Goal: Task Accomplishment & Management: Manage account settings

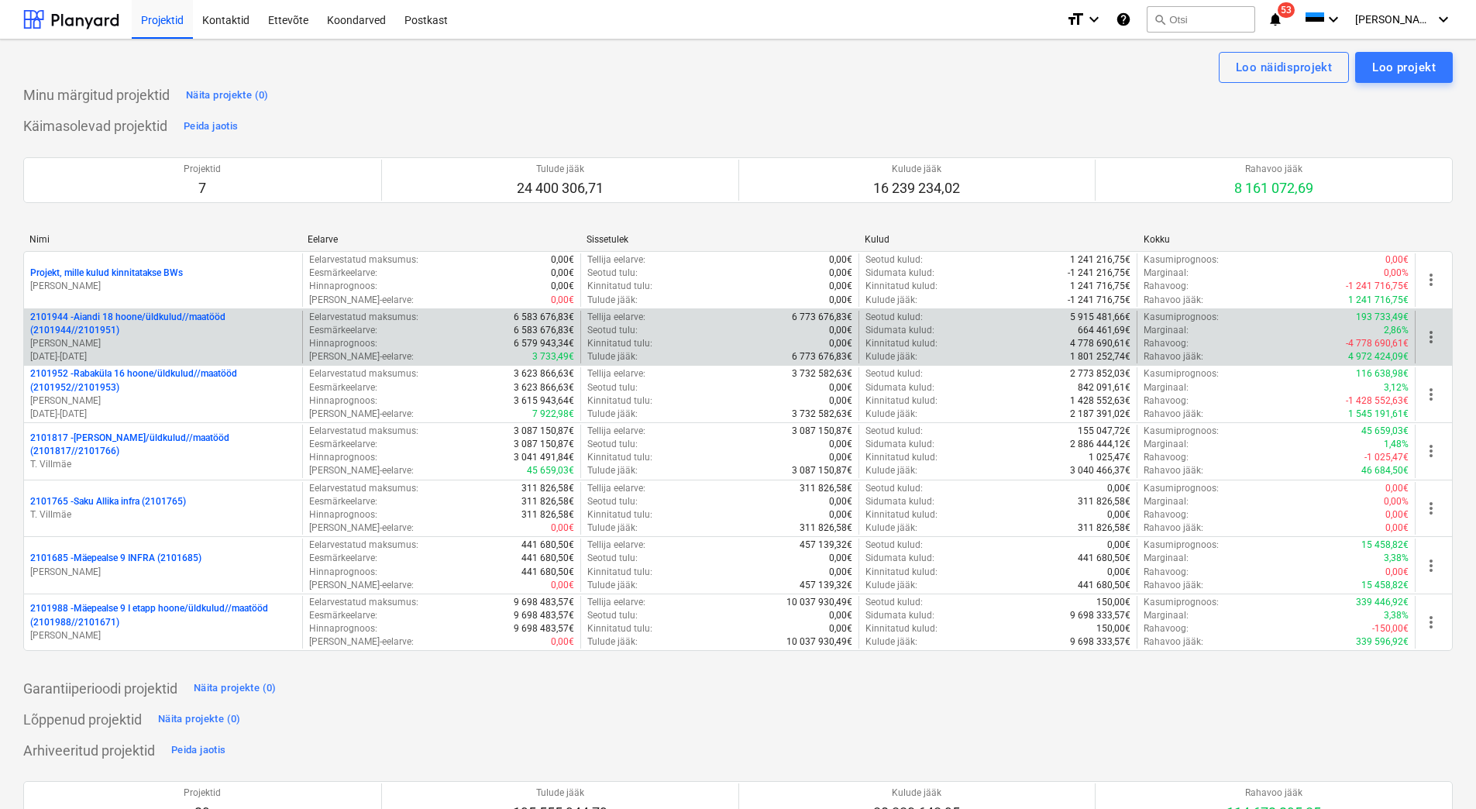
drag, startPoint x: 0, startPoint y: 0, endPoint x: 157, endPoint y: 338, distance: 372.6
click at [157, 338] on p "[PERSON_NAME]" at bounding box center [163, 343] width 266 height 13
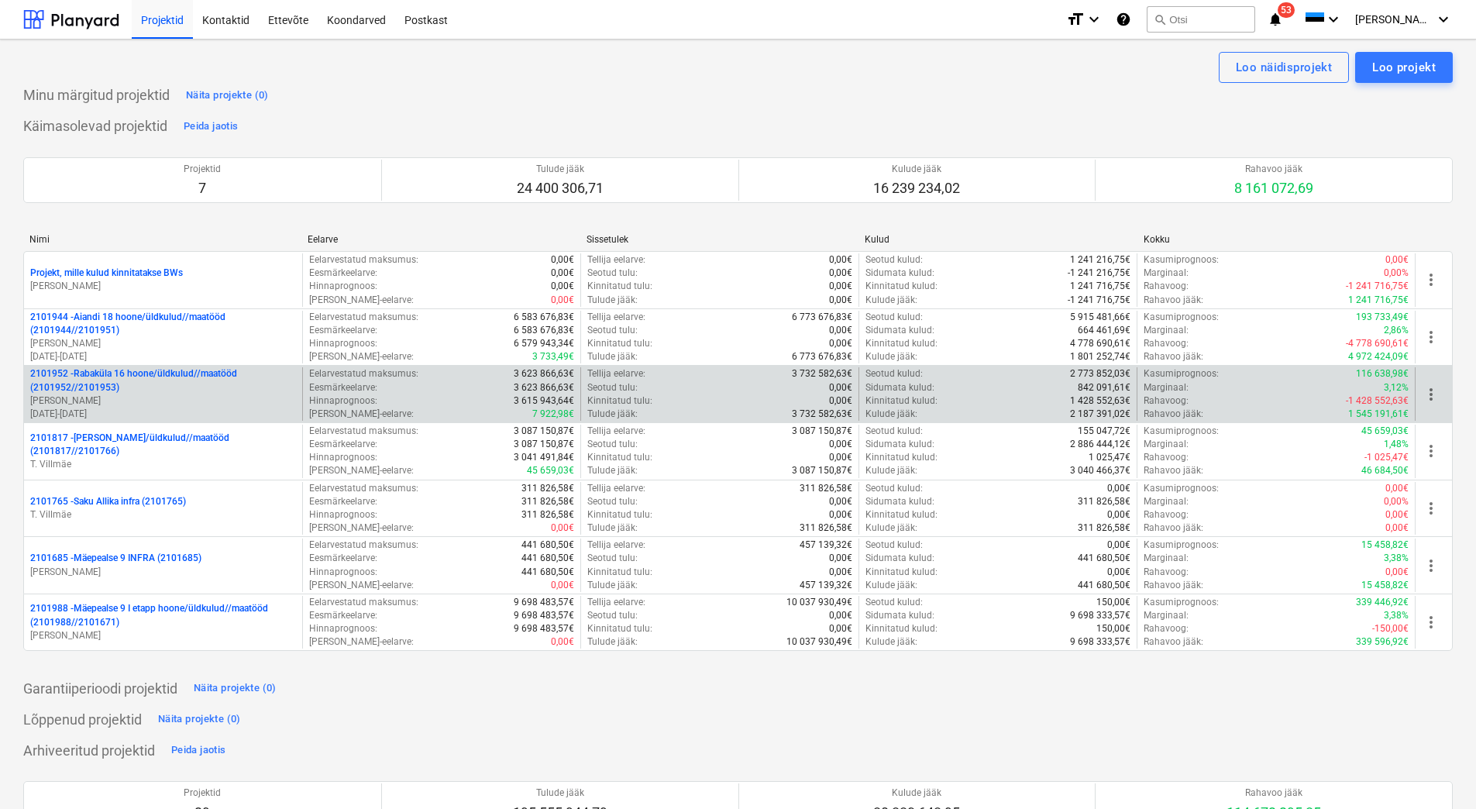
click at [187, 406] on p "[PERSON_NAME]" at bounding box center [163, 400] width 266 height 13
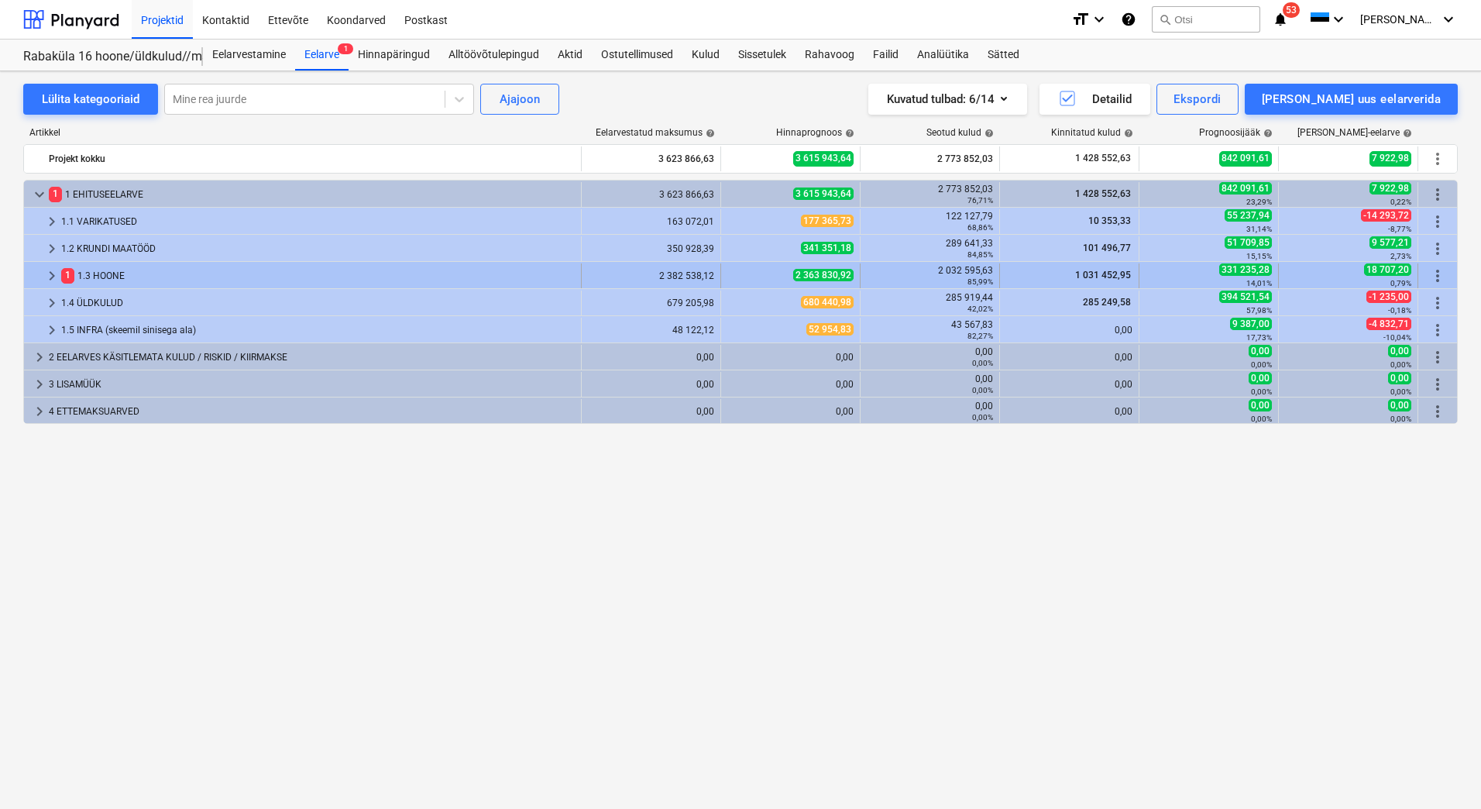
click at [198, 277] on div "1 1.3 HOONE" at bounding box center [318, 275] width 514 height 25
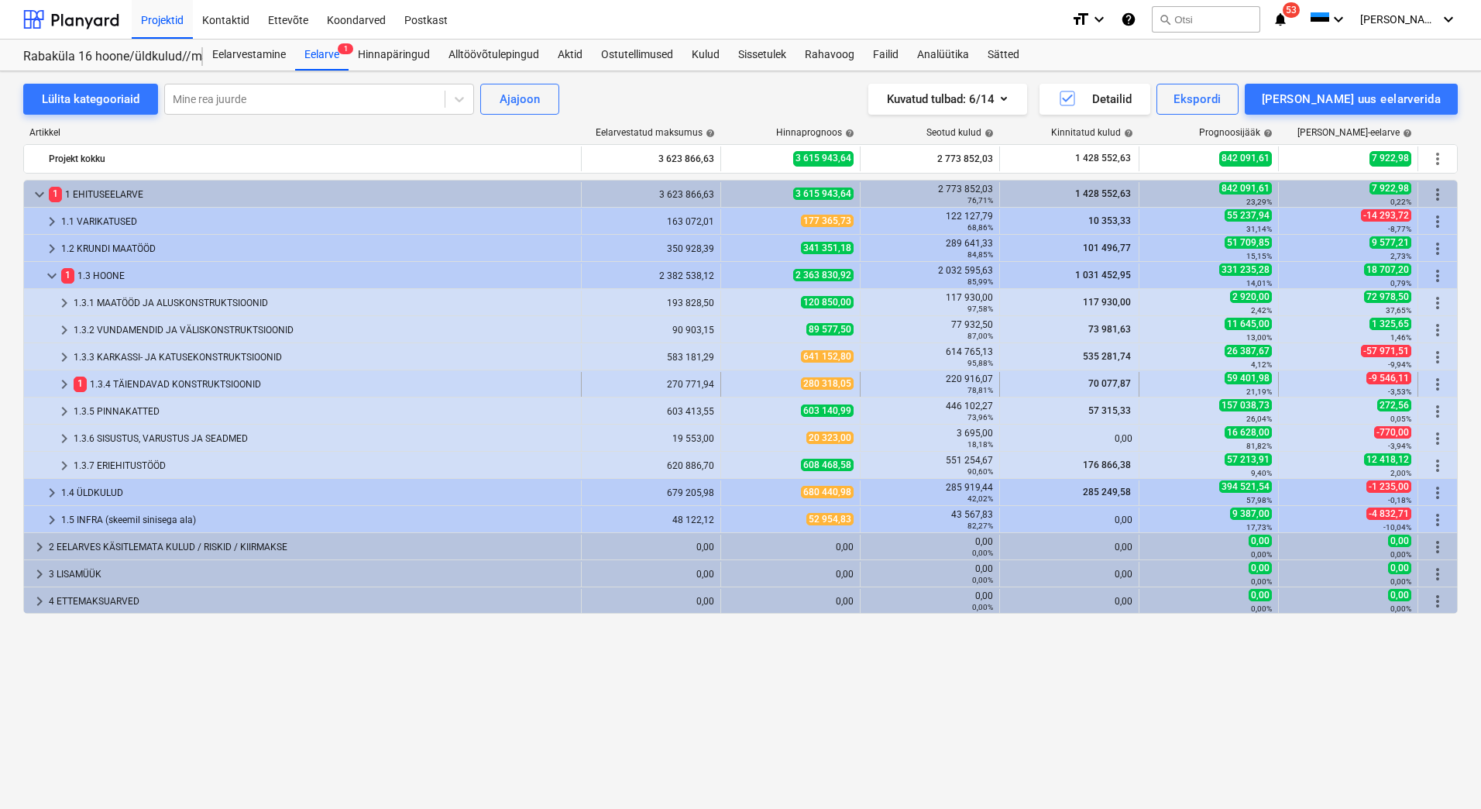
click at [135, 387] on div "1 1.3.4 TÄIENDAVAD KONSTRUKTSIOONID" at bounding box center [324, 384] width 501 height 25
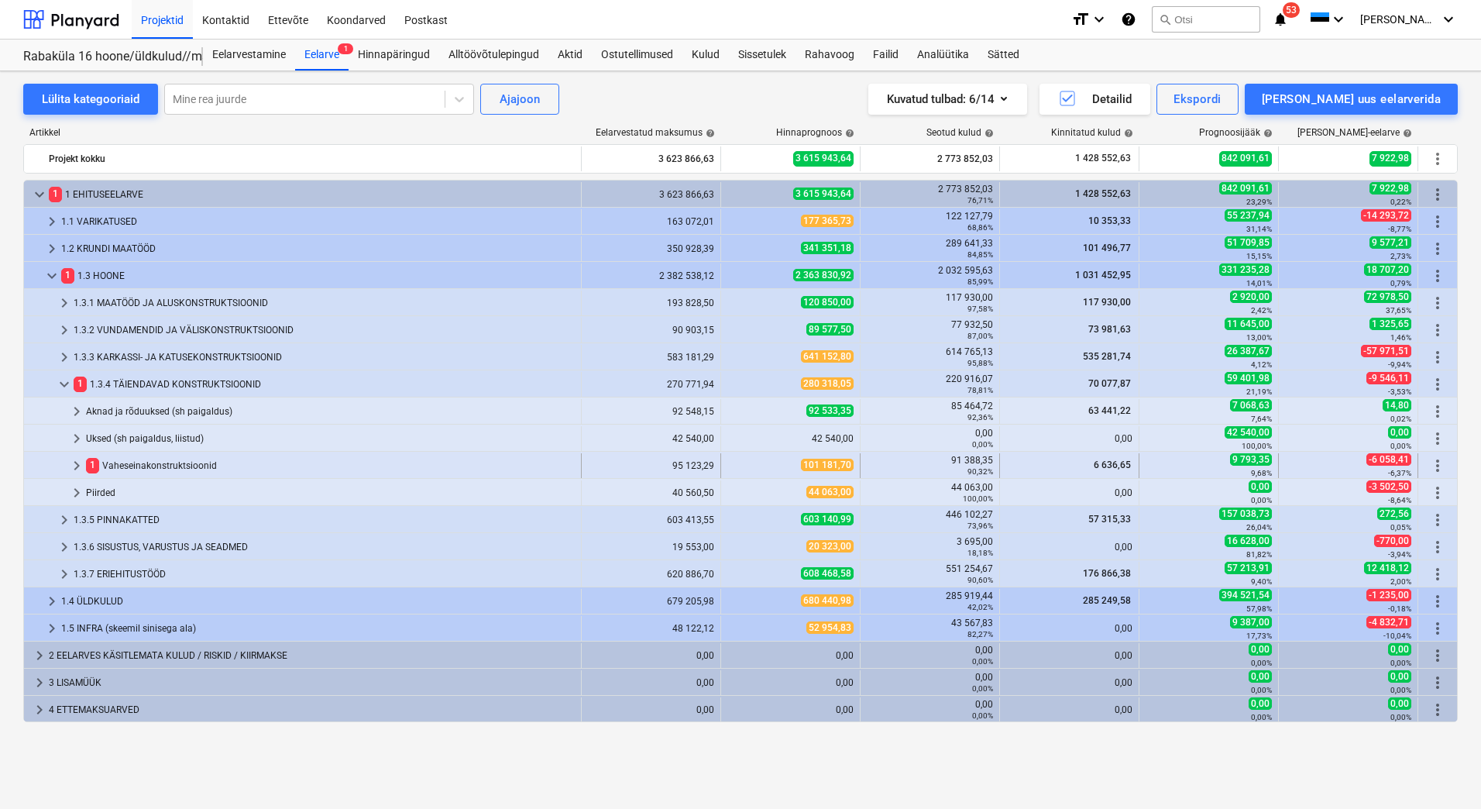
click at [159, 473] on div "1 Vaheseinakonstruktsioonid" at bounding box center [330, 465] width 489 height 25
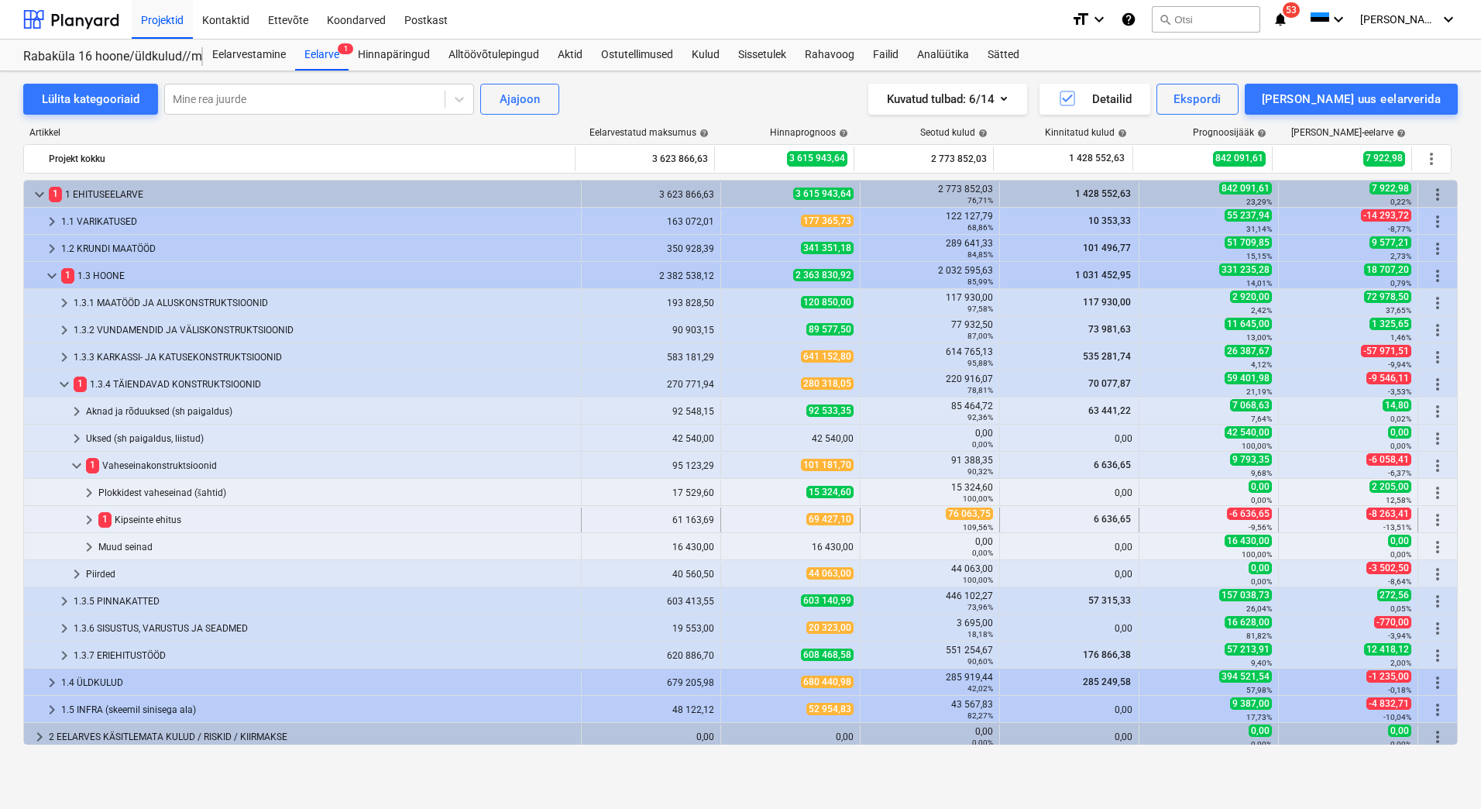
click at [163, 522] on div "1 Kipseinte ehitus" at bounding box center [336, 520] width 477 height 25
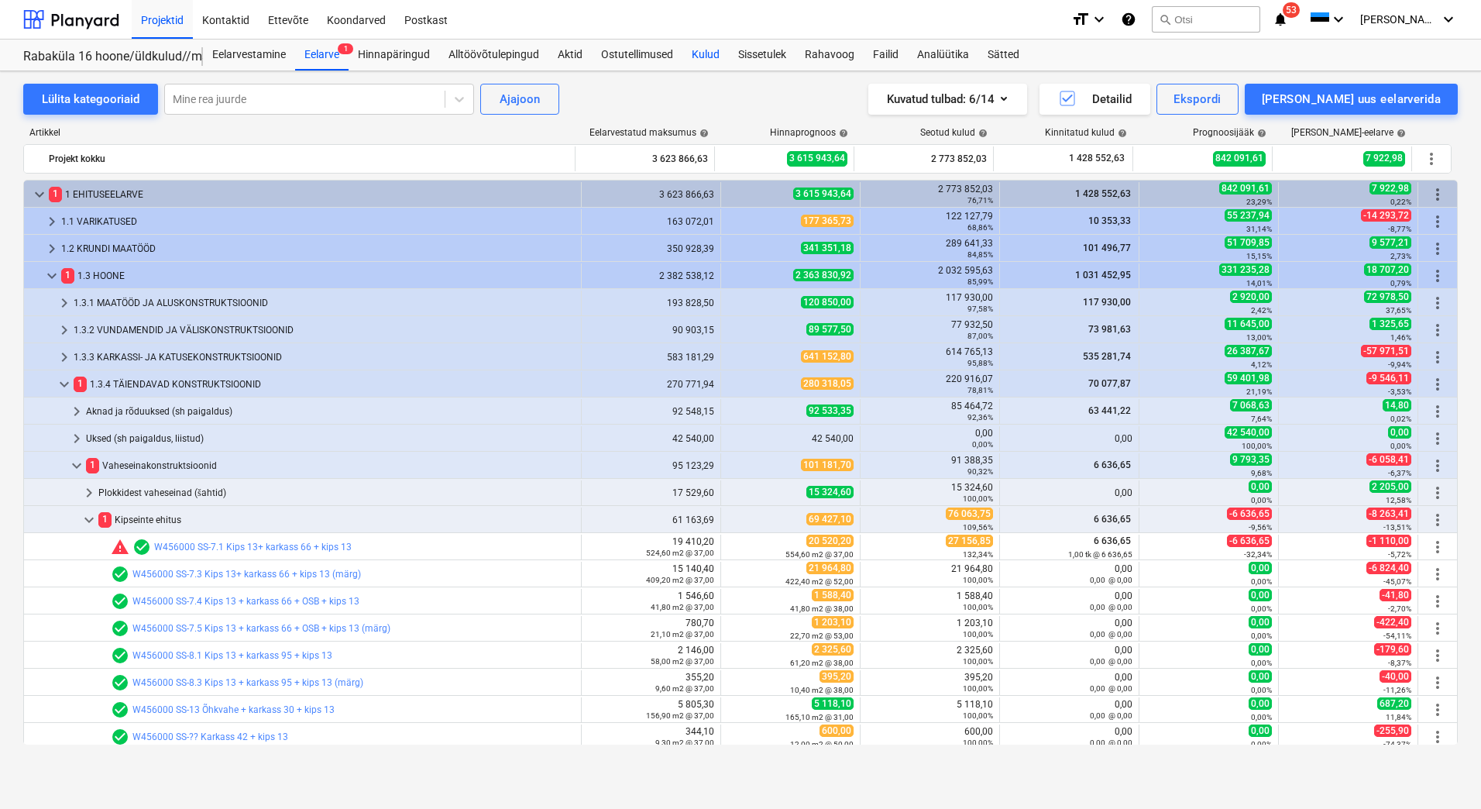
click at [707, 51] on div "Kulud" at bounding box center [706, 55] width 46 height 31
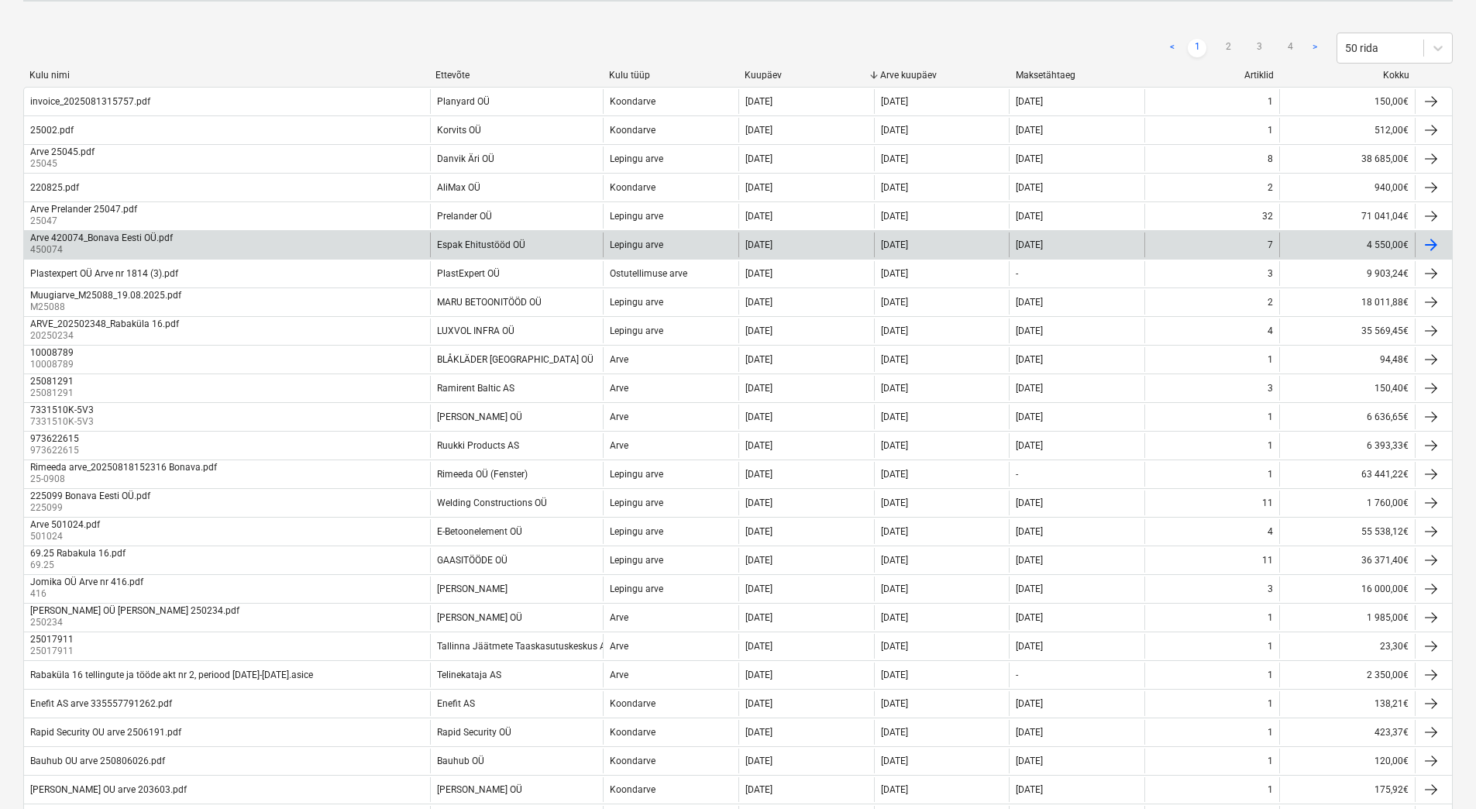
scroll to position [232, 0]
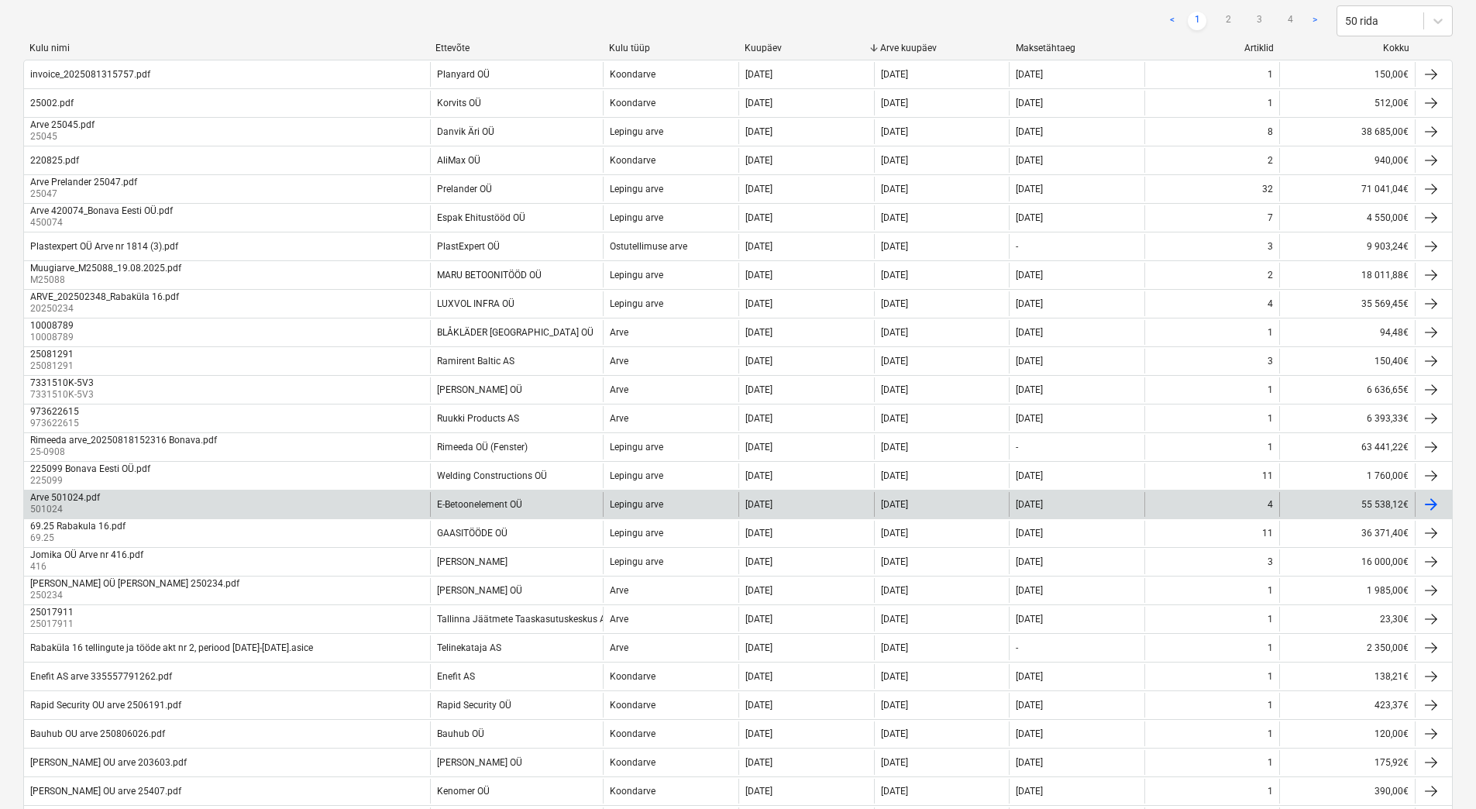
click at [525, 499] on div "E-Betoonelement OÜ" at bounding box center [517, 504] width 174 height 25
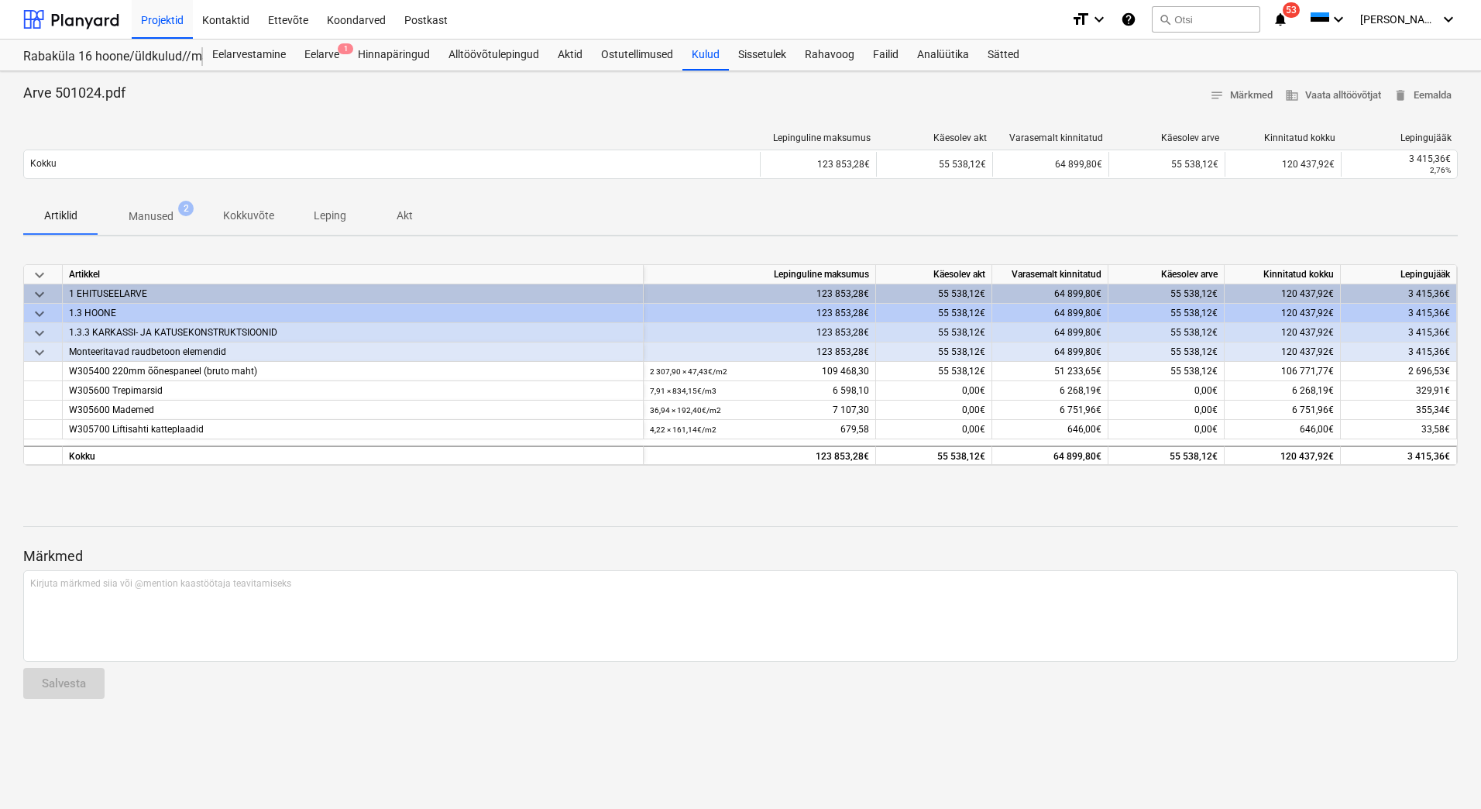
click at [153, 221] on p "Manused" at bounding box center [151, 216] width 45 height 16
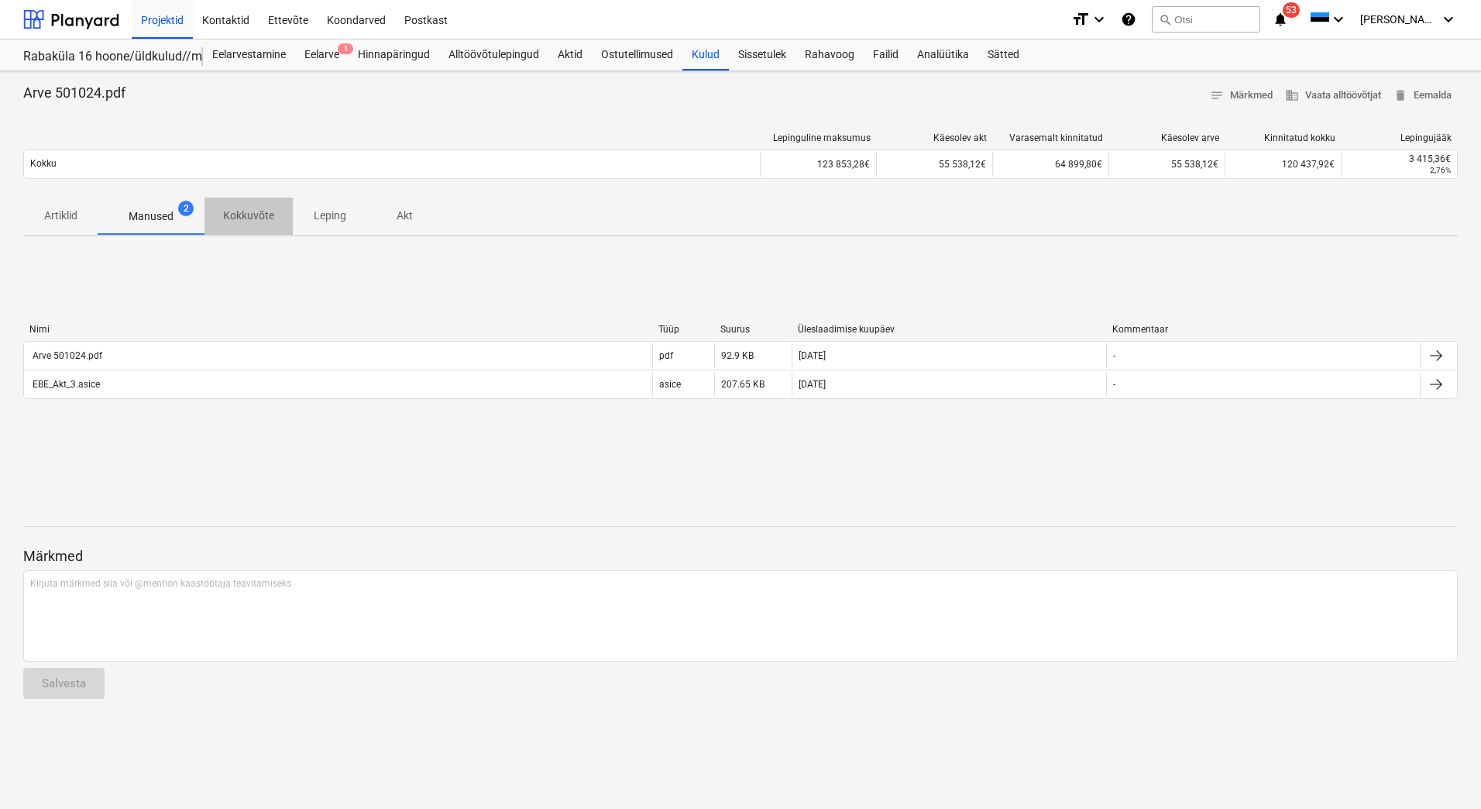
click at [245, 215] on p "Kokkuvõte" at bounding box center [248, 216] width 51 height 16
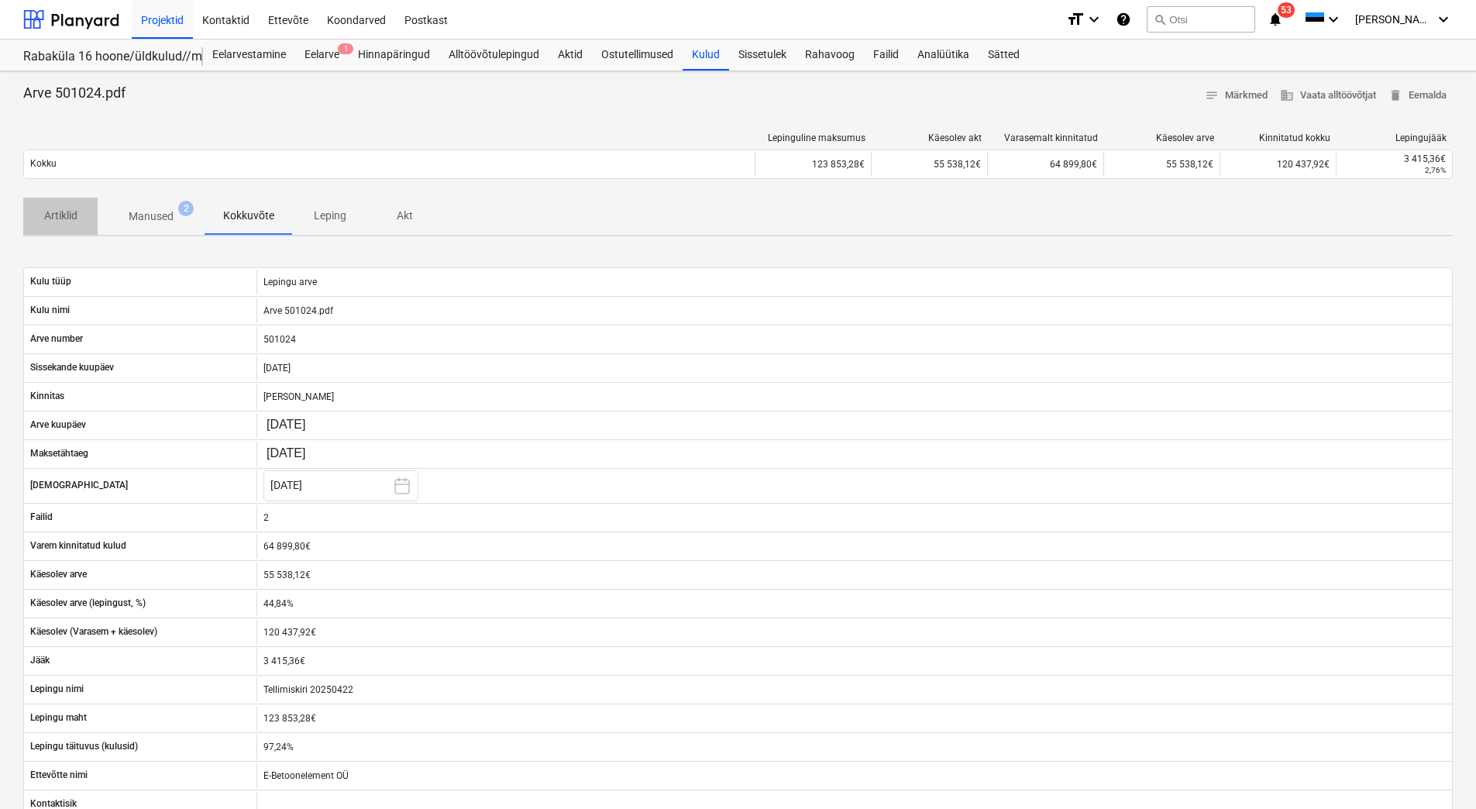
click at [42, 220] on p "Artiklid" at bounding box center [60, 216] width 37 height 16
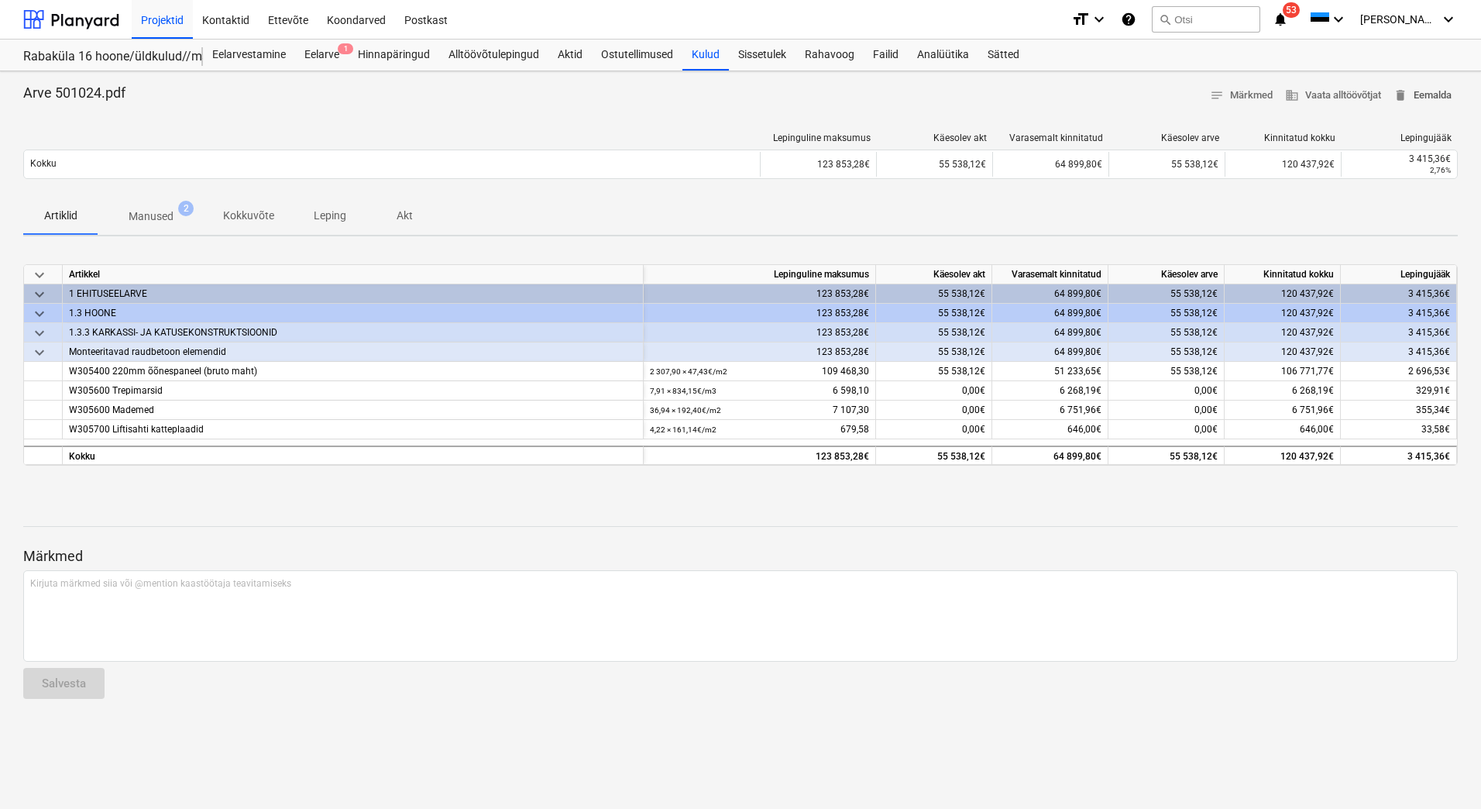
click at [1441, 88] on span "delete Eemalda" at bounding box center [1423, 96] width 58 height 18
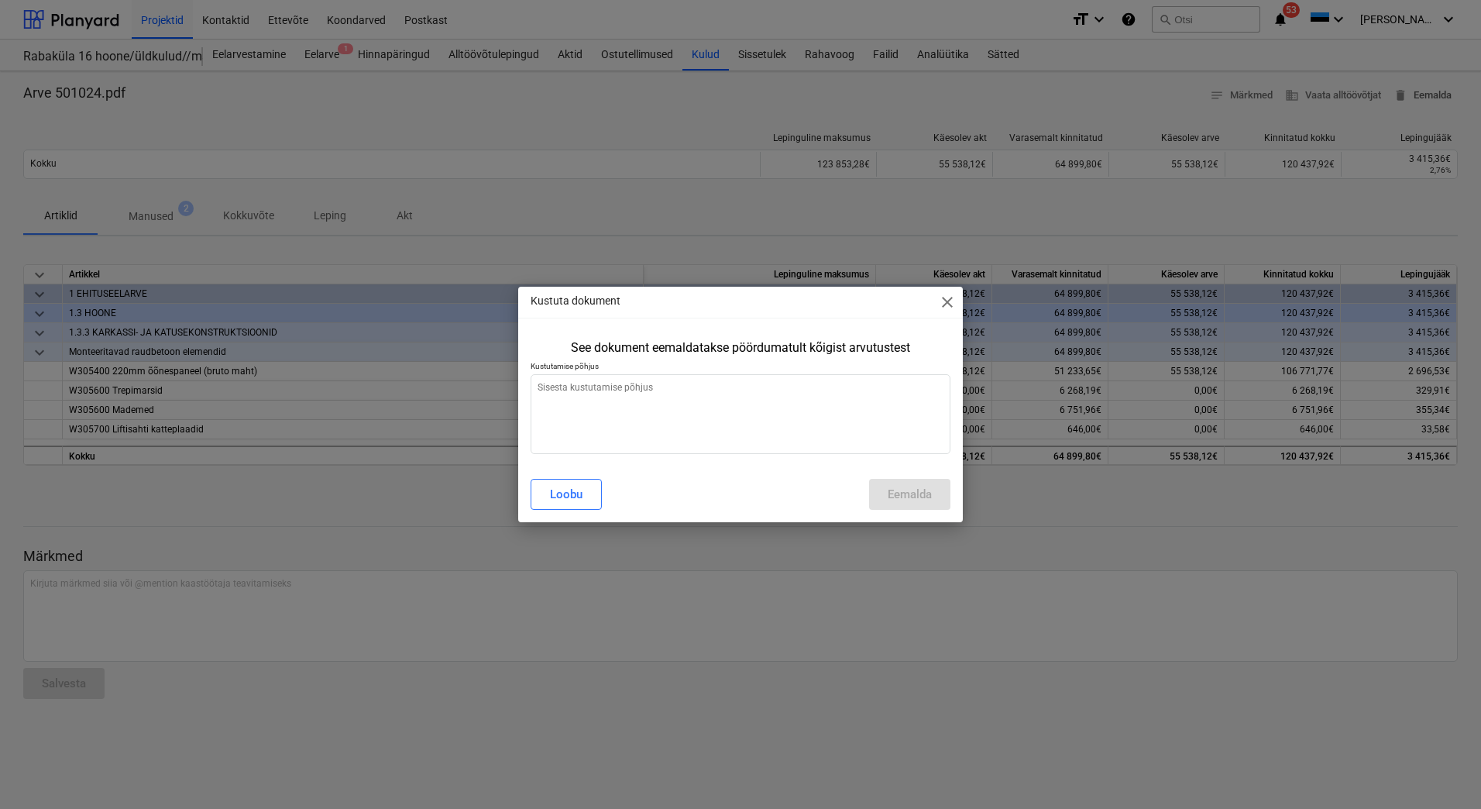
type textarea "x"
click at [676, 412] on textarea at bounding box center [741, 414] width 420 height 80
type textarea "x"
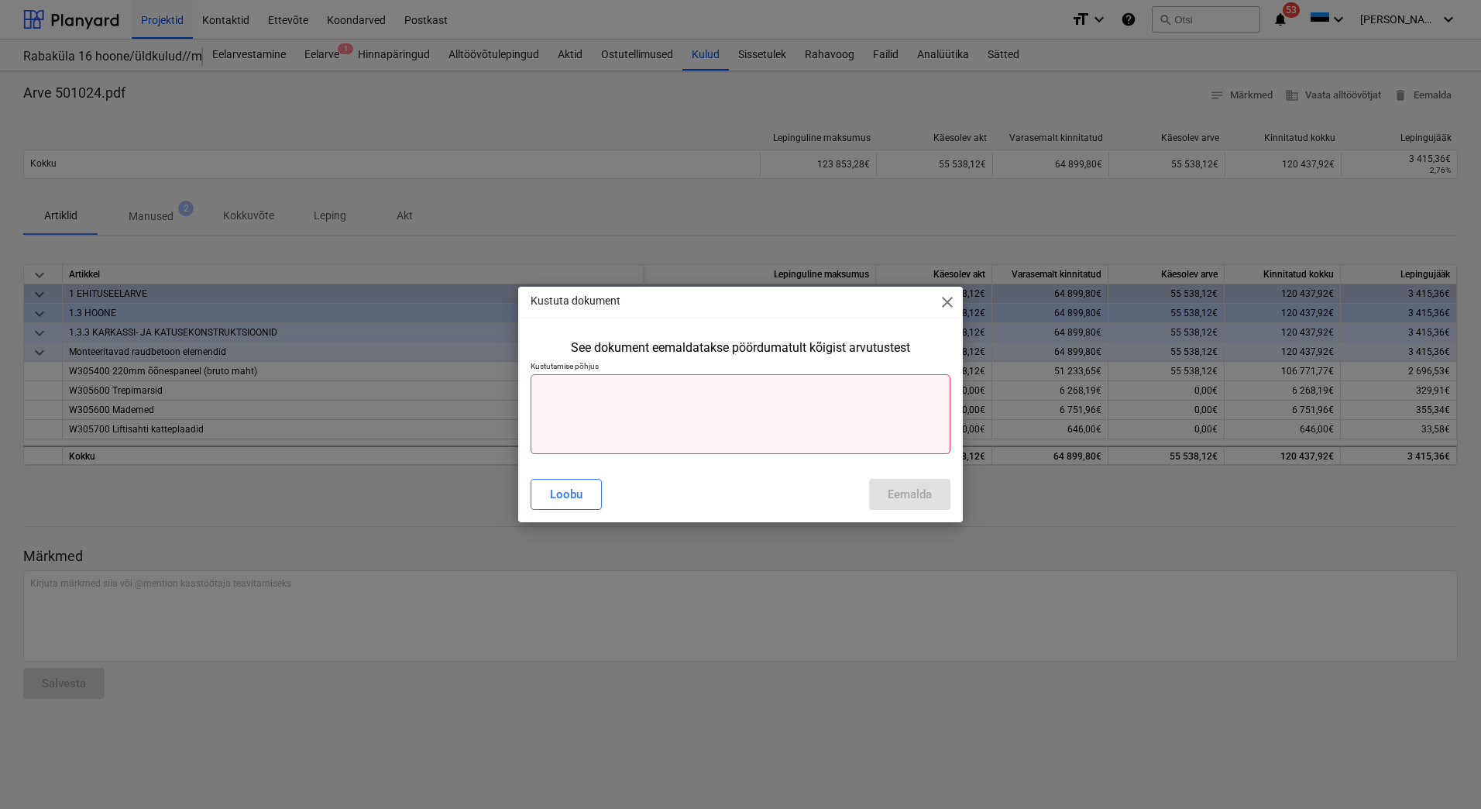
type textarea "x"
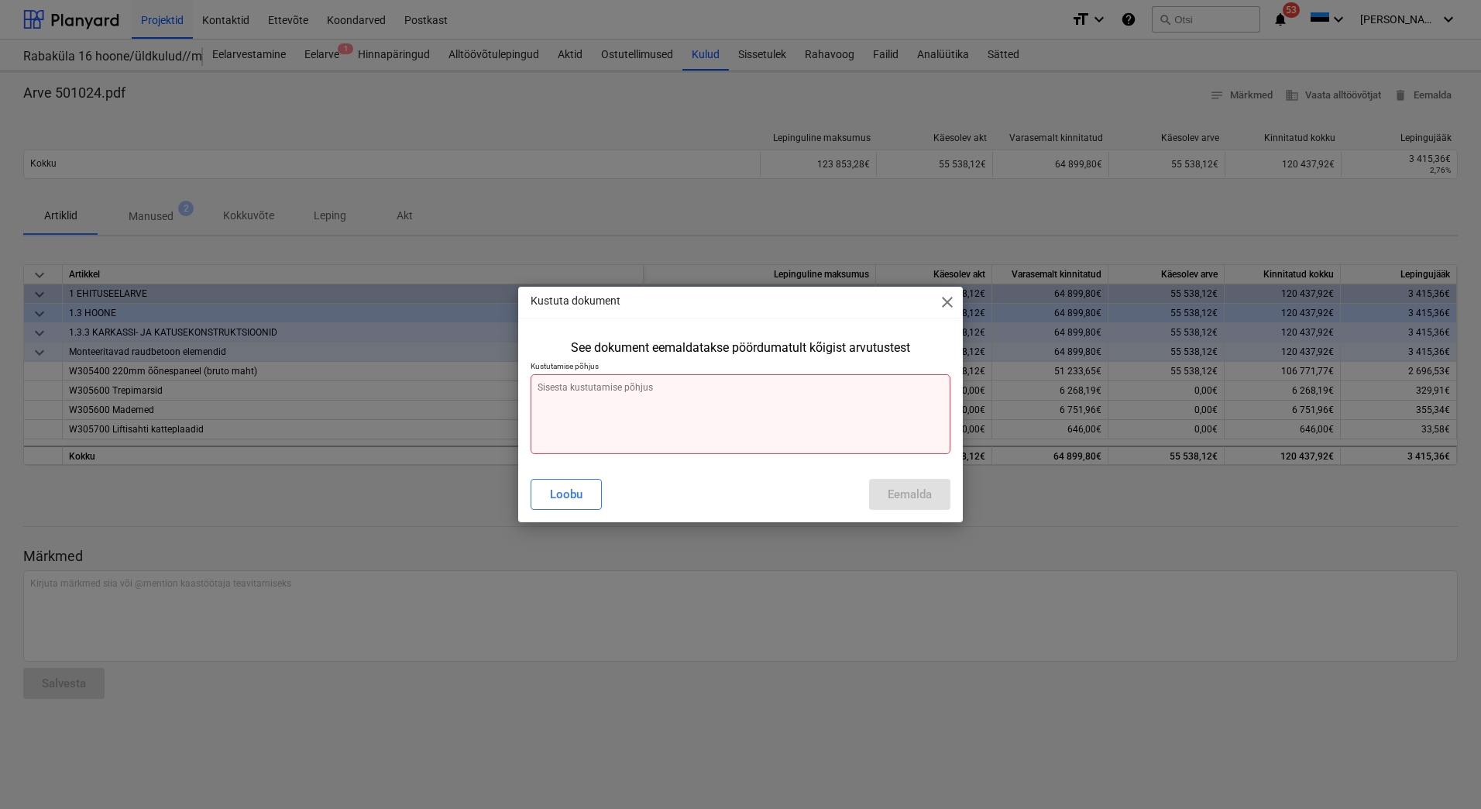
type textarea "K"
type textarea "x"
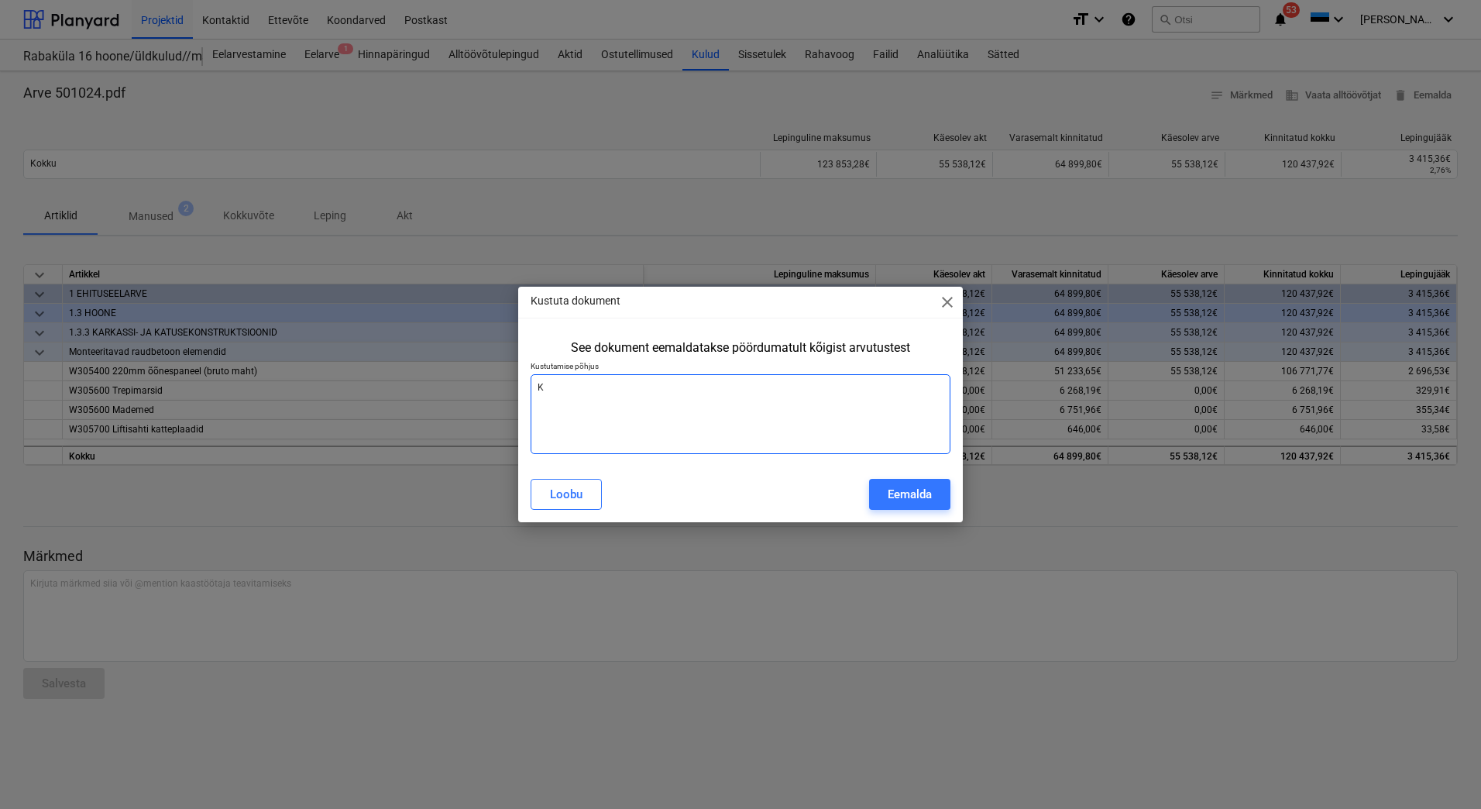
type textarea "Ku"
type textarea "x"
type textarea "Kul"
type textarea "x"
type textarea "Kulu"
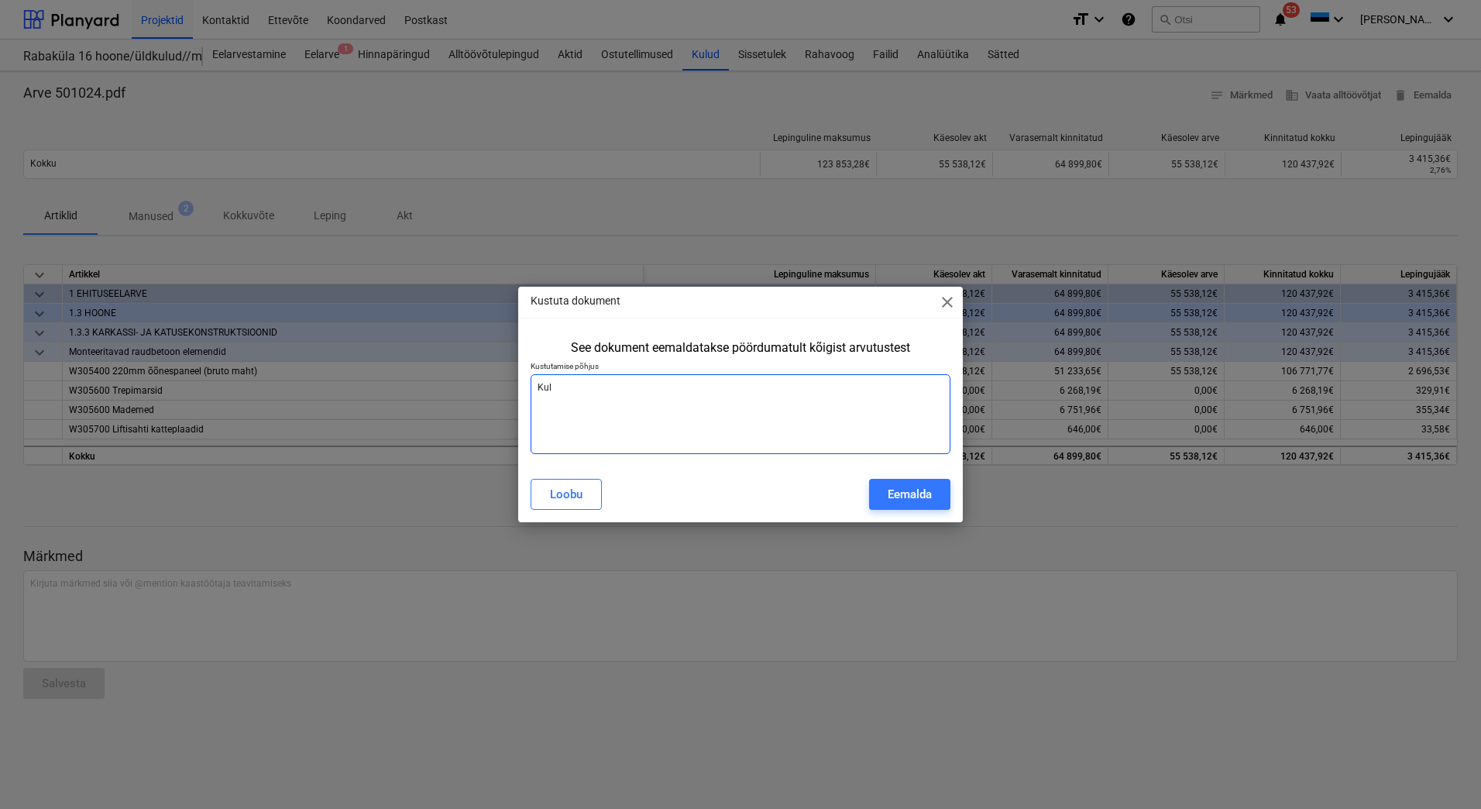
type textarea "x"
type textarea "Kulu"
type textarea "x"
type textarea "Kulu v"
type textarea "x"
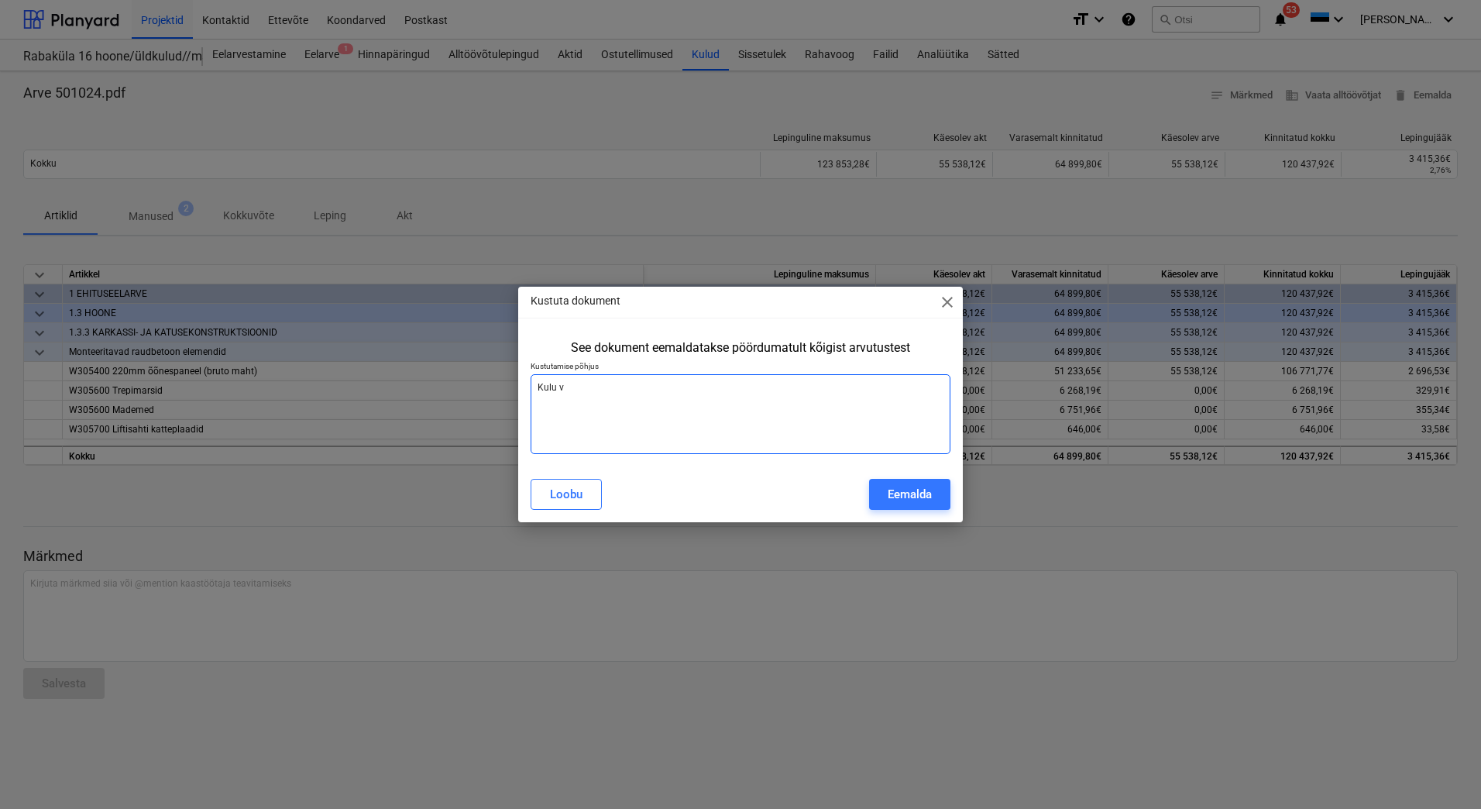
type textarea "Kulu va"
type textarea "x"
type textarea "Kulu val"
type textarea "x"
type textarea "Kulu vale"
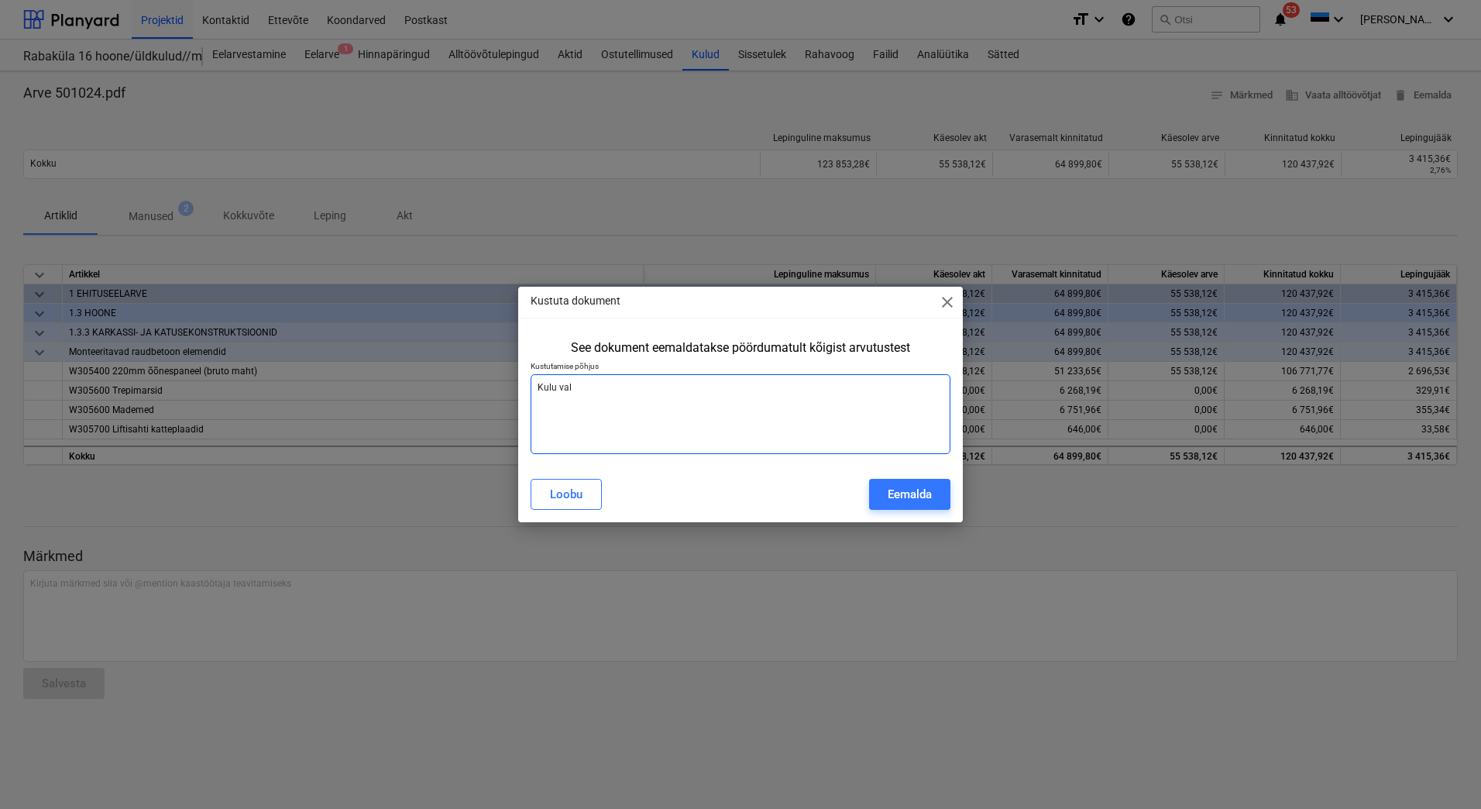
type textarea "x"
type textarea "Kulu [PERSON_NAME]"
type textarea "x"
type textarea "Kulu valest"
type textarea "x"
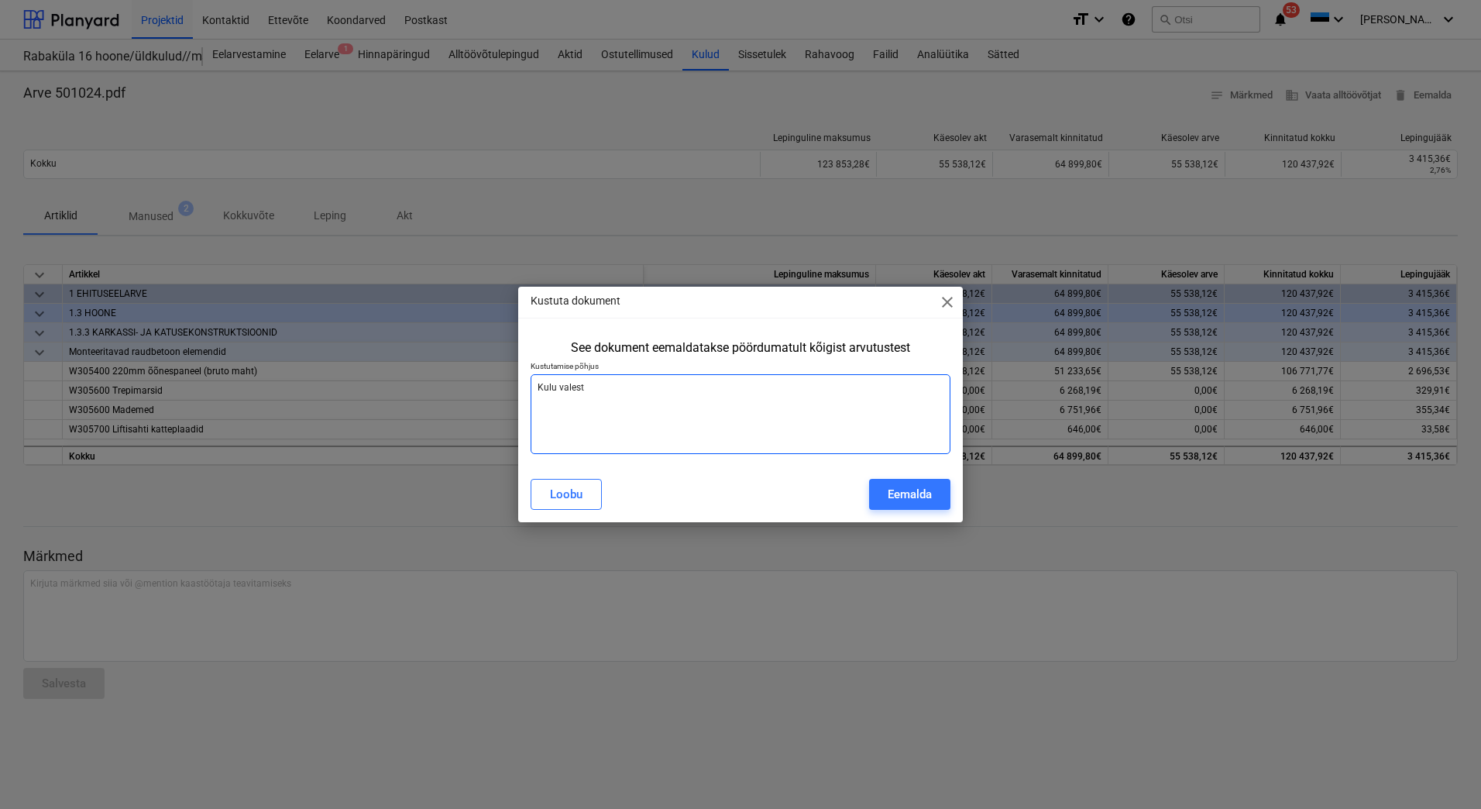
type textarea "Kulu valesti"
type textarea "x"
type textarea "Kulu valesti"
type textarea "x"
type textarea "Kulu valesti s"
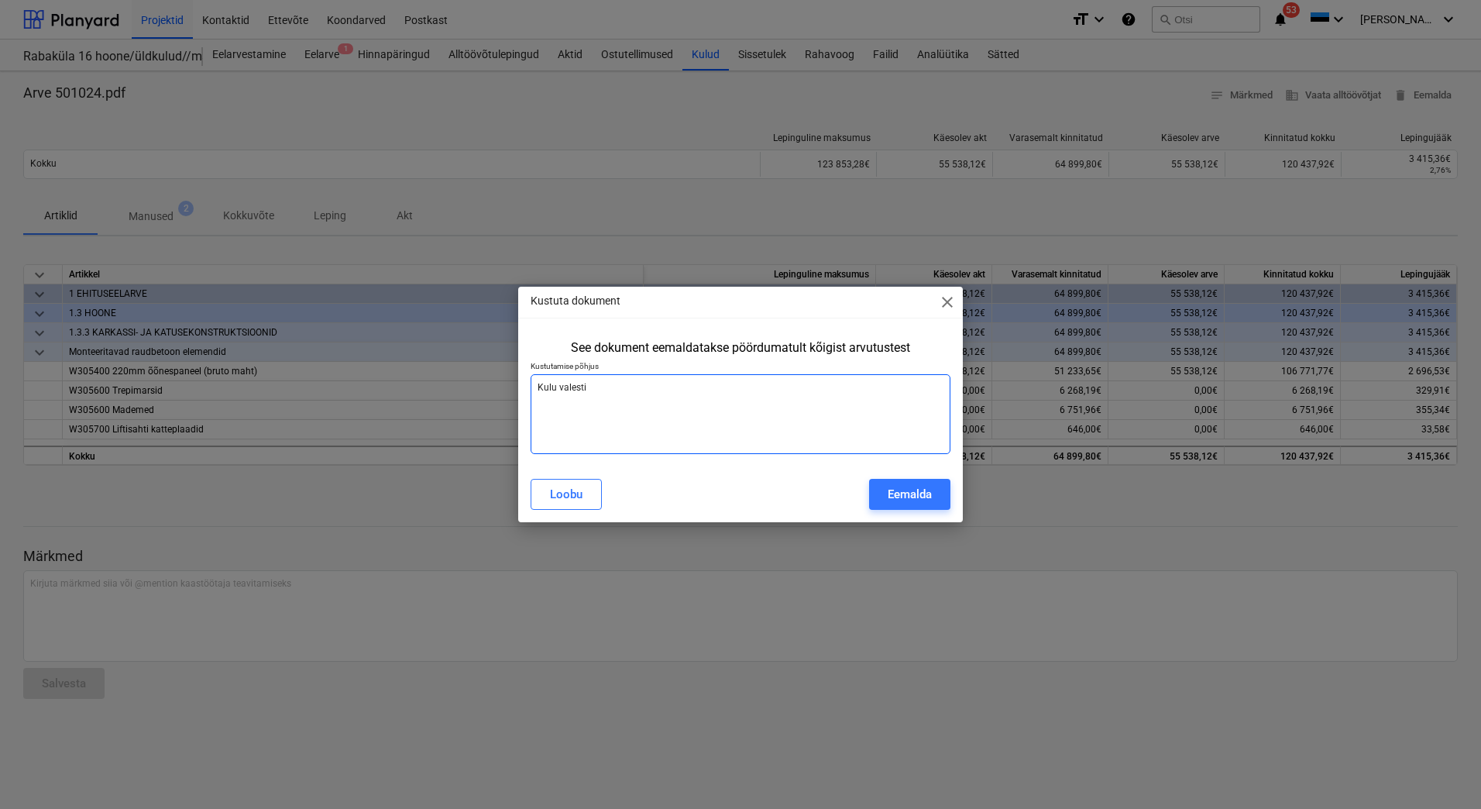
type textarea "x"
type textarea "Kulu valesti si"
type textarea "x"
type textarea "Kulu valesti sis"
type textarea "x"
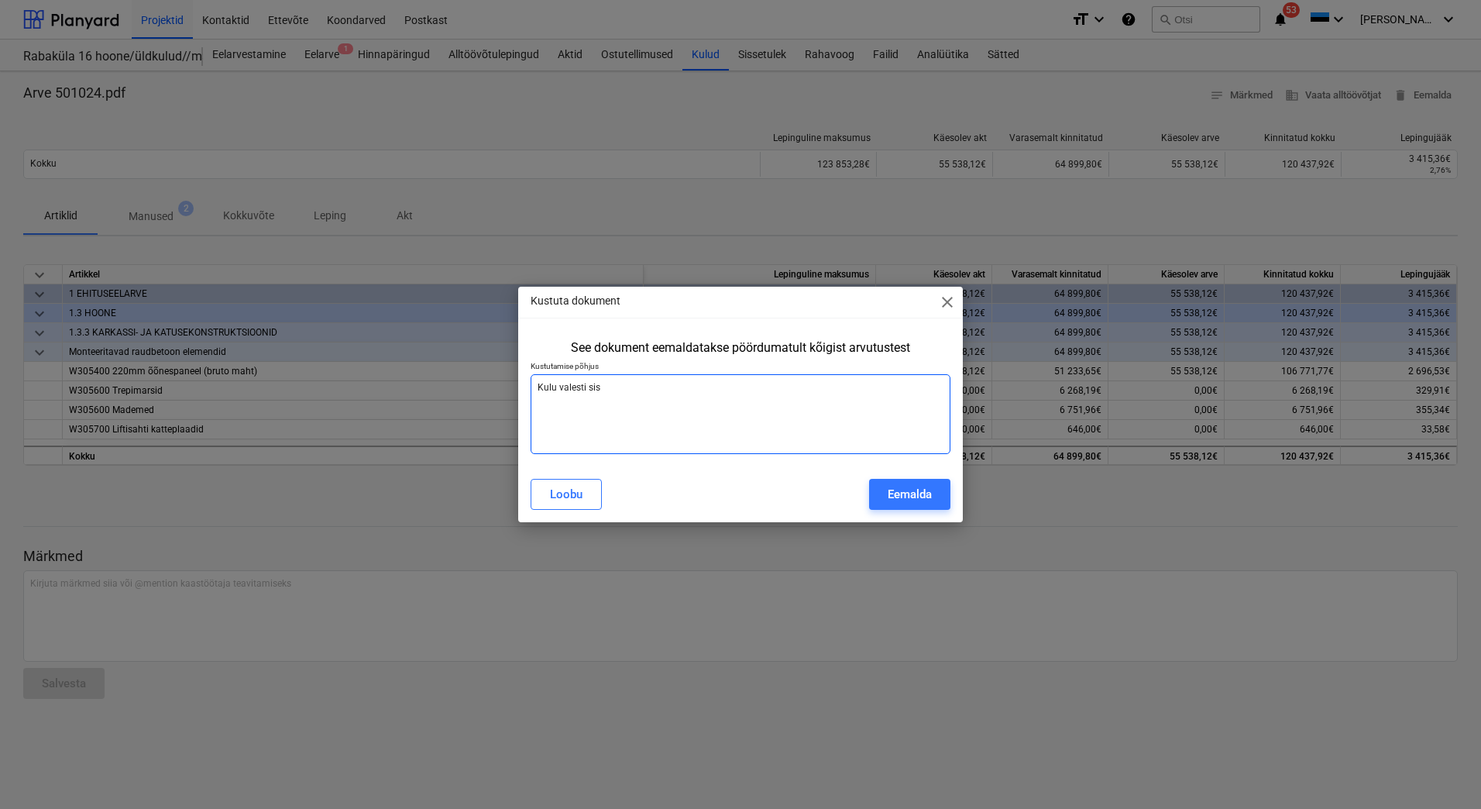
type textarea "Kulu valesti sise"
type textarea "x"
type textarea "Kulu valesti sises"
type textarea "x"
type textarea "Kulu valesti sisest"
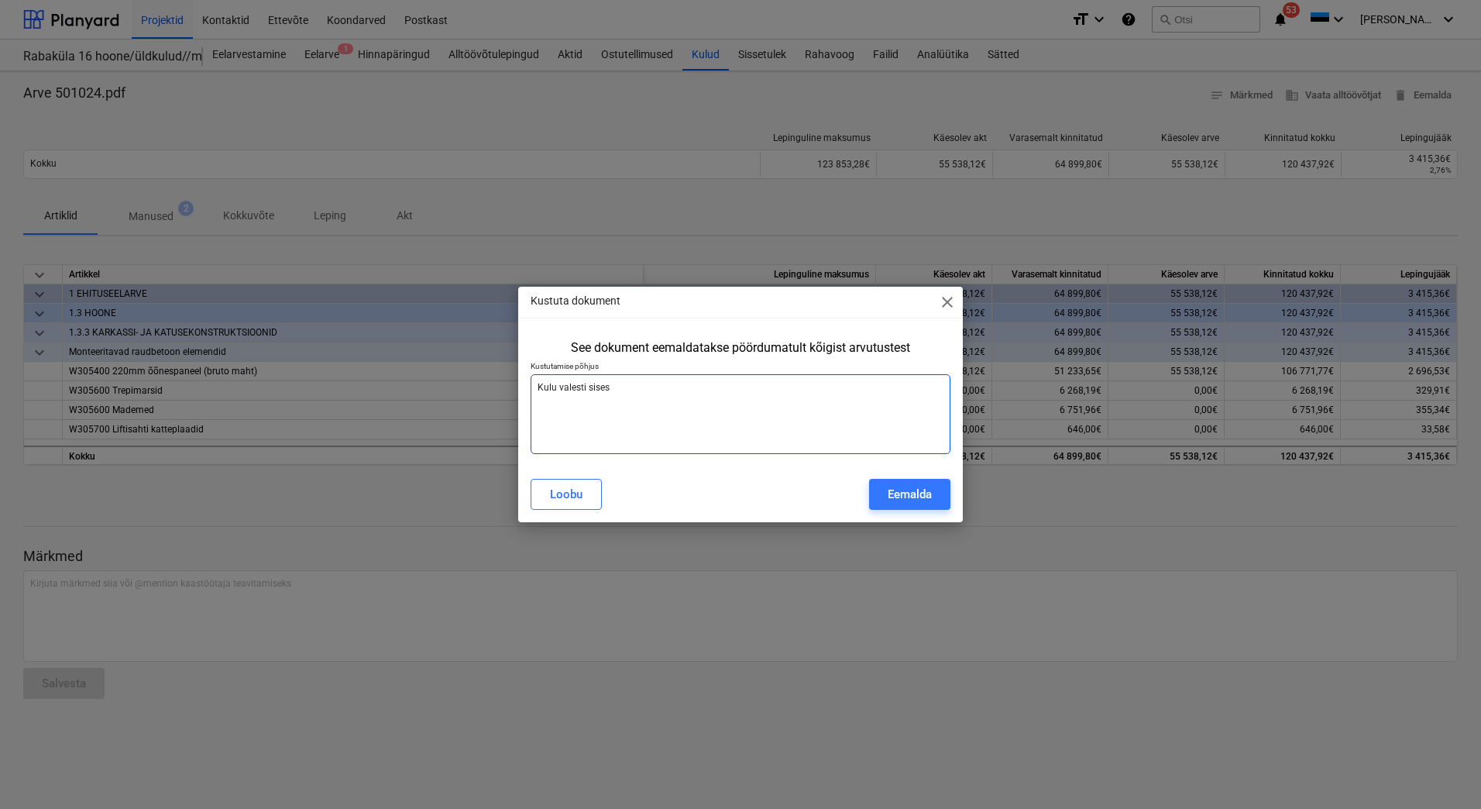
type textarea "x"
type textarea "Kulu [PERSON_NAME]"
type textarea "x"
type textarea "Kulu valesti sisestat"
type textarea "x"
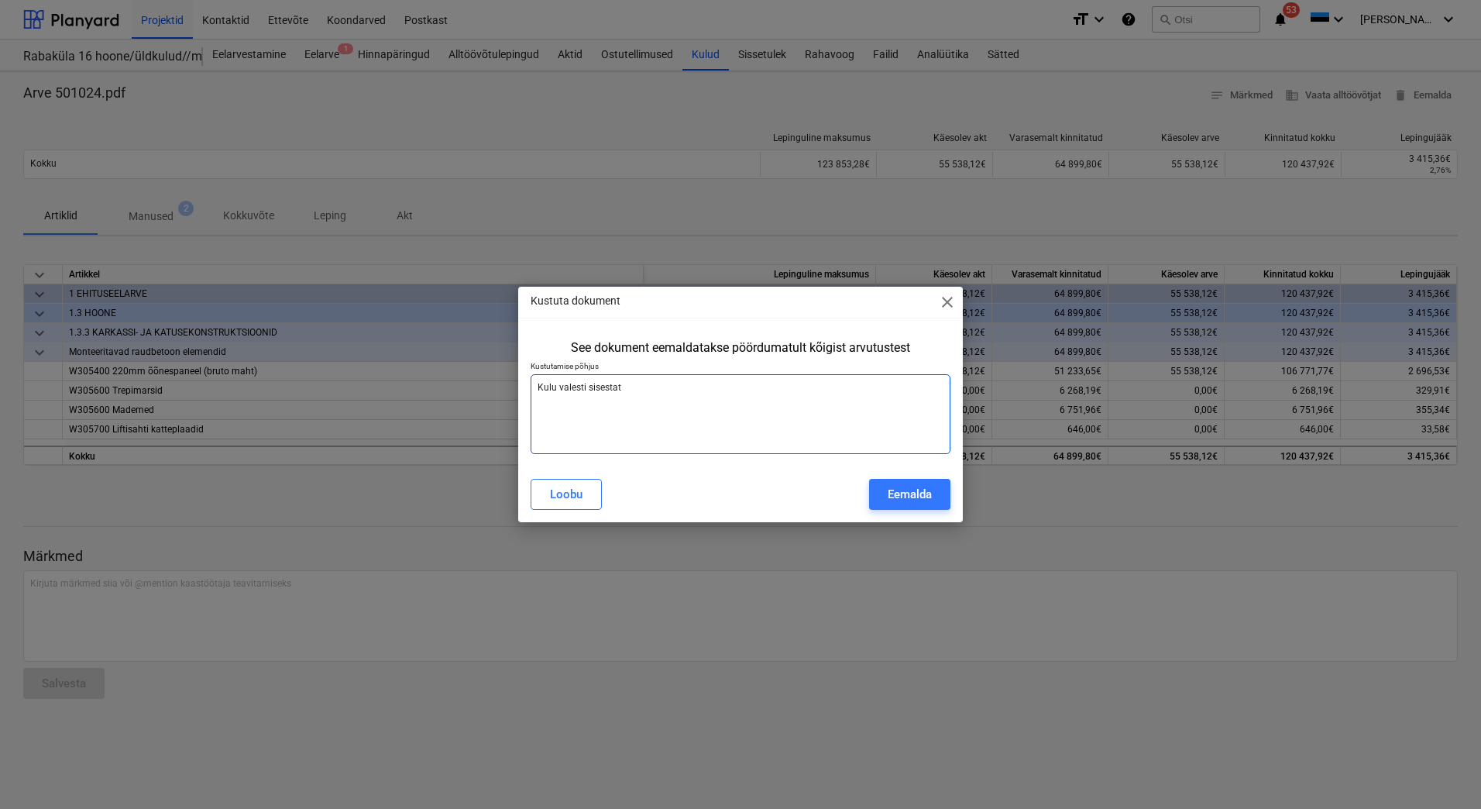
type textarea "Kulu valesti sisestatu"
type textarea "x"
type textarea "Kulu valesti sisestatud"
type textarea "x"
type textarea "Kulu valesti sisestatud"
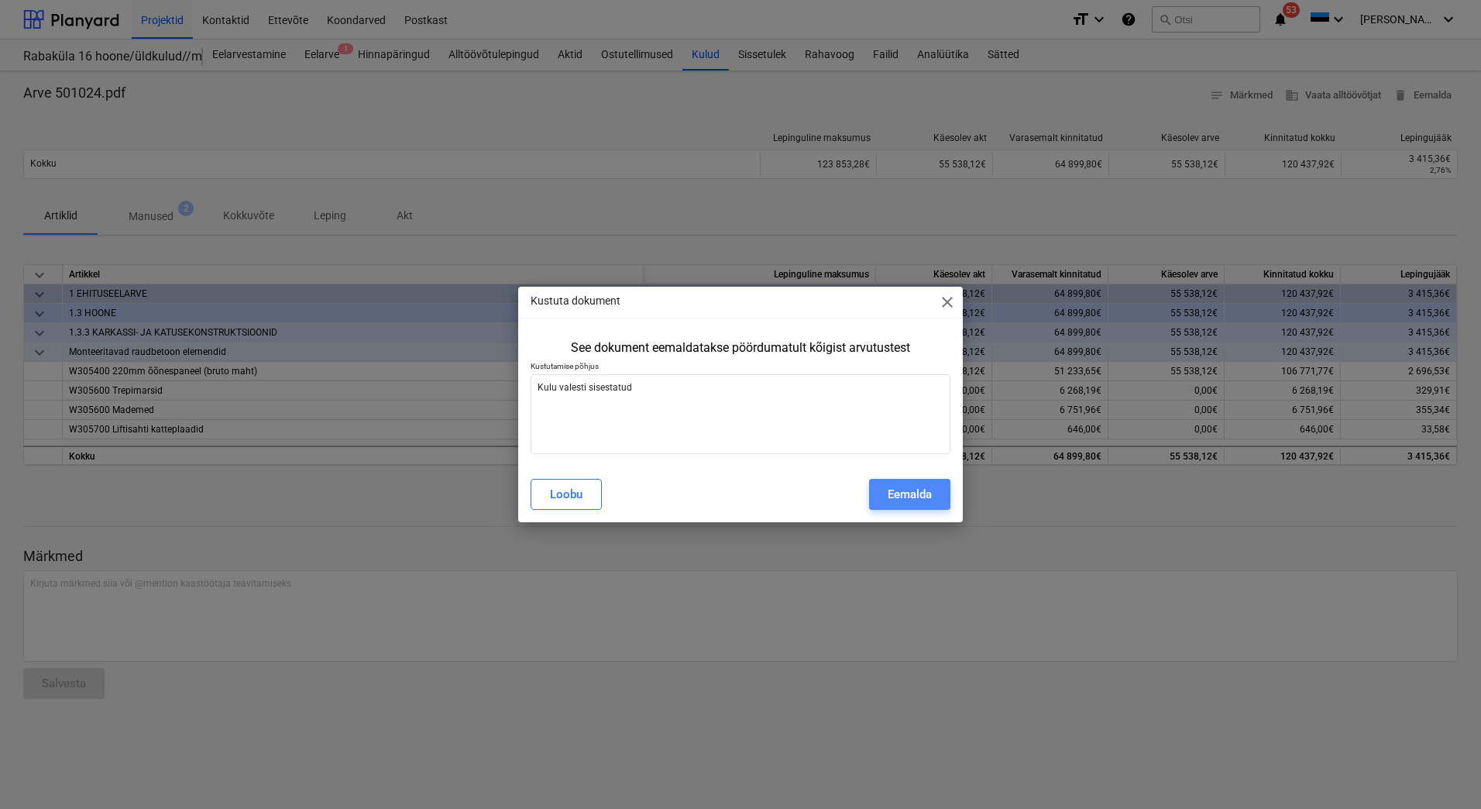
click at [925, 501] on div "Eemalda" at bounding box center [910, 494] width 44 height 20
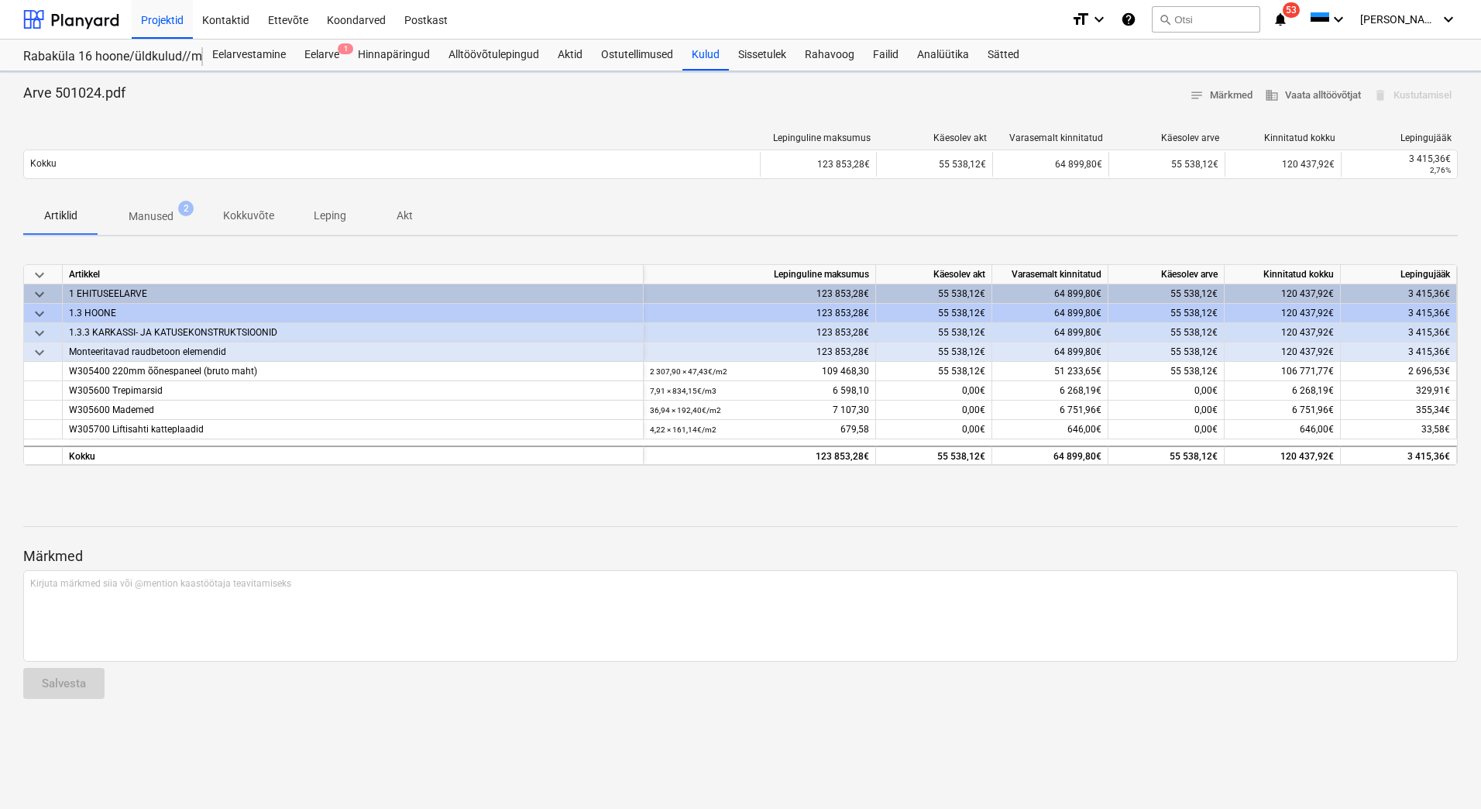
type textarea "x"
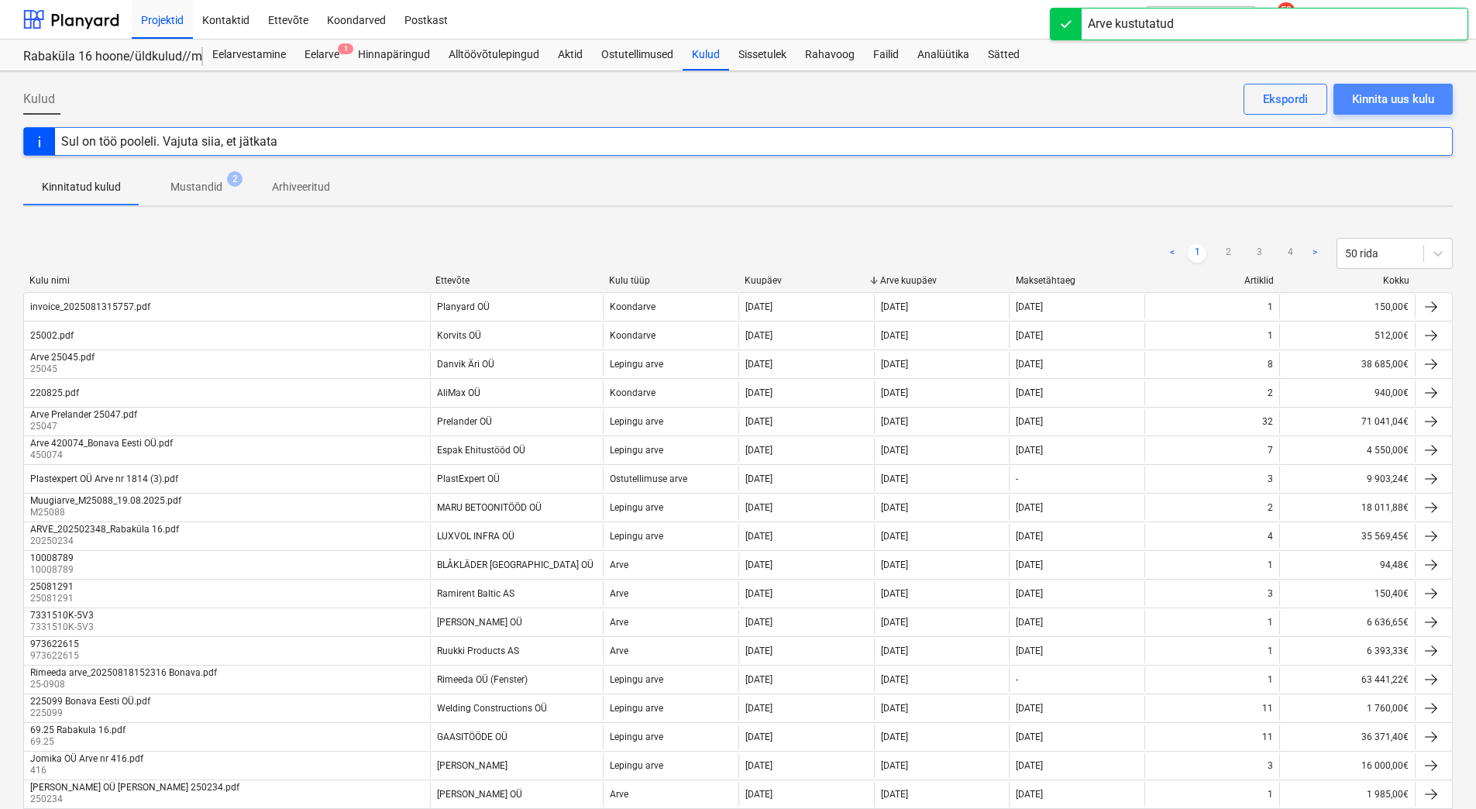
click at [1388, 101] on div "Kinnita uus kulu" at bounding box center [1393, 99] width 82 height 20
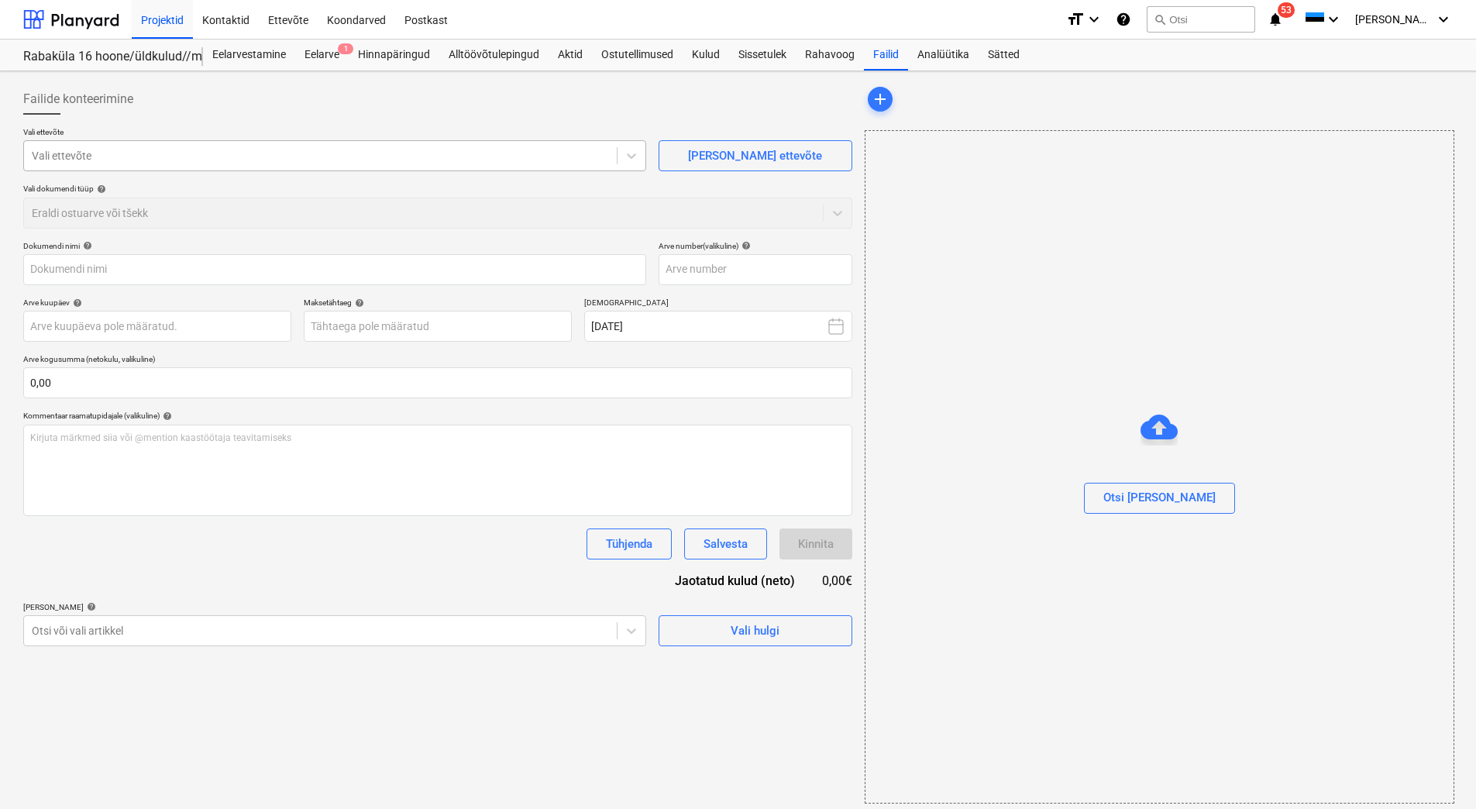
click at [53, 153] on div at bounding box center [320, 155] width 577 height 15
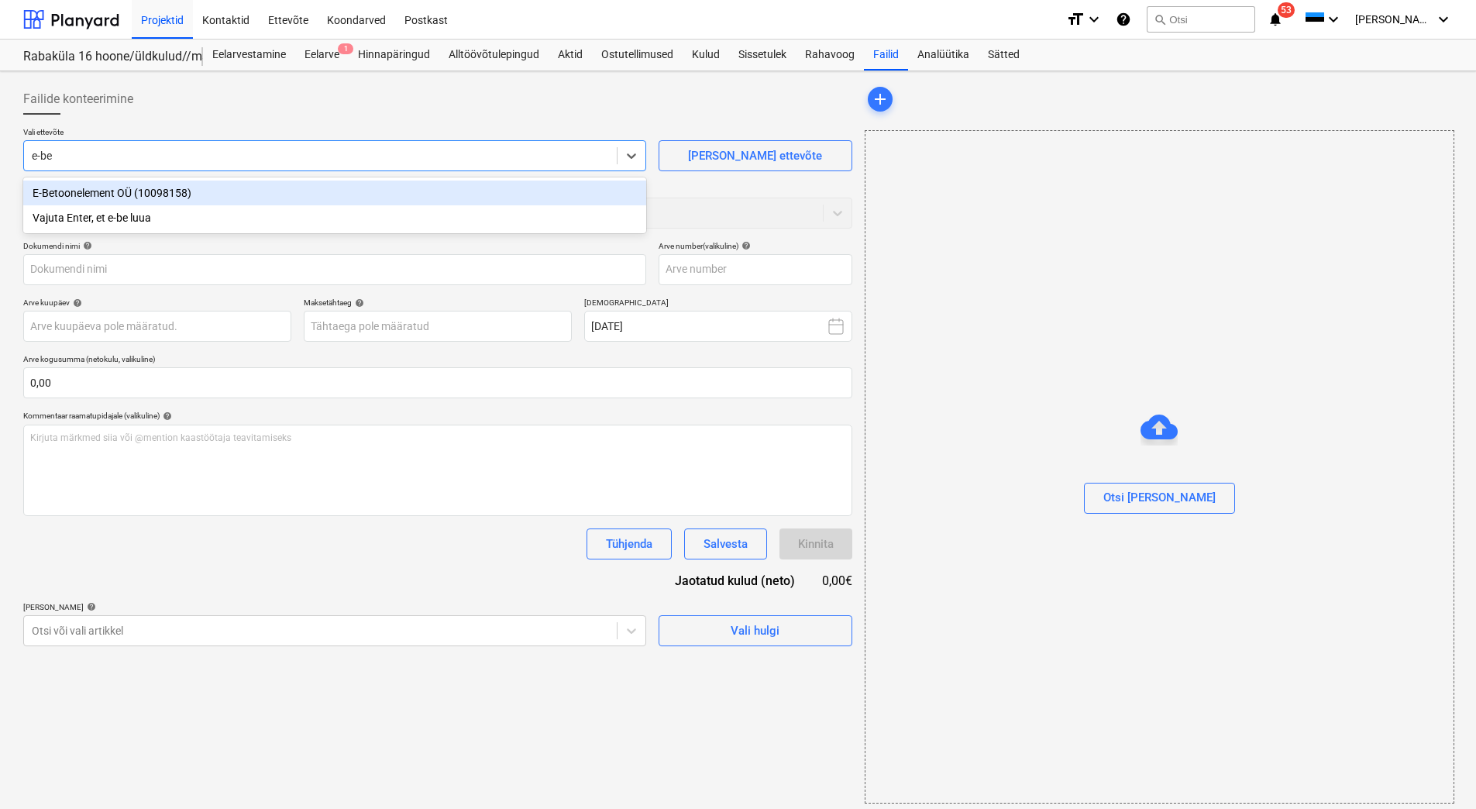
type input "e-bet"
click at [60, 187] on div "E-Betoonelement OÜ (10098158)" at bounding box center [334, 193] width 623 height 25
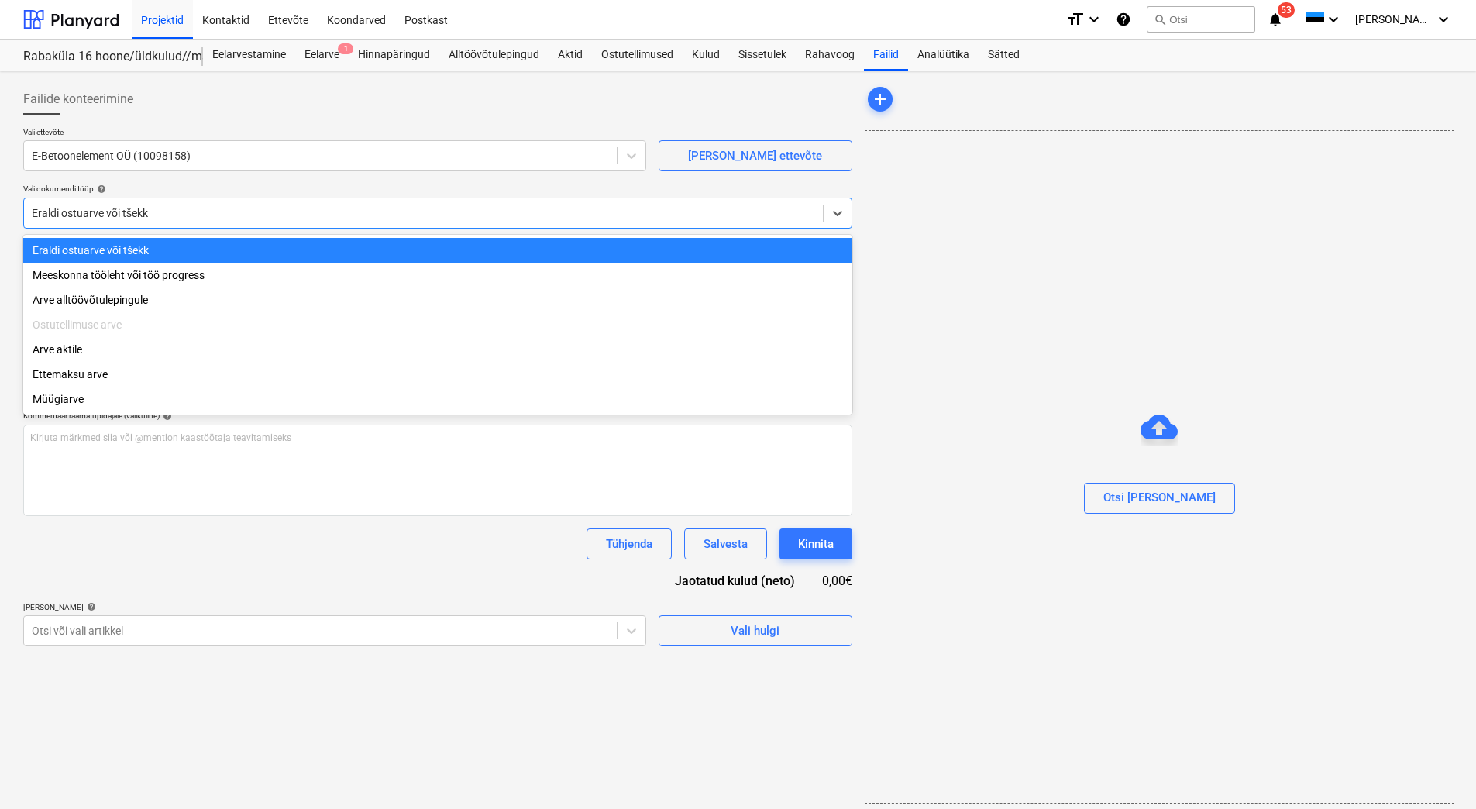
click at [94, 215] on div at bounding box center [423, 212] width 783 height 15
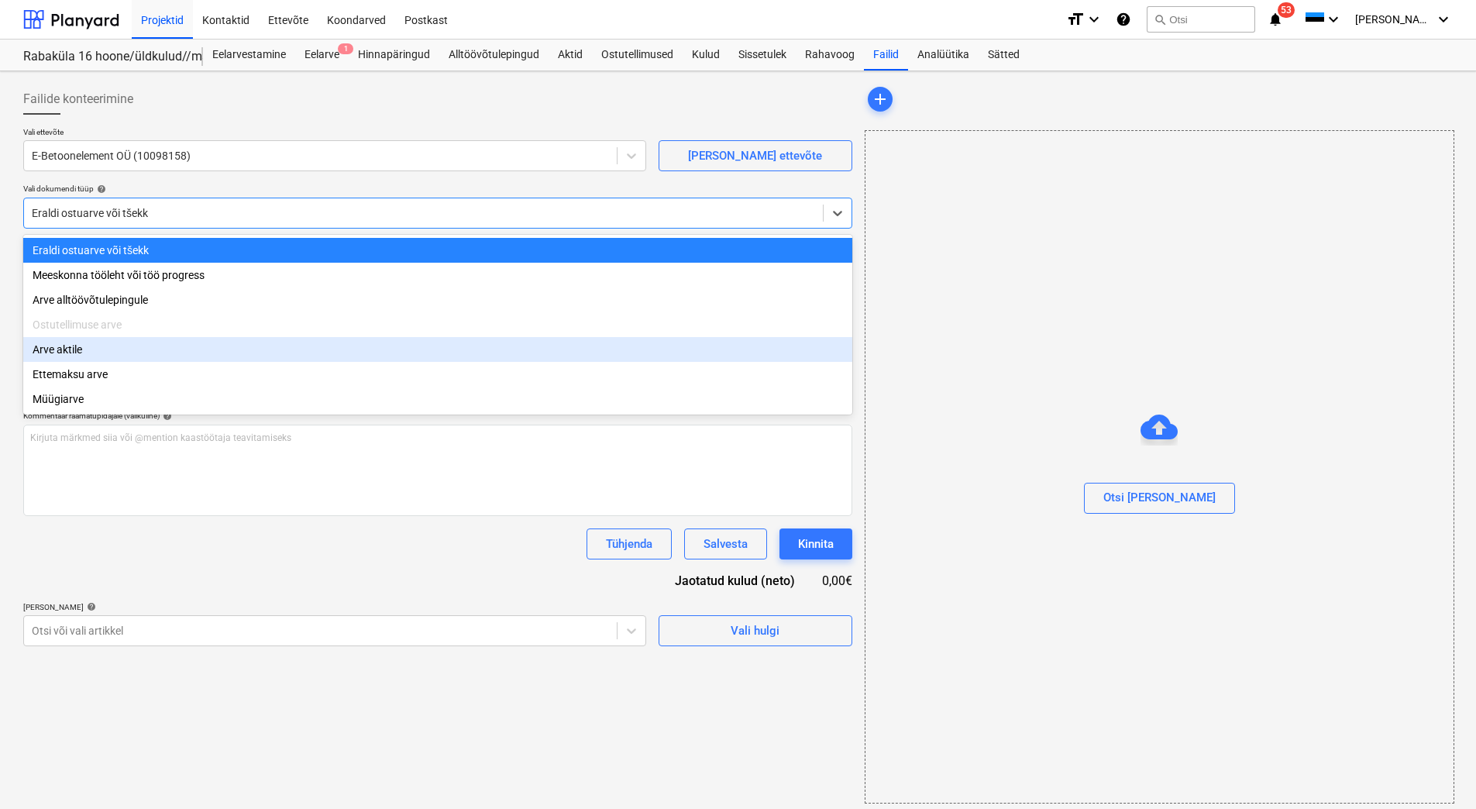
click at [83, 361] on div "Arve aktile" at bounding box center [437, 349] width 829 height 25
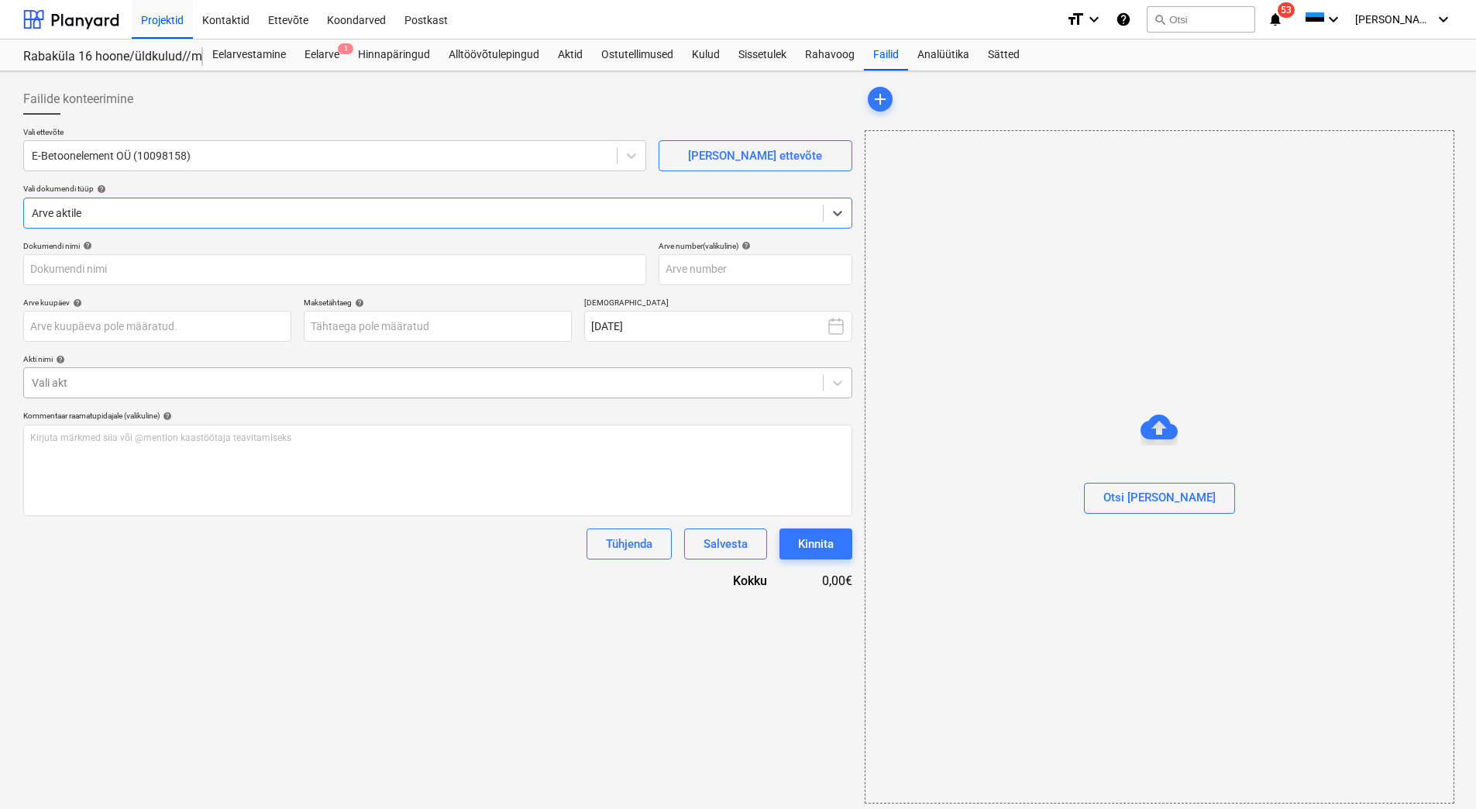
click at [108, 391] on div "Vali akt" at bounding box center [423, 383] width 799 height 22
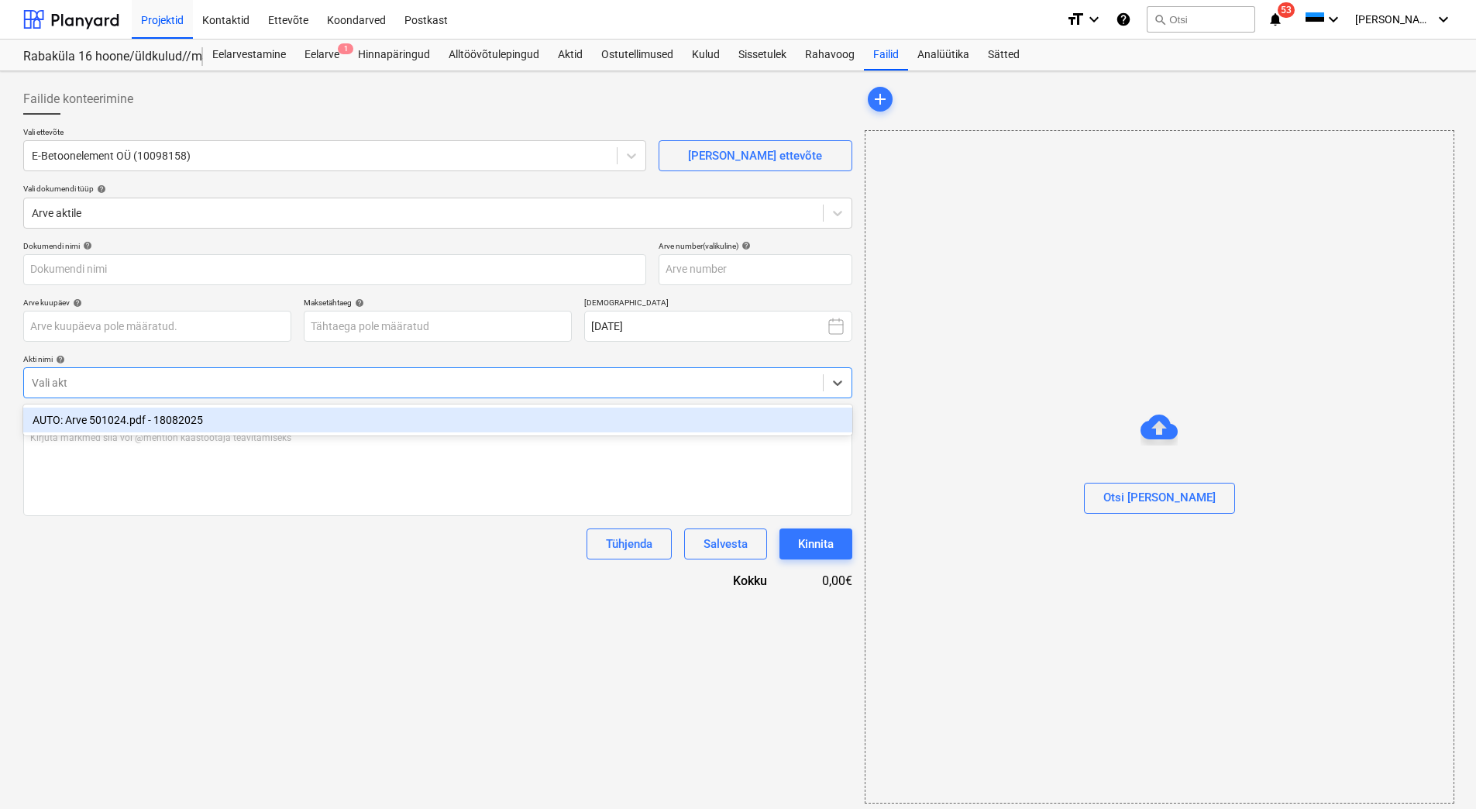
click at [104, 421] on div "AUTO: Arve 501024.pdf - 18082025" at bounding box center [437, 420] width 829 height 25
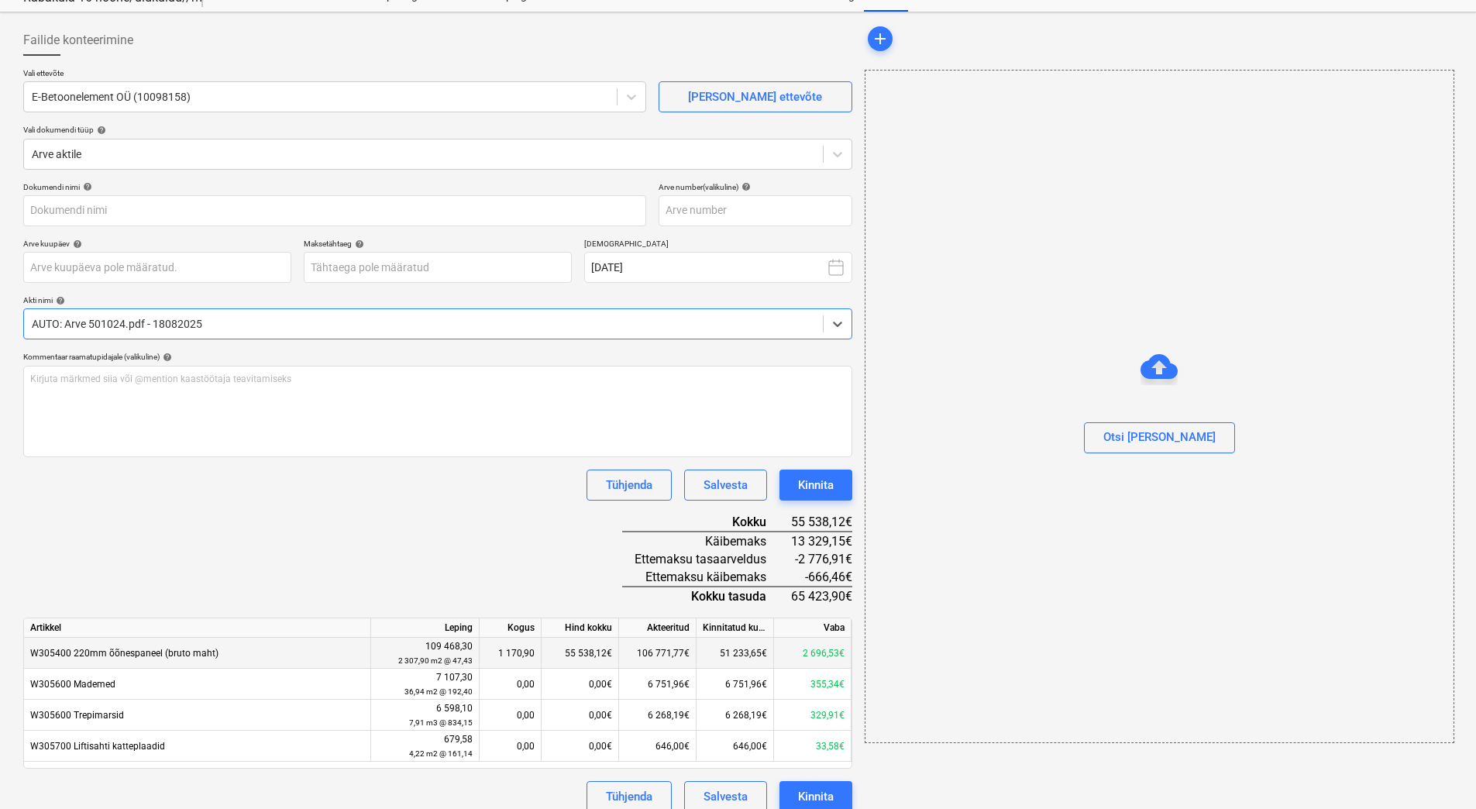
scroll to position [74, 0]
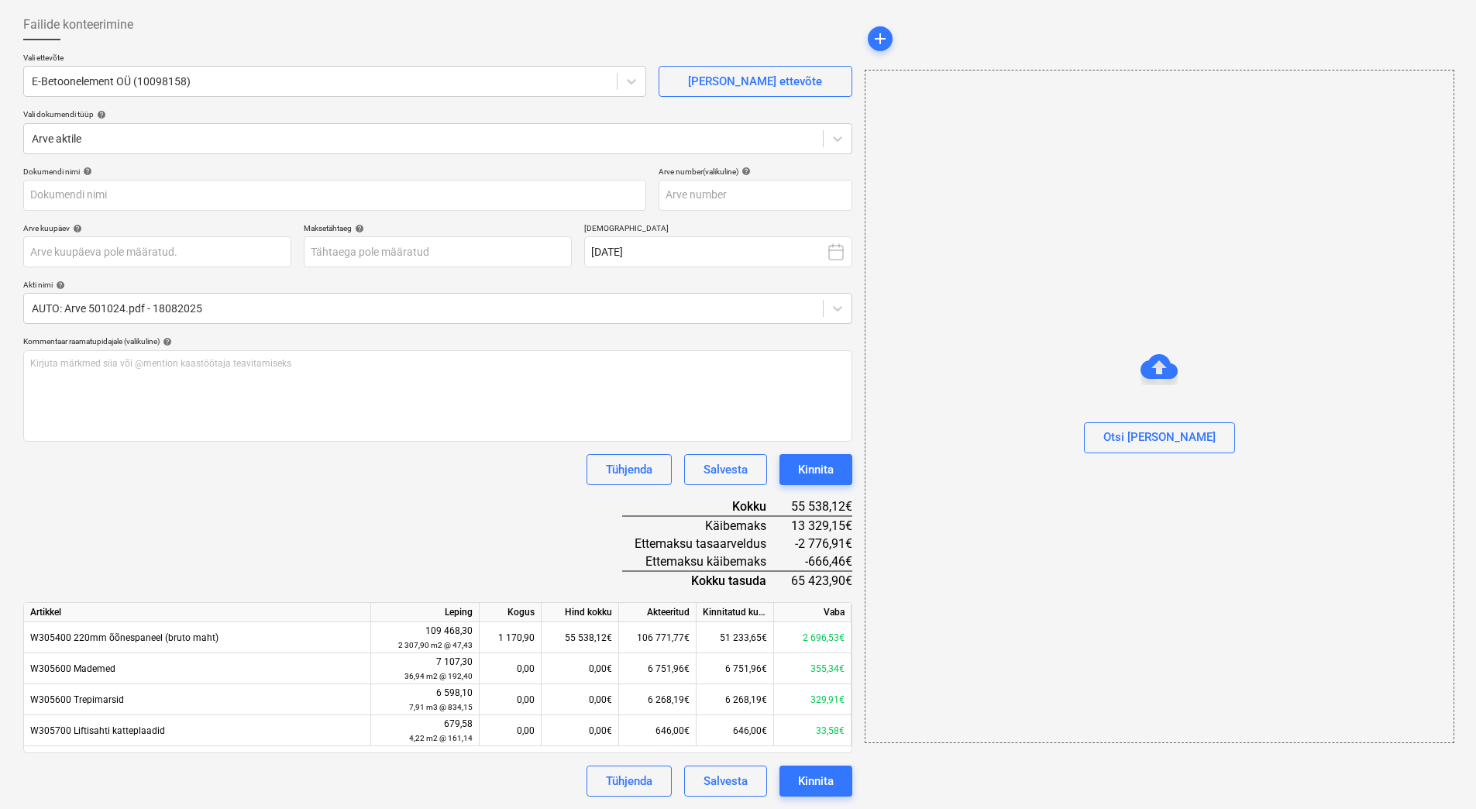
click at [235, 497] on div "Dokumendi nimi help Arve number (valikuline) help Arve kuupäev help Press the d…" at bounding box center [437, 482] width 829 height 630
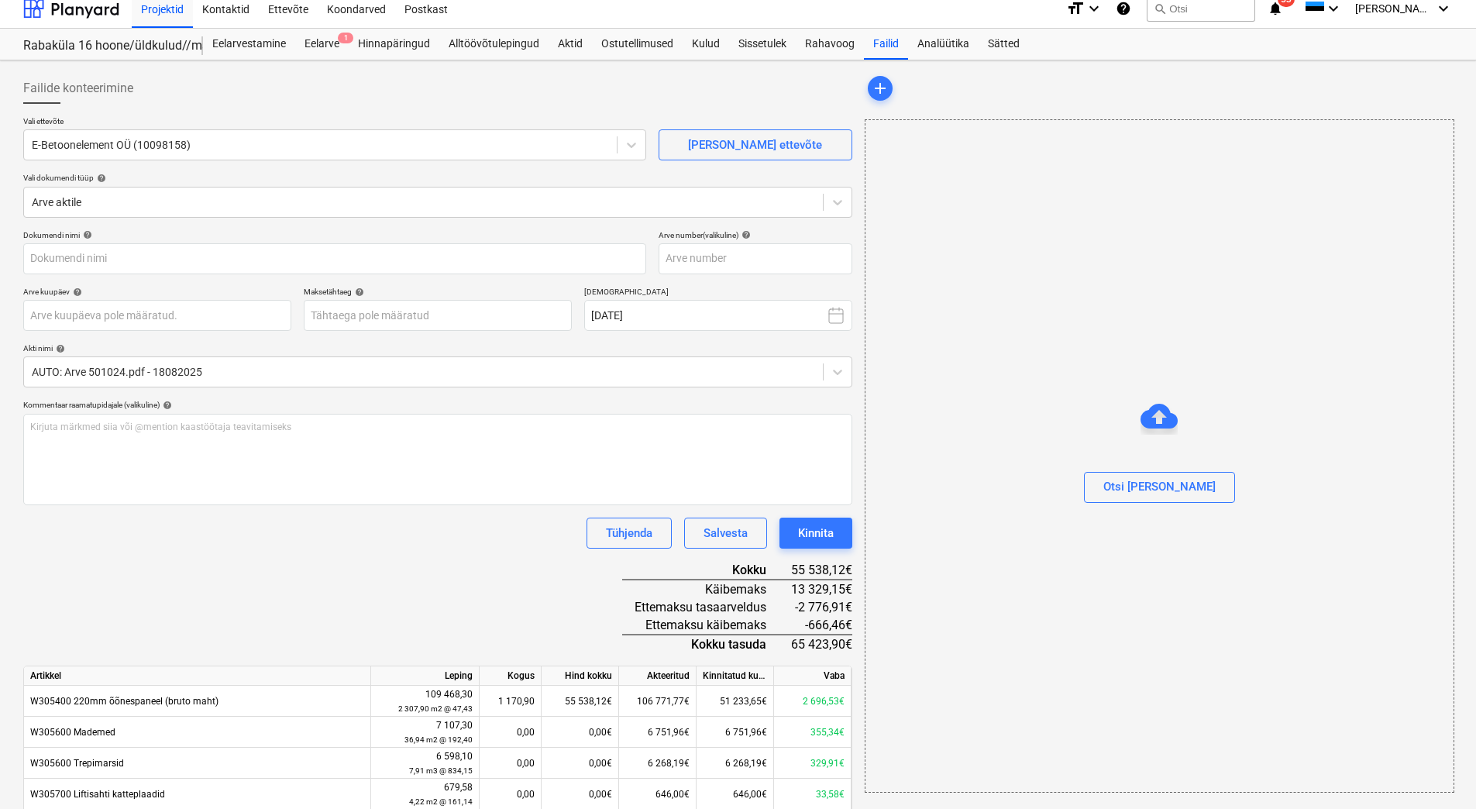
scroll to position [0, 0]
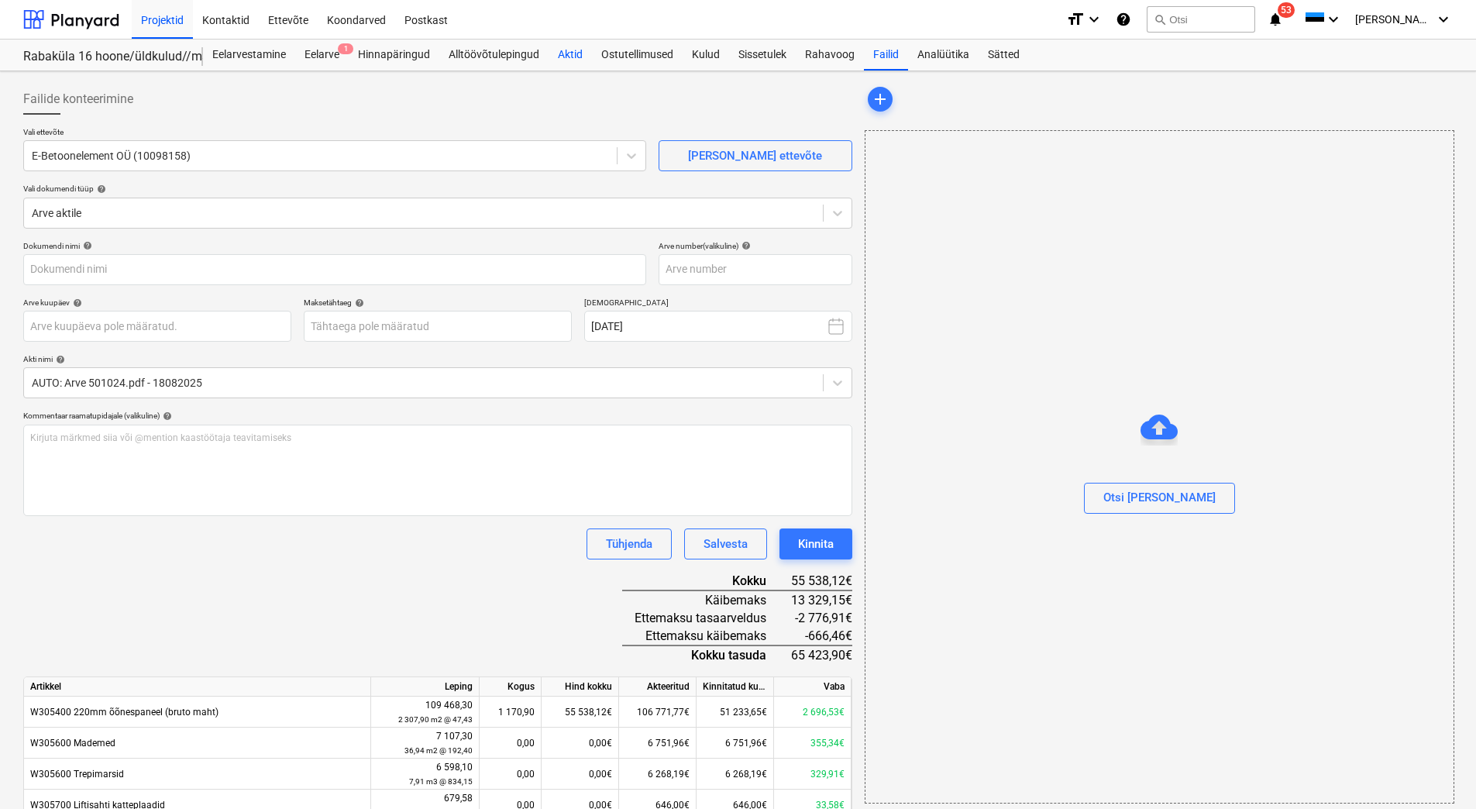
click at [566, 57] on div "Aktid" at bounding box center [570, 55] width 43 height 31
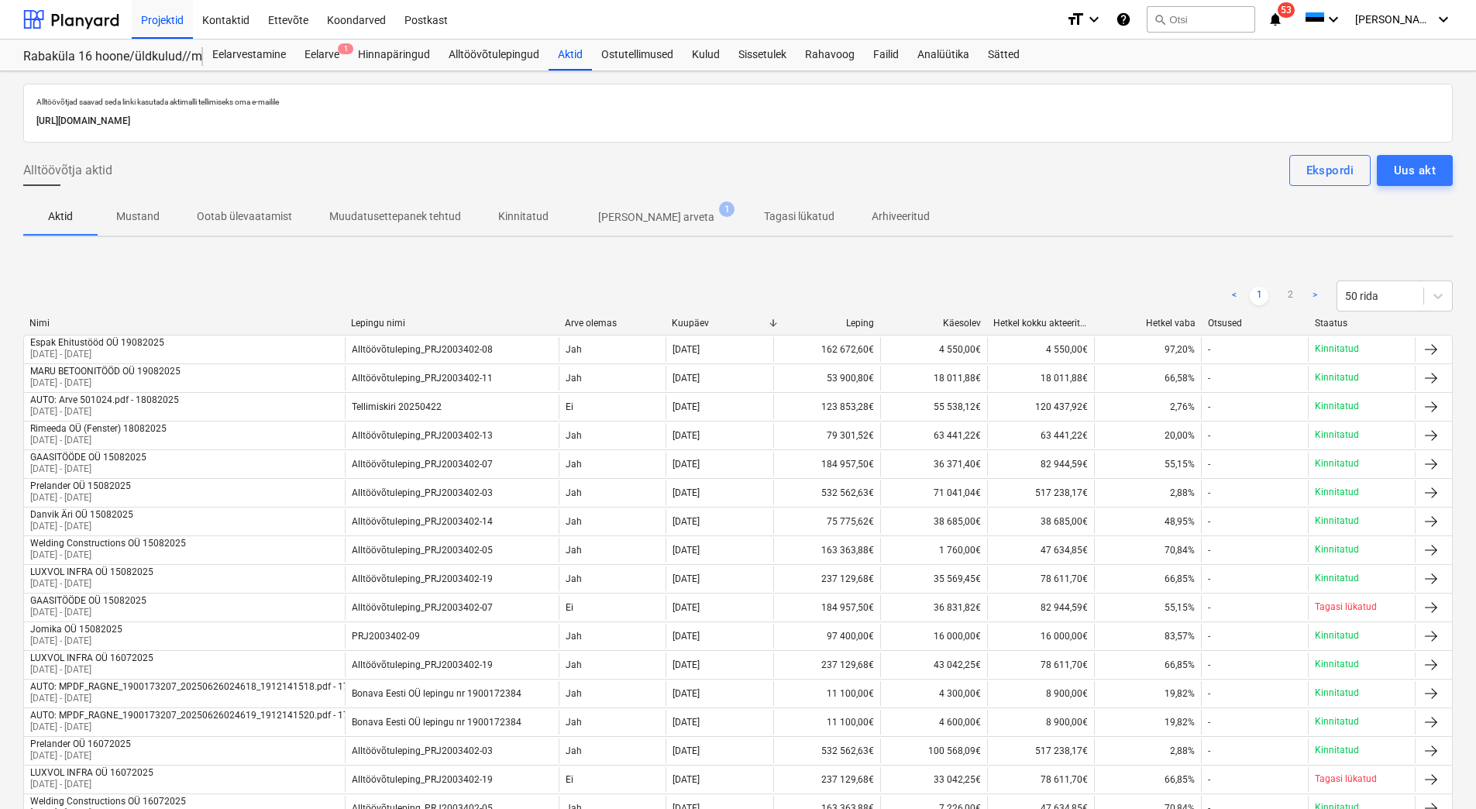
click at [611, 222] on p "[PERSON_NAME] arveta" at bounding box center [656, 217] width 116 height 16
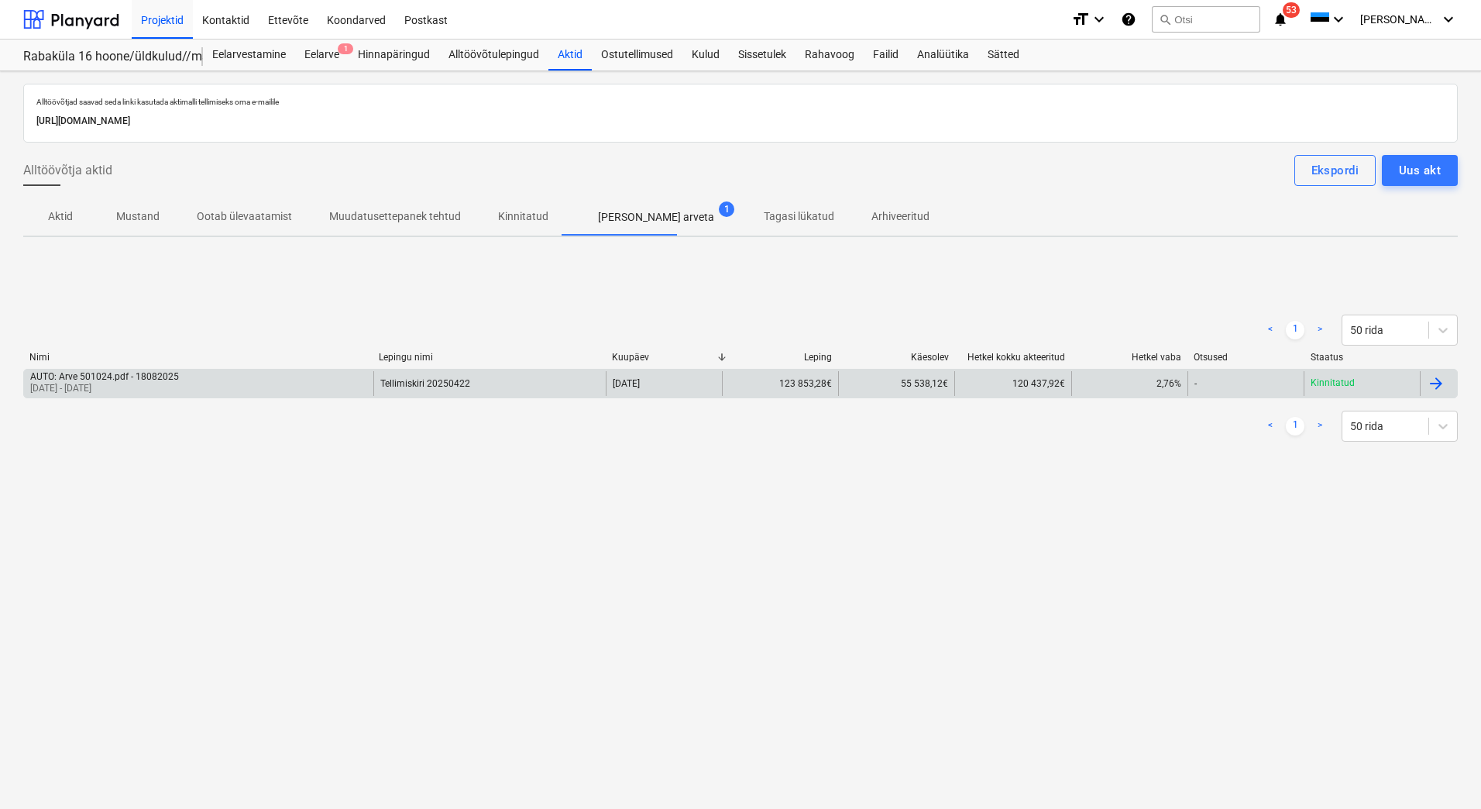
click at [274, 385] on div "AUTO: Arve 501024.pdf - 18082025 [DATE] - [DATE]" at bounding box center [198, 383] width 349 height 25
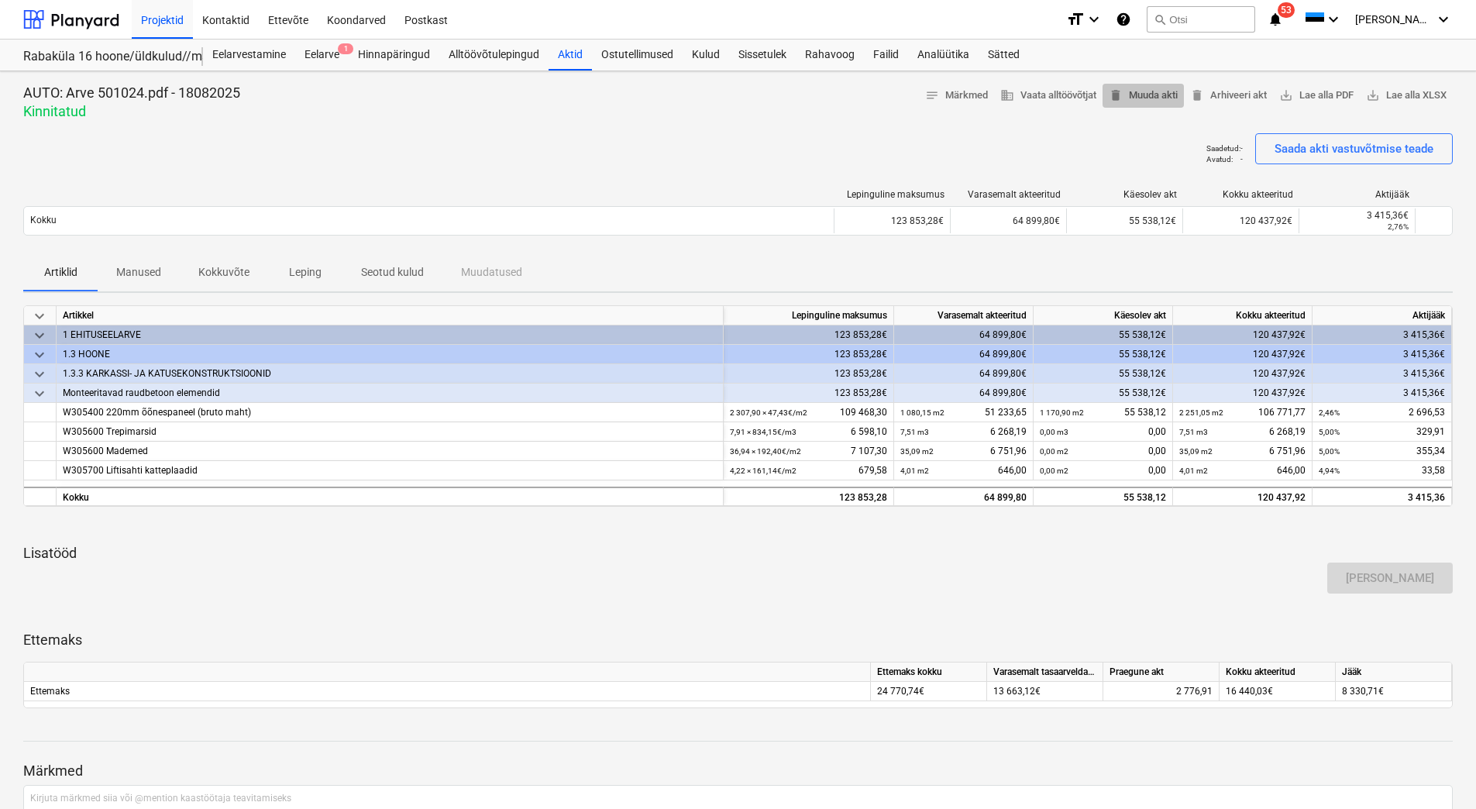
click at [1123, 94] on span "delete Muuda akti" at bounding box center [1143, 96] width 69 height 18
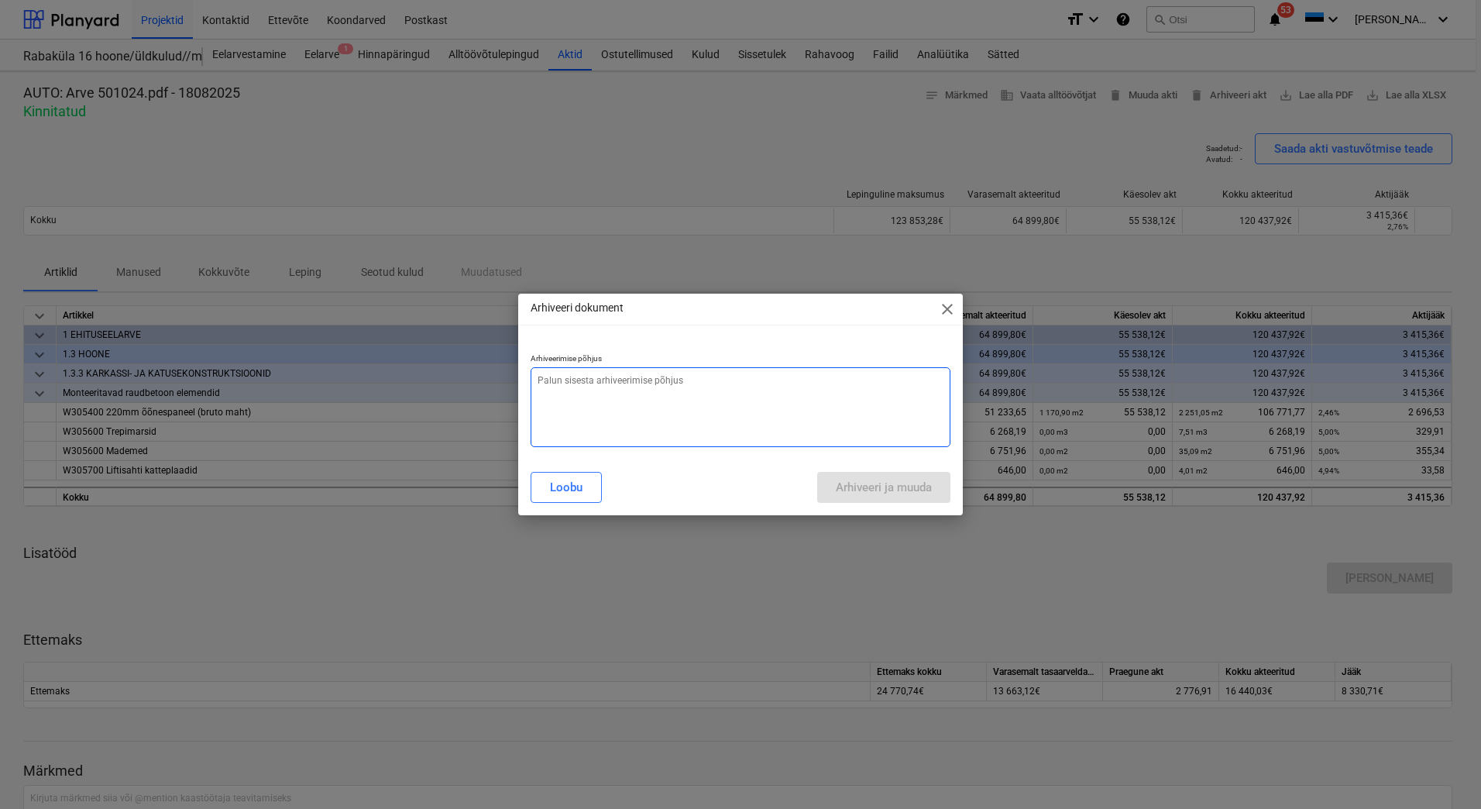
click at [711, 407] on textarea at bounding box center [741, 407] width 420 height 80
click at [944, 311] on span "close" at bounding box center [947, 309] width 19 height 19
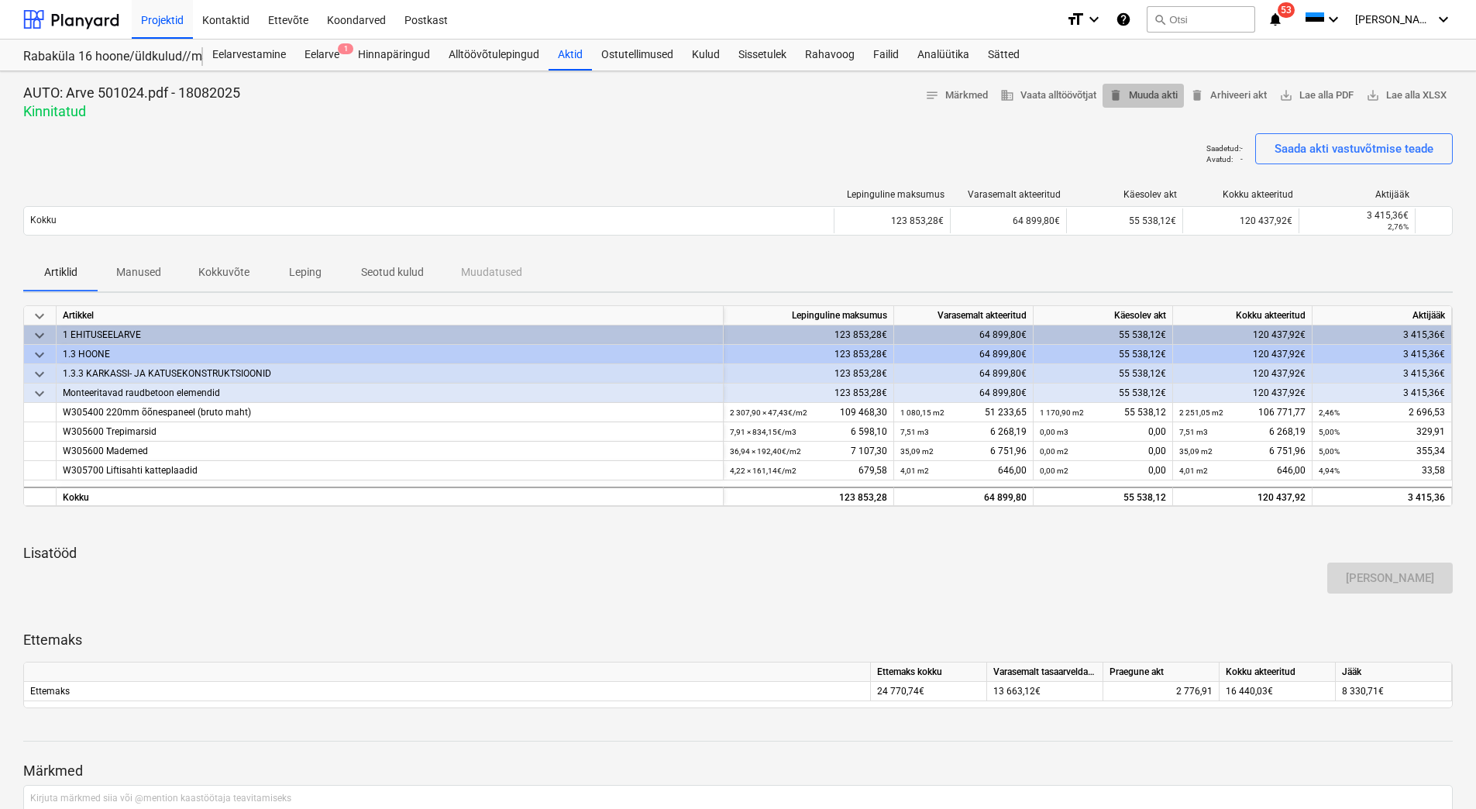
click at [1151, 102] on span "delete Muuda akti" at bounding box center [1143, 96] width 69 height 18
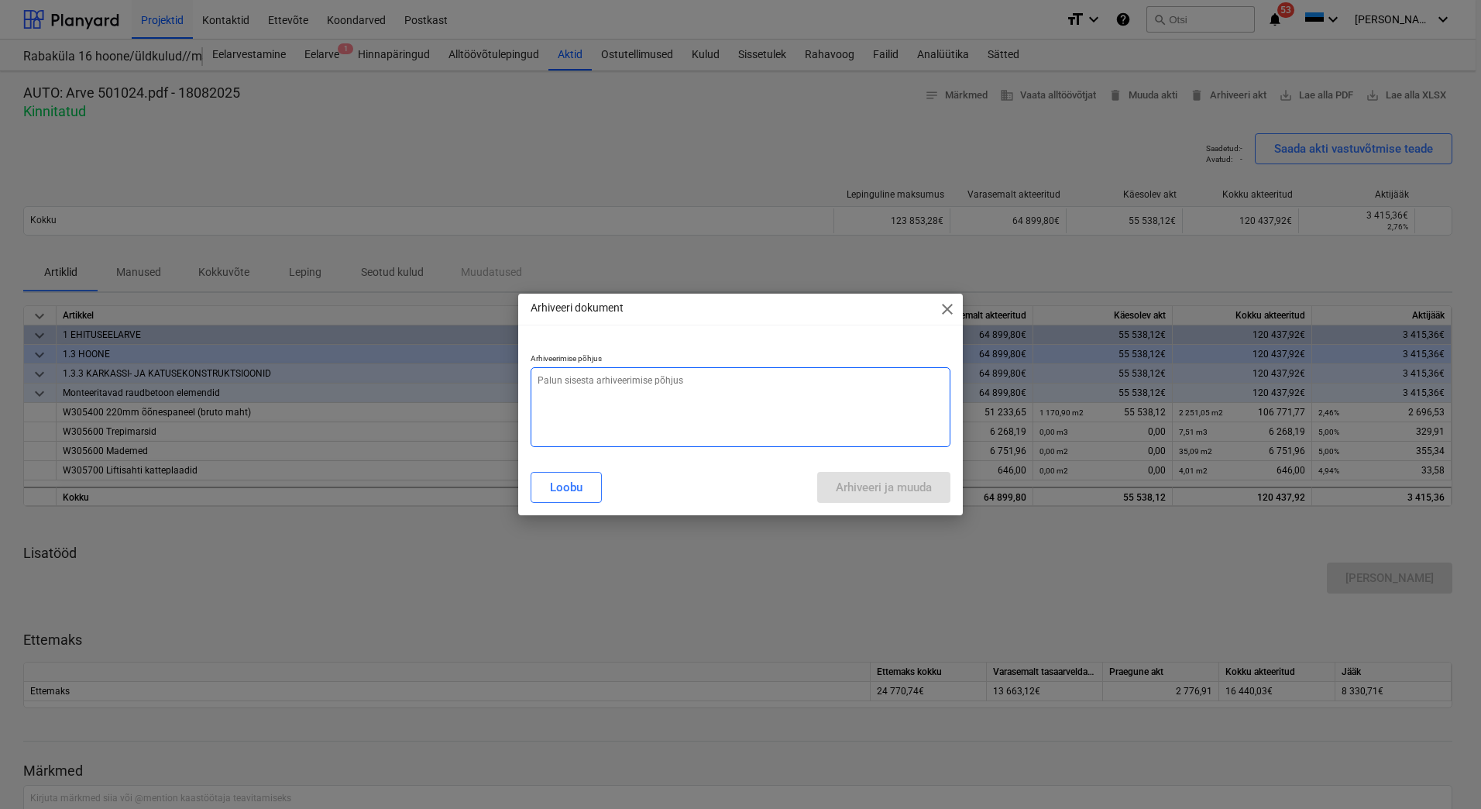
click at [811, 404] on textarea at bounding box center [741, 407] width 420 height 80
click at [602, 404] on textarea at bounding box center [741, 407] width 420 height 80
type textarea "x"
type textarea "e"
type textarea "x"
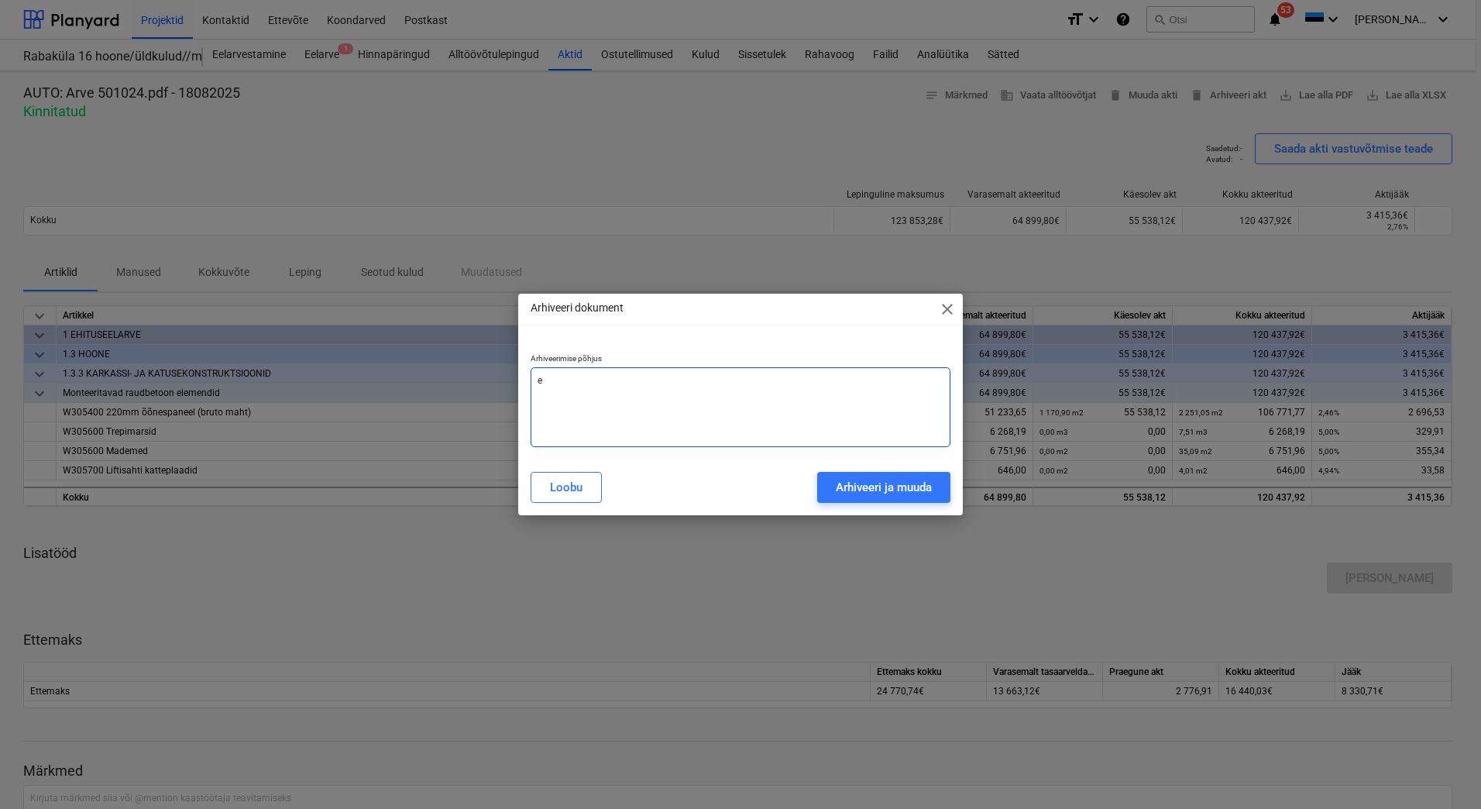
type textarea "et"
type textarea "x"
type textarea "ett"
type textarea "x"
type textarea "ette"
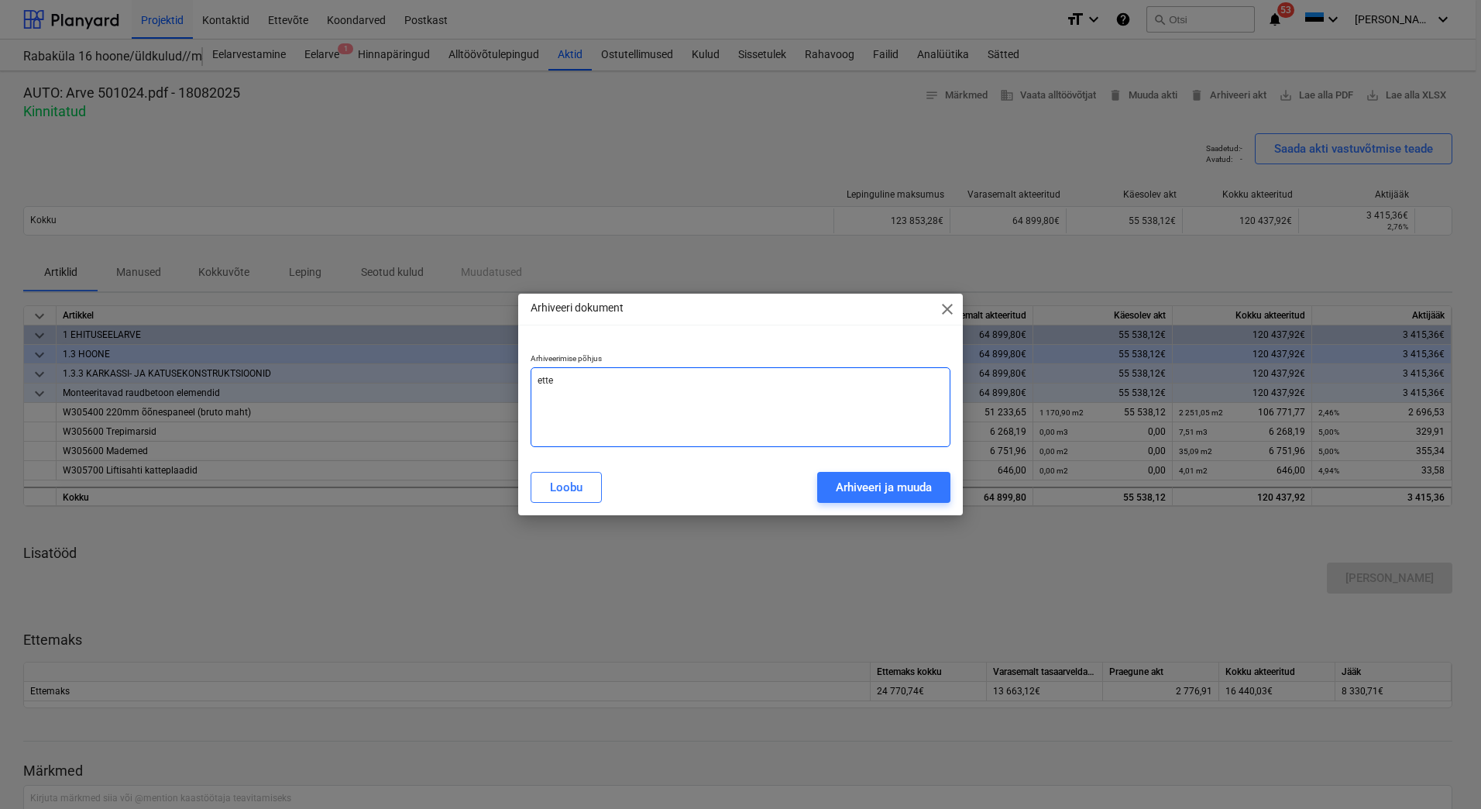
type textarea "x"
type textarea "ettem"
type textarea "x"
type textarea "ettema"
type textarea "x"
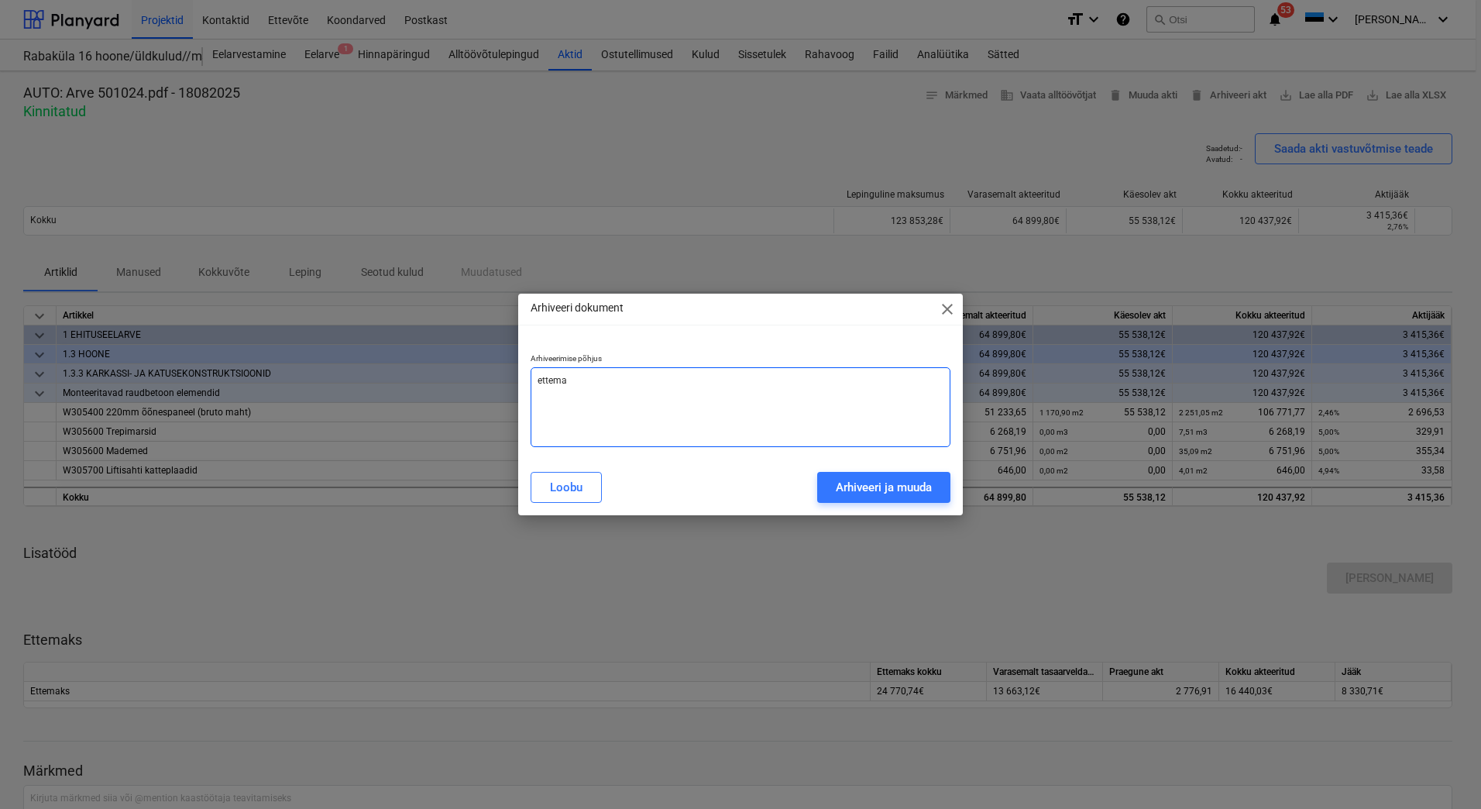
type textarea "ettemak"
type textarea "x"
type textarea "ettemaks"
type textarea "x"
type textarea "ettemaks"
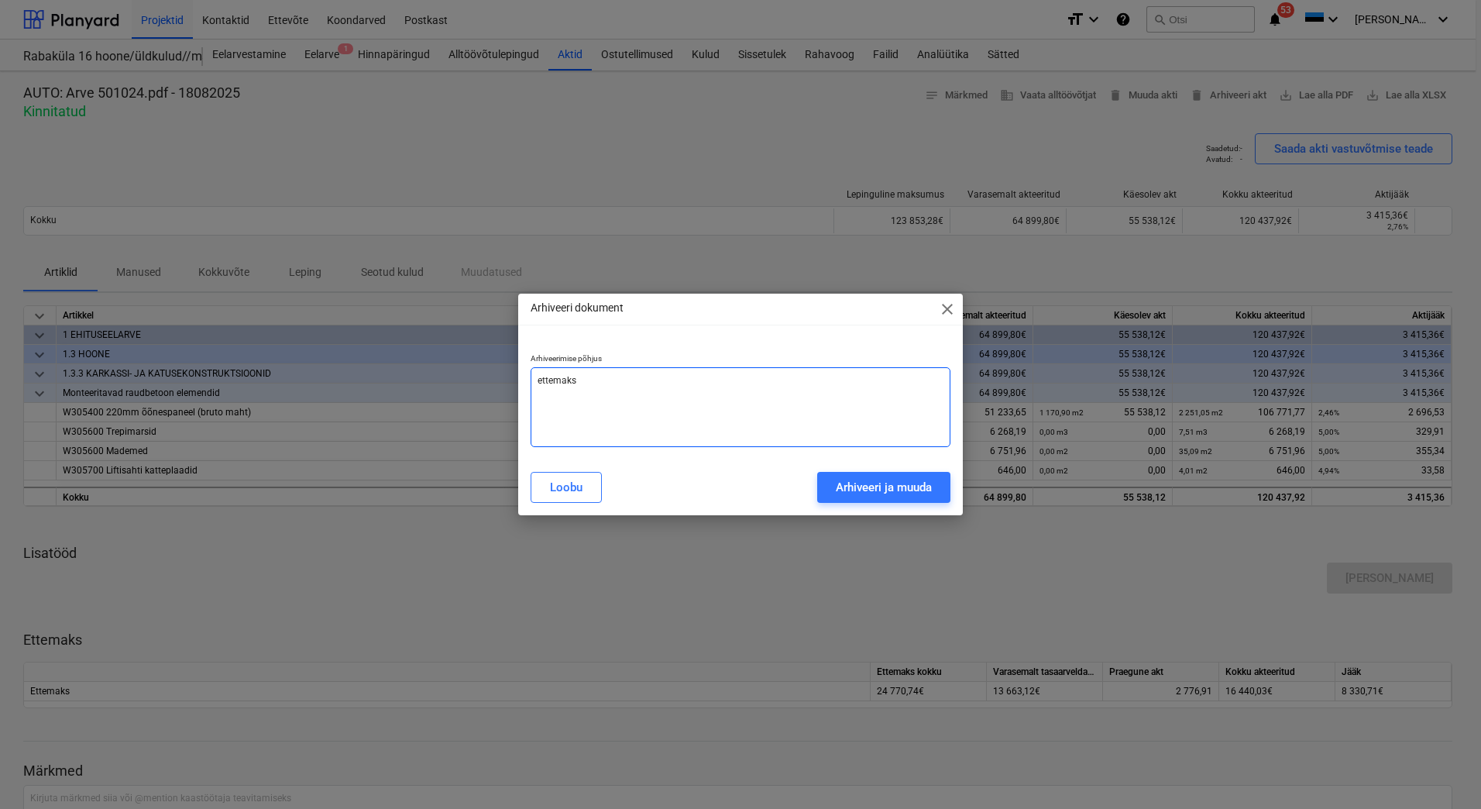
type textarea "x"
type textarea "ettemaks u"
type textarea "x"
type textarea "ettemaks"
type textarea "x"
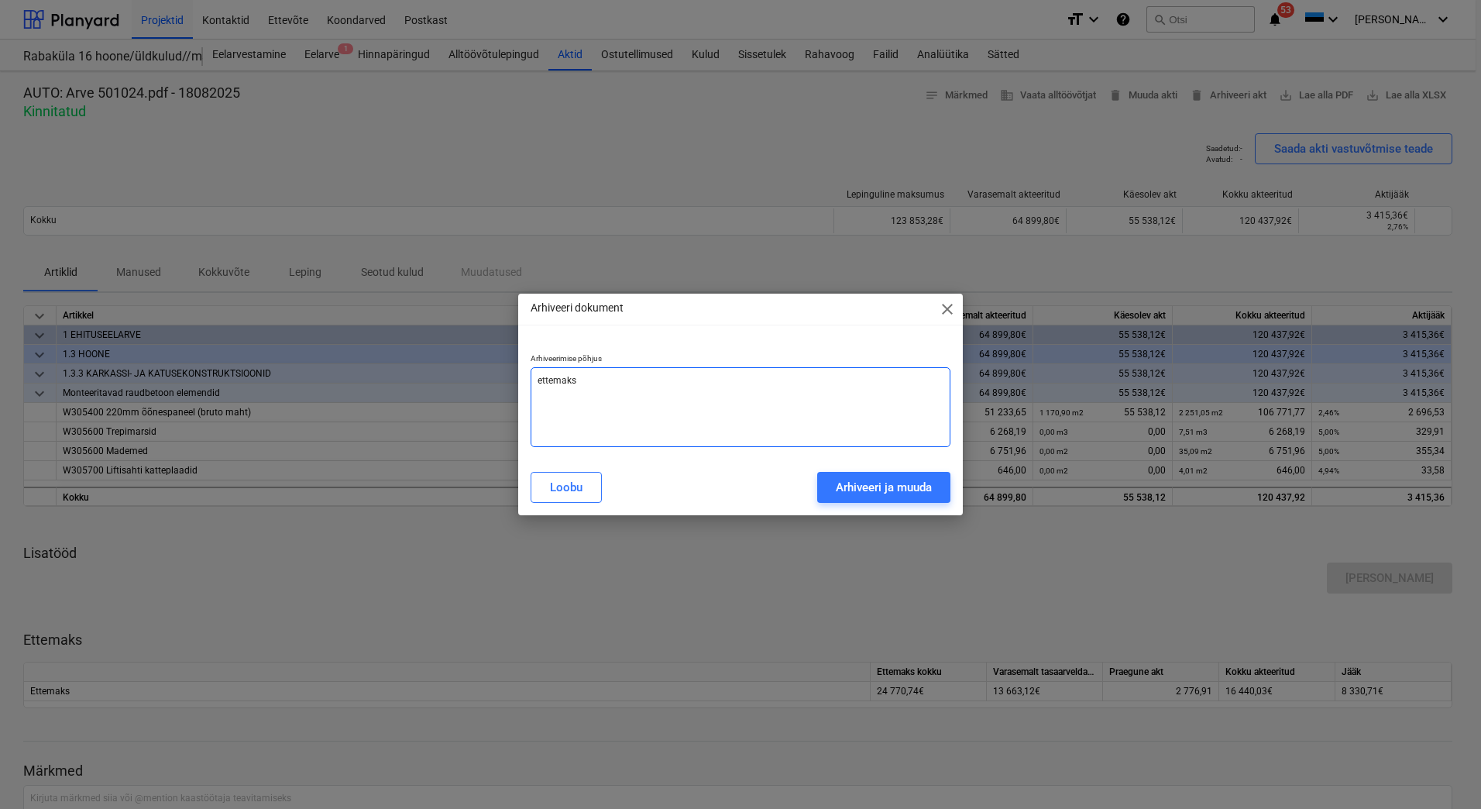
type textarea "ettemaks"
type textarea "x"
type textarea "ettemaks"
type textarea "x"
type textarea "ettemaks v"
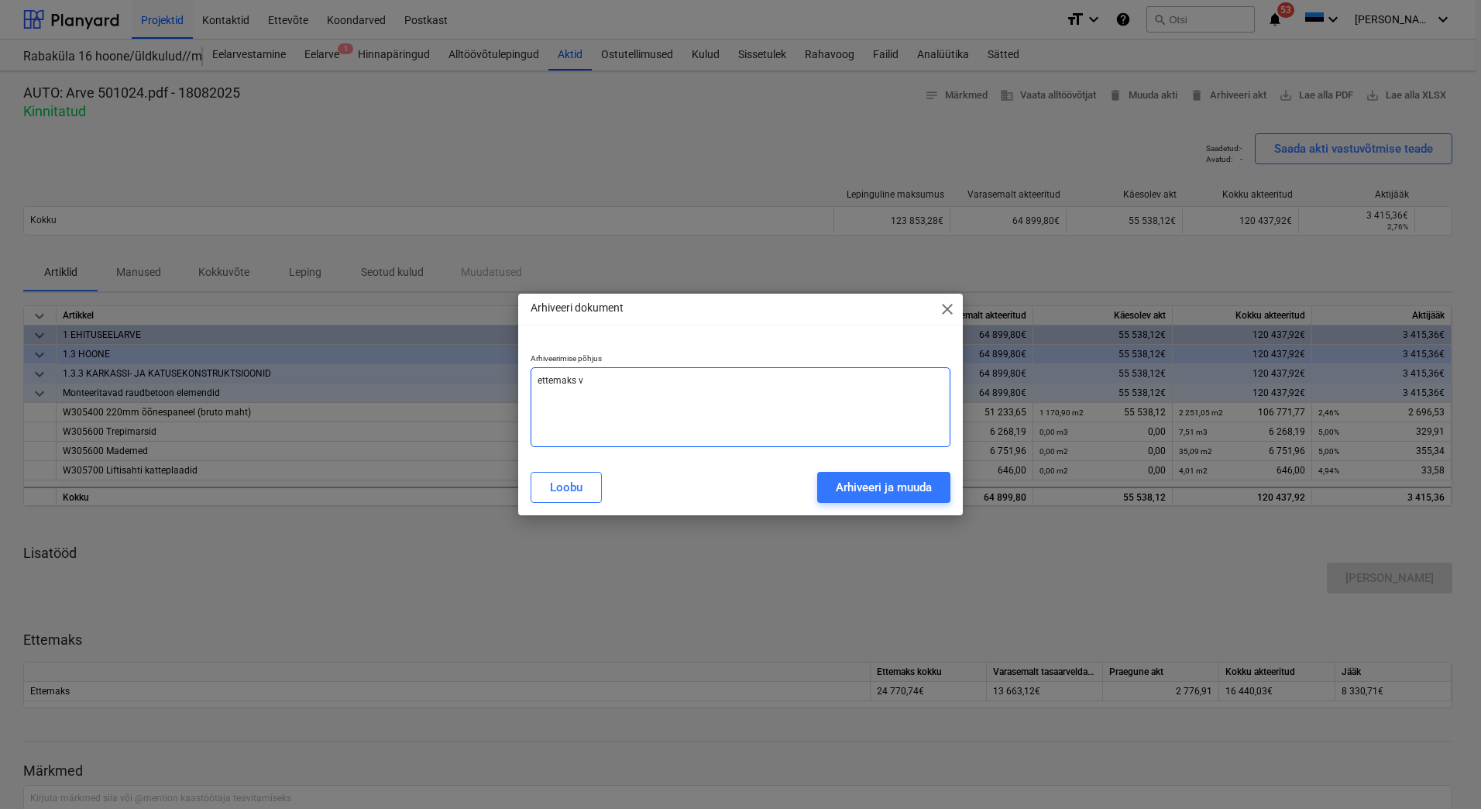
type textarea "x"
type textarea "ettemaks va"
type textarea "x"
type textarea "ettemaks val"
type textarea "x"
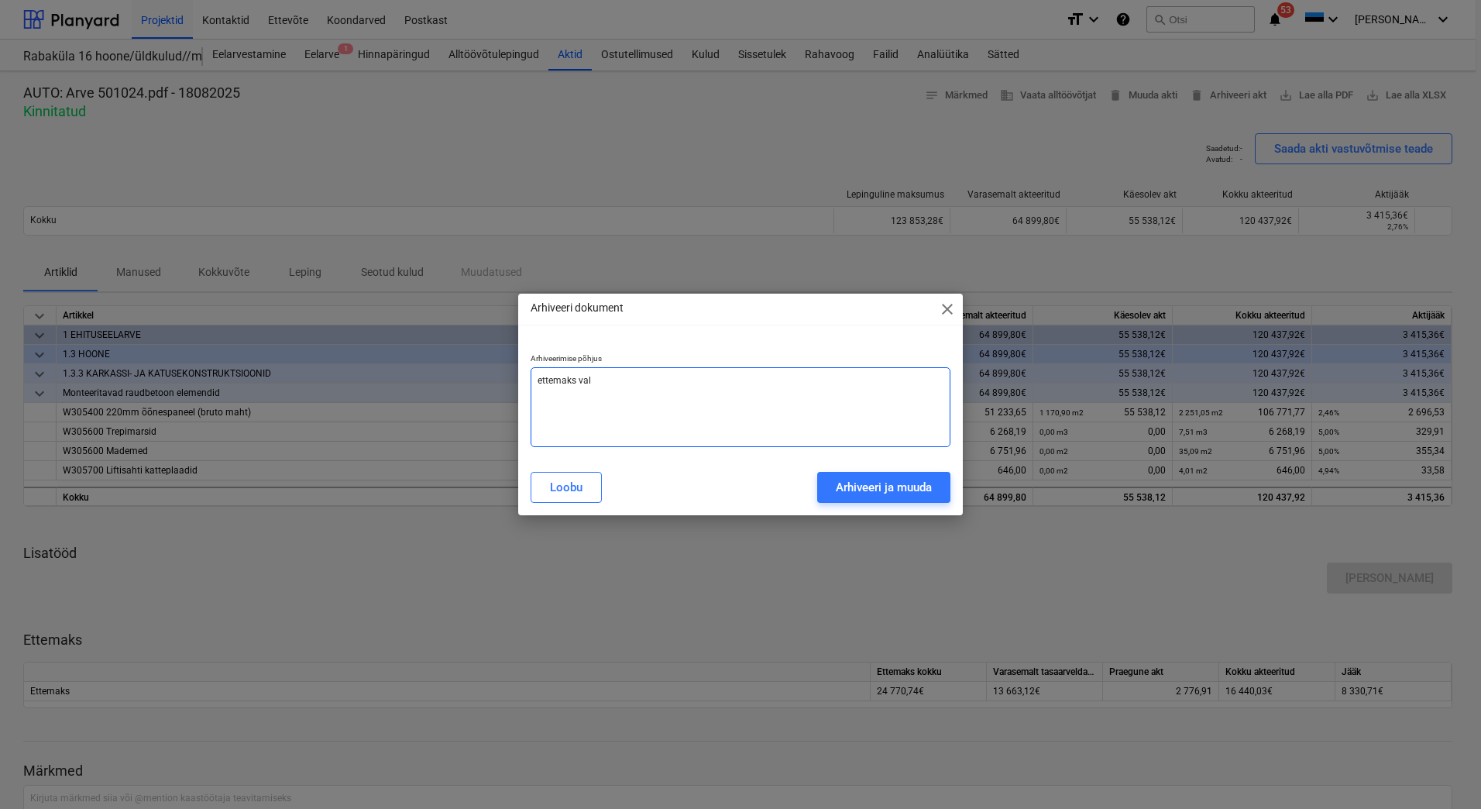
type textarea "ettemaks vale"
type textarea "x"
type textarea "ettemaks [PERSON_NAME]"
type textarea "x"
type textarea "ettemaks valest"
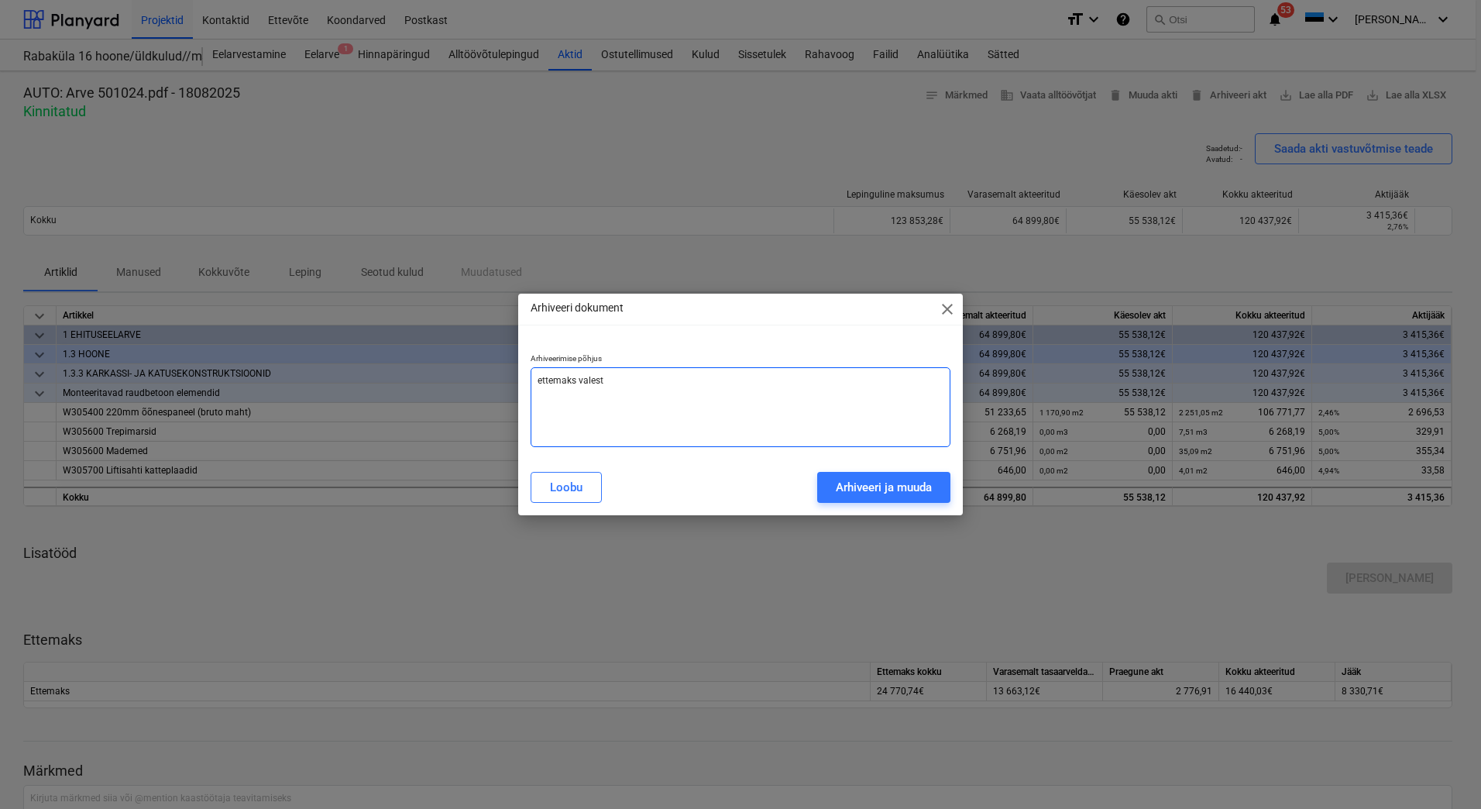
type textarea "x"
type textarea "ettemaks valesti"
type textarea "x"
type textarea "ettemaks valesti"
type textarea "x"
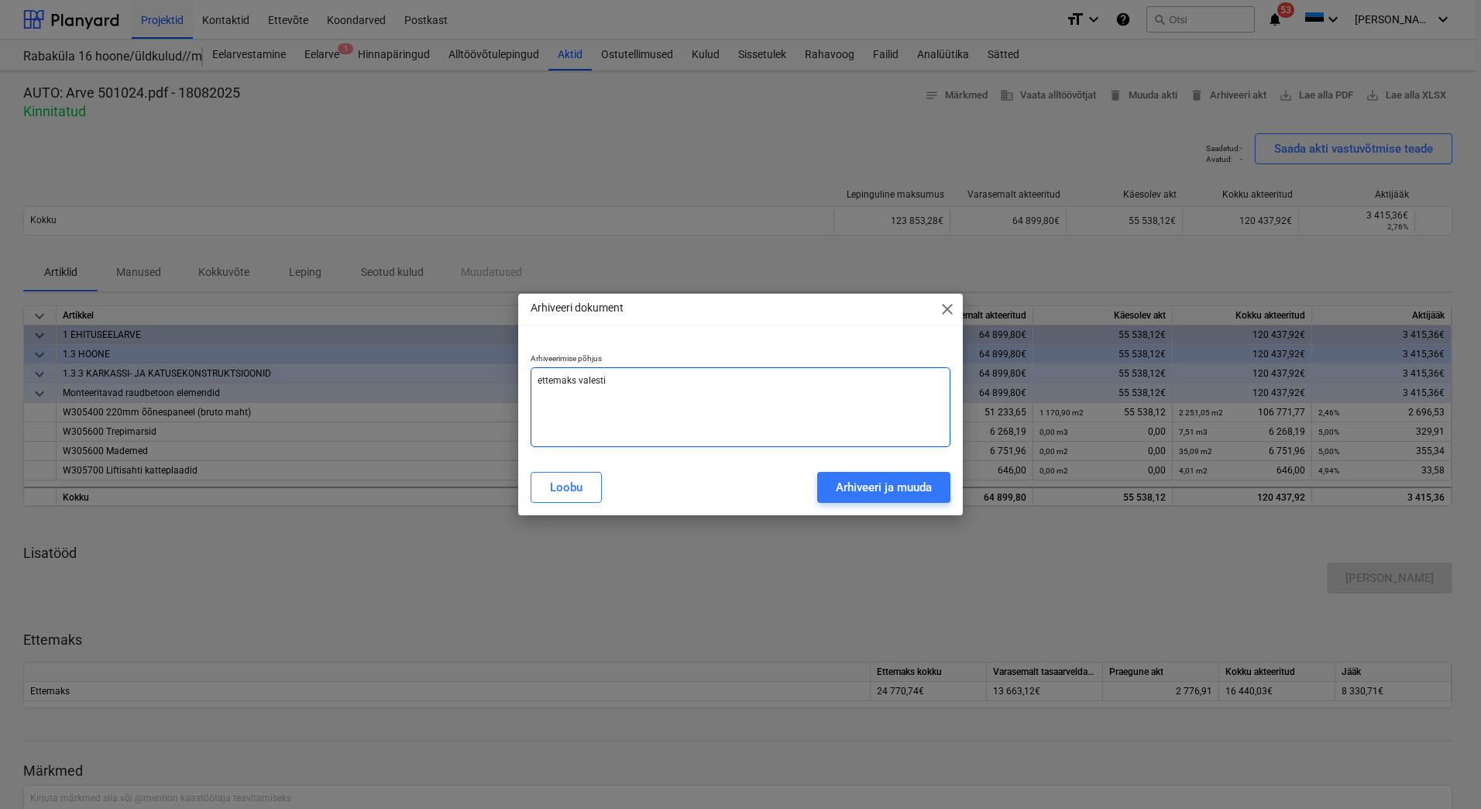
type textarea "ettemaks valesti s"
type textarea "x"
type textarea "ettemaks valesti si"
type textarea "x"
type textarea "ettemaks valesti sis"
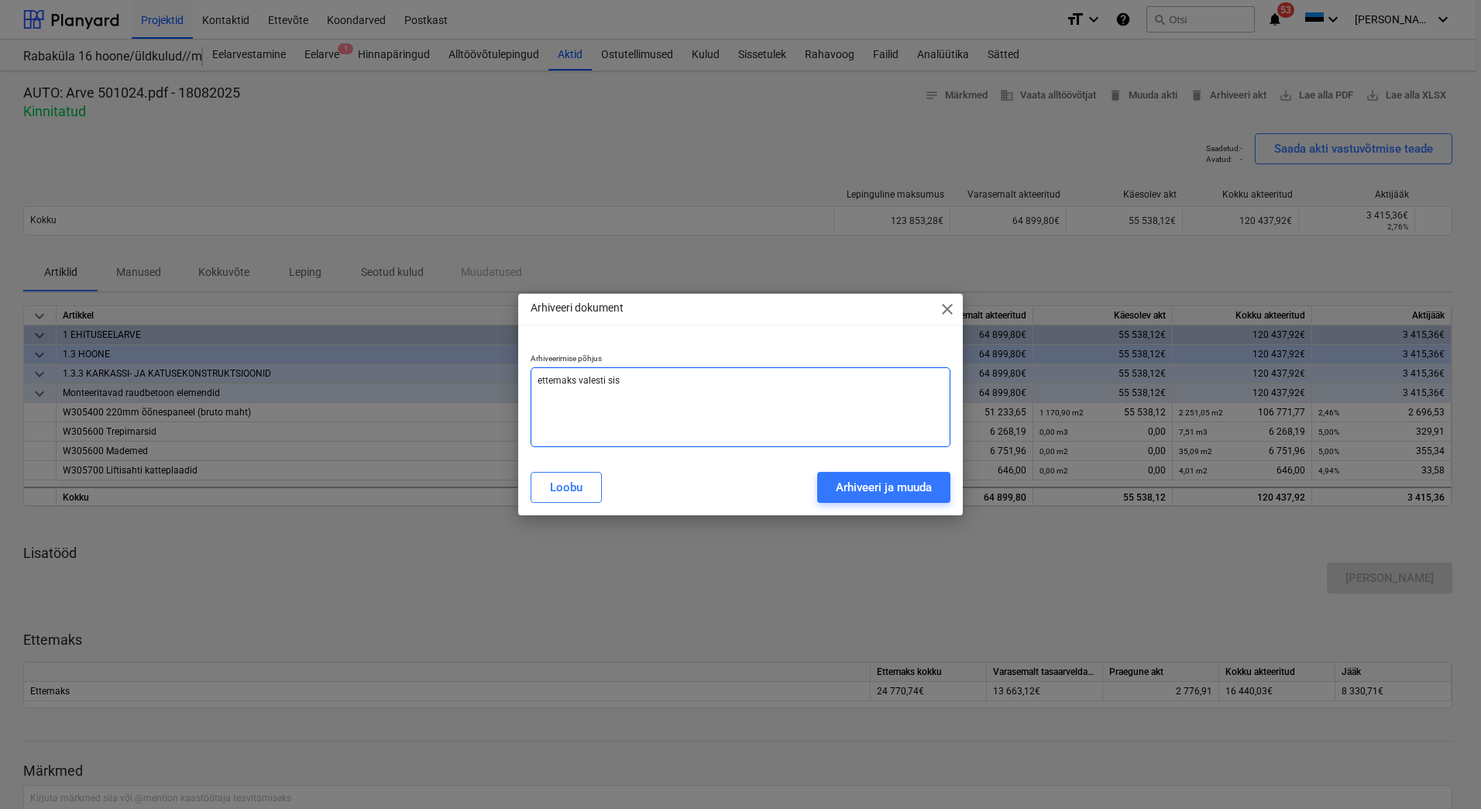
type textarea "x"
type textarea "ettemaks [PERSON_NAME]"
type textarea "x"
type textarea "ettemaks [PERSON_NAME]"
type textarea "x"
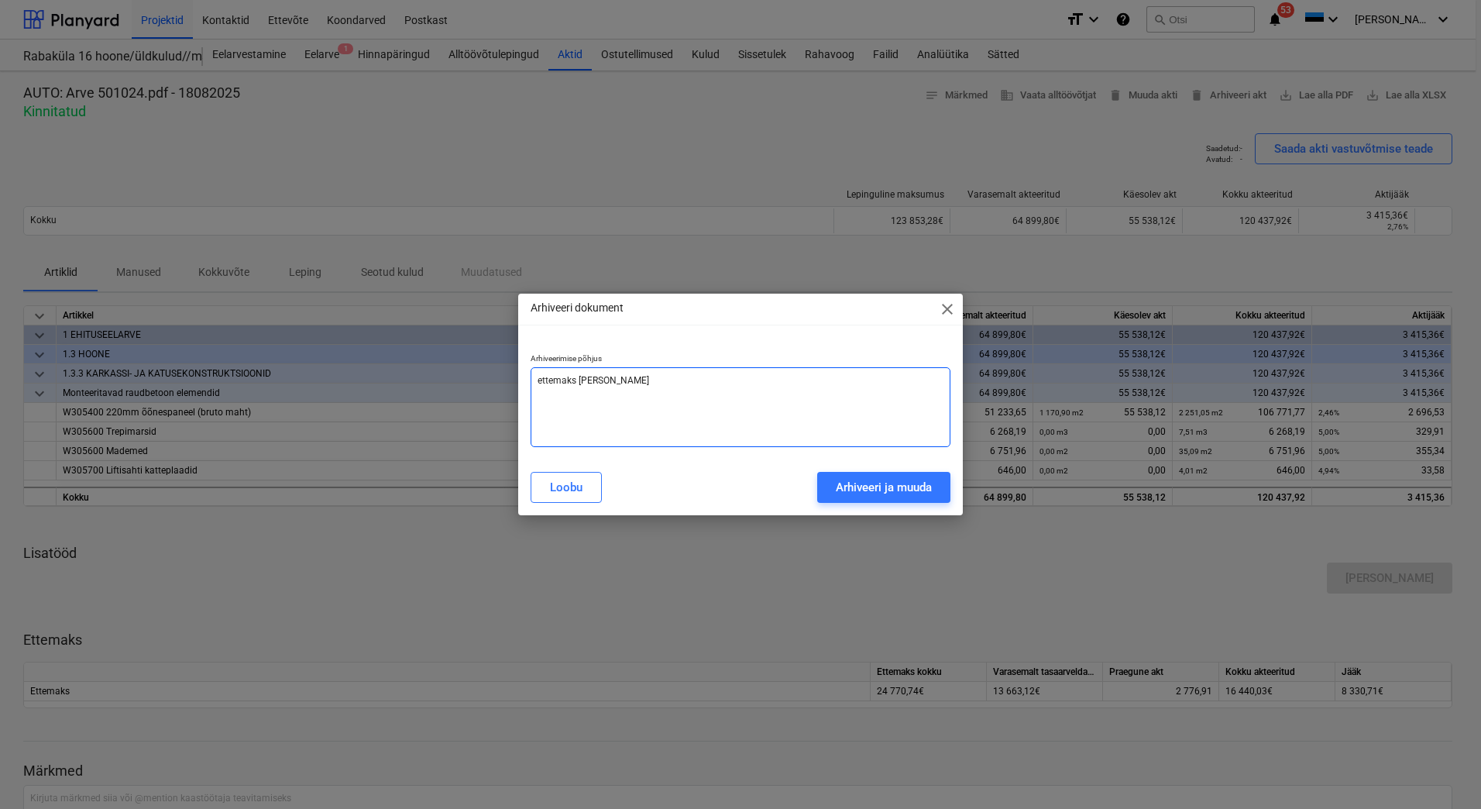
type textarea "ettemaks valesti sisest"
type textarea "x"
type textarea "ettemaks [PERSON_NAME]"
type textarea "x"
type textarea "ettemaks valesti sisestat"
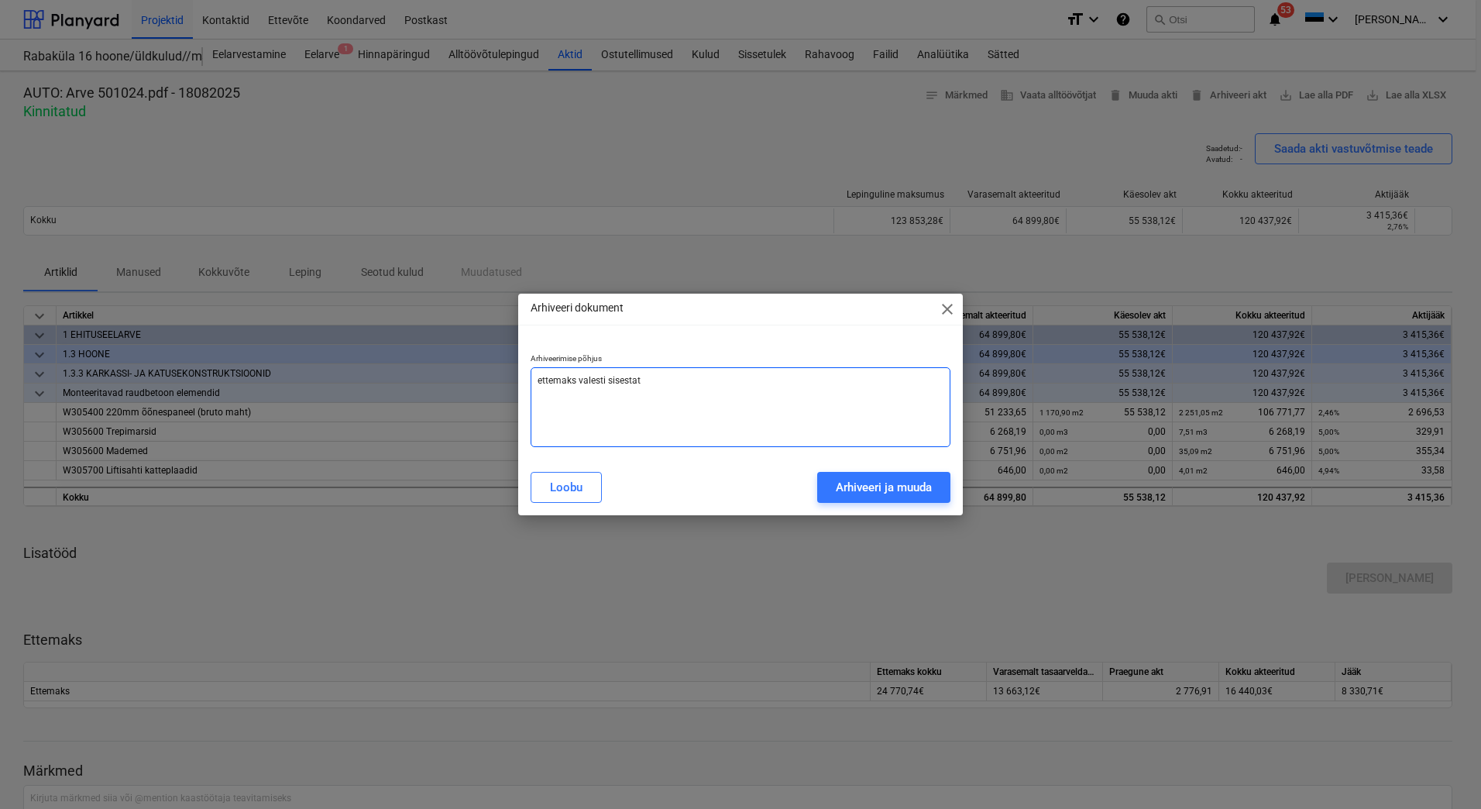
type textarea "x"
type textarea "ettemaks valesti sisestatu"
type textarea "x"
type textarea "ettemaks valesti sisestatud"
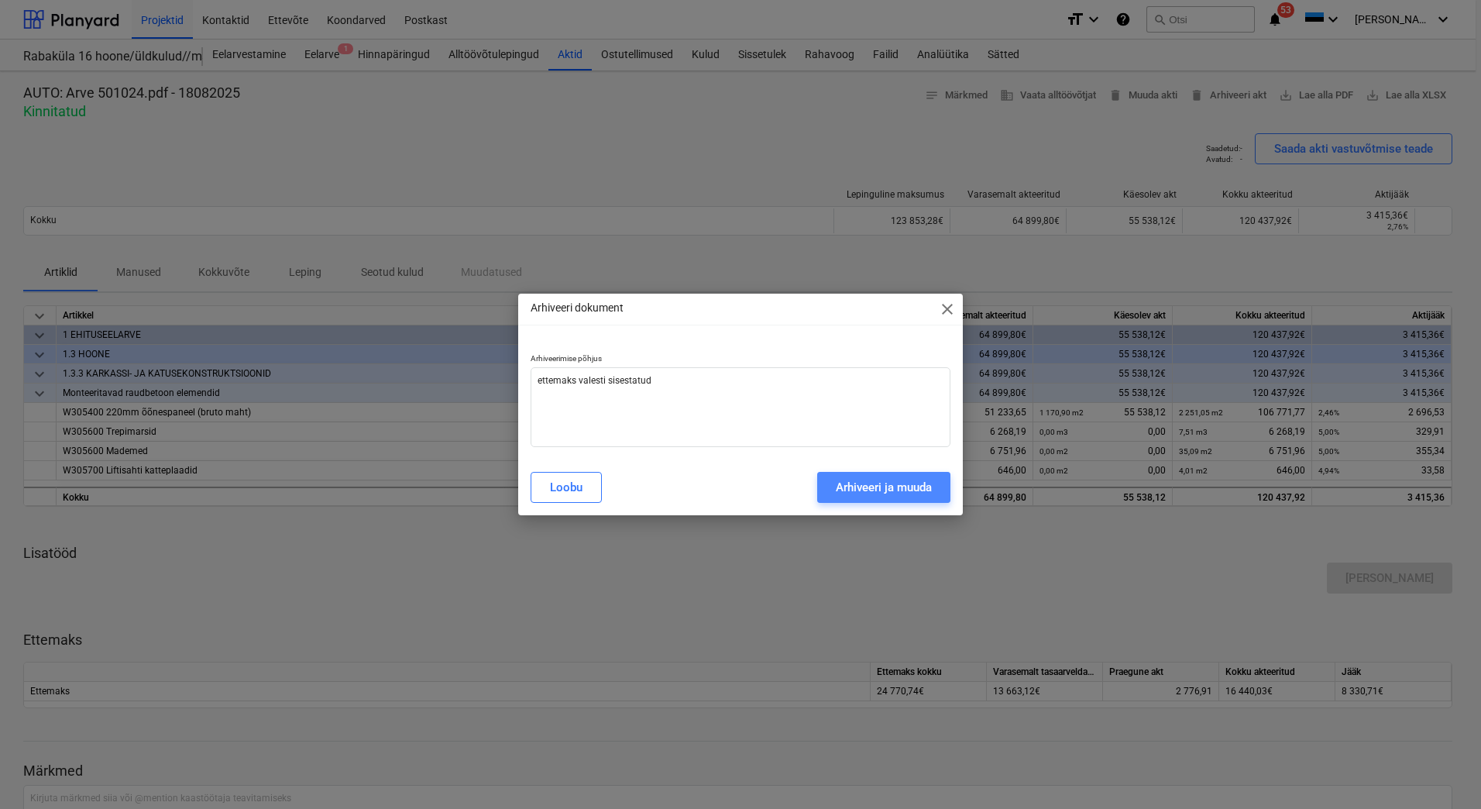
click at [877, 487] on div "Arhiveeri ja muuda" at bounding box center [884, 487] width 96 height 20
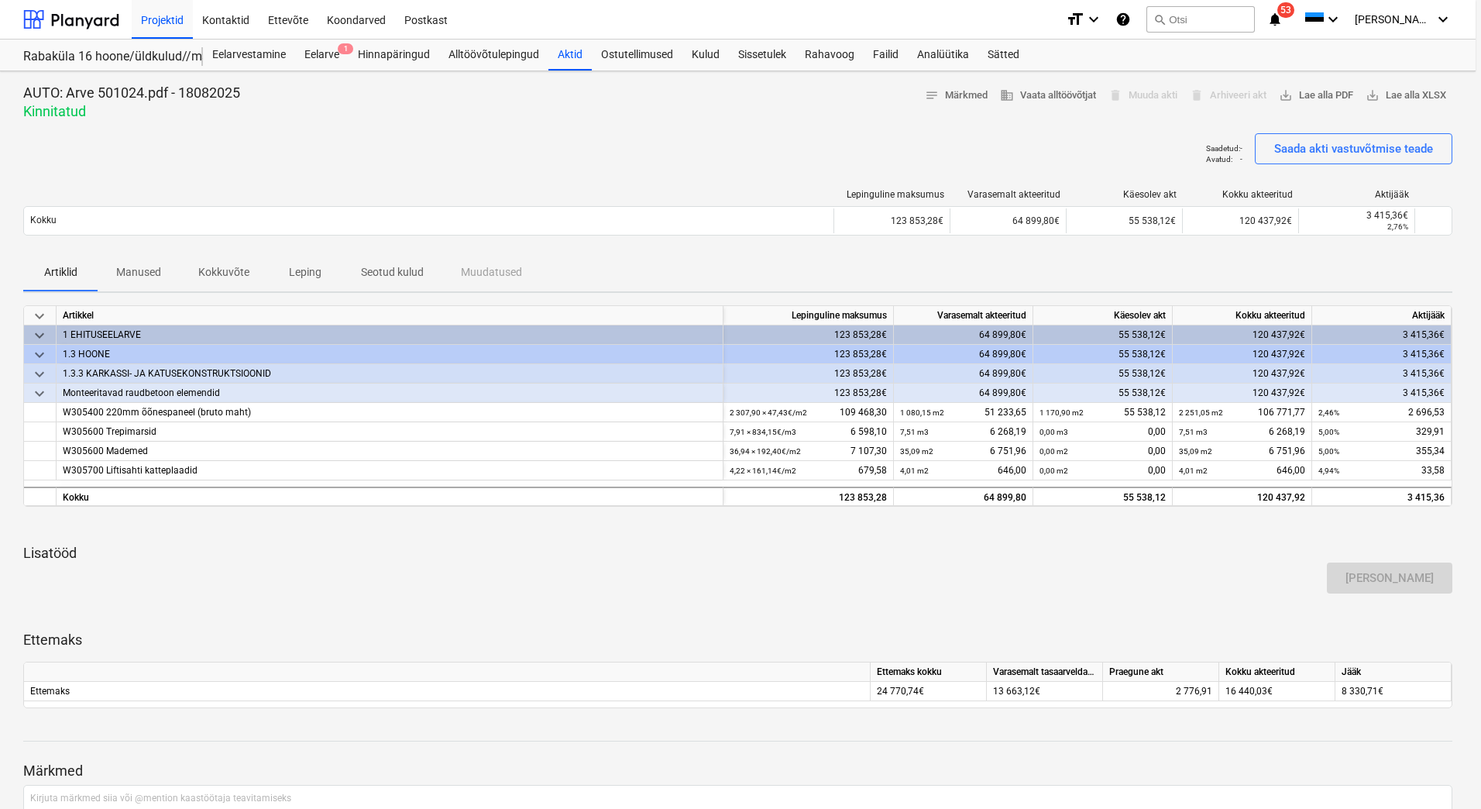
type textarea "x"
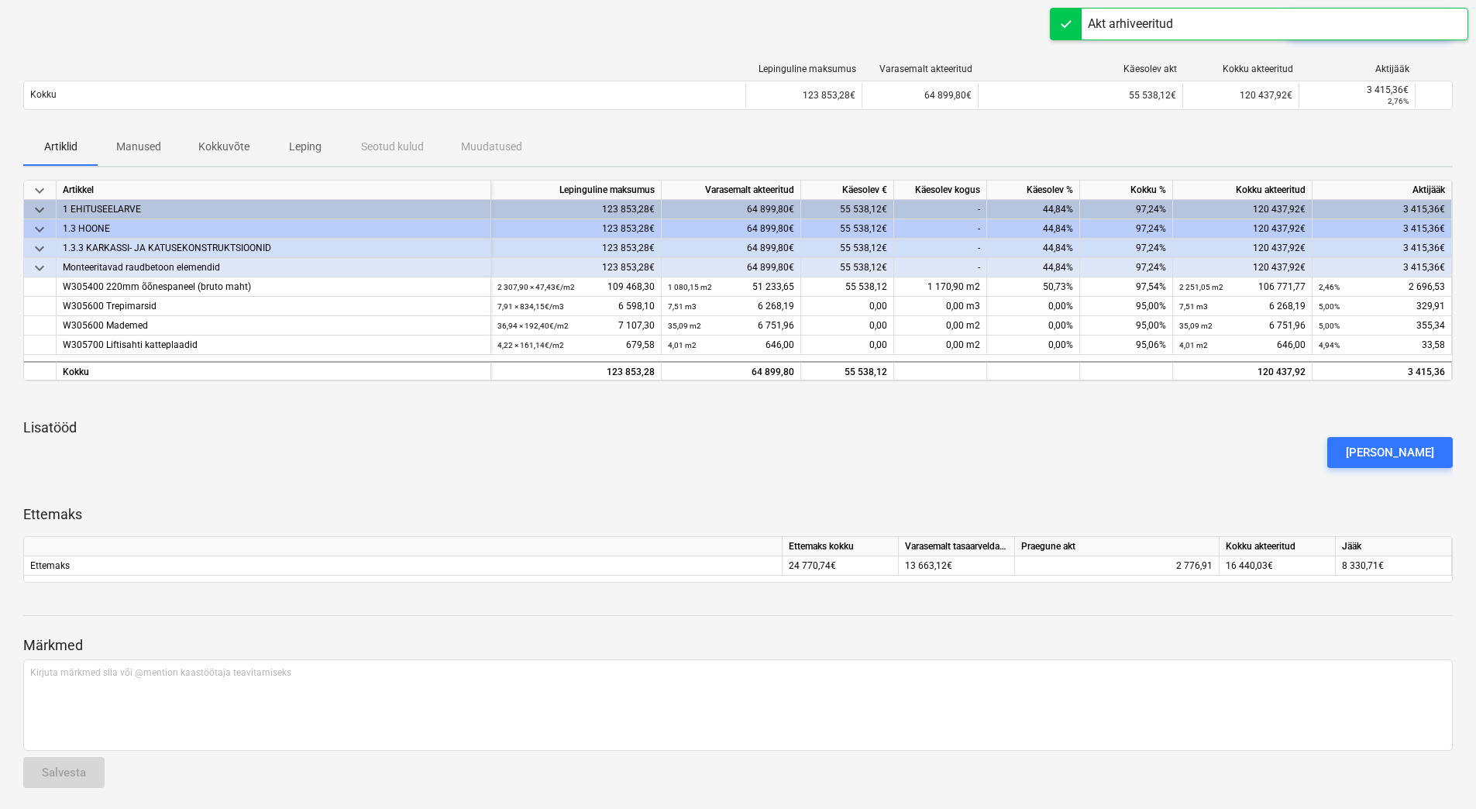
scroll to position [129, 0]
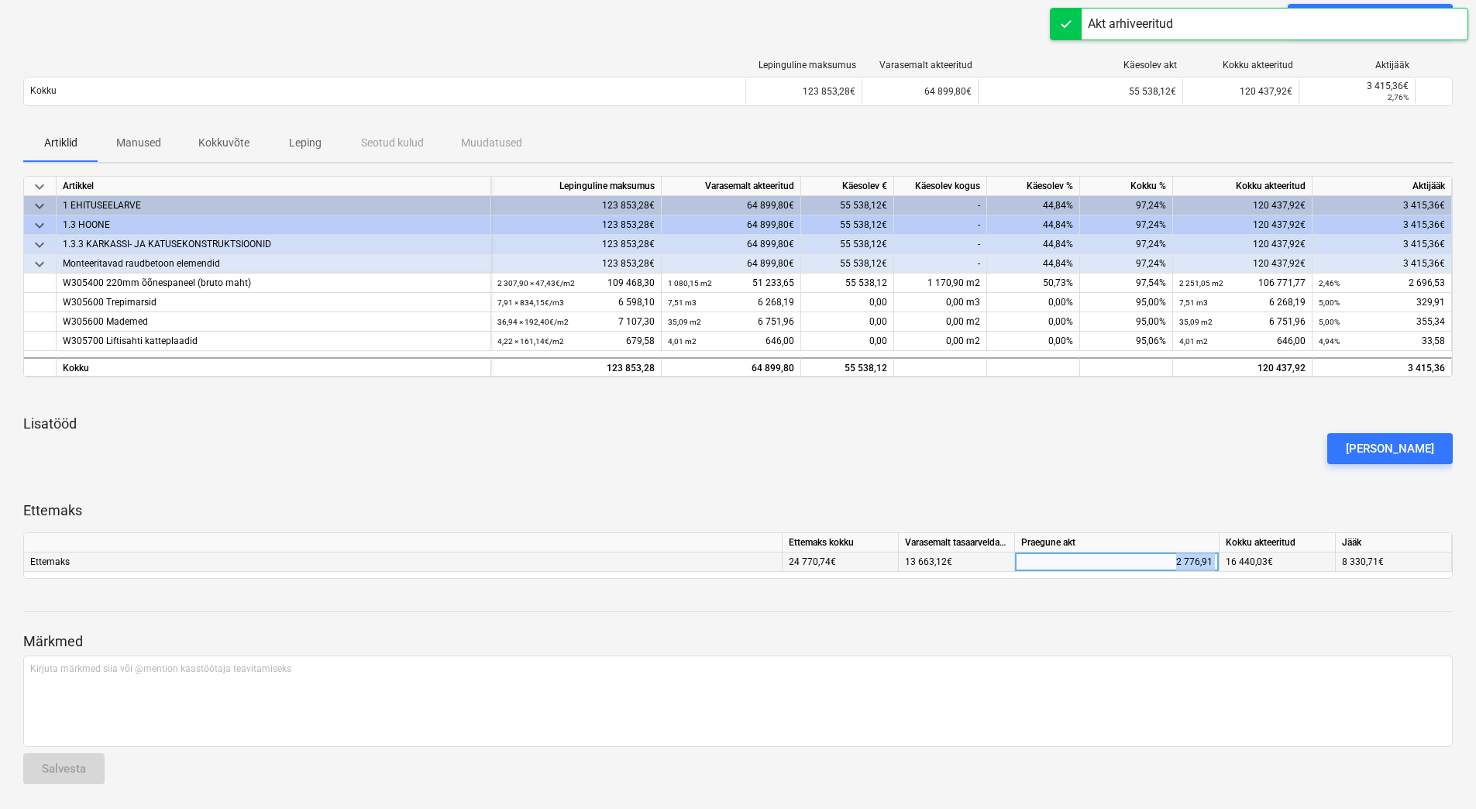
drag, startPoint x: 1164, startPoint y: 565, endPoint x: 1225, endPoint y: 561, distance: 61.3
click at [0, 0] on div "Ettemaks 24 770,74€ 13 663,12€ 2 776,91 16 440,03€ 8 330,71€" at bounding box center [0, 0] width 0 height 0
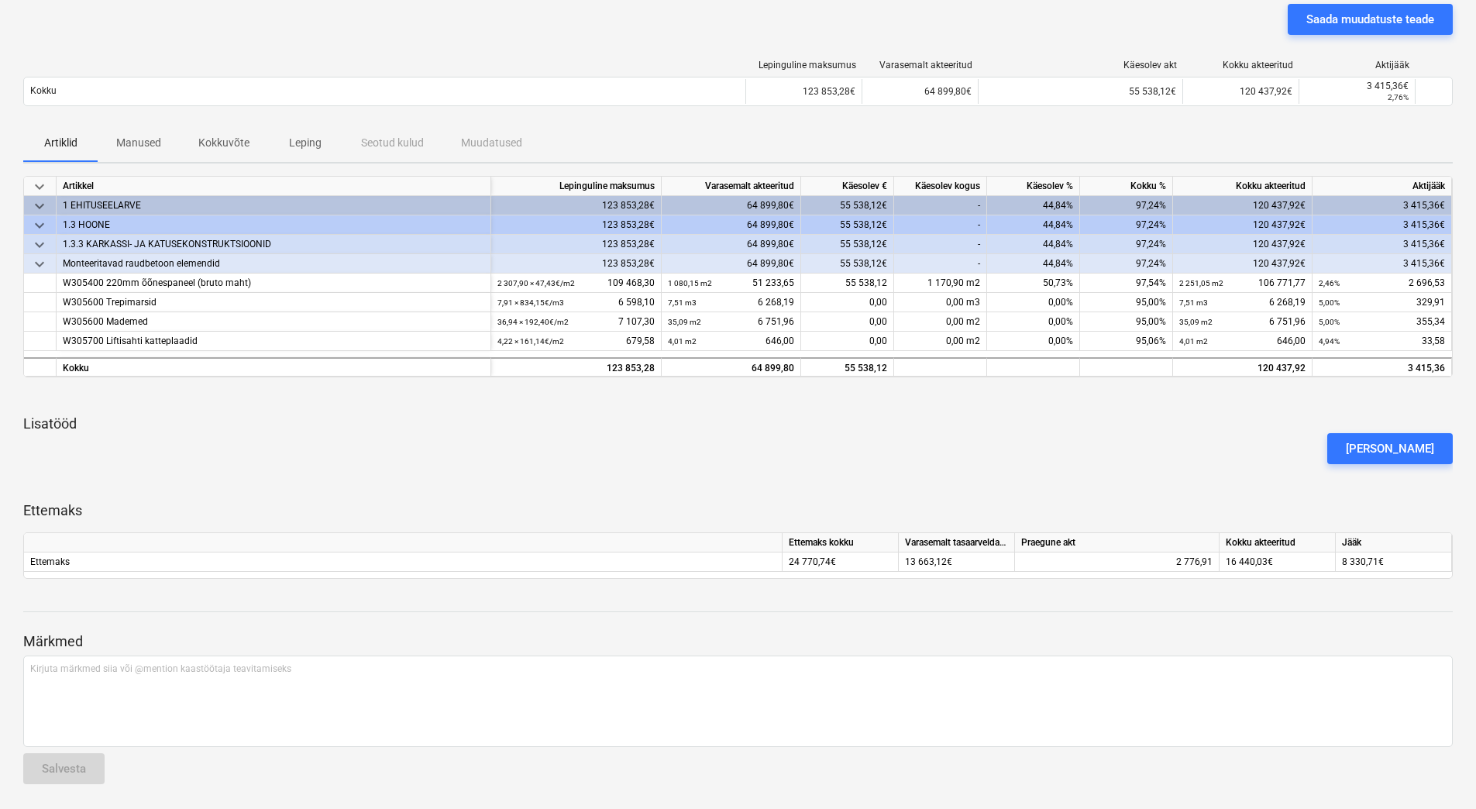
drag, startPoint x: 1225, startPoint y: 561, endPoint x: 1146, endPoint y: 480, distance: 113.4
click at [1146, 480] on div at bounding box center [738, 483] width 1430 height 12
click at [1165, 563] on div "2 776,91" at bounding box center [1116, 561] width 191 height 19
click at [1117, 616] on div "Märkmed Kirjuta märkmed siia või @mention kaastöötaja teavitamiseks ﻿ Salvesta" at bounding box center [738, 693] width 1430 height 205
click at [1150, 563] on div "0,00" at bounding box center [1116, 561] width 191 height 19
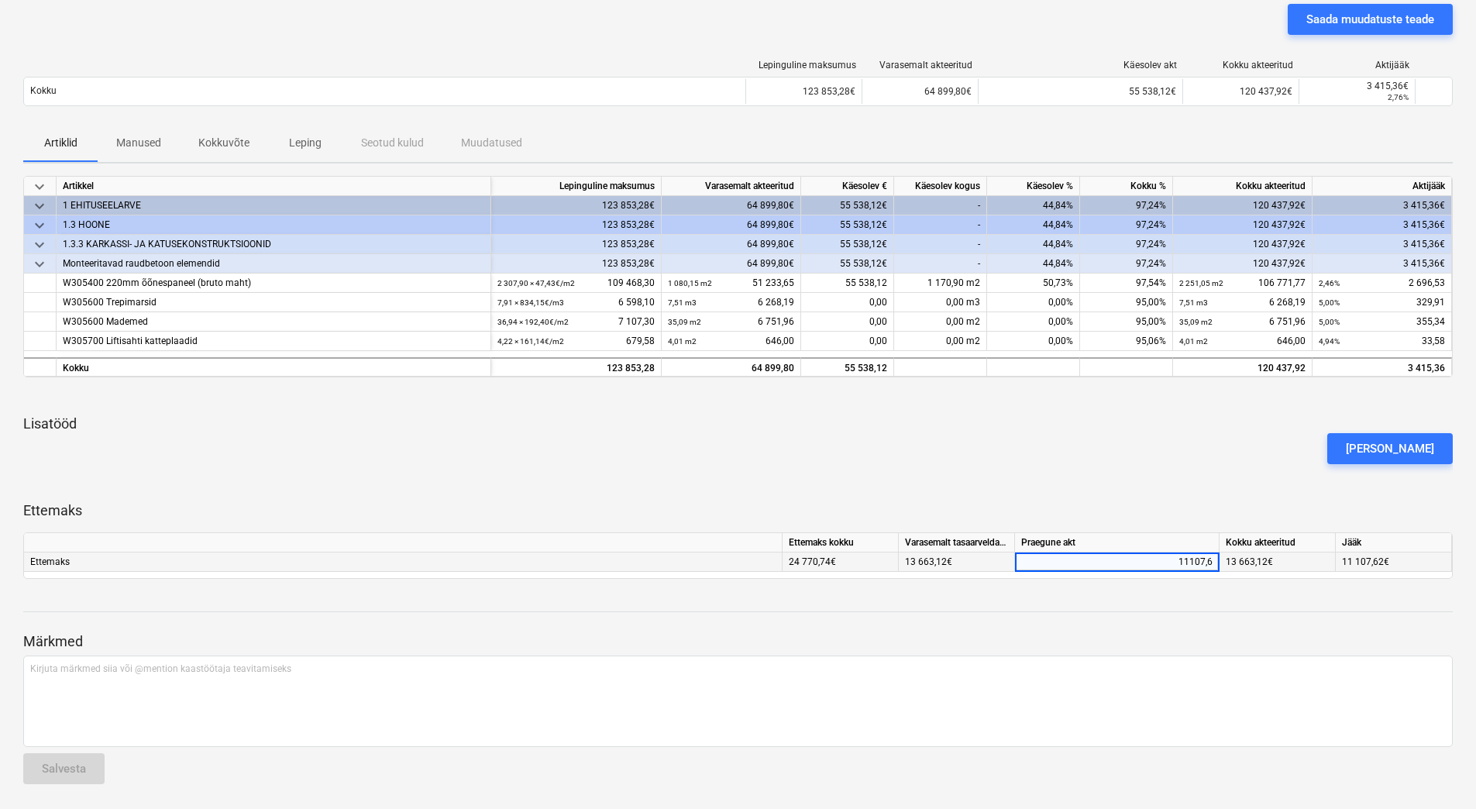
type input "11107,62"
click at [1051, 463] on div "[PERSON_NAME]" at bounding box center [738, 448] width 1442 height 43
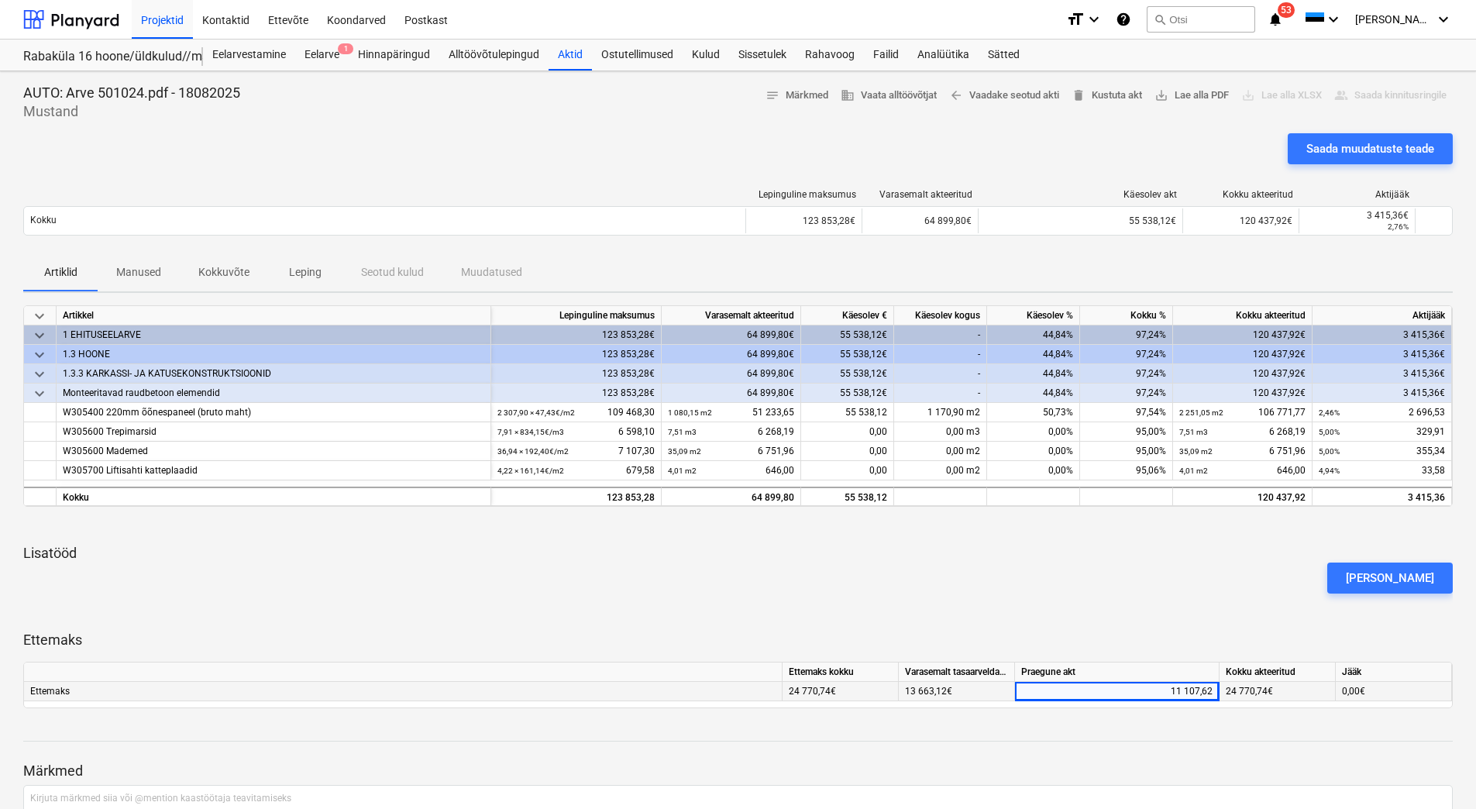
click at [1203, 586] on div "[PERSON_NAME]" at bounding box center [738, 577] width 1442 height 43
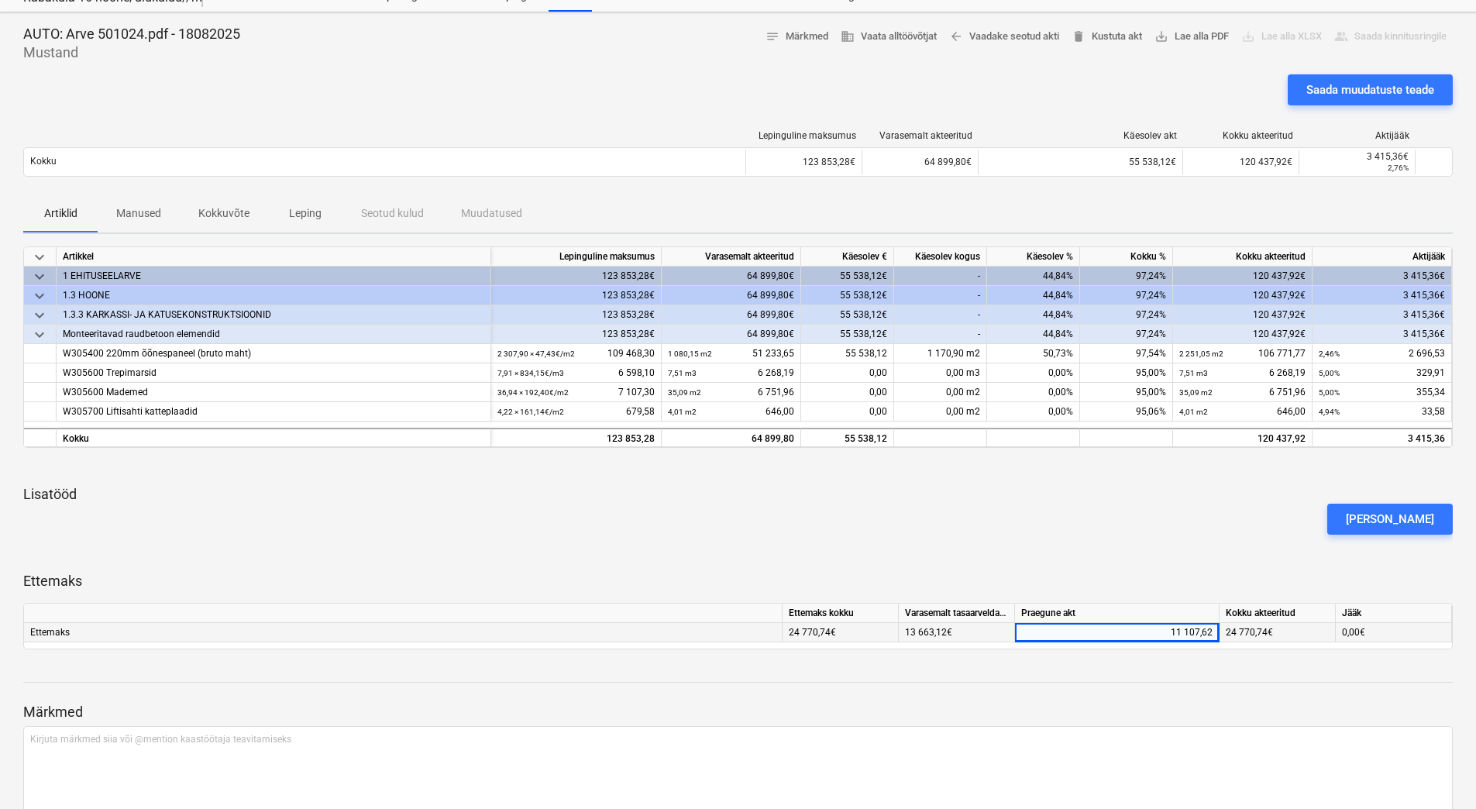
scroll to position [129, 0]
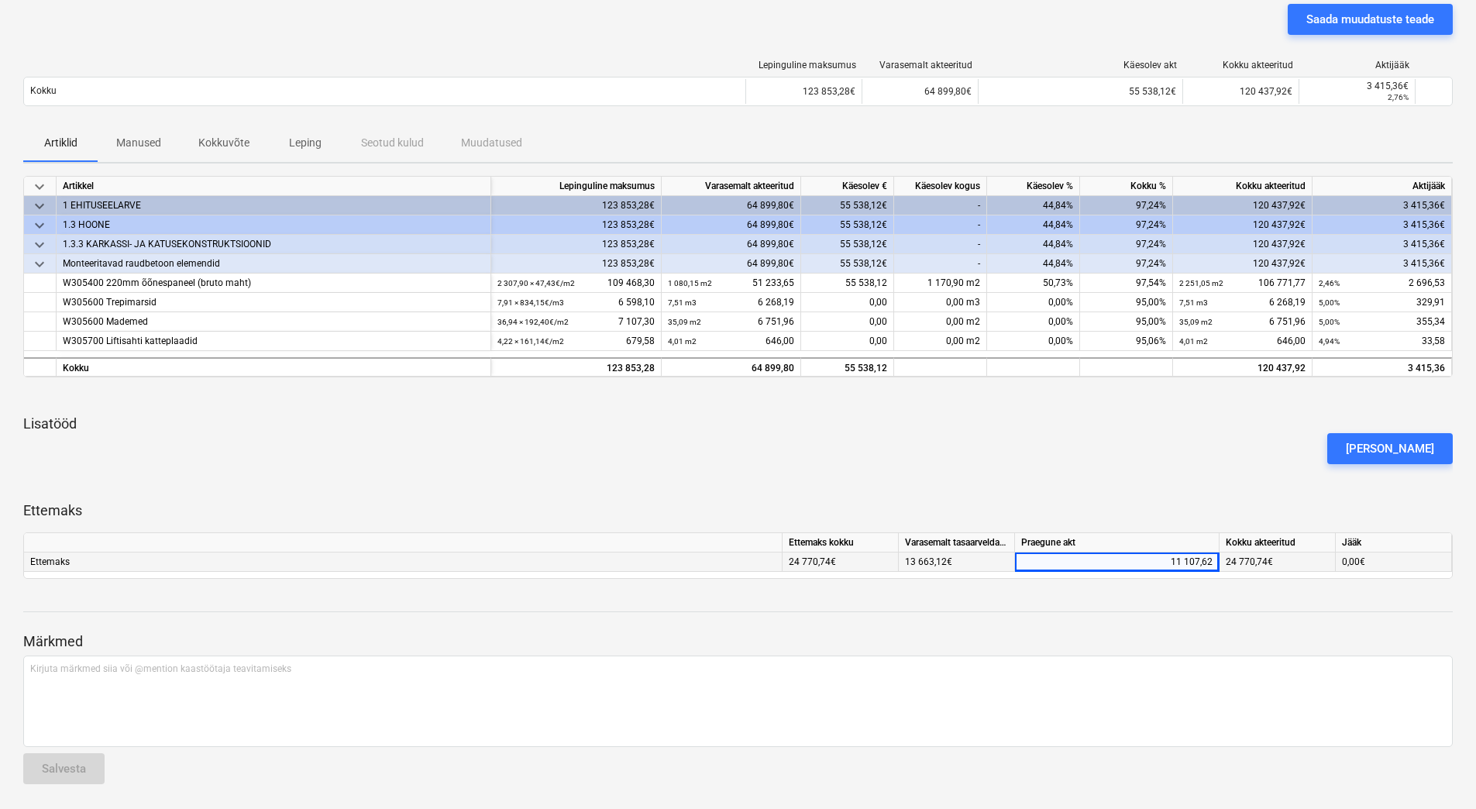
click at [1139, 463] on div "[PERSON_NAME]" at bounding box center [738, 448] width 1442 height 43
click at [946, 607] on div "Märkmed Kirjuta märkmed siia või @mention kaastöötaja teavitamiseks ﻿ Salvesta" at bounding box center [738, 693] width 1430 height 205
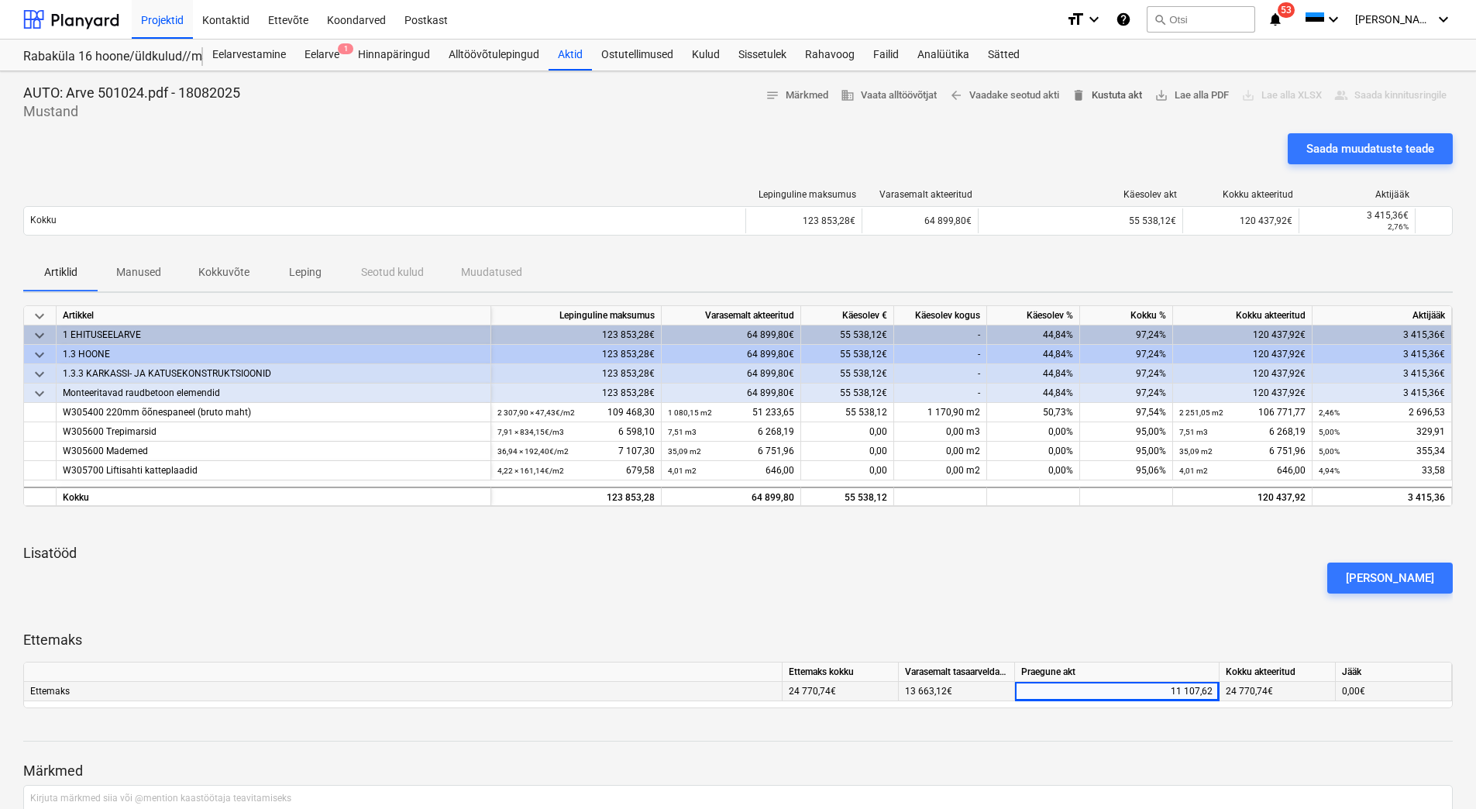
click at [1111, 95] on span "delete Kustuta akt" at bounding box center [1107, 96] width 71 height 18
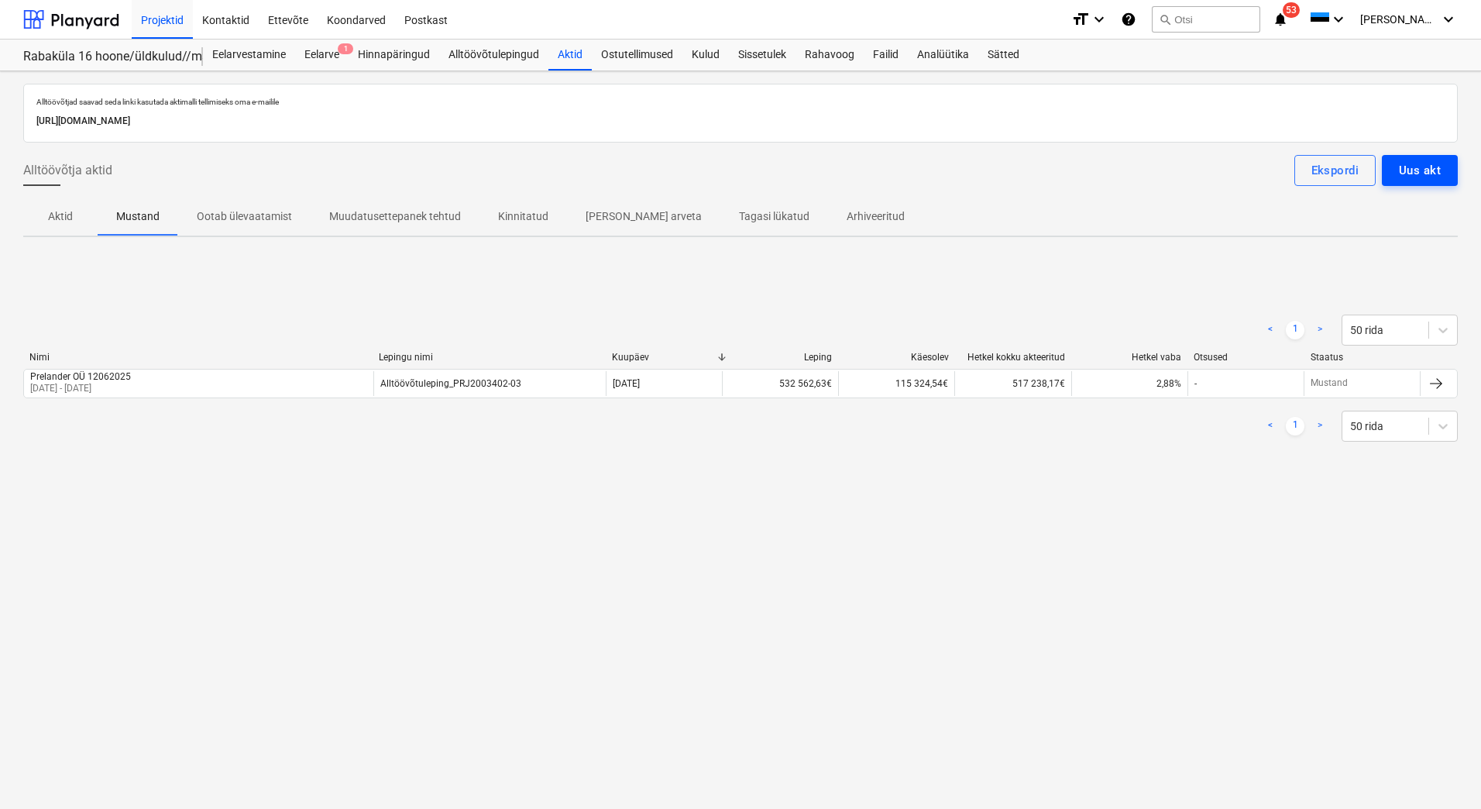
click at [1428, 174] on div "Uus akt" at bounding box center [1420, 170] width 42 height 20
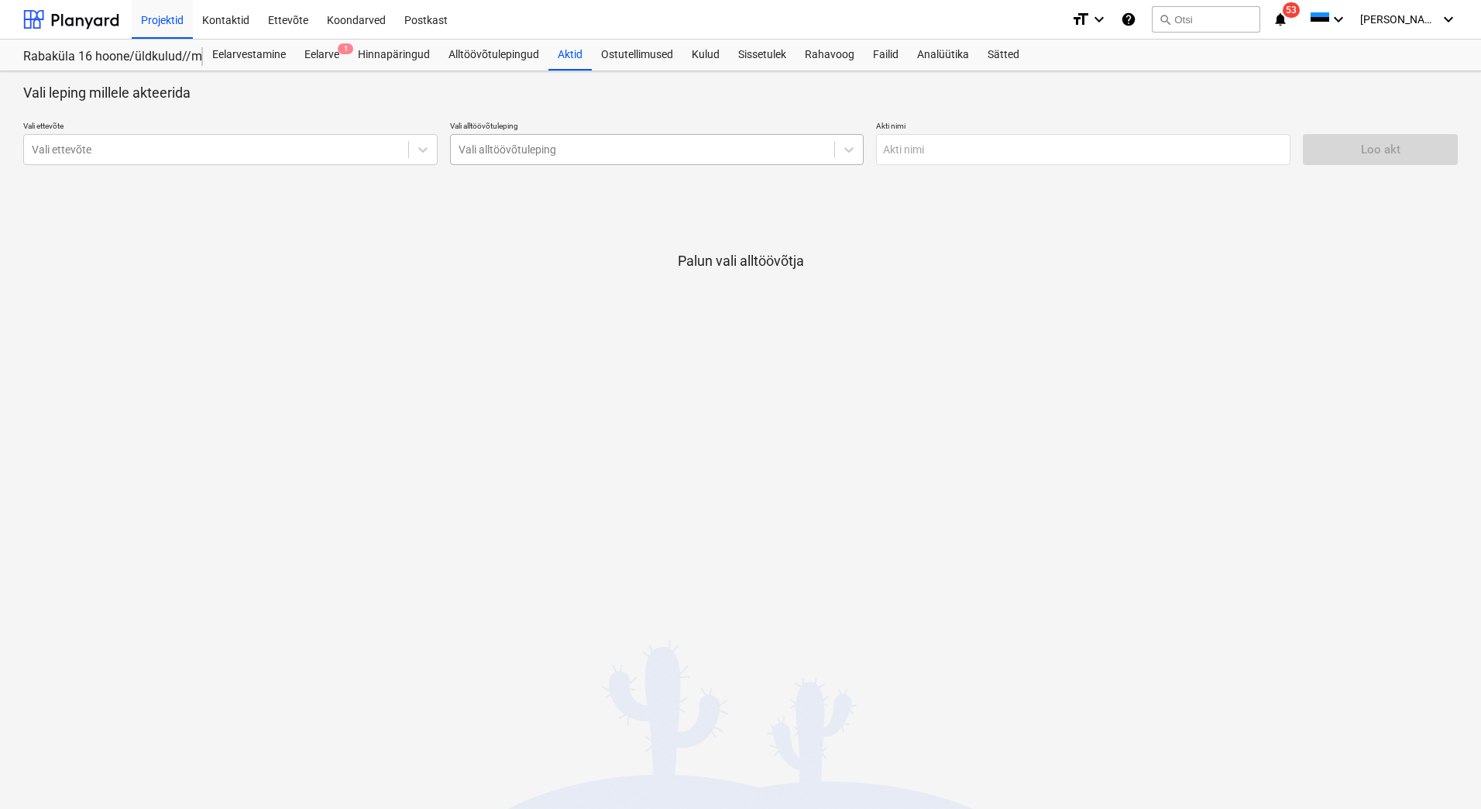
click at [582, 146] on div at bounding box center [643, 149] width 369 height 15
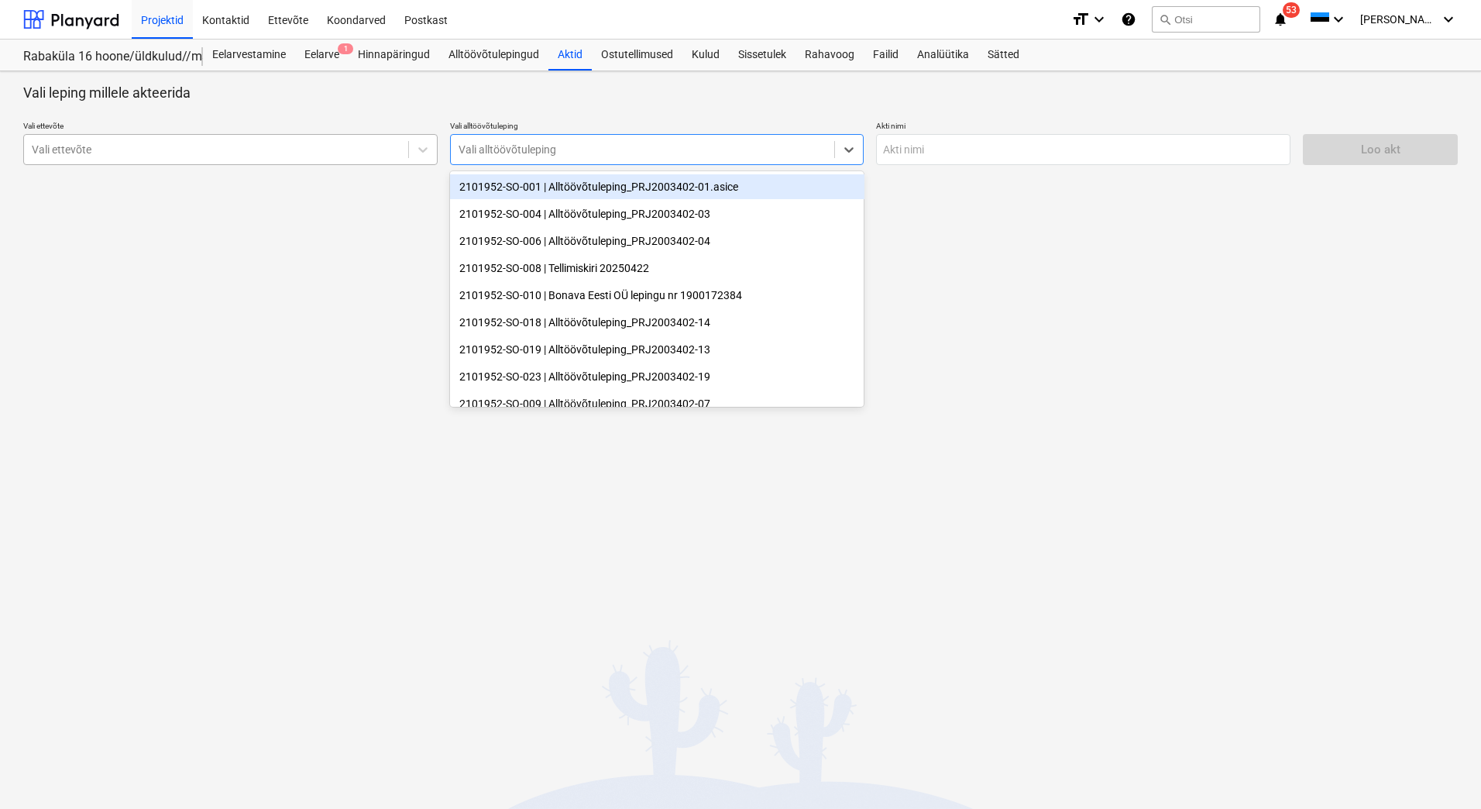
click at [205, 147] on div at bounding box center [216, 149] width 369 height 15
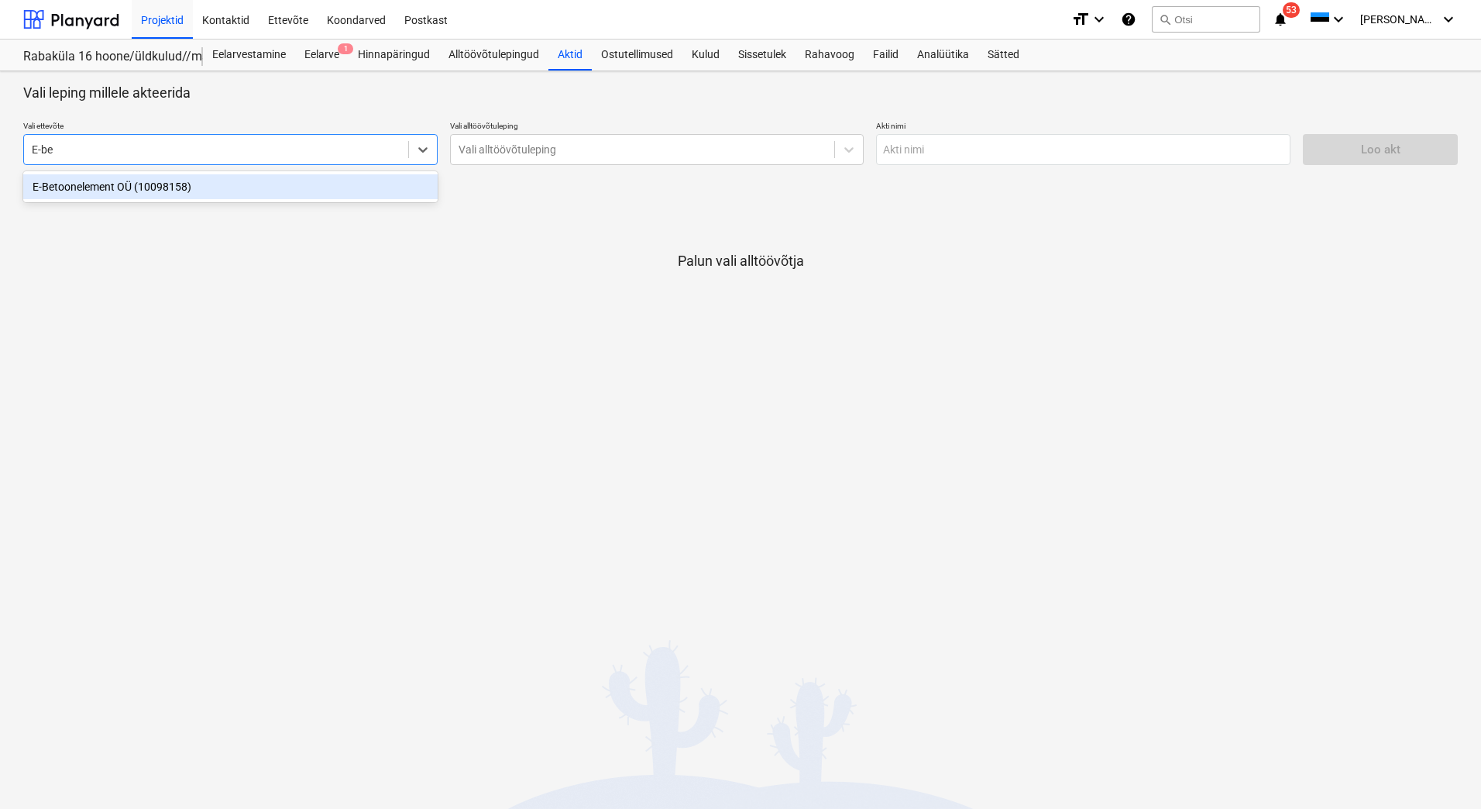
type input "E-bet"
click at [191, 187] on div "E-Betoonelement OÜ (10098158)" at bounding box center [230, 186] width 415 height 25
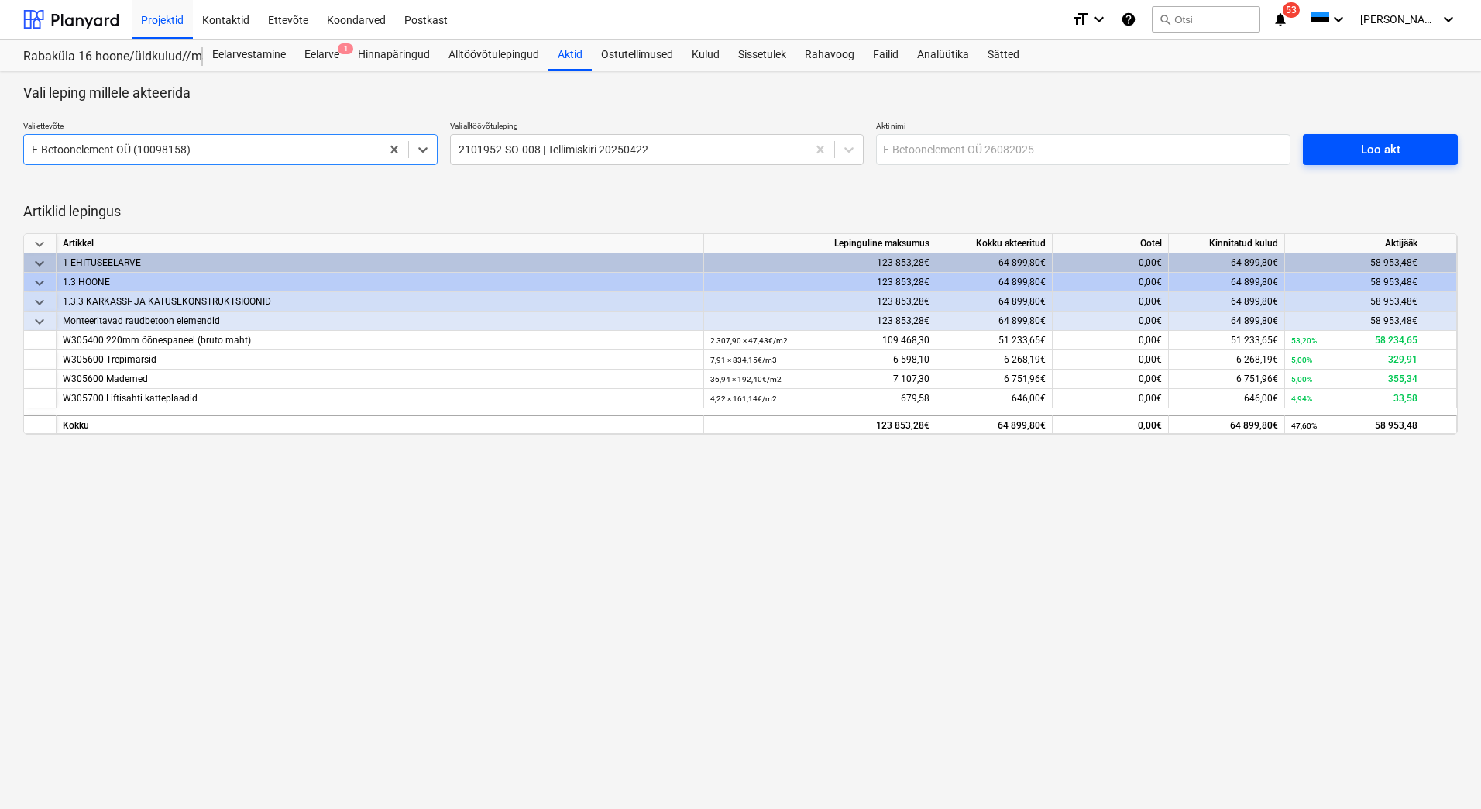
click at [1381, 146] on div "Loo akt" at bounding box center [1381, 149] width 40 height 20
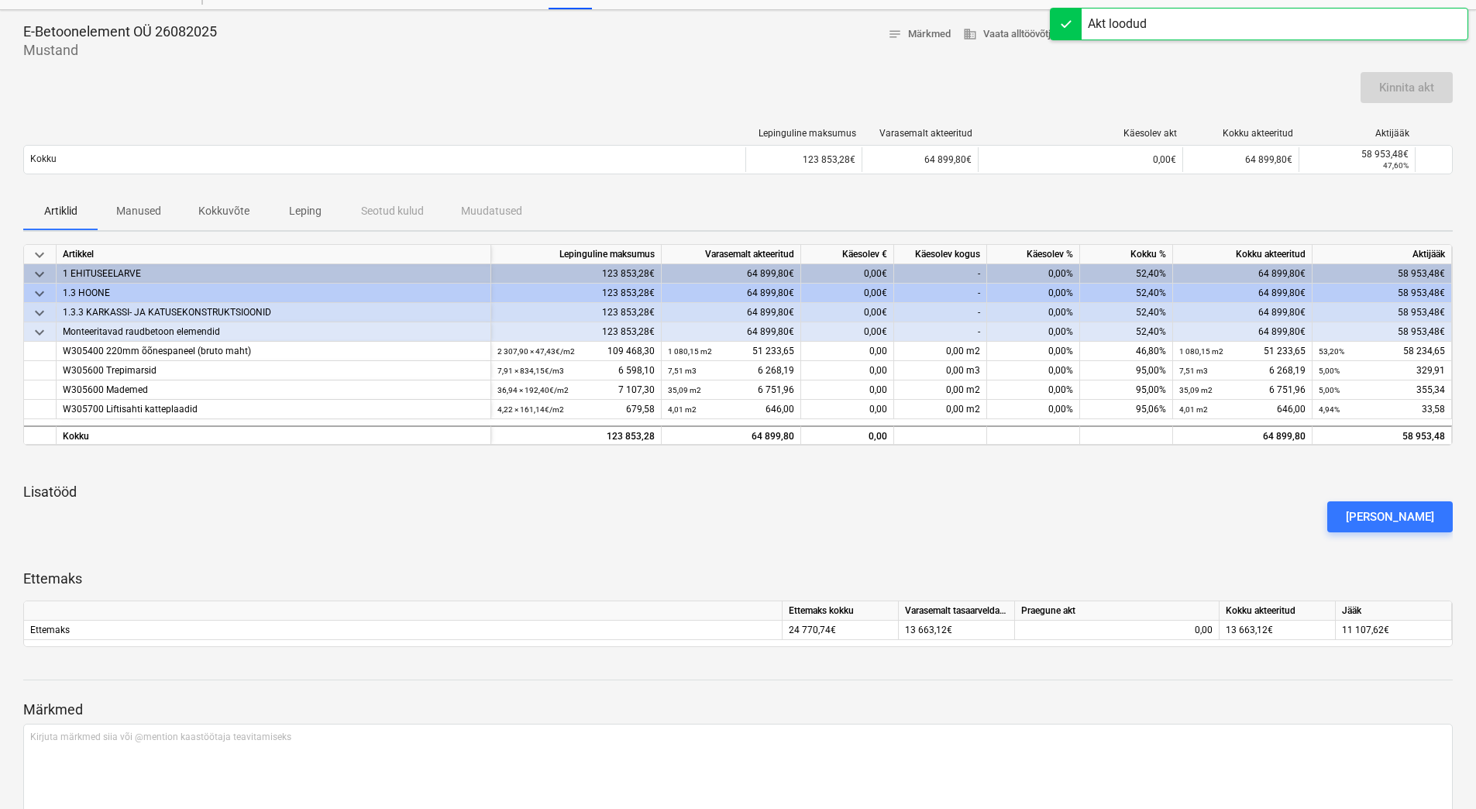
scroll to position [77, 0]
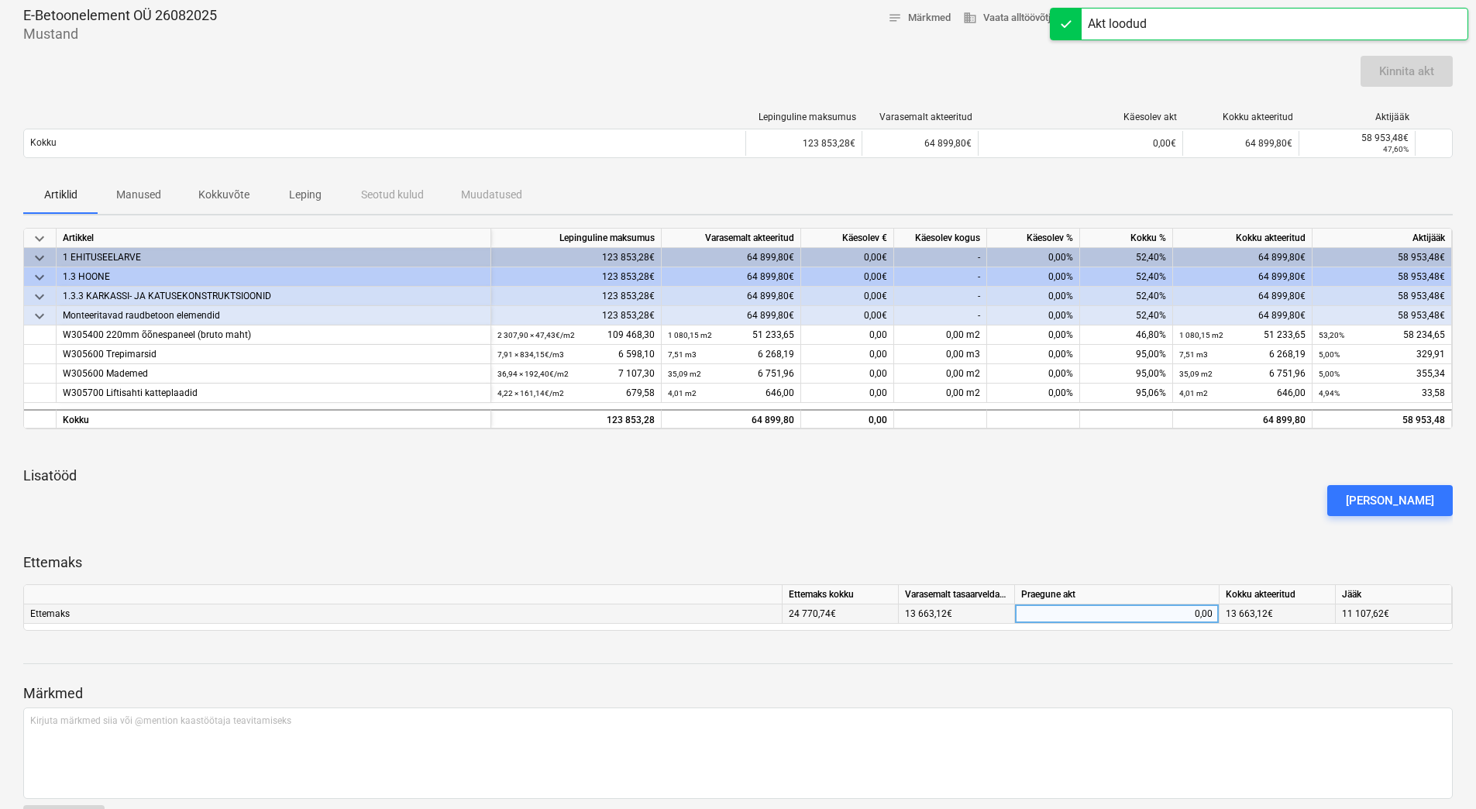
click at [1066, 617] on div "0,00" at bounding box center [1116, 613] width 191 height 19
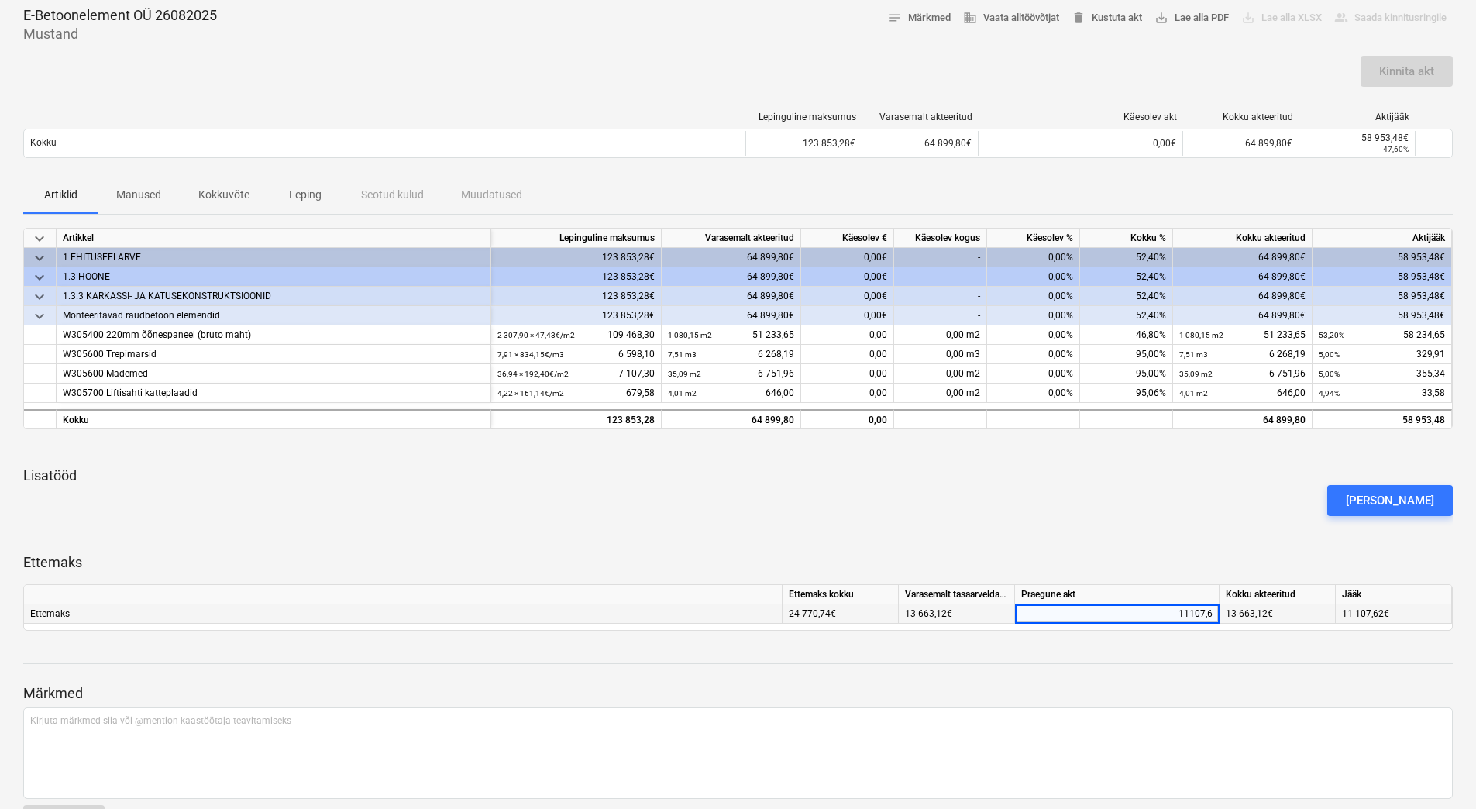
type input "11107,62"
click at [1145, 517] on div "[PERSON_NAME]" at bounding box center [738, 500] width 1442 height 43
click at [1103, 180] on div "Artiklid Manused Kokkuvõte Leping Seotud kulud Muudatused" at bounding box center [738, 195] width 1430 height 37
click at [1106, 71] on div "Kinnita akt" at bounding box center [738, 77] width 1430 height 43
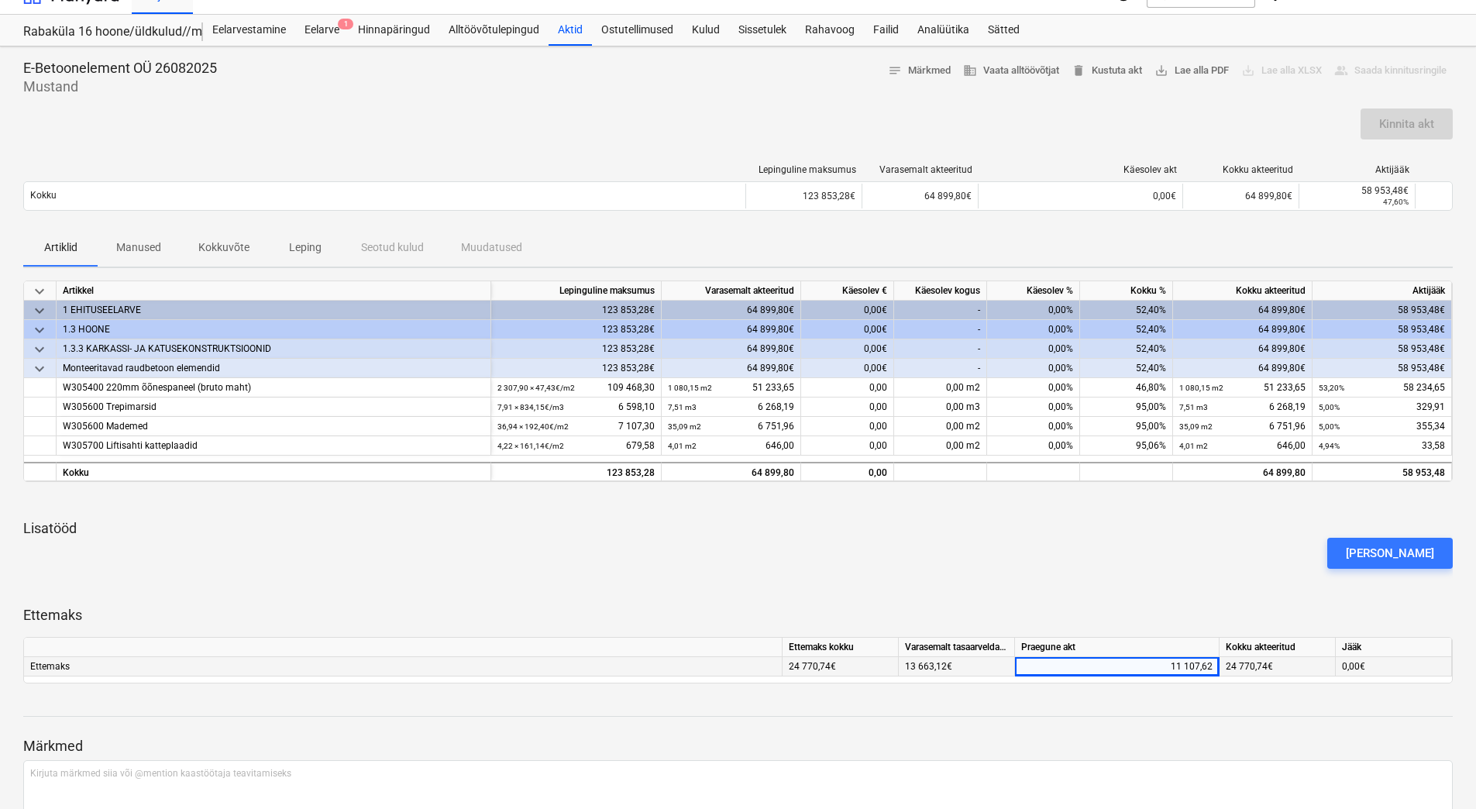
scroll to position [0, 0]
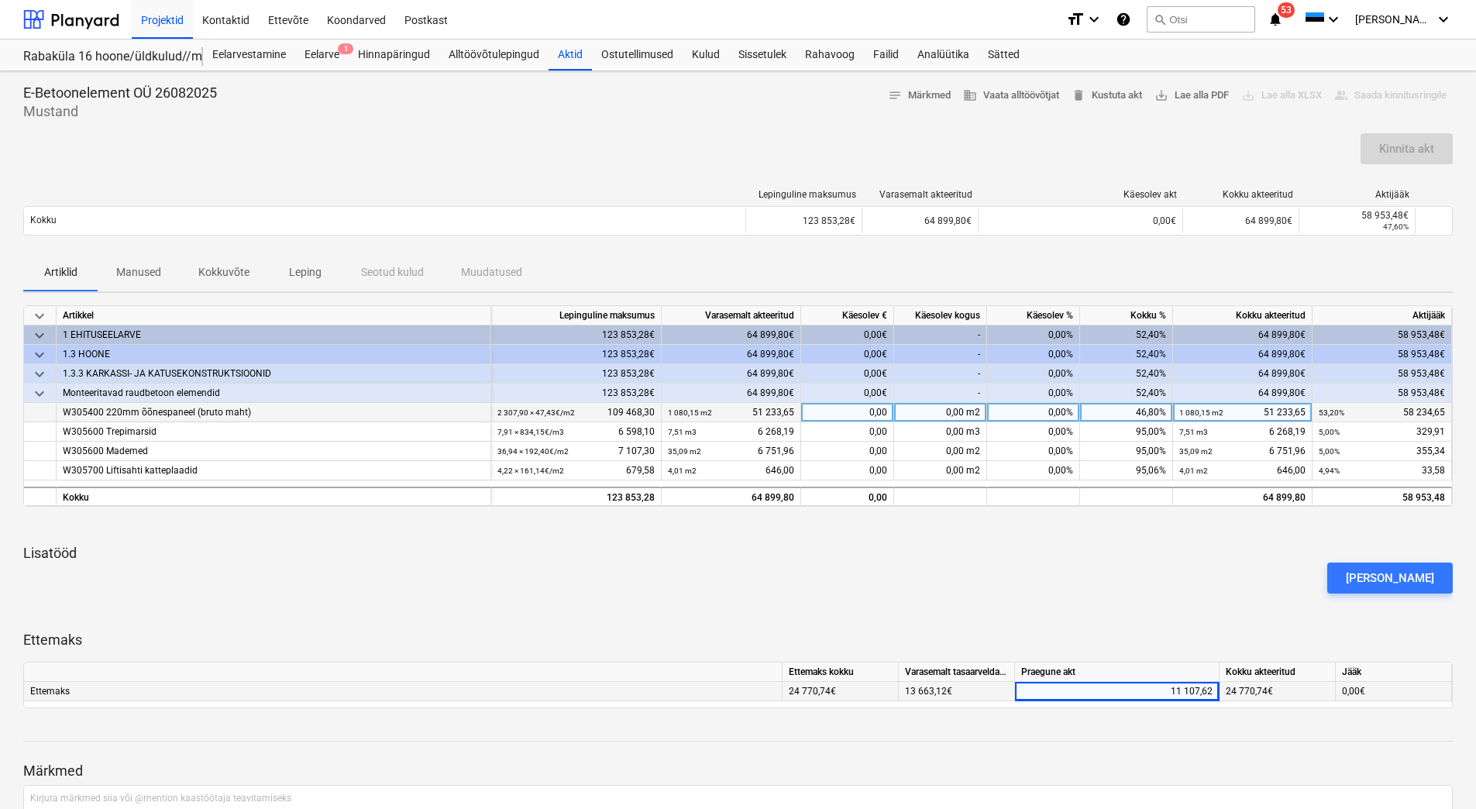
click at [839, 411] on div "0,00" at bounding box center [847, 412] width 93 height 19
type input "55538,12"
click at [993, 611] on div at bounding box center [738, 612] width 1430 height 12
click at [1197, 602] on div "keyboard_arrow_down Artikkel Lepinguline [PERSON_NAME] akteeritud Käesolev € Kä…" at bounding box center [738, 506] width 1430 height 403
click at [1434, 150] on button "Kinnita akt" at bounding box center [1407, 148] width 92 height 31
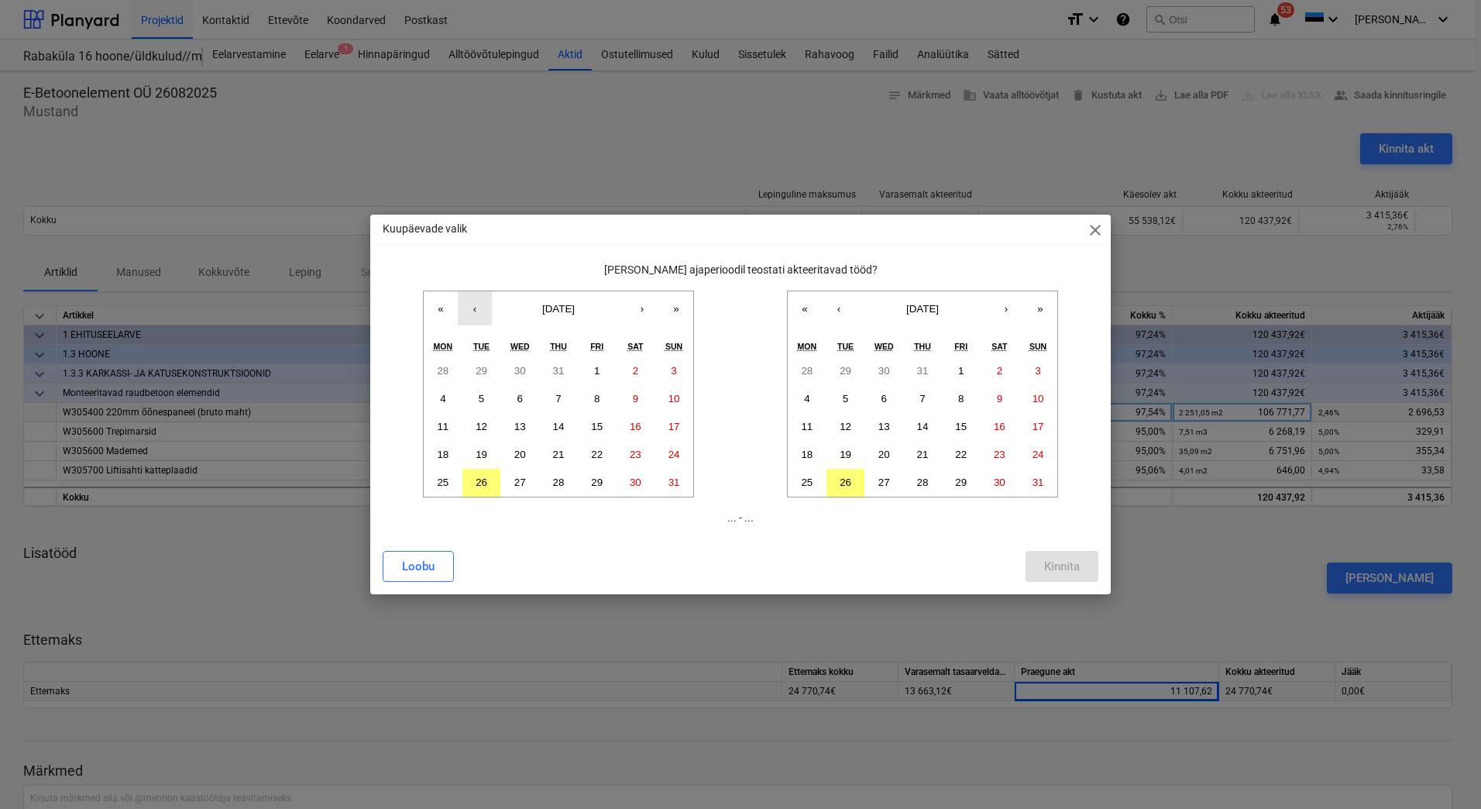
click at [470, 312] on button "‹" at bounding box center [475, 308] width 34 height 34
click at [597, 423] on abbr "18" at bounding box center [597, 427] width 12 height 12
click at [811, 449] on abbr "18" at bounding box center [807, 455] width 12 height 12
click at [1062, 564] on div "Kinnita" at bounding box center [1062, 566] width 36 height 20
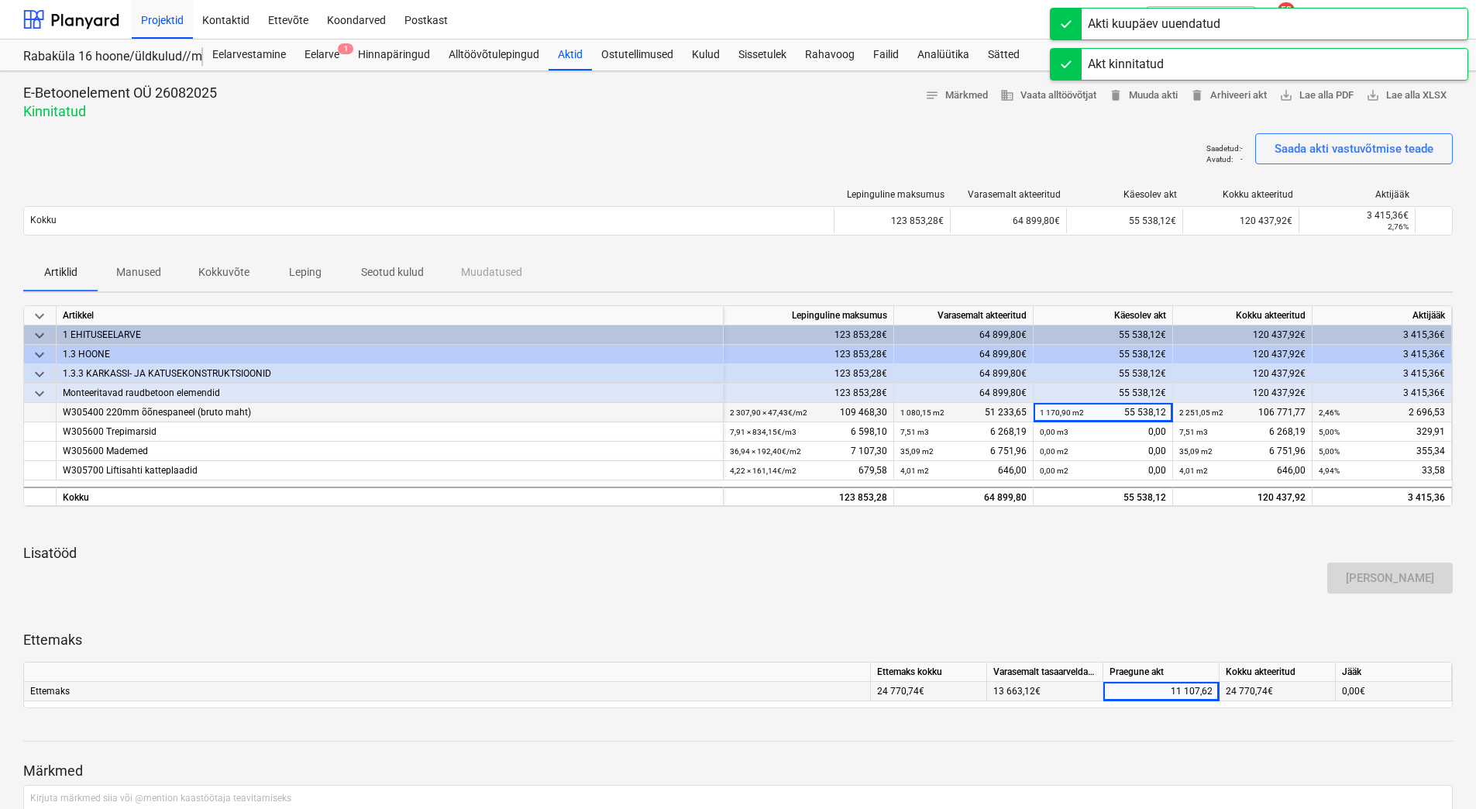
click at [726, 92] on div "E-Betoonelement OÜ 26082025 Kinnitatud notes Märkmed business Vaata alltöövõtja…" at bounding box center [738, 102] width 1430 height 37
click at [704, 58] on div "Kulud" at bounding box center [706, 55] width 46 height 31
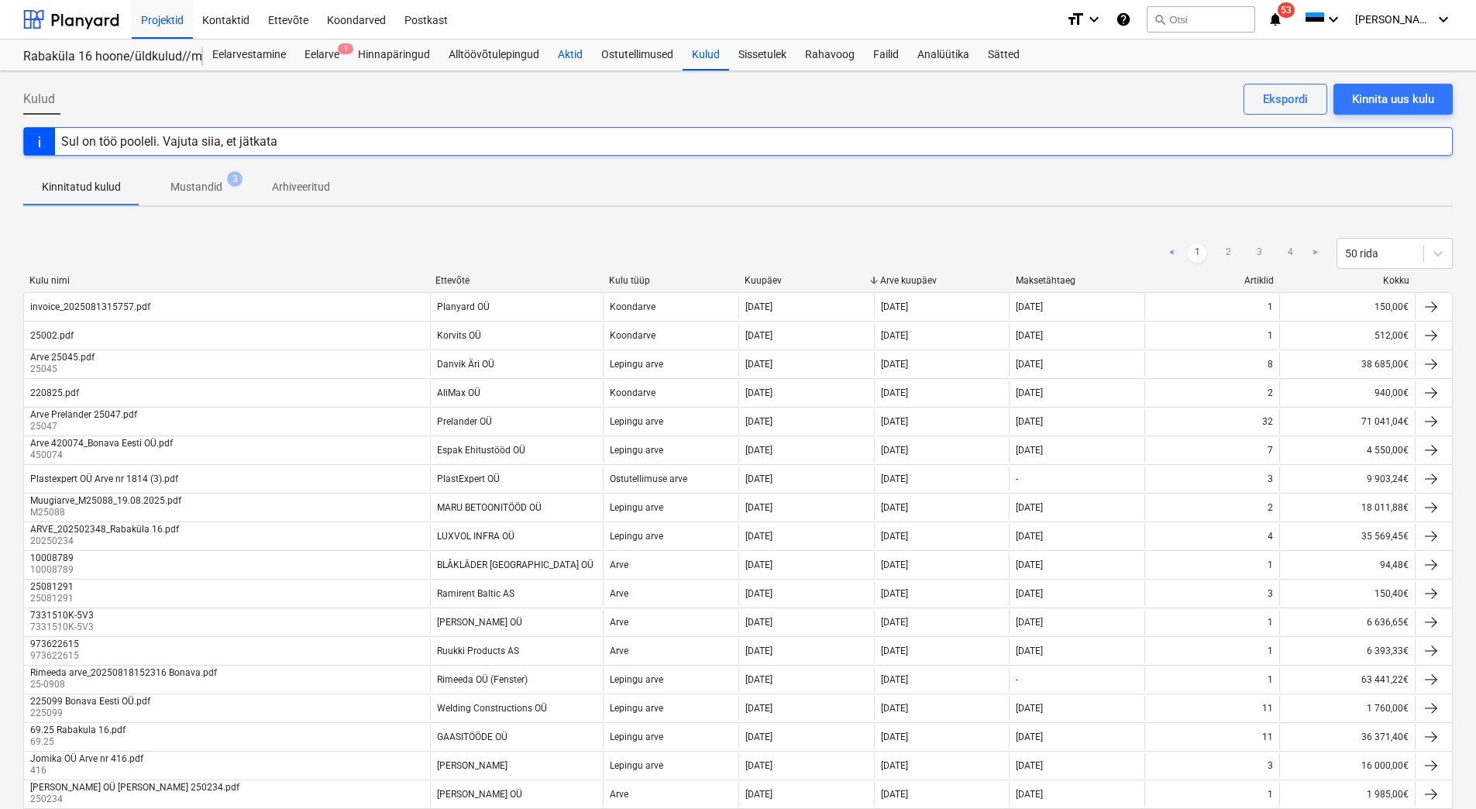
click at [580, 62] on div "Aktid" at bounding box center [570, 55] width 43 height 31
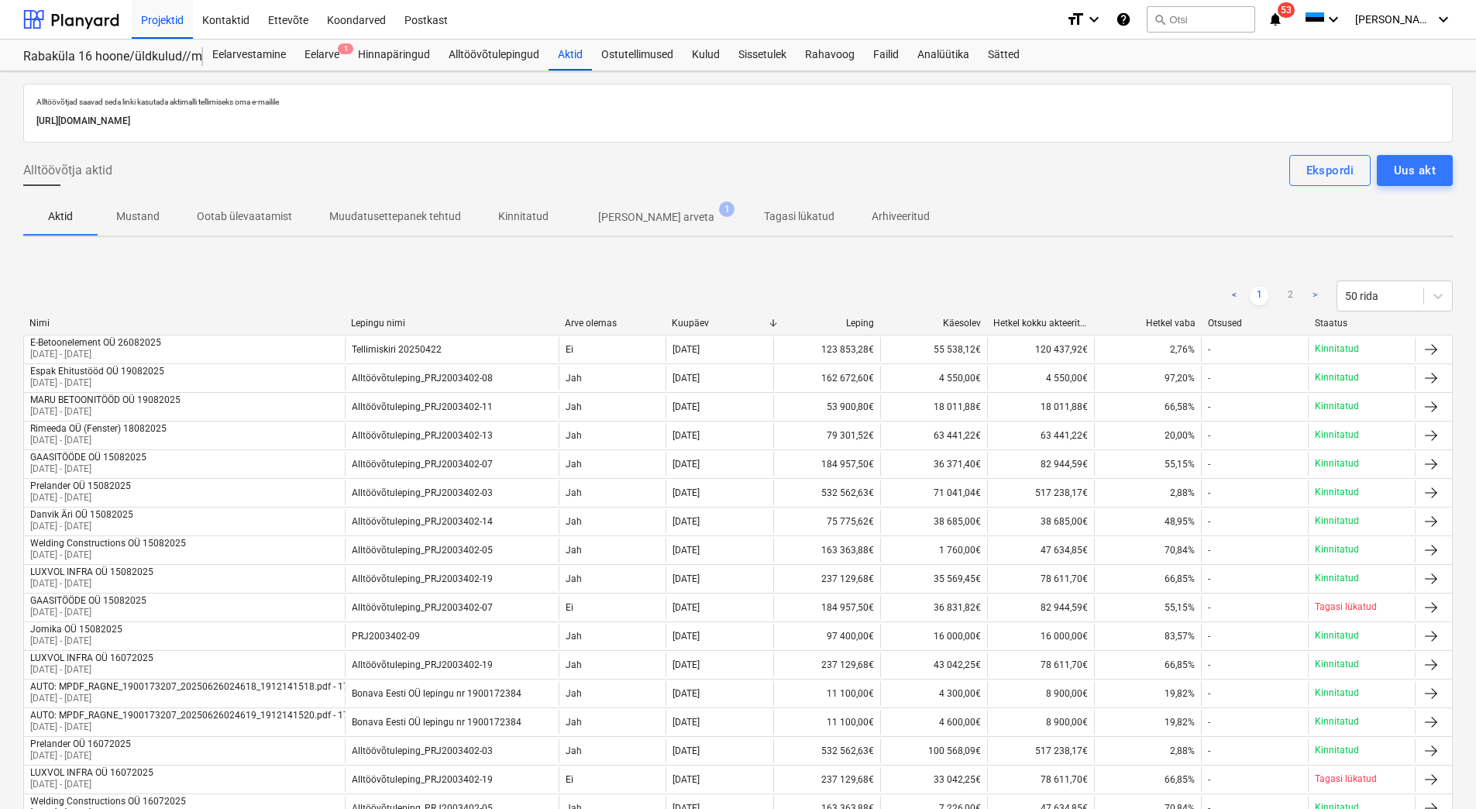
click at [624, 221] on p "[PERSON_NAME] arveta" at bounding box center [656, 217] width 116 height 16
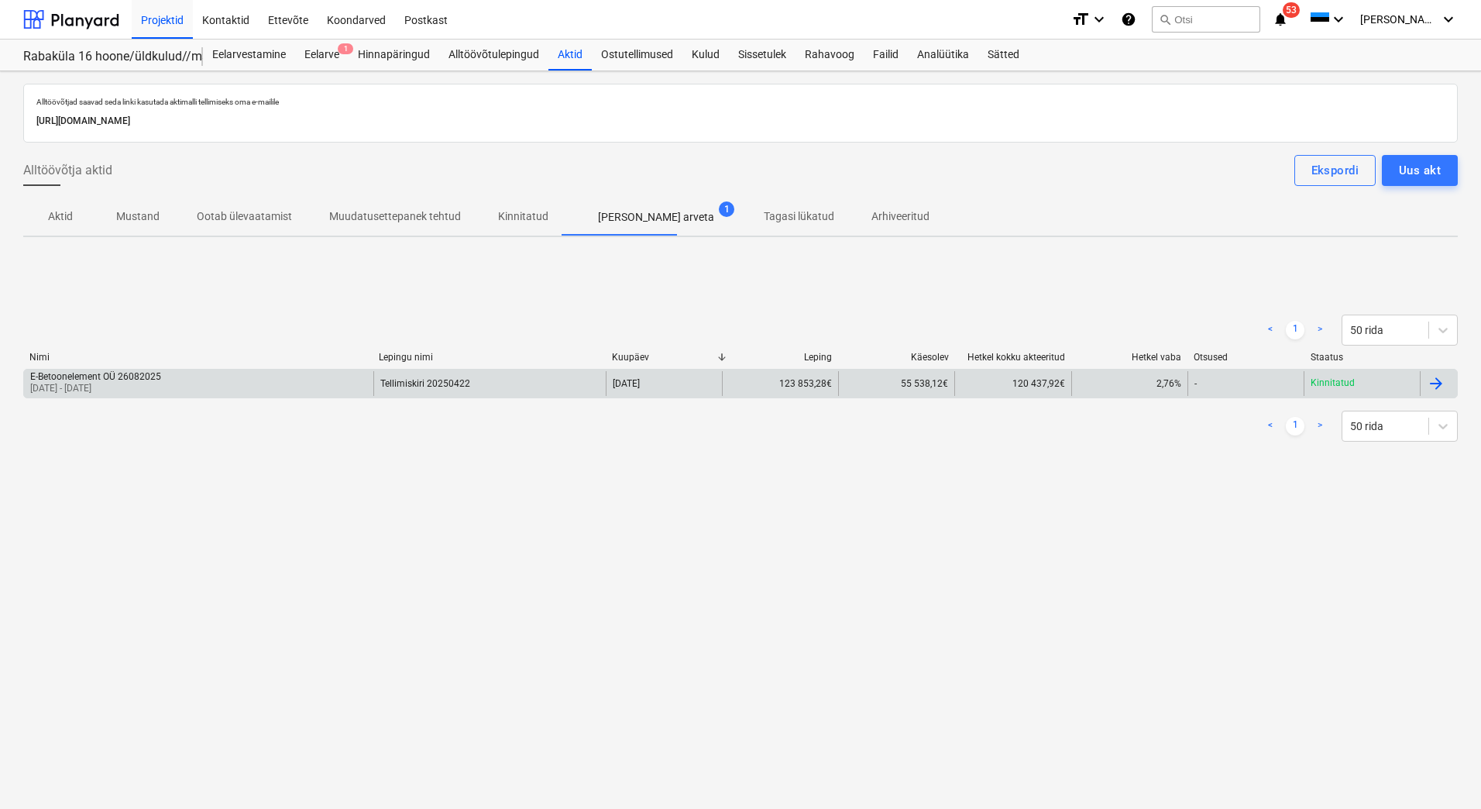
click at [279, 373] on div "E-Betoonelement OÜ 26082025 [DATE] - [DATE]" at bounding box center [198, 383] width 349 height 25
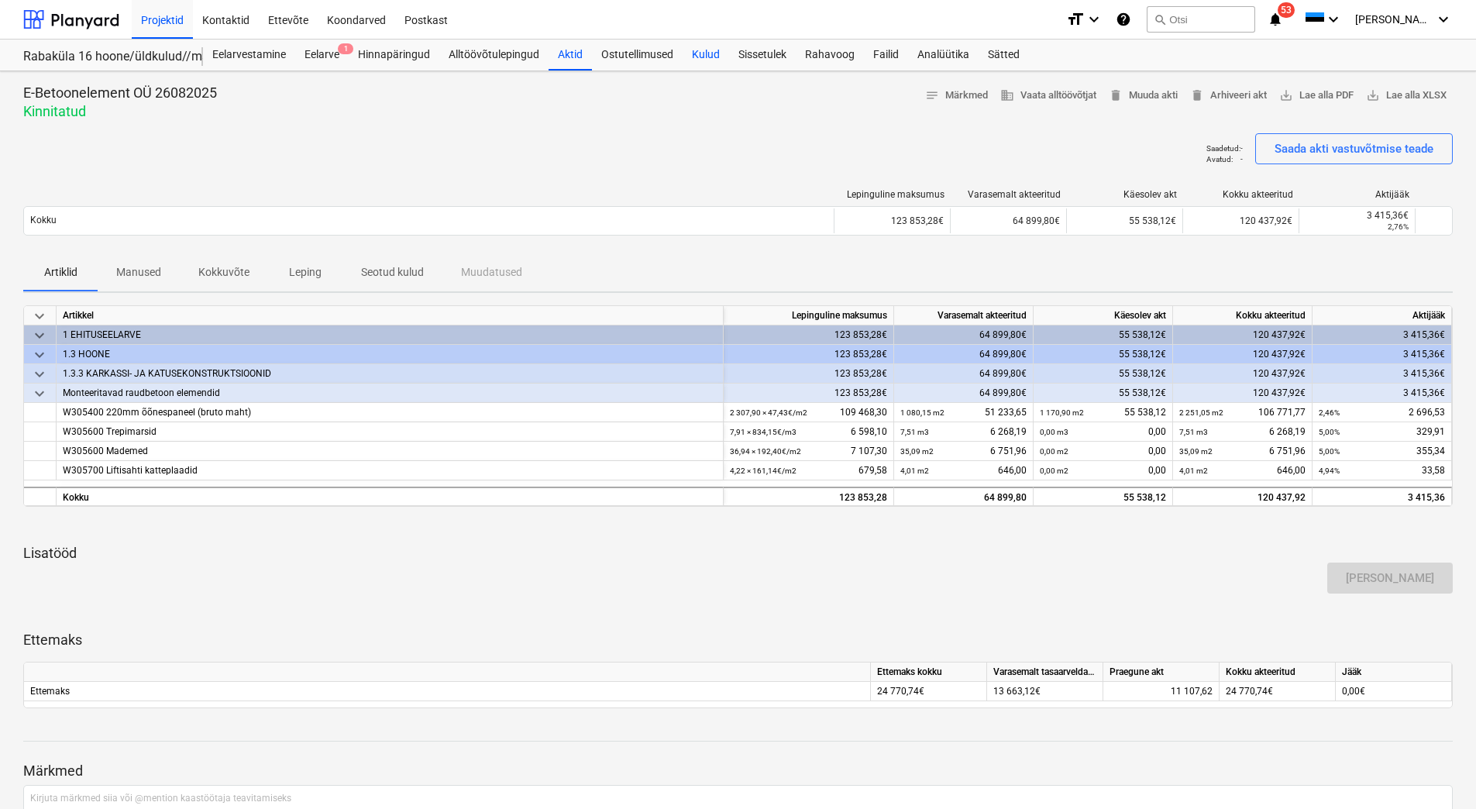
click at [706, 56] on div "Kulud" at bounding box center [706, 55] width 46 height 31
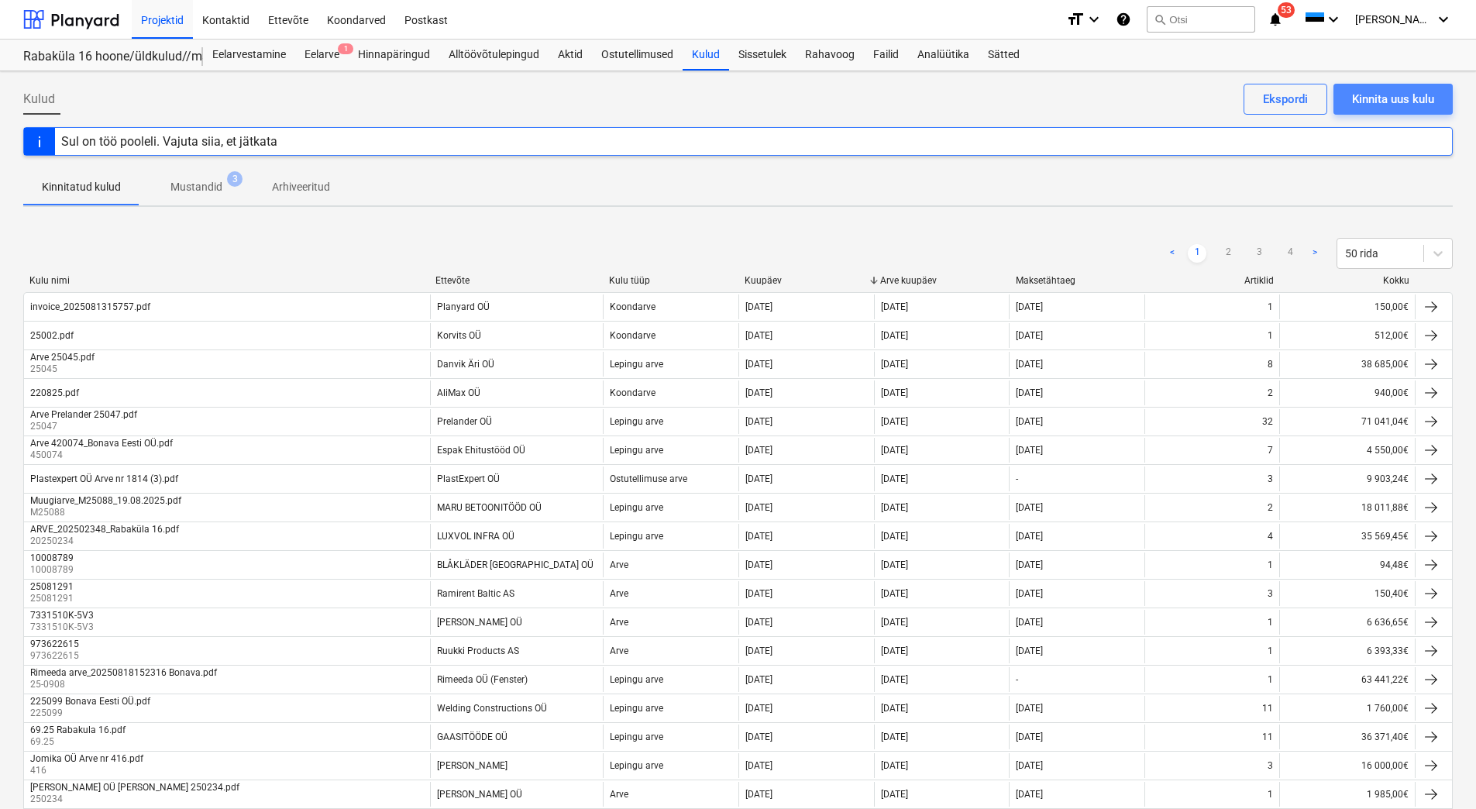
click at [1392, 89] on div "Kinnita uus kulu" at bounding box center [1393, 99] width 82 height 20
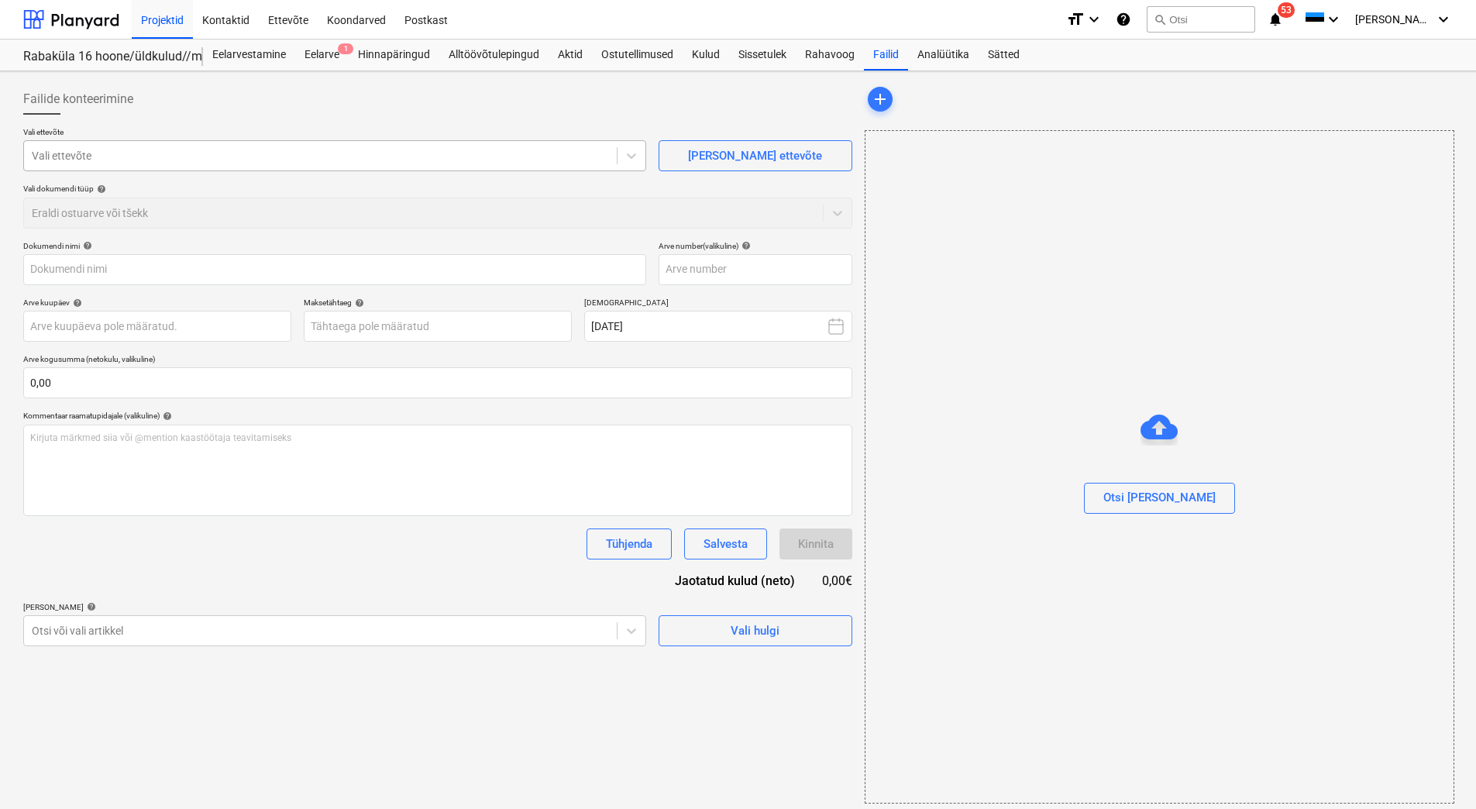
click at [102, 153] on div at bounding box center [320, 155] width 577 height 15
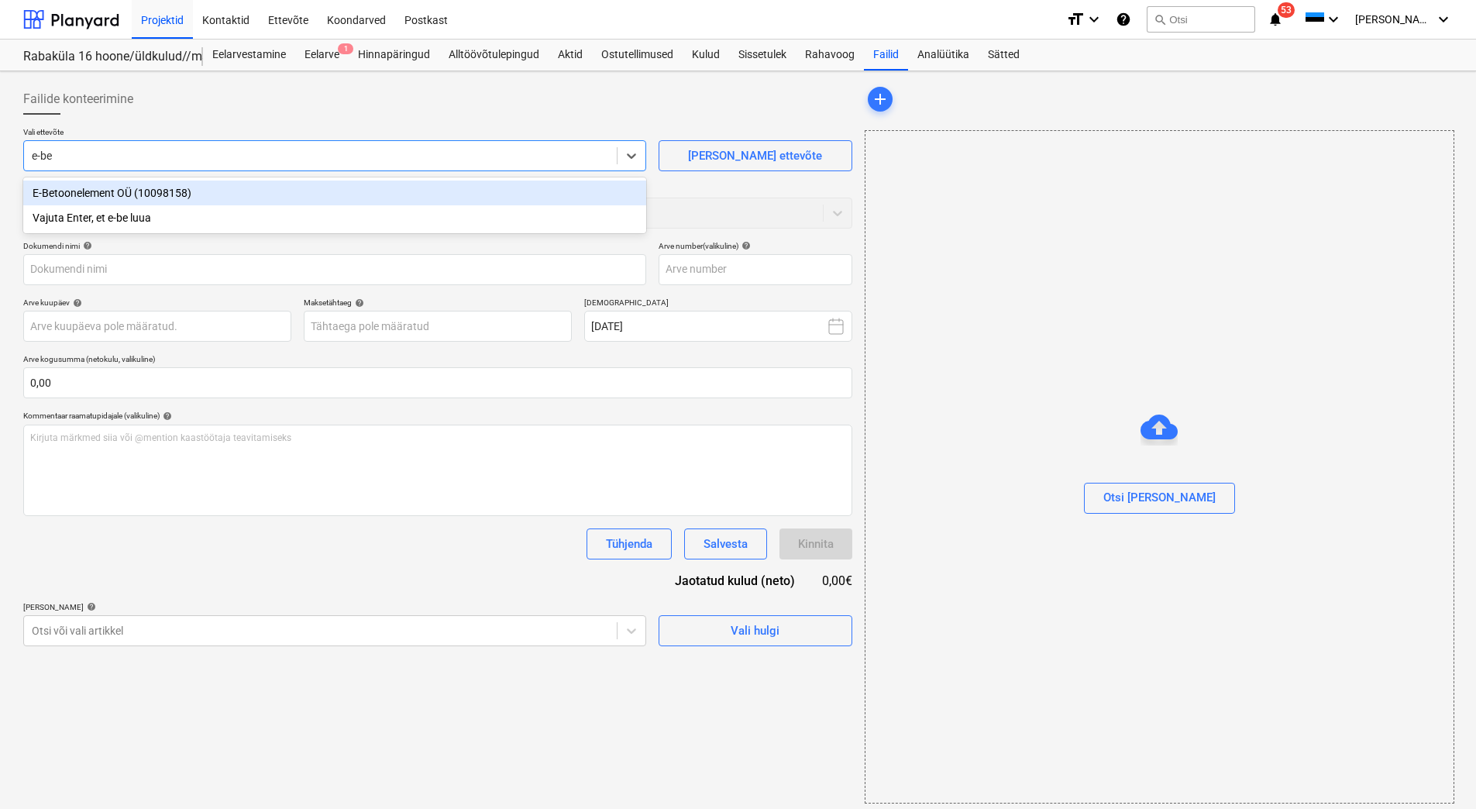
type input "e-bet"
click at [100, 191] on div "E-Betoonelement OÜ (10098158)" at bounding box center [334, 193] width 623 height 25
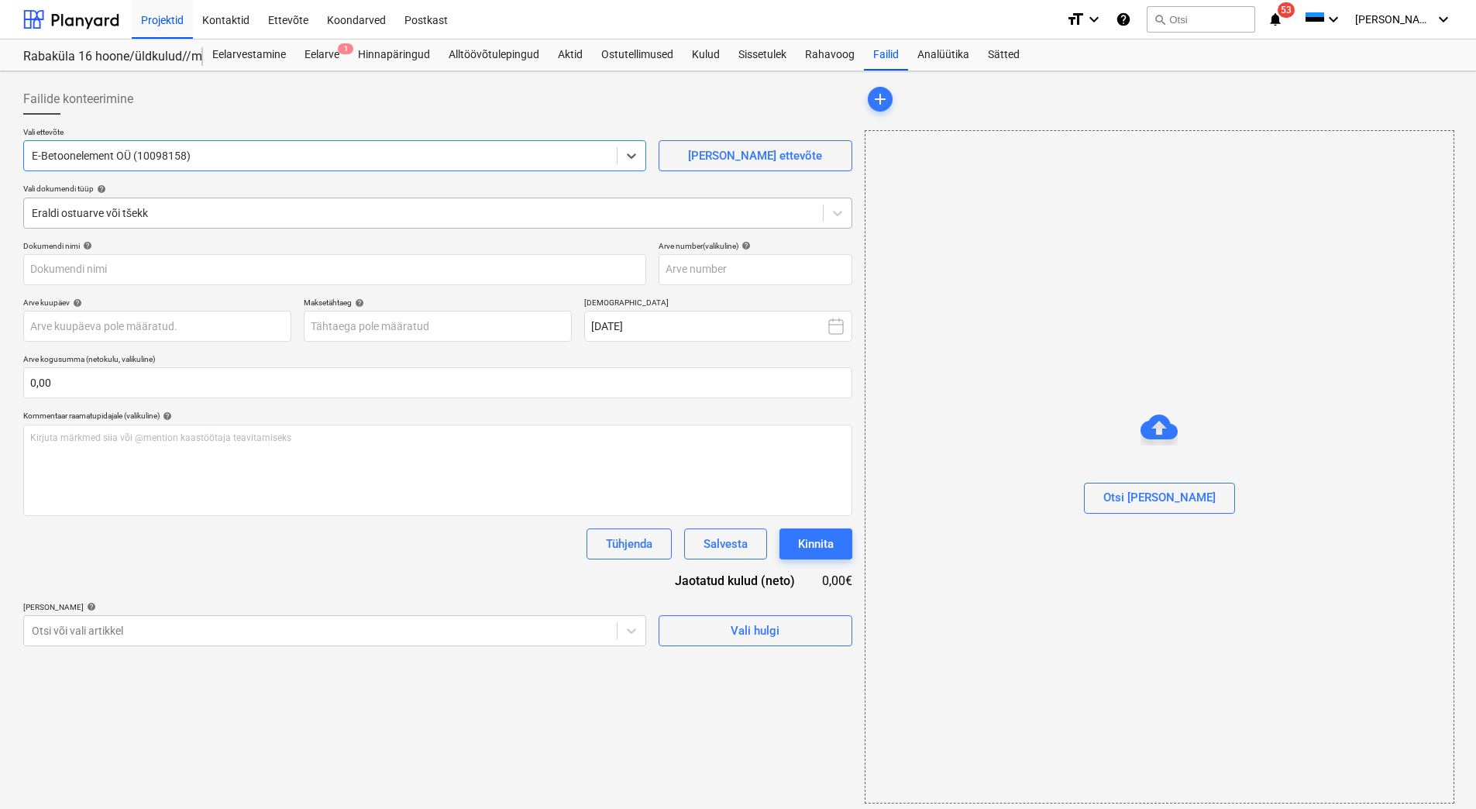
click at [117, 214] on div at bounding box center [423, 212] width 783 height 15
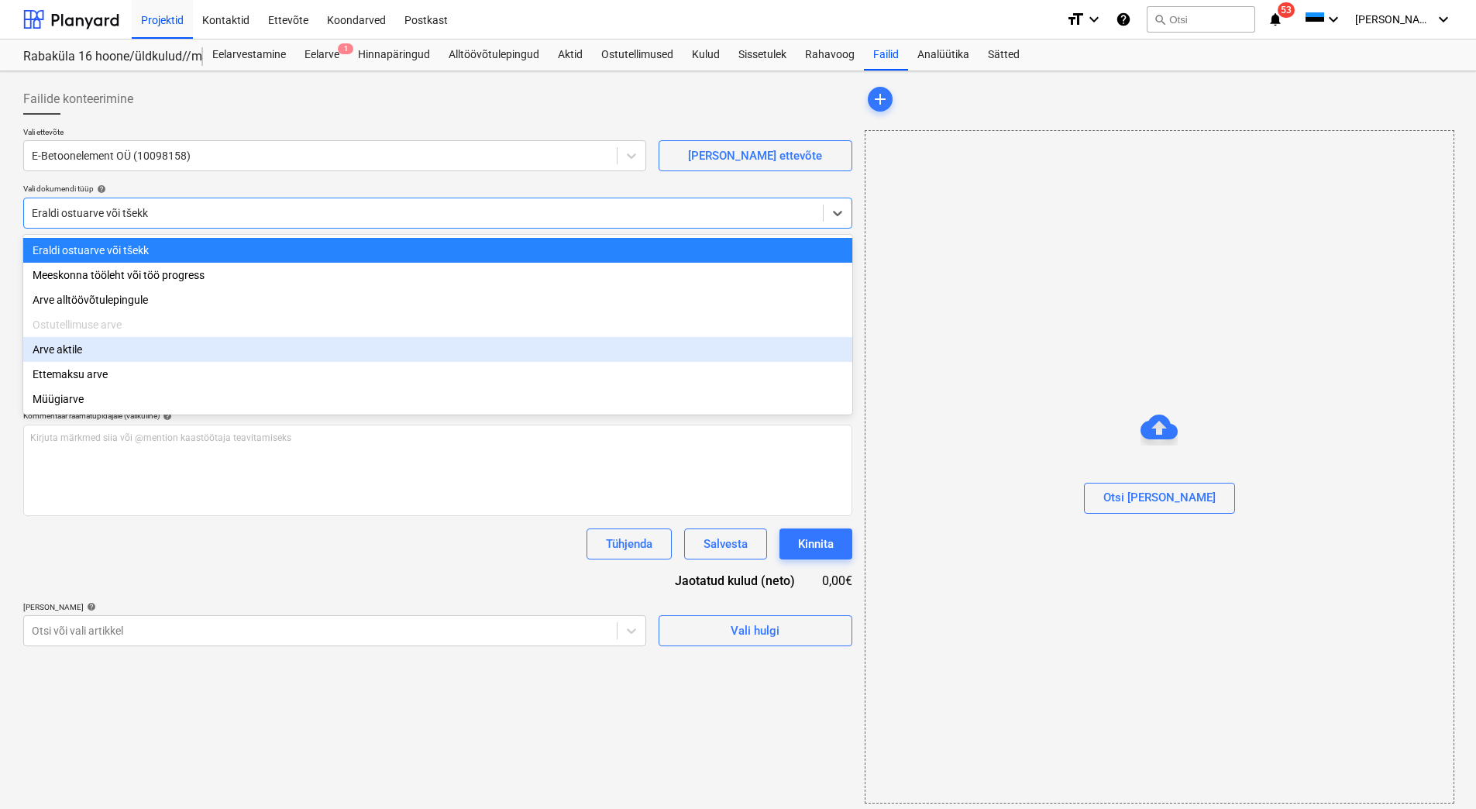
click at [85, 359] on div "Arve aktile" at bounding box center [437, 349] width 829 height 25
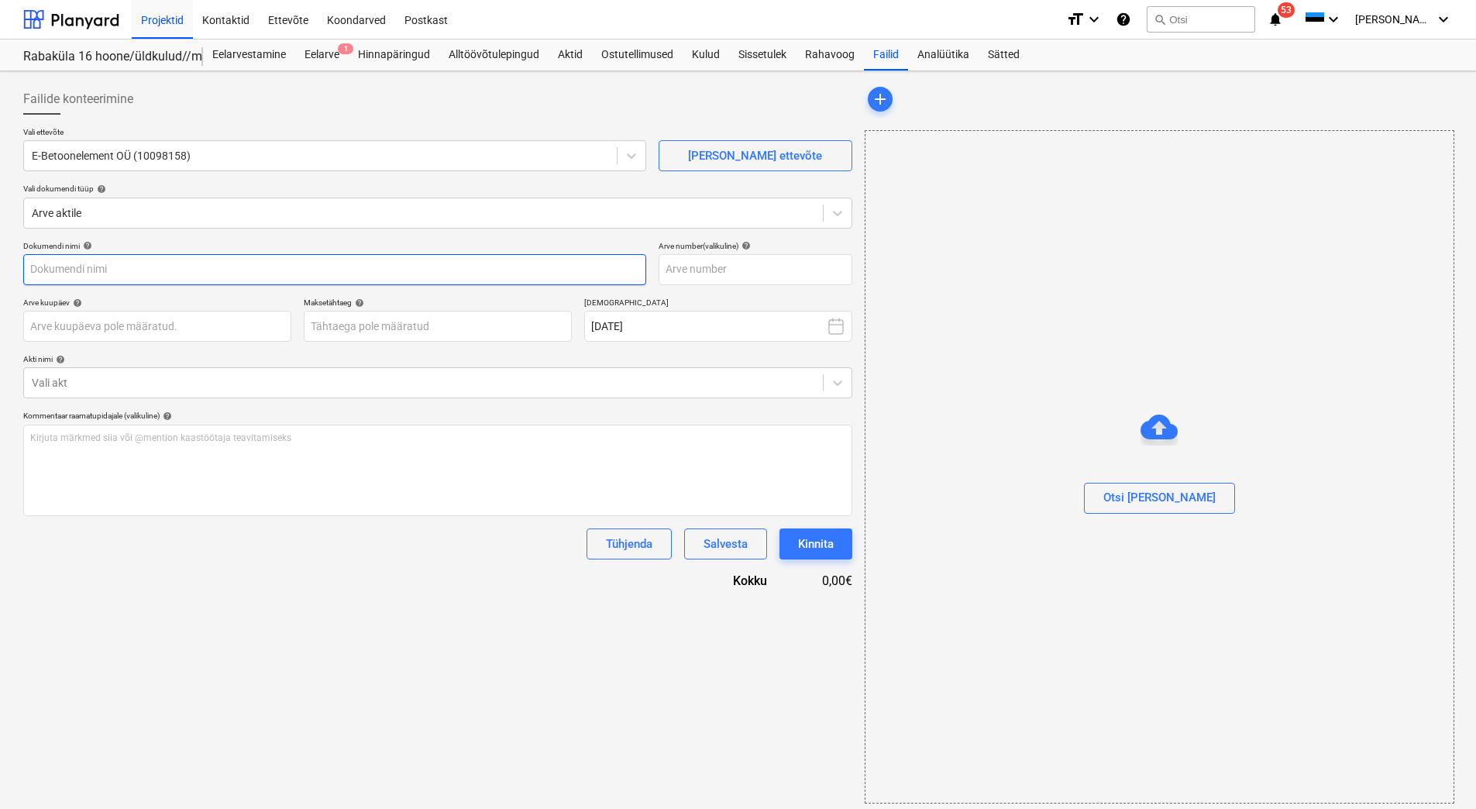
click at [160, 263] on input "text" at bounding box center [334, 269] width 623 height 31
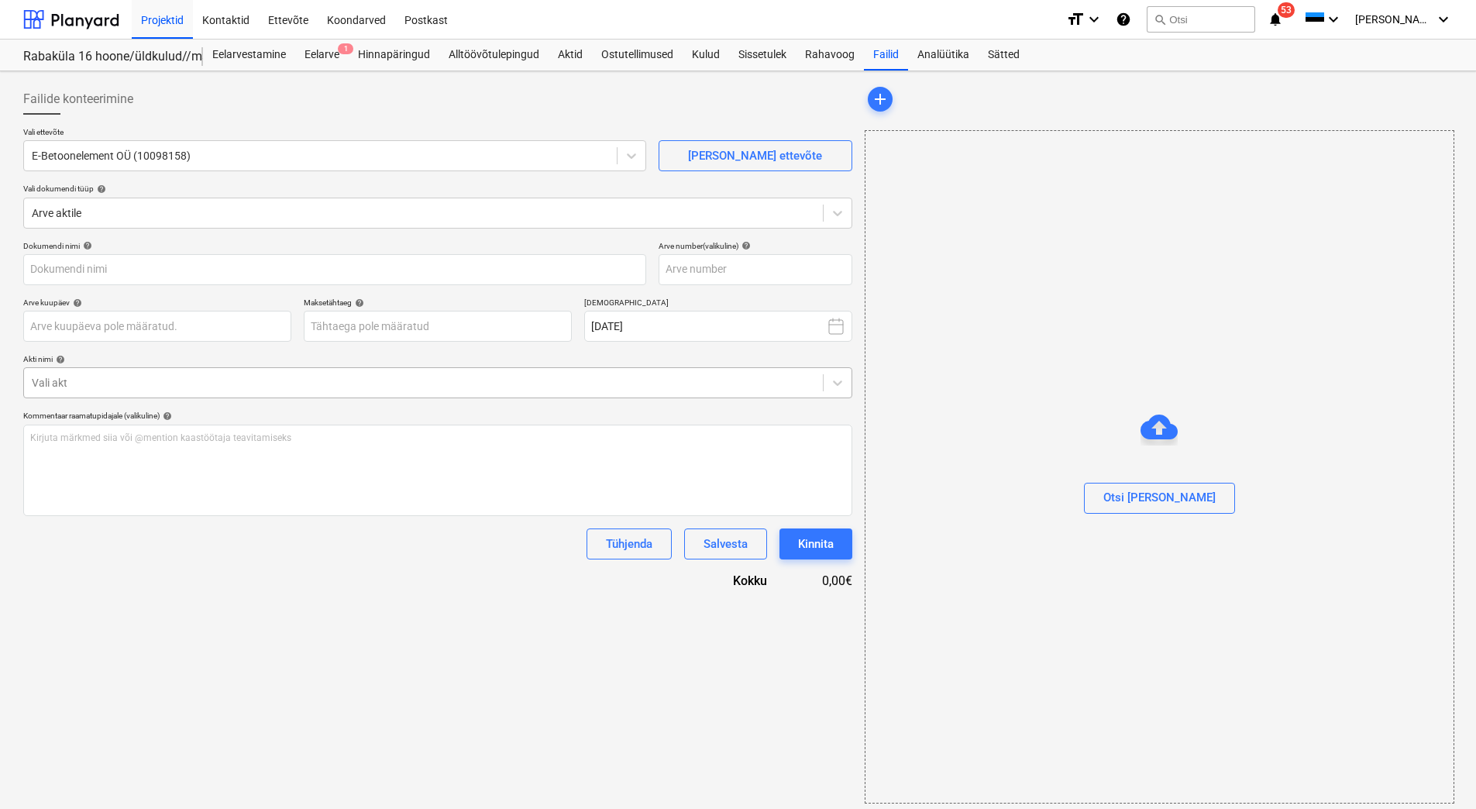
click at [115, 387] on div at bounding box center [423, 382] width 783 height 15
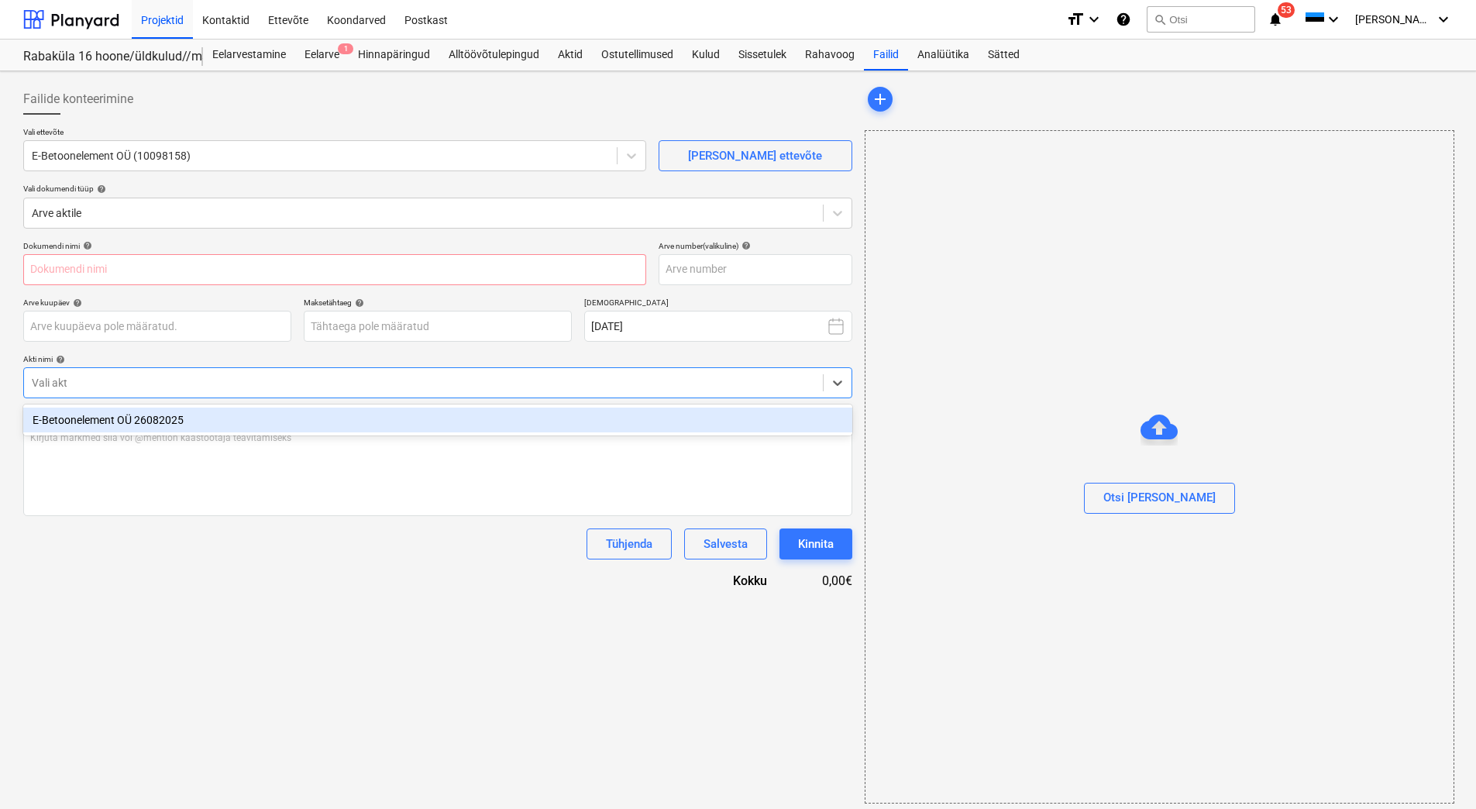
click at [114, 421] on div "E-Betoonelement OÜ 26082025" at bounding box center [437, 420] width 829 height 25
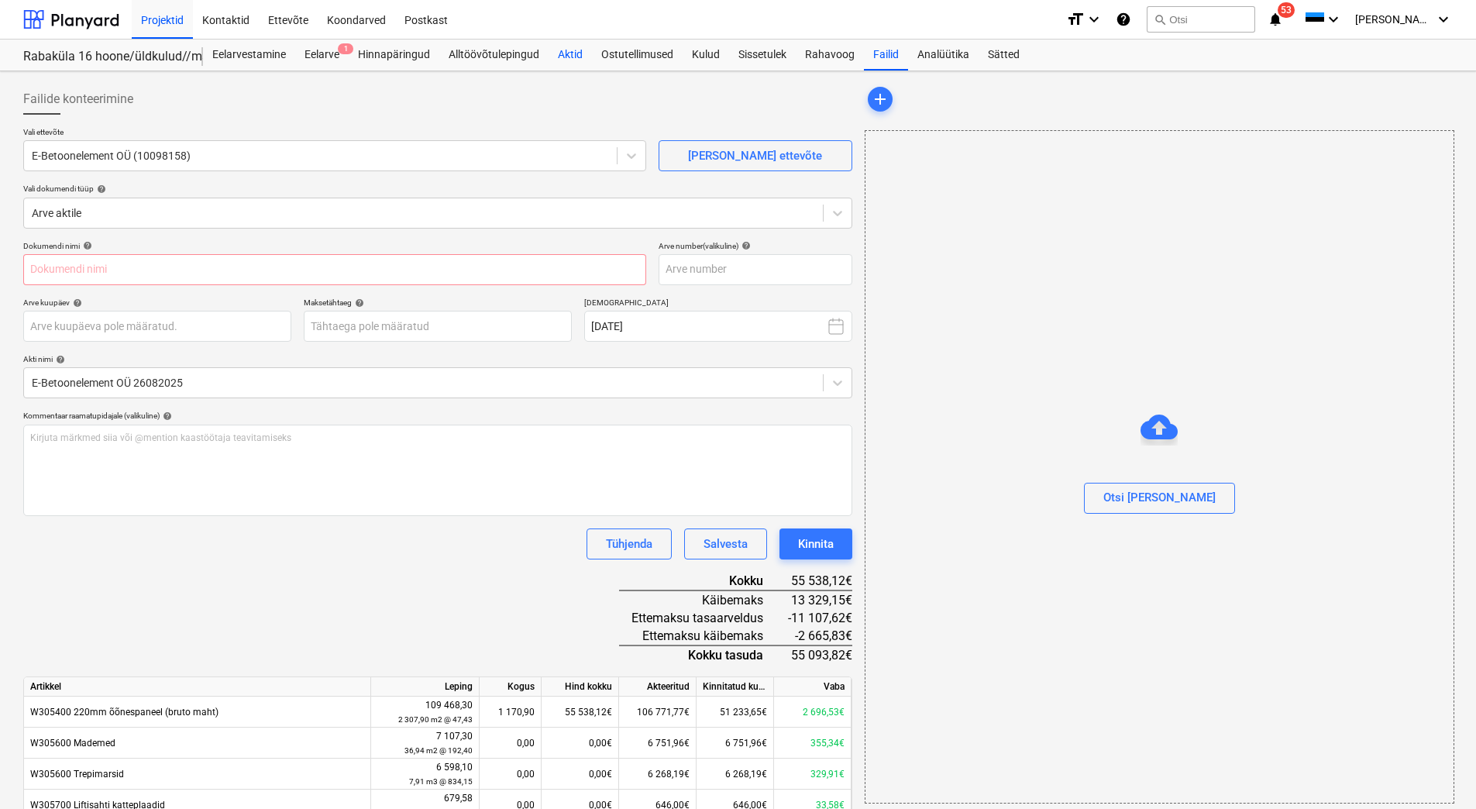
click at [569, 53] on div "Aktid" at bounding box center [570, 55] width 43 height 31
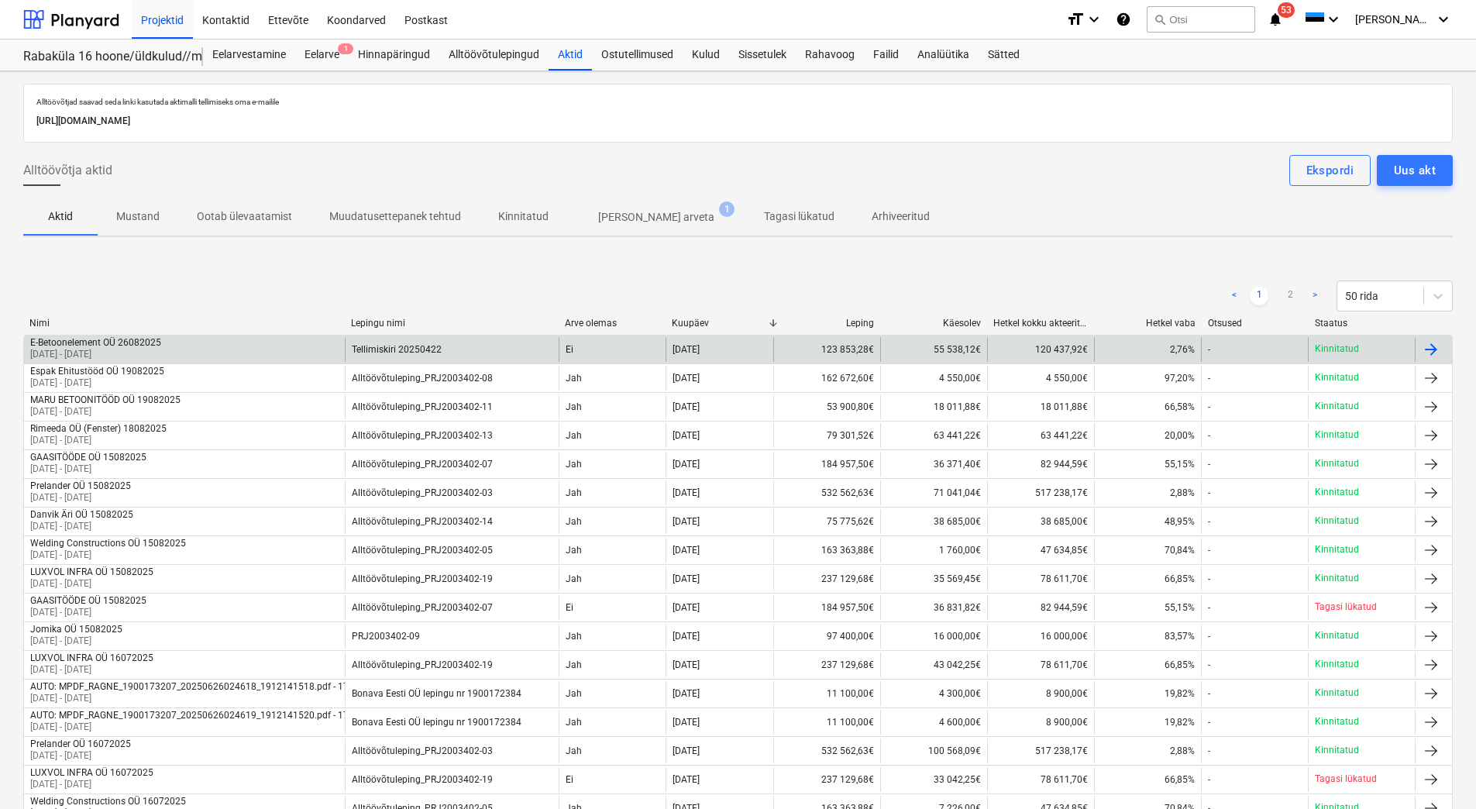
click at [229, 343] on div "E-Betoonelement OÜ 26082025 [DATE] - [DATE]" at bounding box center [184, 349] width 321 height 25
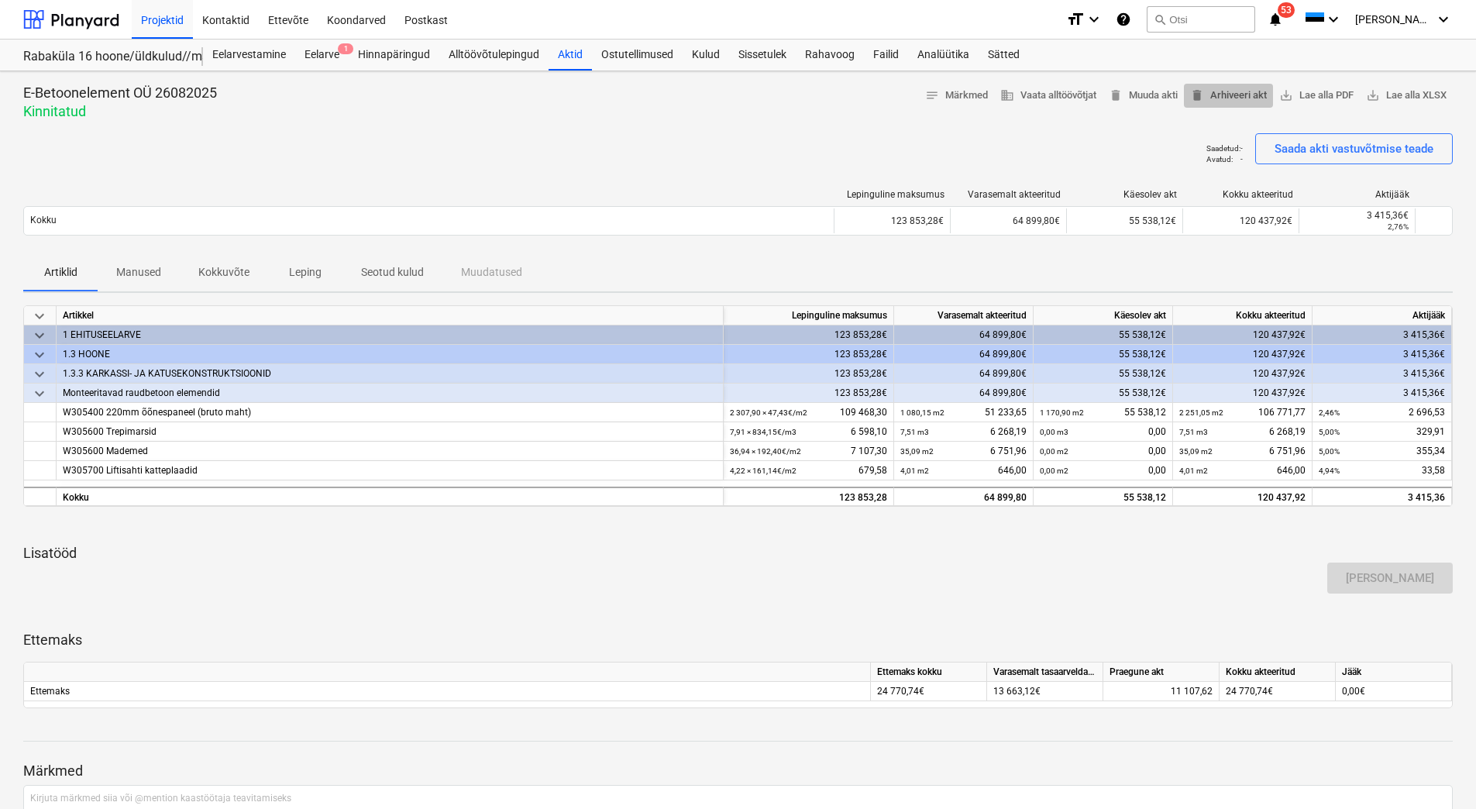
click at [1216, 95] on span "delete Arhiveeri akt" at bounding box center [1228, 96] width 77 height 18
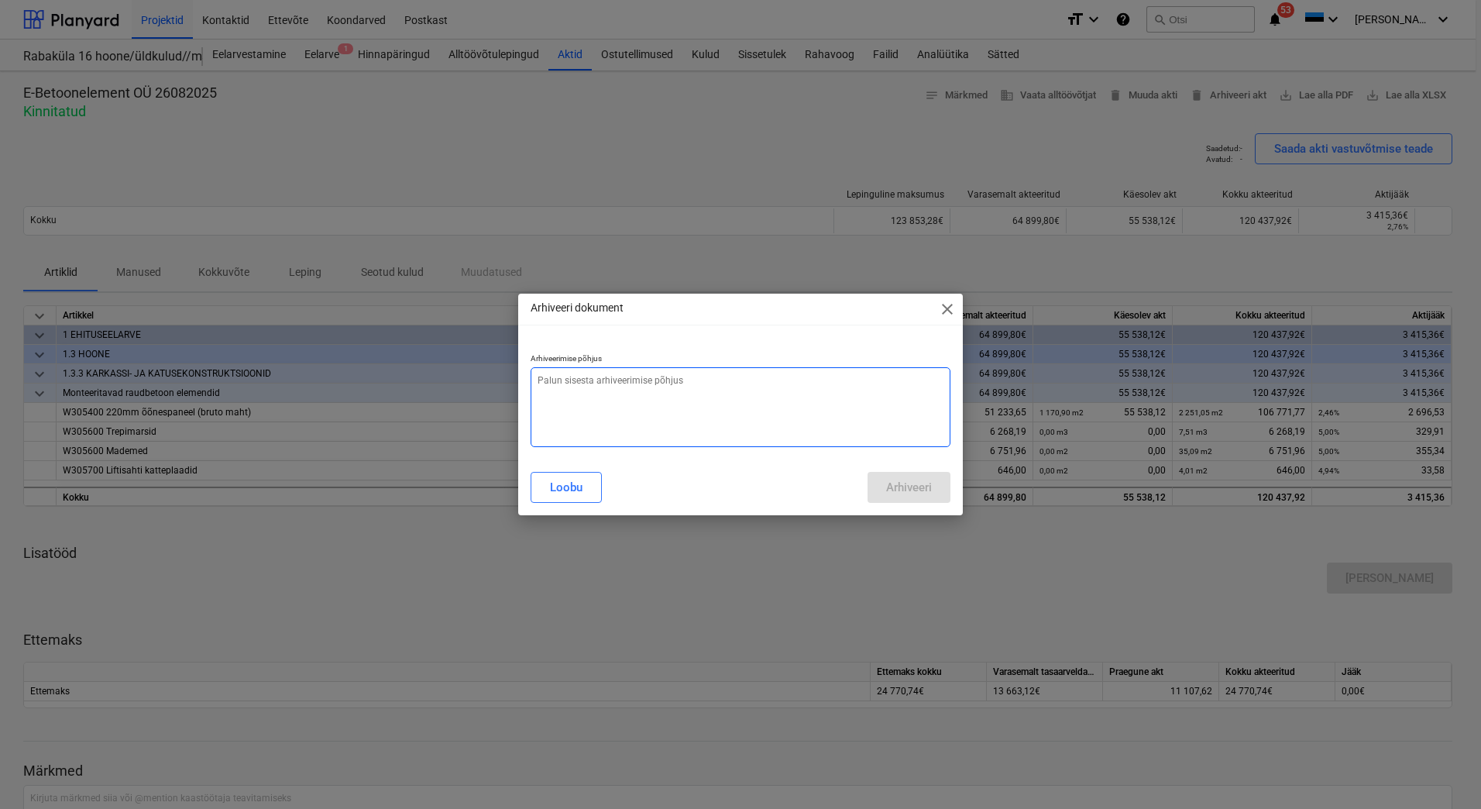
click at [779, 400] on textarea at bounding box center [741, 407] width 420 height 80
type textarea "x"
type textarea "V"
type textarea "x"
type textarea "Va"
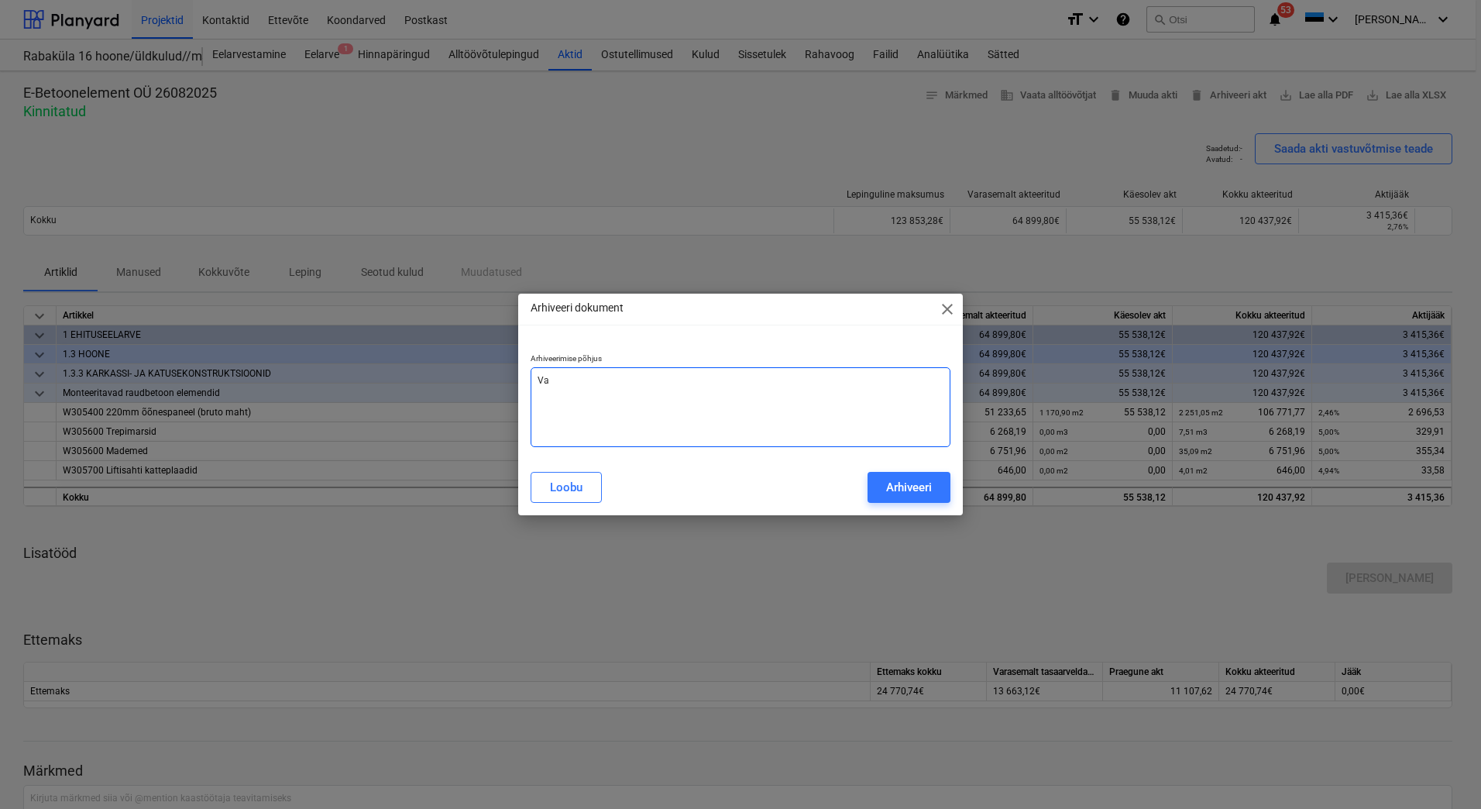
type textarea "x"
type textarea "Val"
type textarea "x"
type textarea "Vale"
type textarea "x"
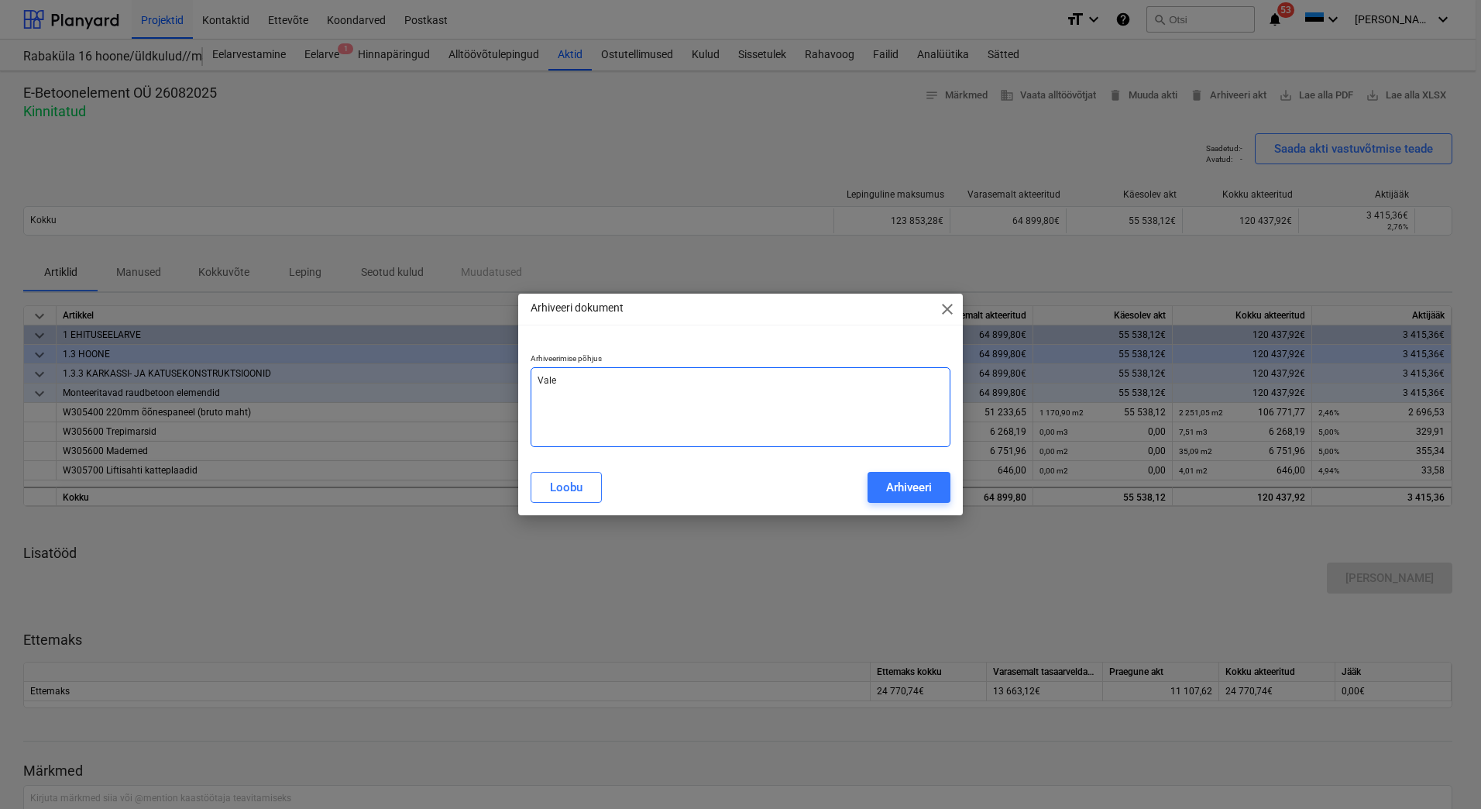
type textarea "[PERSON_NAME]"
type textarea "x"
type textarea "Valest"
type textarea "x"
type textarea "Valesti"
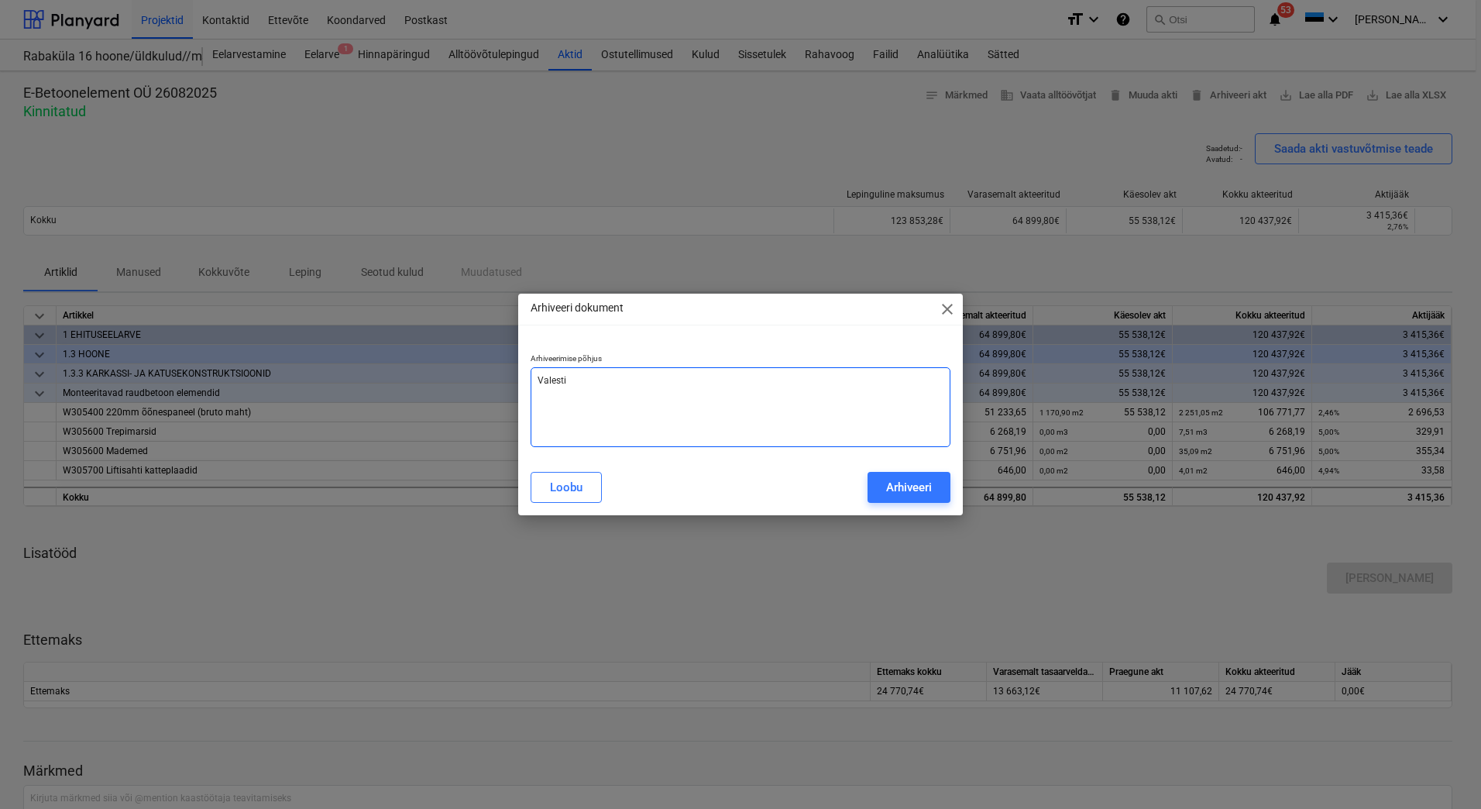
type textarea "x"
type textarea "Valestis"
type textarea "x"
type textarea "Valestisi"
type textarea "x"
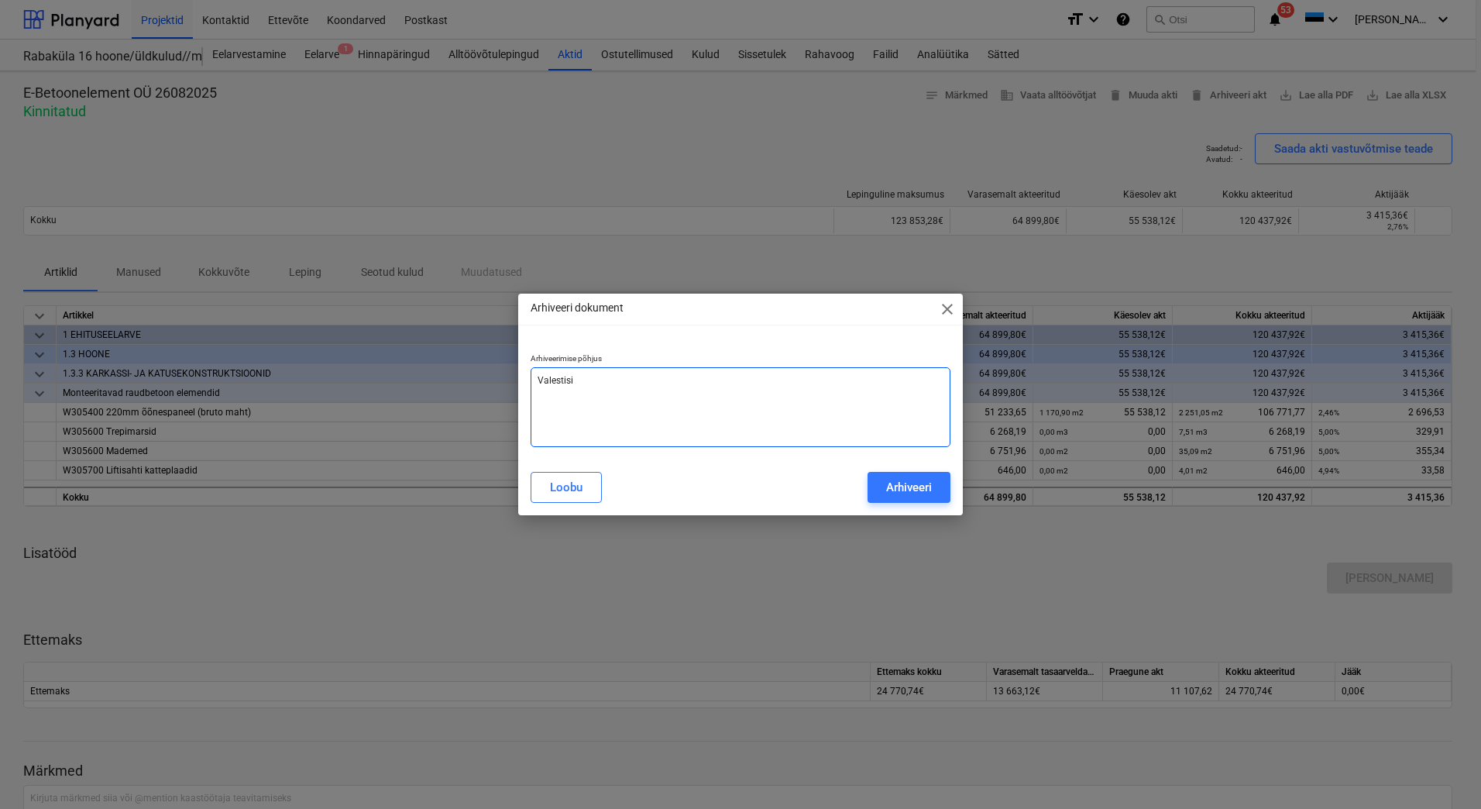
type textarea "Valestisis"
type textarea "x"
type textarea "Valestisise"
type textarea "x"
type textarea "Valestisises"
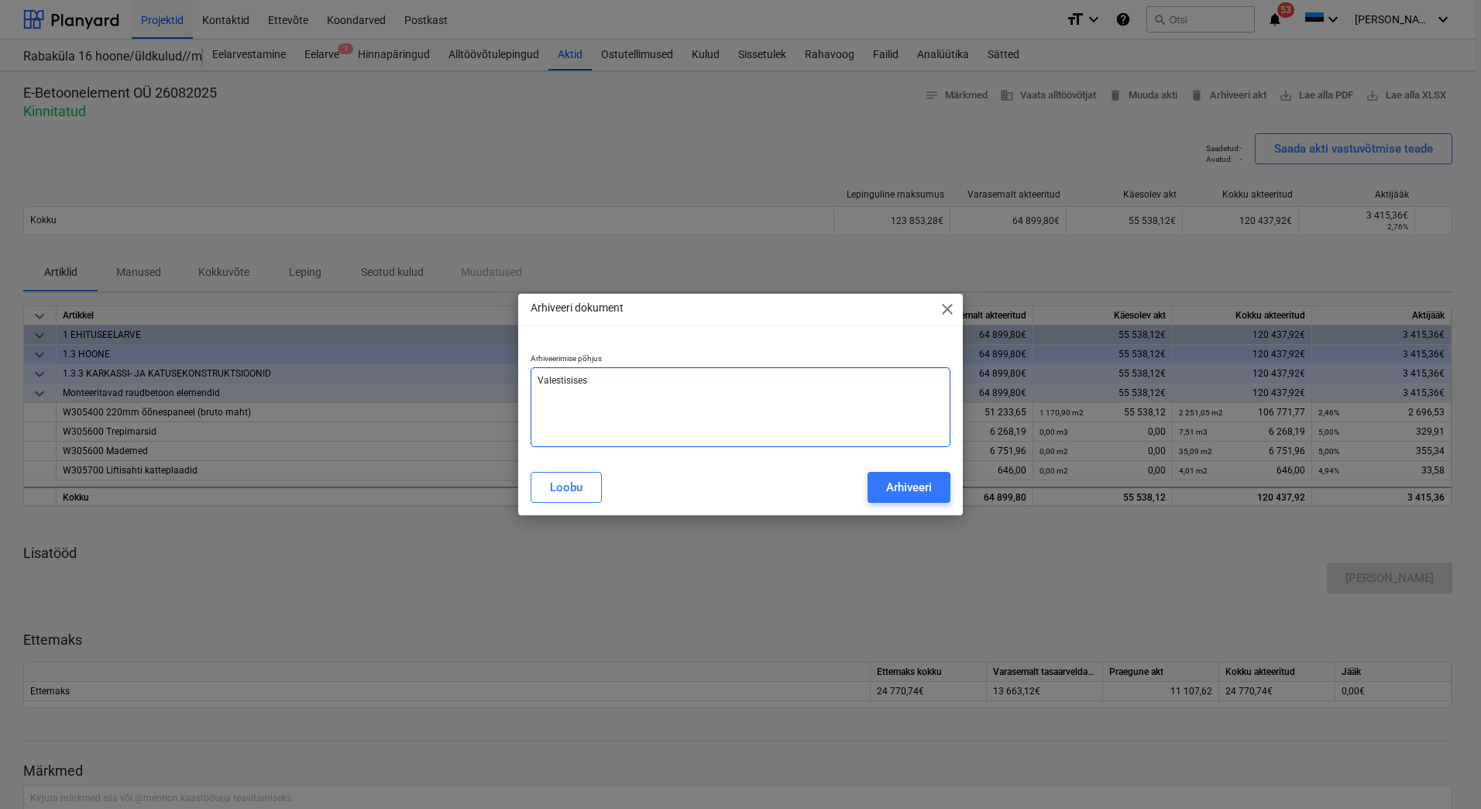
type textarea "x"
type textarea "Valestisisest"
type textarea "x"
type textarea "Valestisisesta"
type textarea "x"
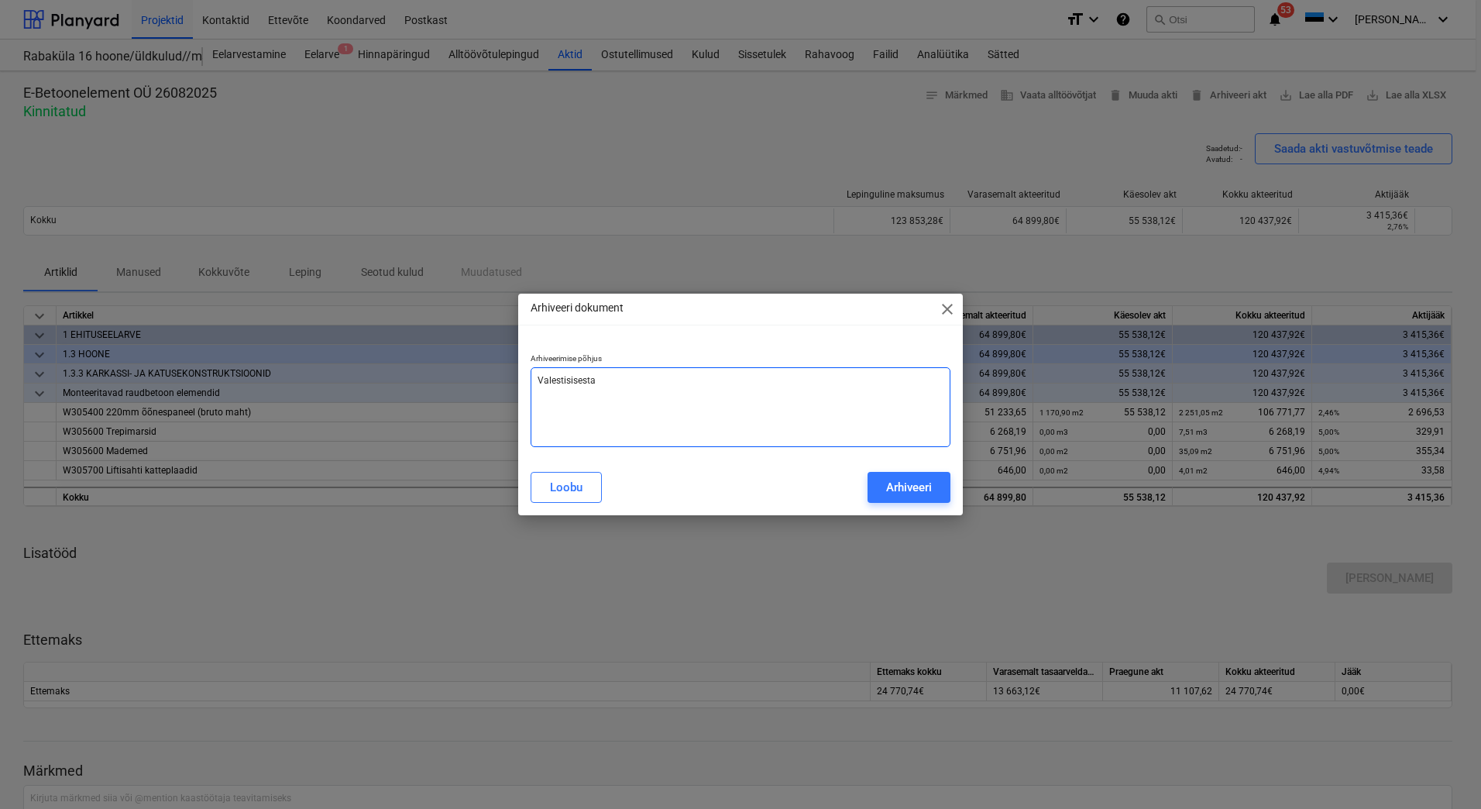
type textarea "Valestisisestat"
type textarea "x"
type textarea "Valestisisestatu"
type textarea "x"
type textarea "Valestisisestatud"
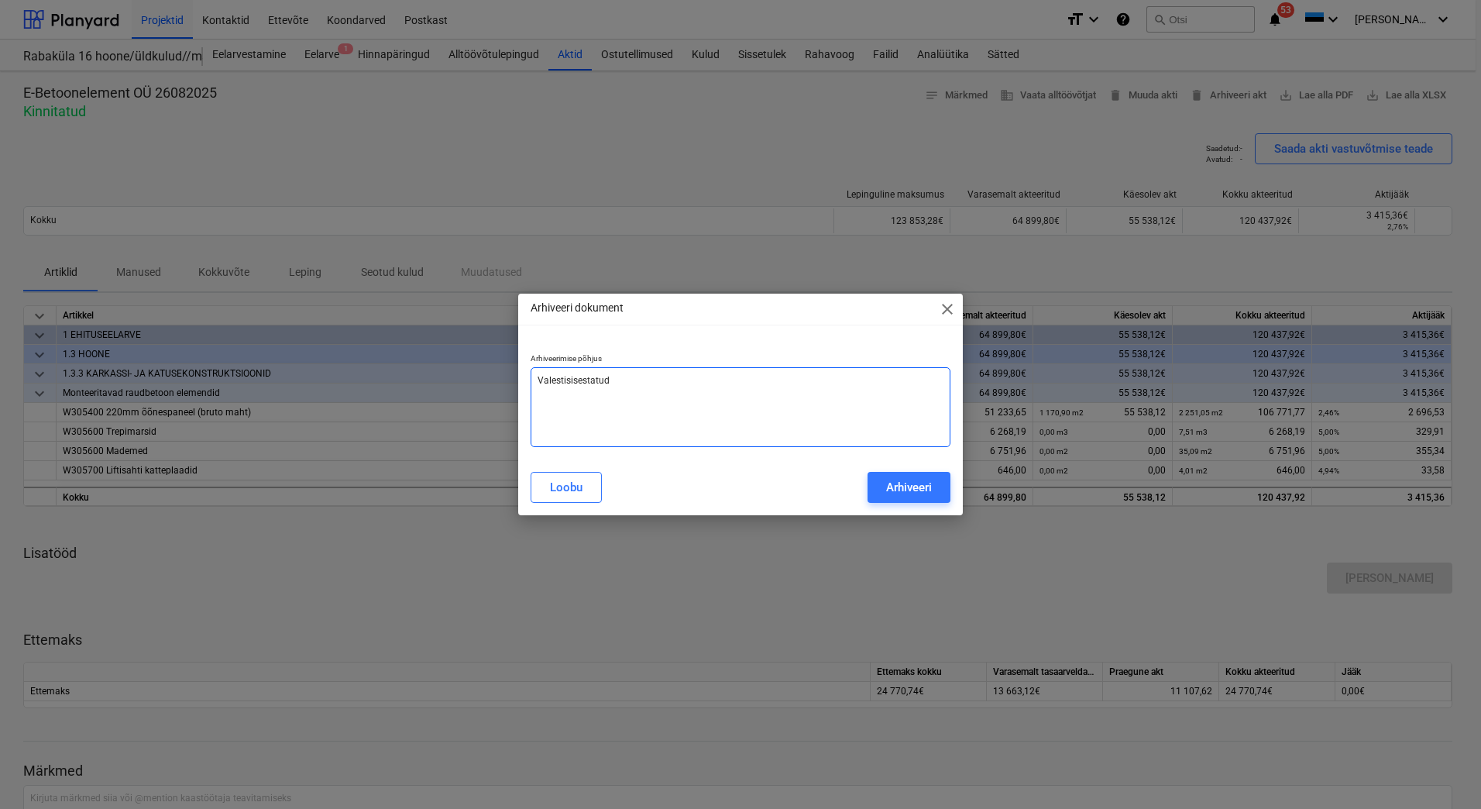
click at [566, 377] on textarea "Valestisisestatud" at bounding box center [741, 407] width 420 height 80
type textarea "x"
type textarea "Valesti sisestatud"
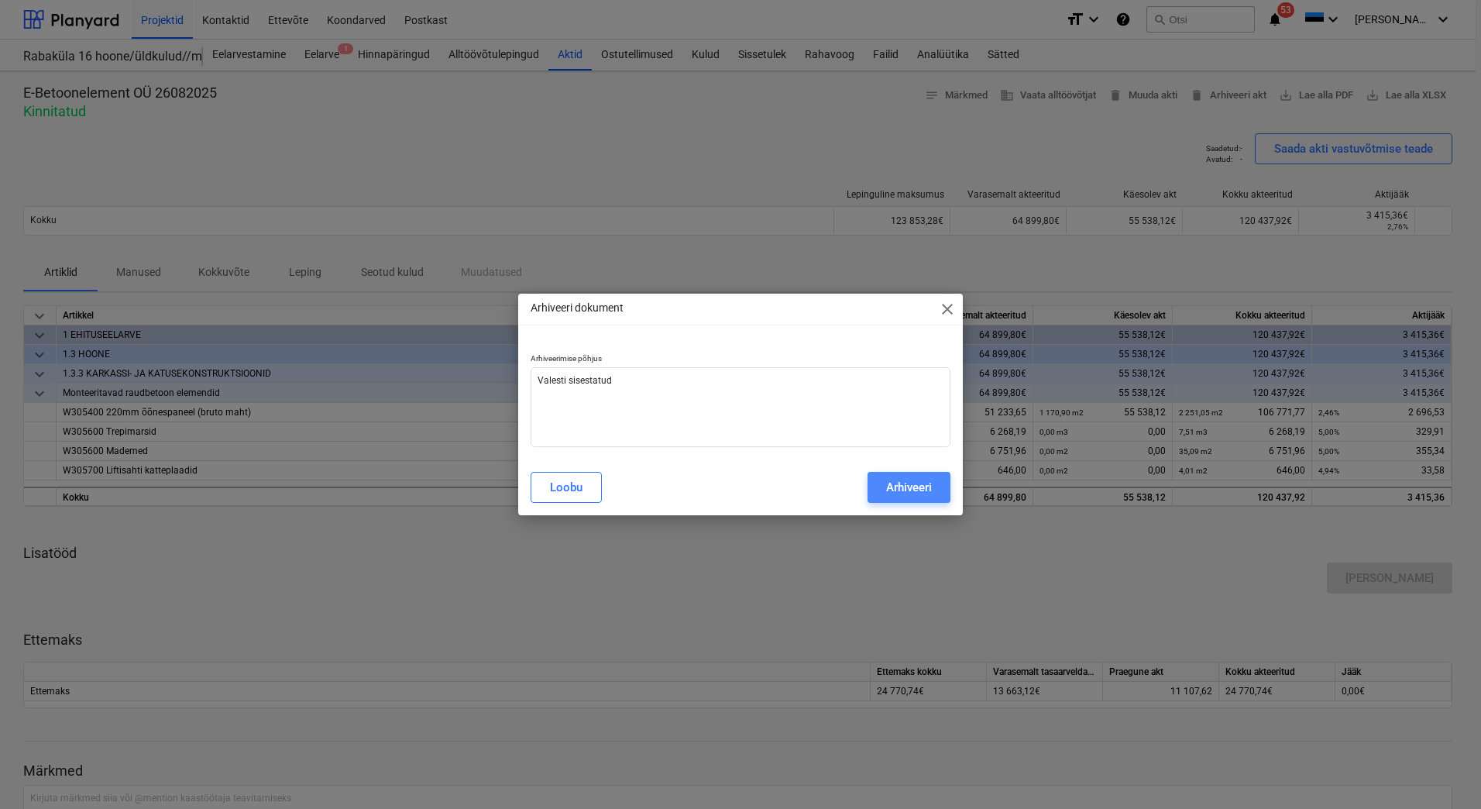
click at [925, 488] on div "Arhiveeri" at bounding box center [909, 487] width 46 height 20
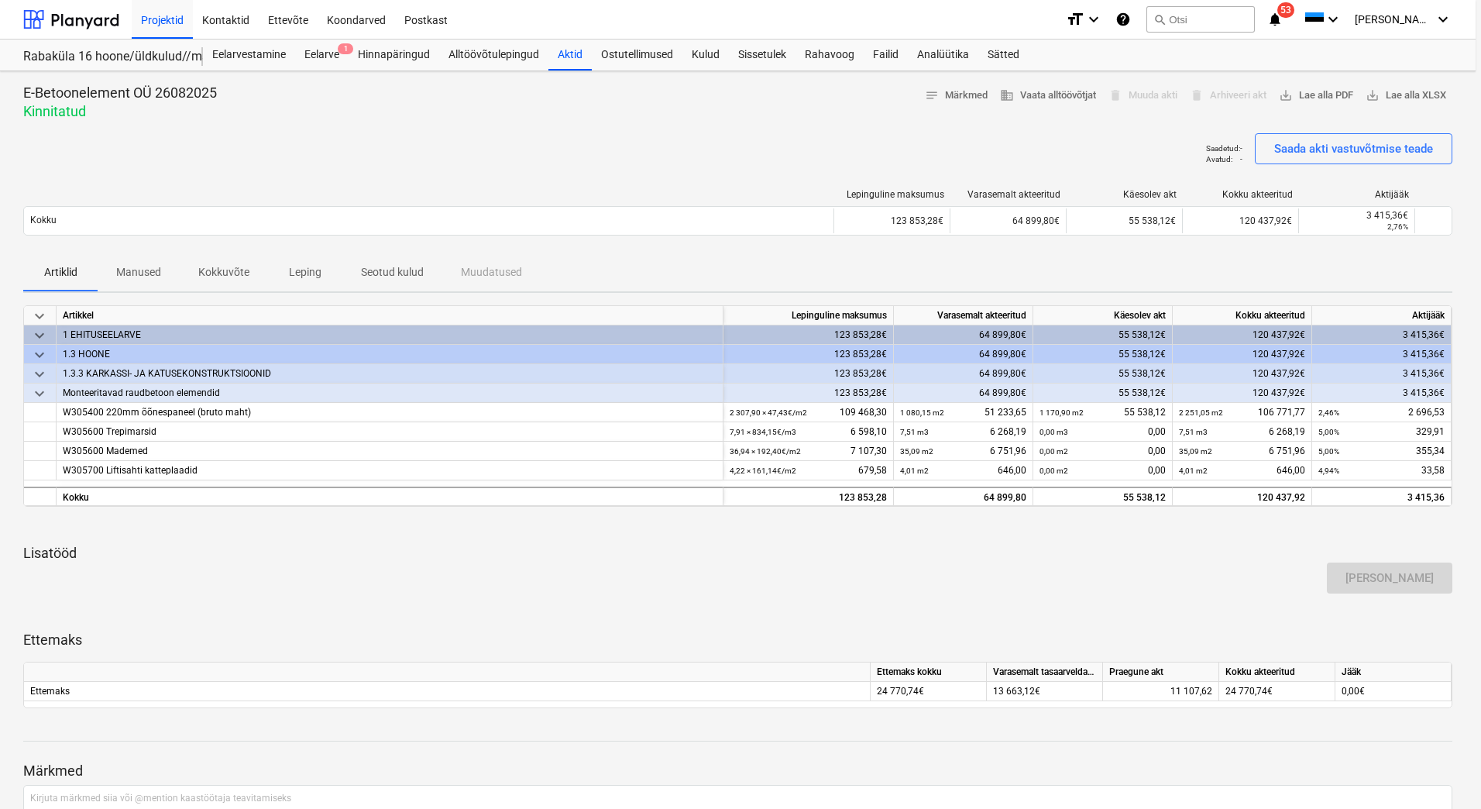
type textarea "x"
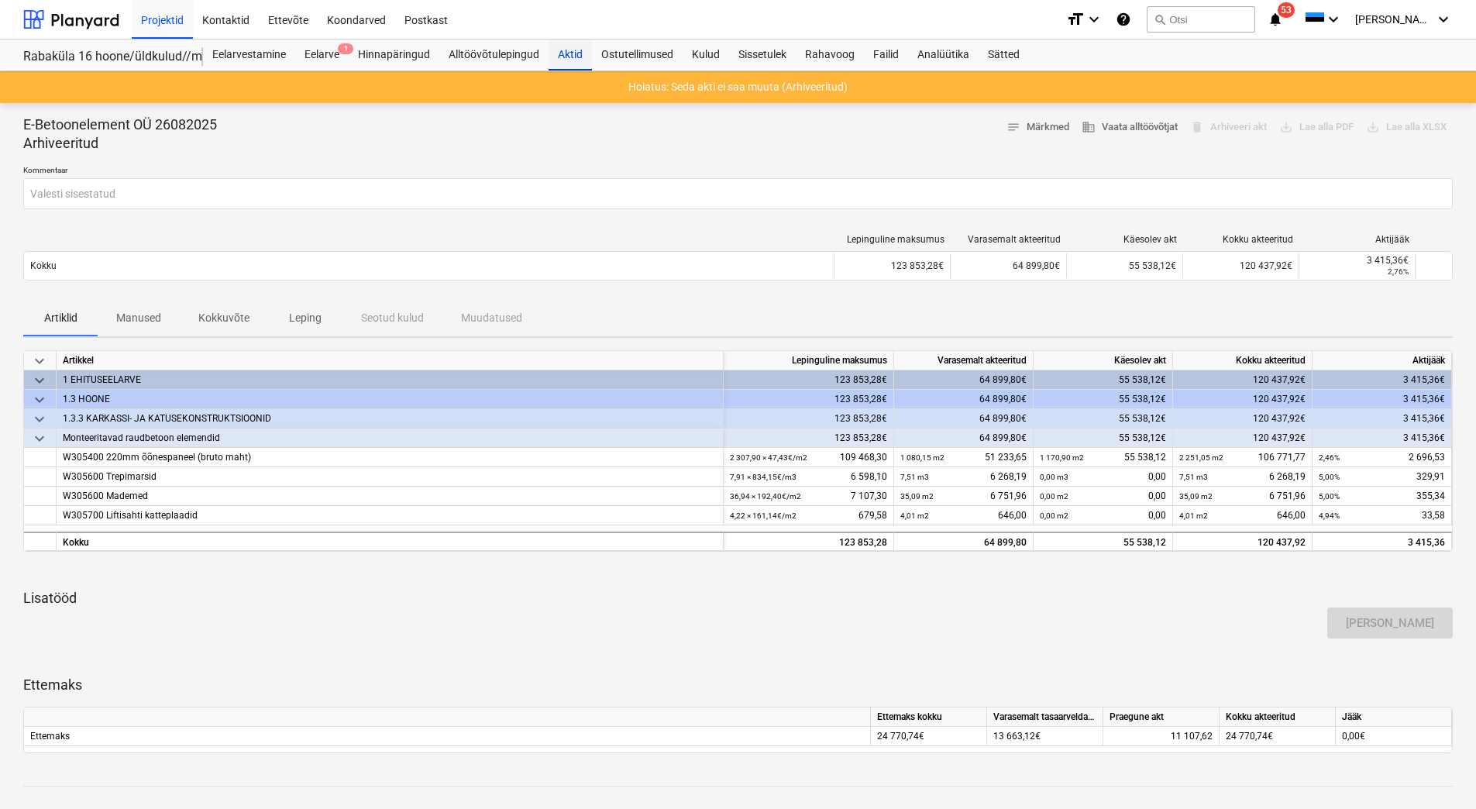
click at [559, 53] on div "Aktid" at bounding box center [570, 55] width 43 height 31
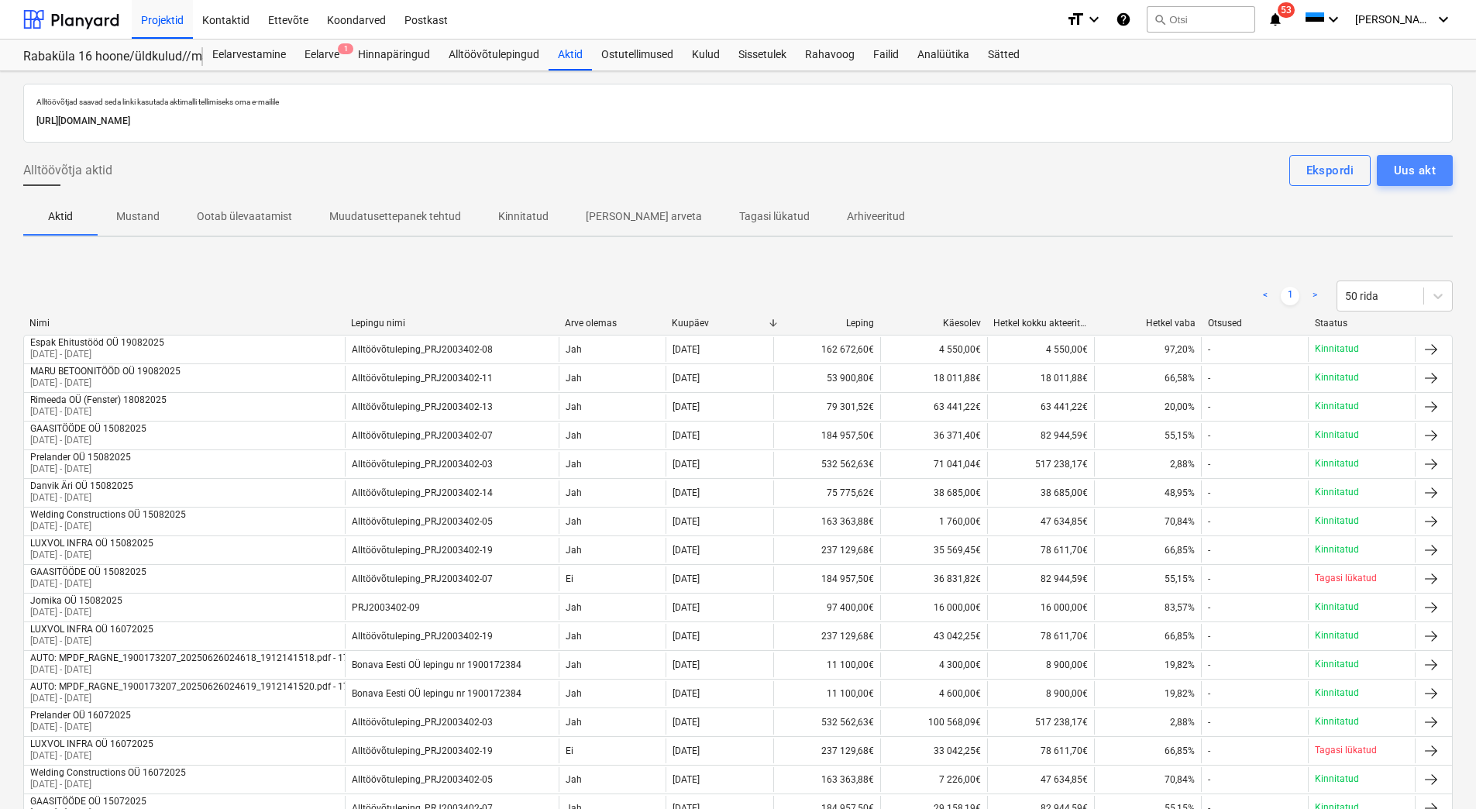
click at [1430, 166] on div "Uus akt" at bounding box center [1415, 170] width 42 height 20
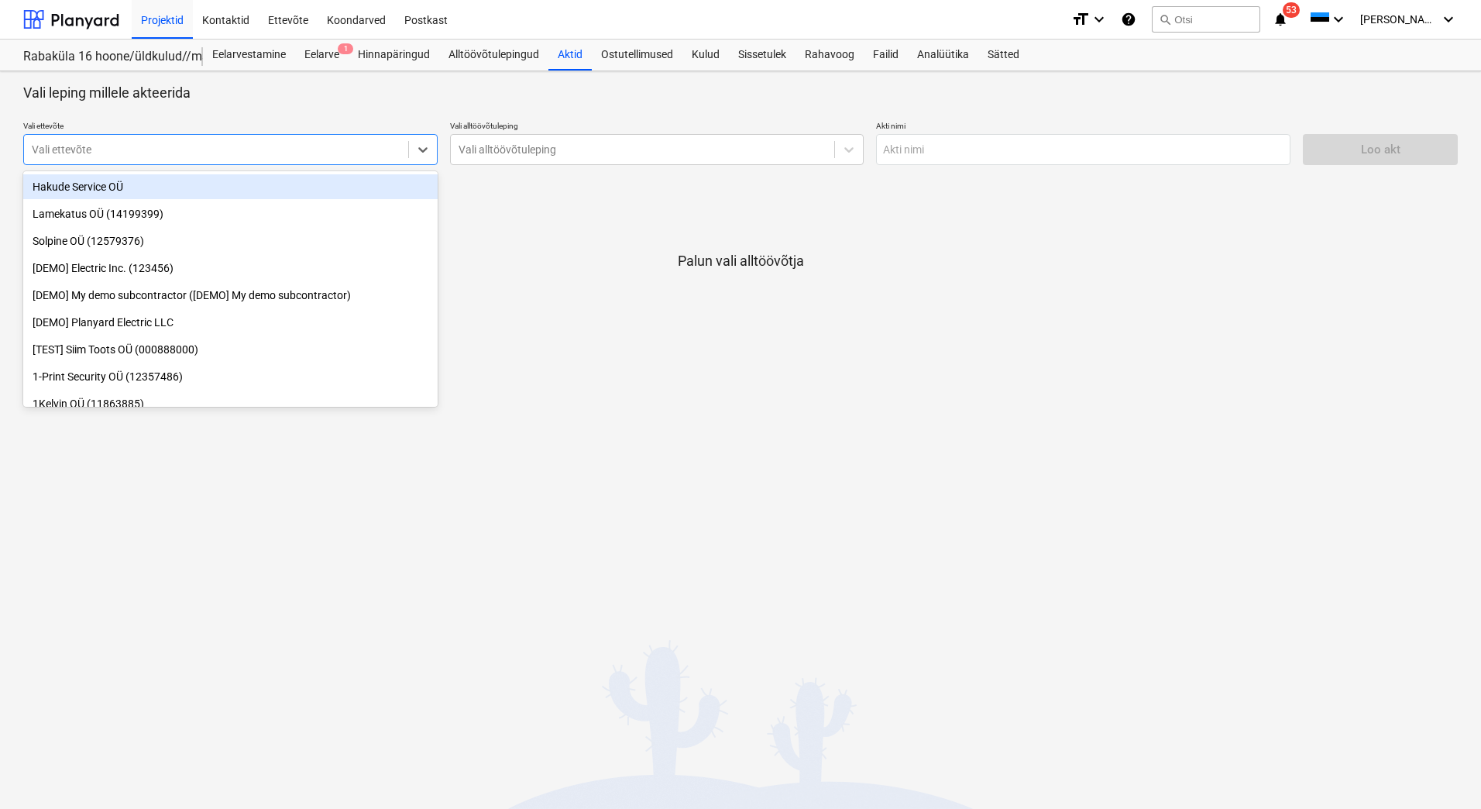
click at [274, 140] on div "Vali ettevõte" at bounding box center [216, 150] width 384 height 22
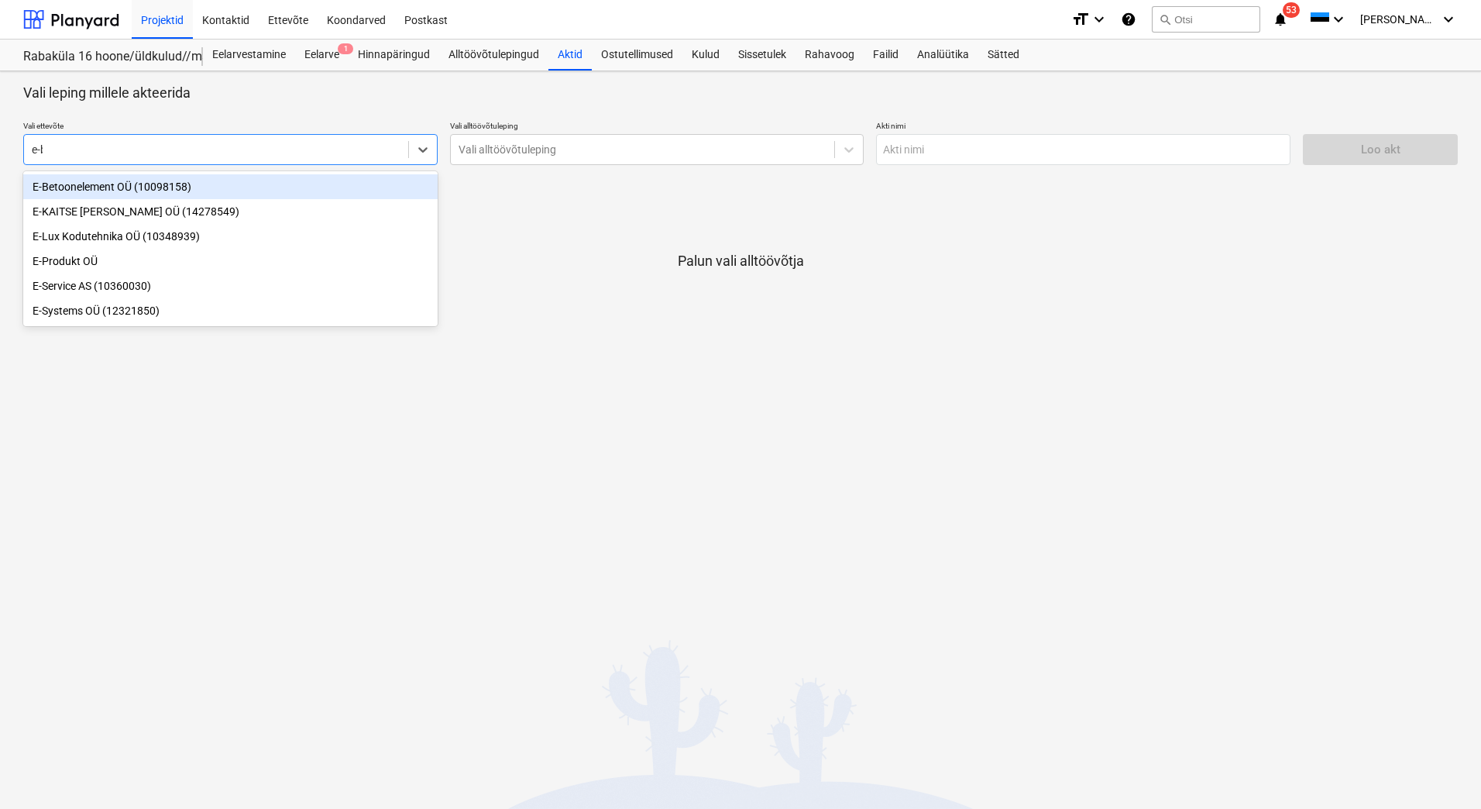
type input "e-be"
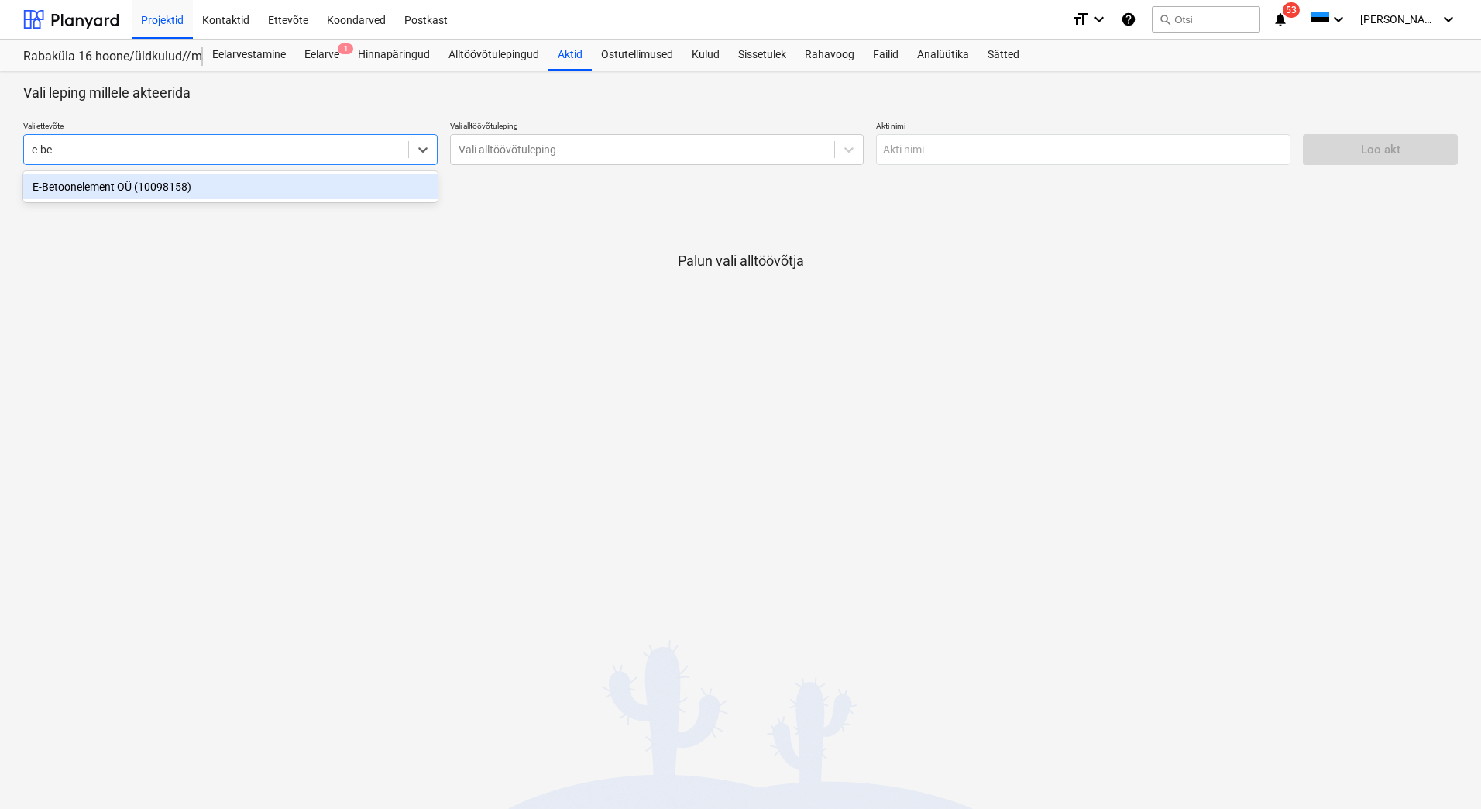
click at [232, 189] on div "E-Betoonelement OÜ (10098158)" at bounding box center [230, 186] width 415 height 25
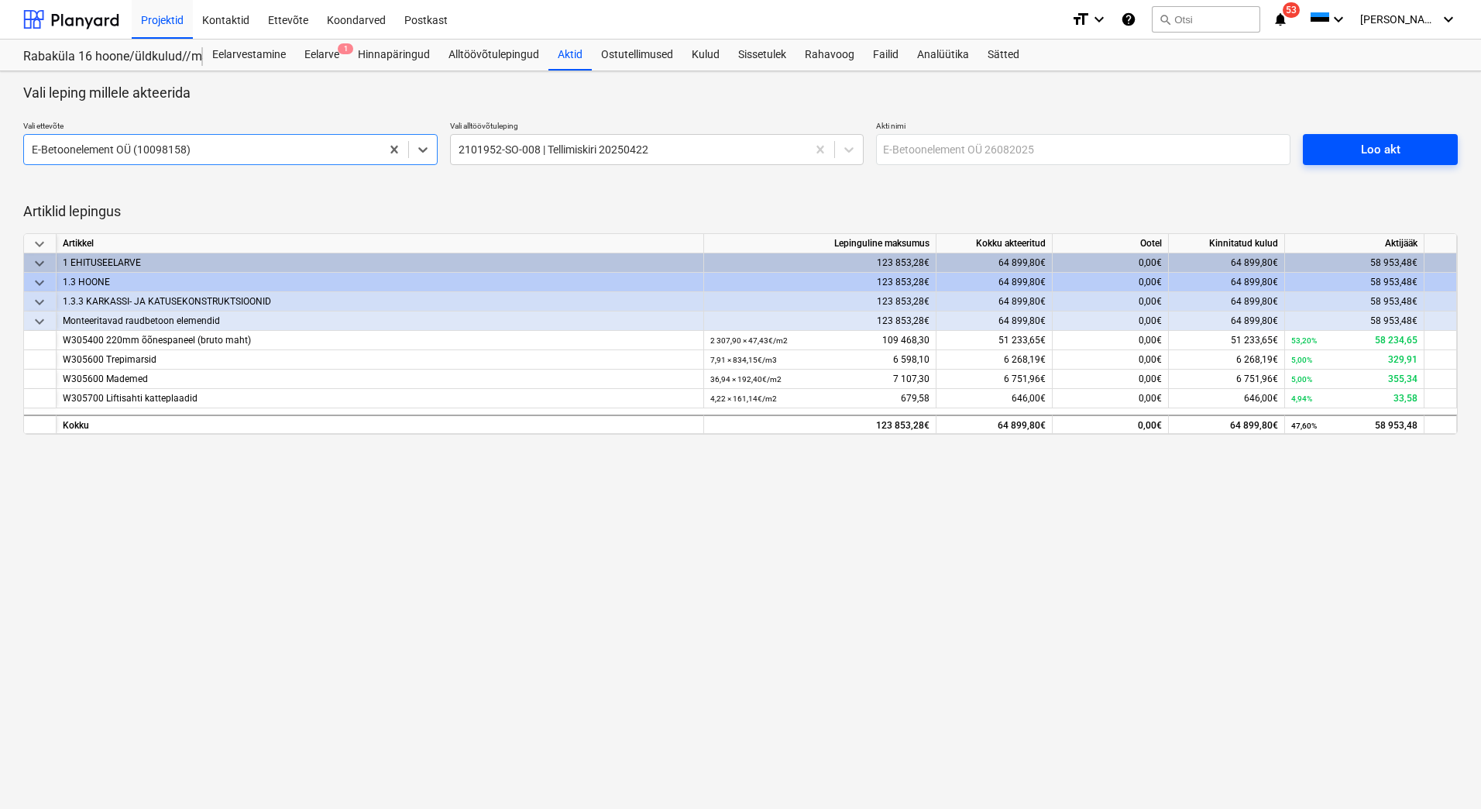
click at [1346, 148] on span "Loo akt" at bounding box center [1381, 149] width 118 height 20
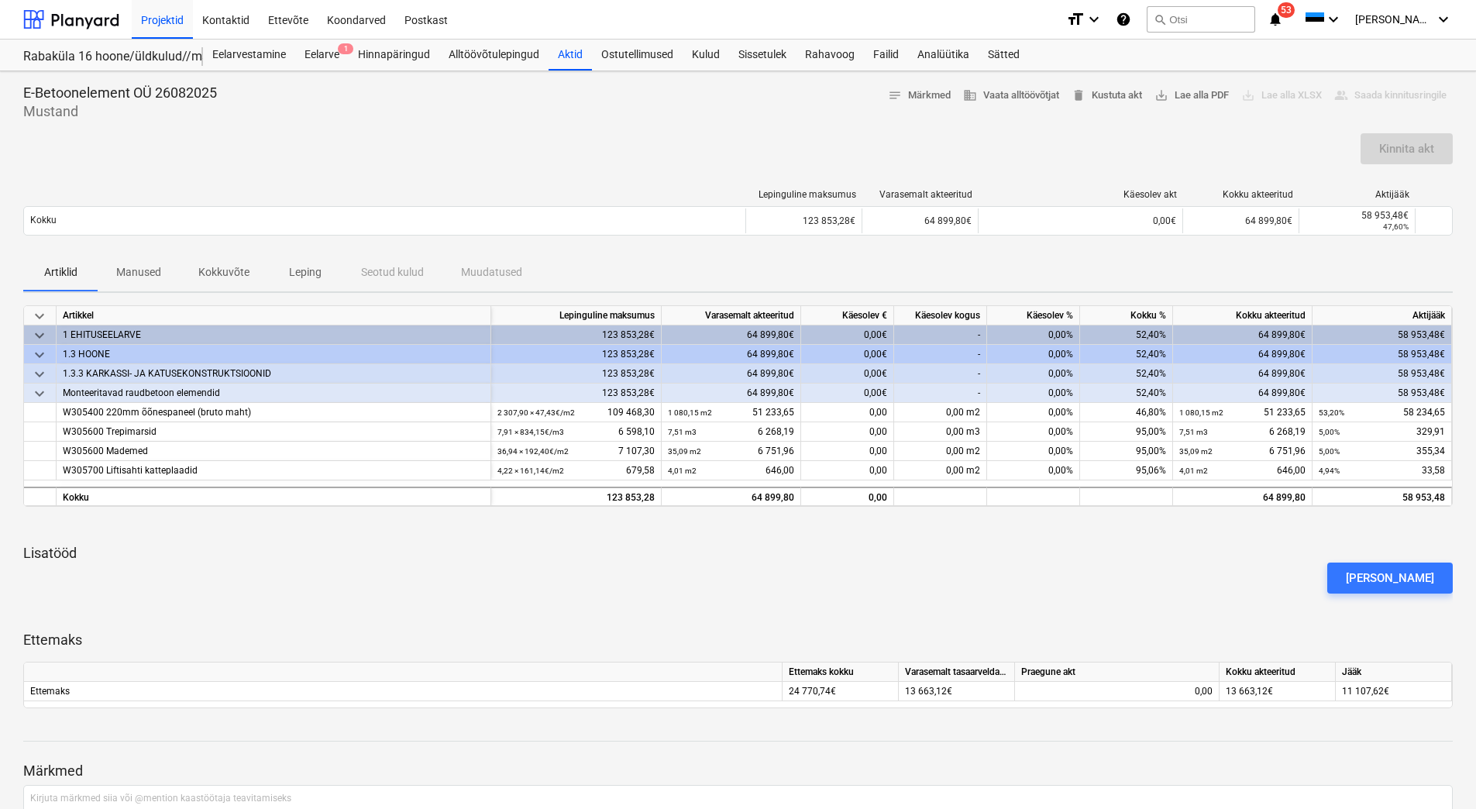
click at [237, 129] on div at bounding box center [738, 127] width 1430 height 12
click at [883, 424] on div "0,00" at bounding box center [847, 431] width 93 height 19
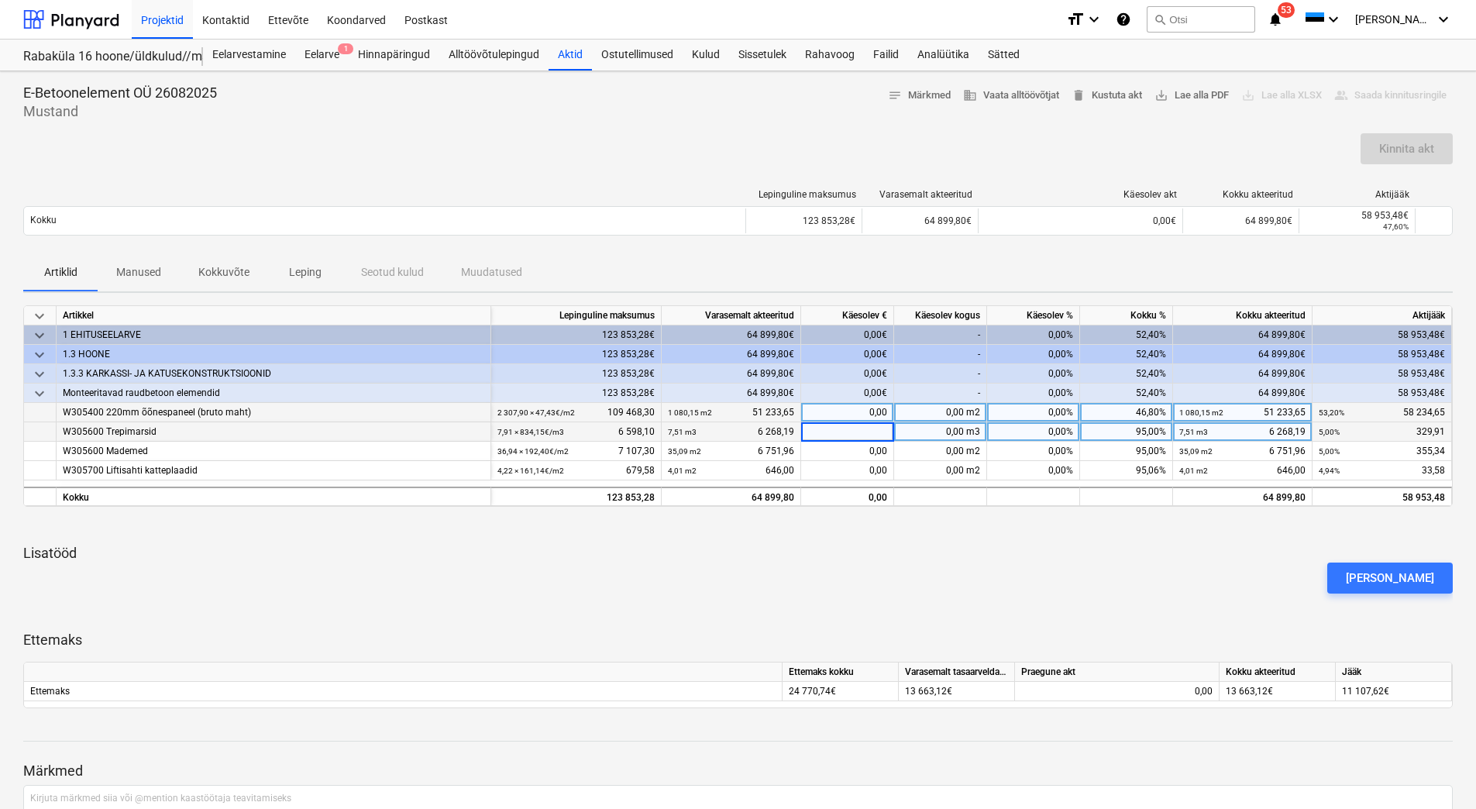
click at [838, 410] on div "0,00" at bounding box center [847, 412] width 93 height 19
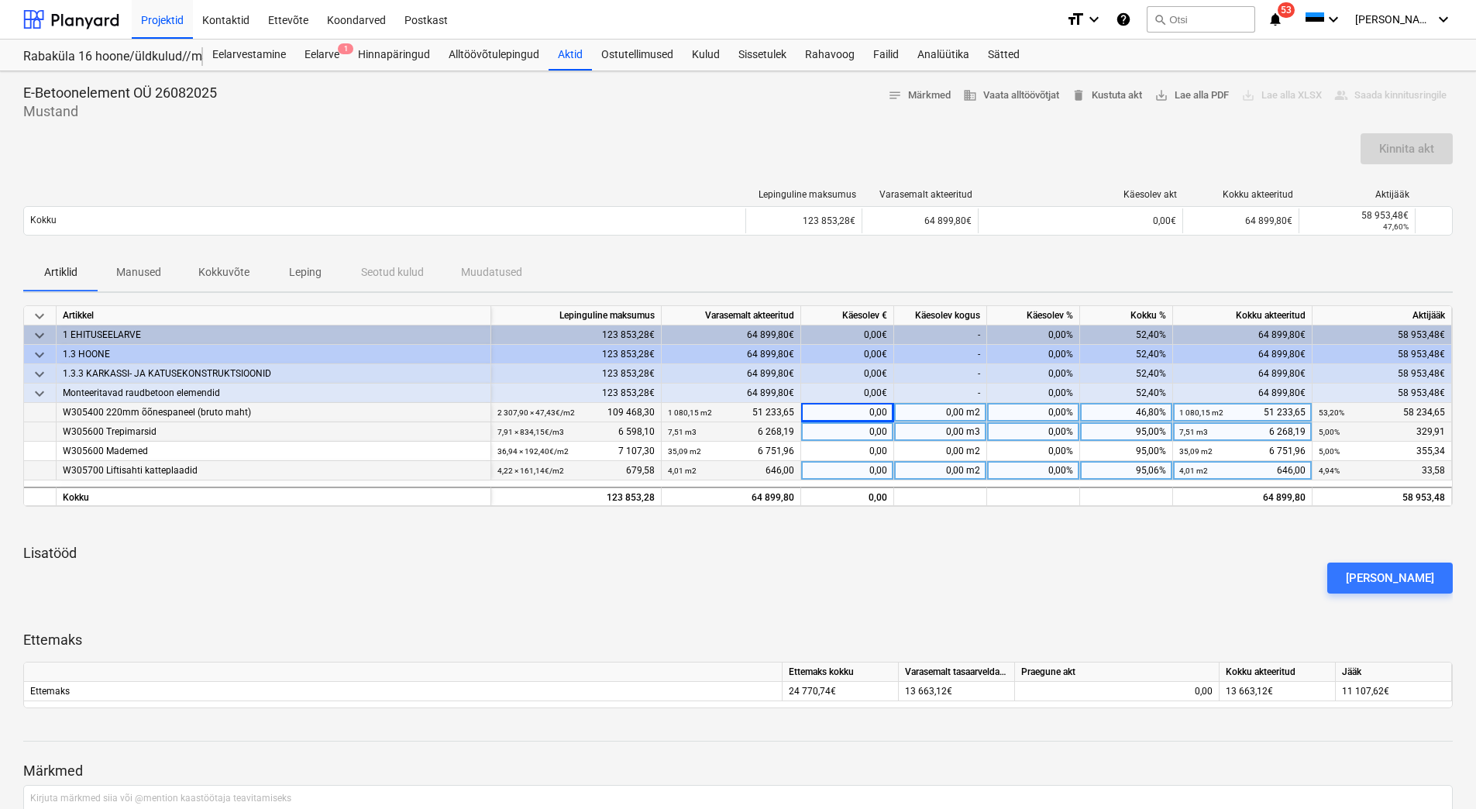
click at [844, 470] on div "0,00" at bounding box center [847, 470] width 93 height 19
type input "52761,22"
click at [896, 566] on div "[PERSON_NAME]" at bounding box center [738, 577] width 1442 height 43
click at [846, 475] on div "33,58" at bounding box center [847, 470] width 93 height 19
click at [855, 583] on div "[PERSON_NAME]" at bounding box center [738, 577] width 1442 height 43
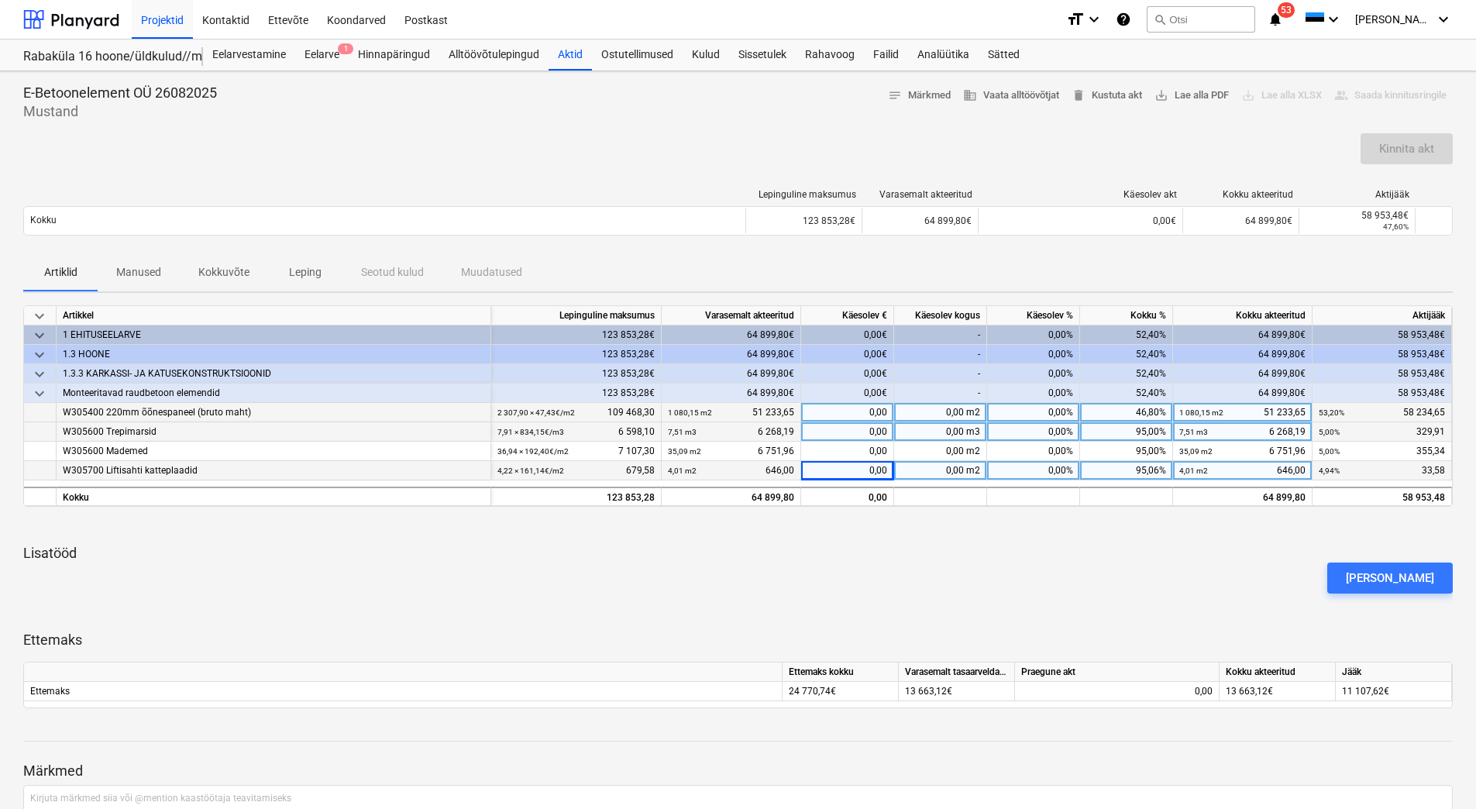
click at [834, 409] on div "0,00" at bounding box center [847, 412] width 93 height 19
type input "52761,22"
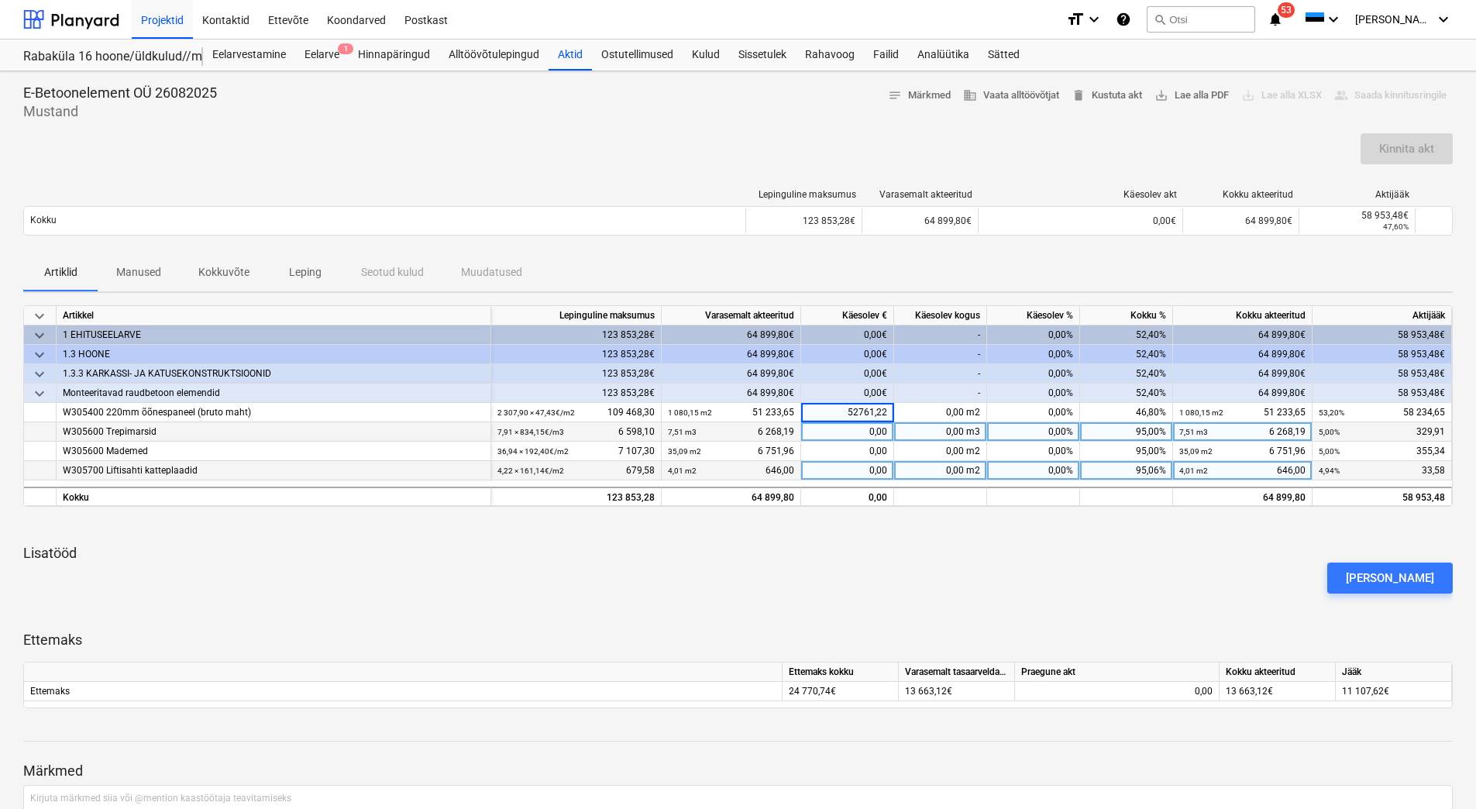
click at [945, 556] on div "[PERSON_NAME]" at bounding box center [738, 577] width 1442 height 43
click at [1057, 607] on div at bounding box center [738, 612] width 1430 height 12
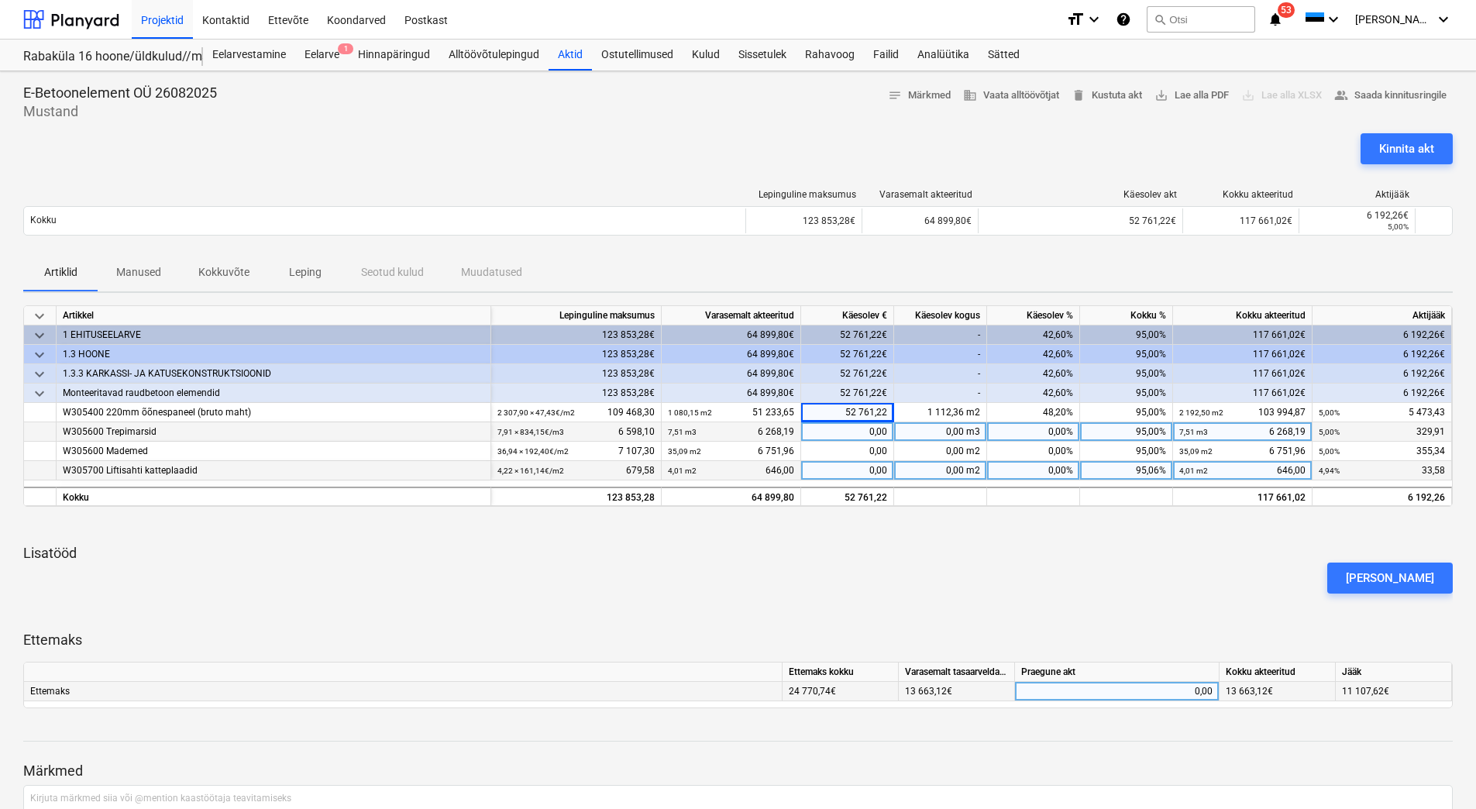
click at [1144, 696] on div "0,00" at bounding box center [1116, 691] width 191 height 19
type input "1107,62"
click at [1199, 533] on div "keyboard_arrow_down Artikkel Lepinguline [PERSON_NAME] akteeritud Käesolev € Kä…" at bounding box center [738, 506] width 1430 height 403
click at [1182, 692] on div "1 107,62" at bounding box center [1116, 691] width 191 height 19
click at [1185, 690] on input "1107,62" at bounding box center [1117, 691] width 204 height 19
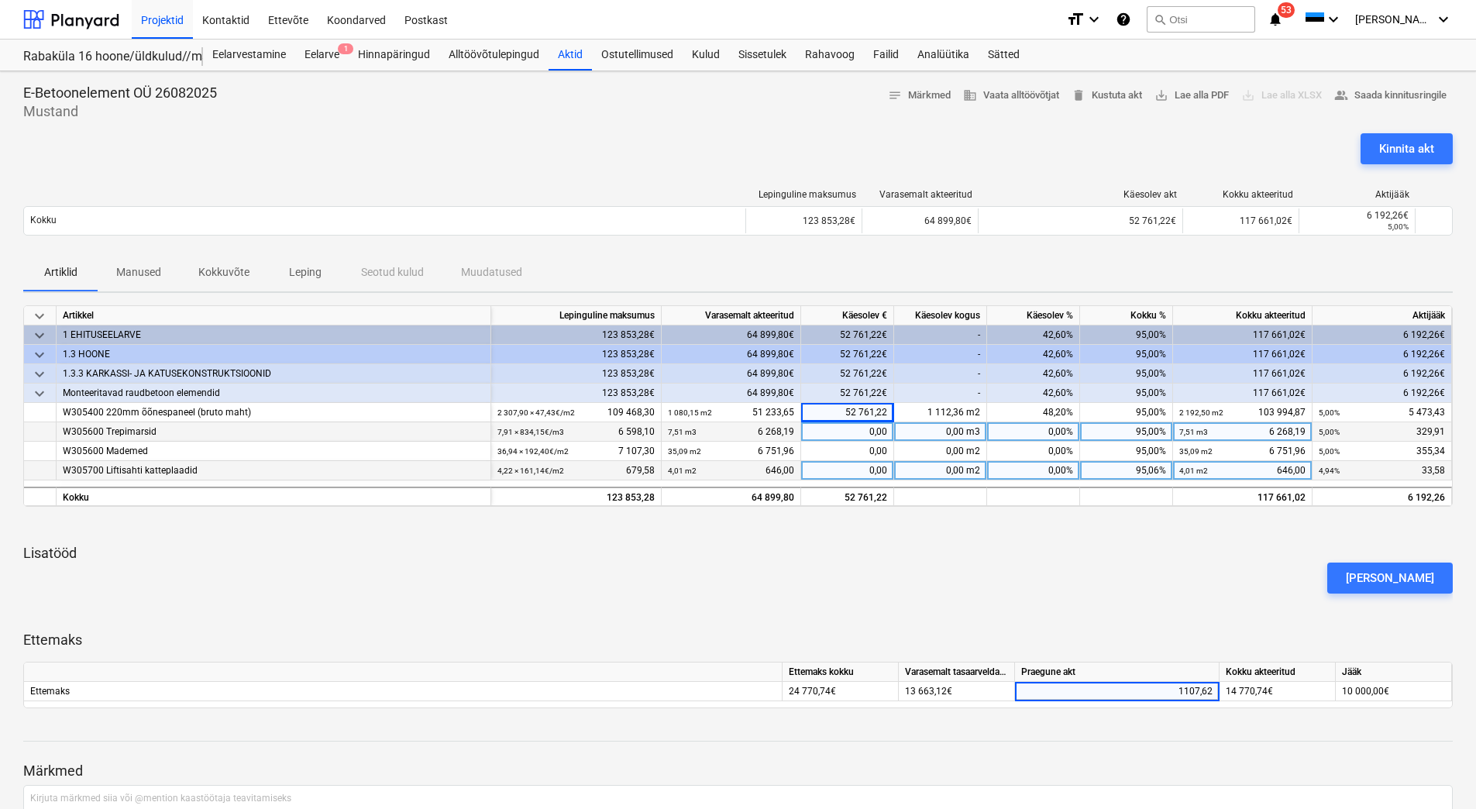
type input "11107,62"
click at [1162, 603] on div "keyboard_arrow_down Artikkel Lepinguline [PERSON_NAME] akteeritud Käesolev € Kä…" at bounding box center [738, 506] width 1430 height 403
click at [977, 569] on div "[PERSON_NAME]" at bounding box center [738, 577] width 1442 height 43
click at [1419, 147] on div "Kinnita akt" at bounding box center [1406, 149] width 55 height 20
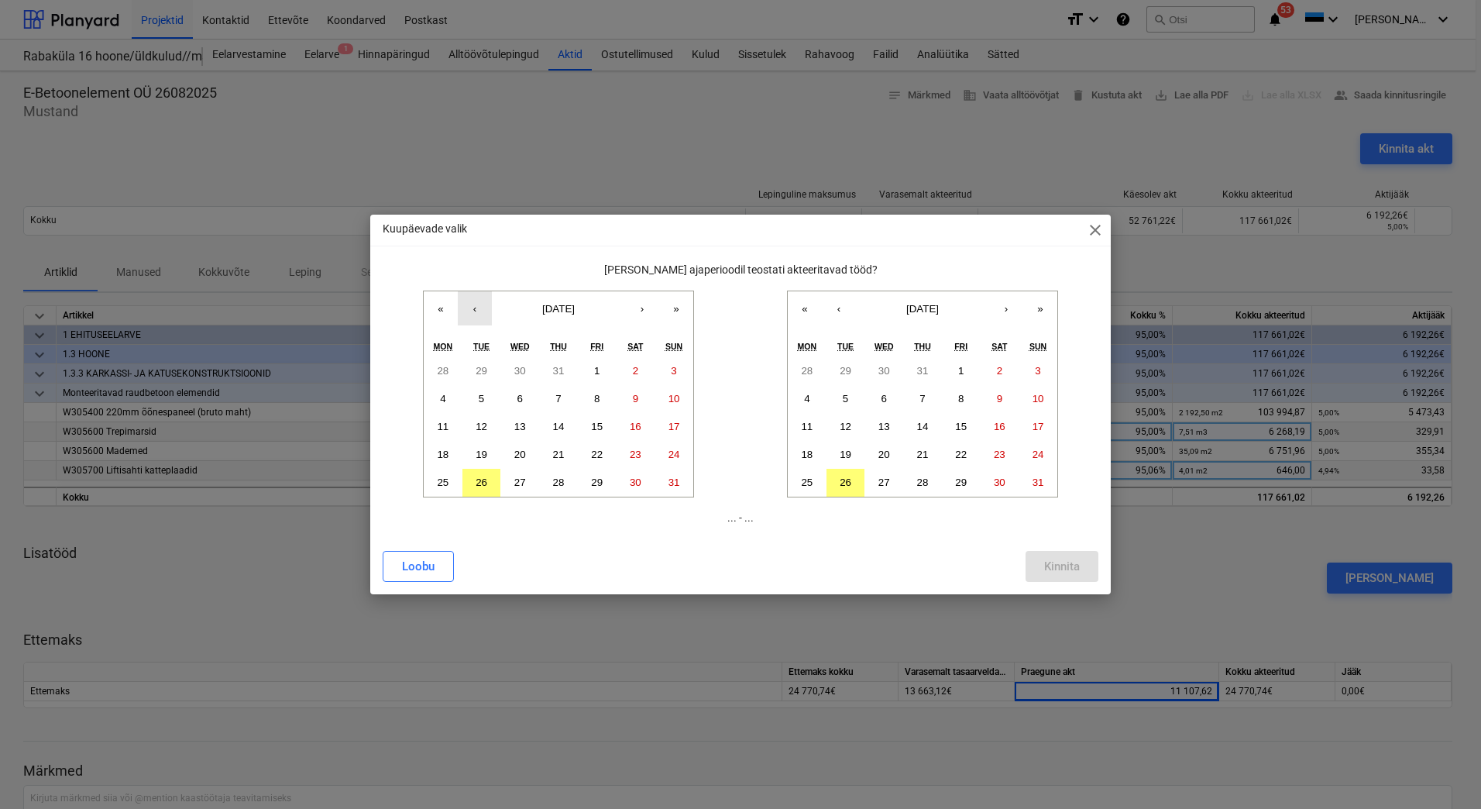
click at [476, 313] on button "‹" at bounding box center [475, 308] width 34 height 34
click at [447, 456] on abbr "21" at bounding box center [443, 455] width 12 height 12
click at [917, 454] on abbr "21" at bounding box center [923, 455] width 12 height 12
click at [1058, 563] on div "Kinnita" at bounding box center [1062, 566] width 36 height 20
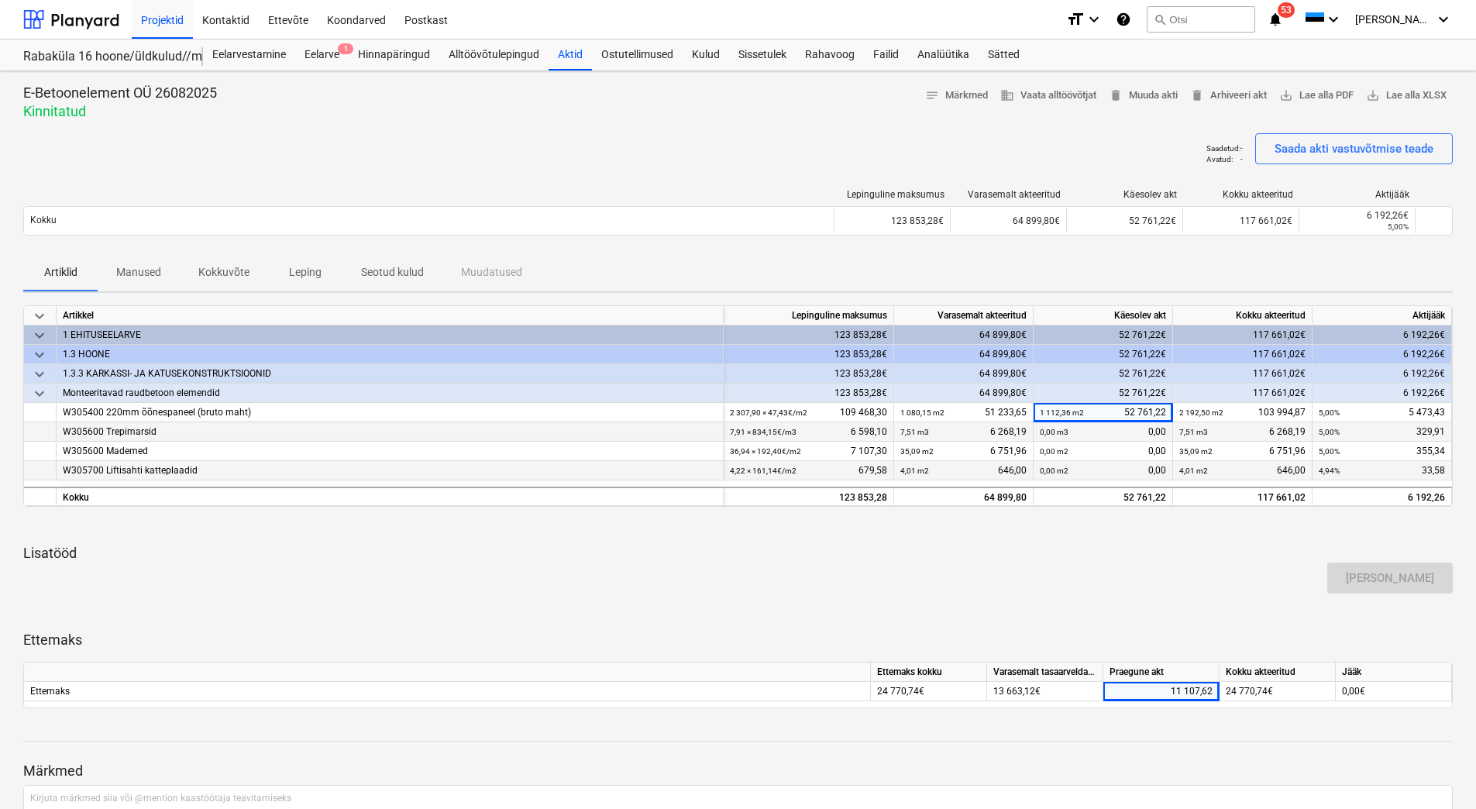
click at [1033, 266] on div "Artiklid Manused Kokkuvõte Leping Seotud kulud Muudatused" at bounding box center [738, 272] width 1430 height 37
click at [711, 57] on div "Kulud" at bounding box center [706, 55] width 46 height 31
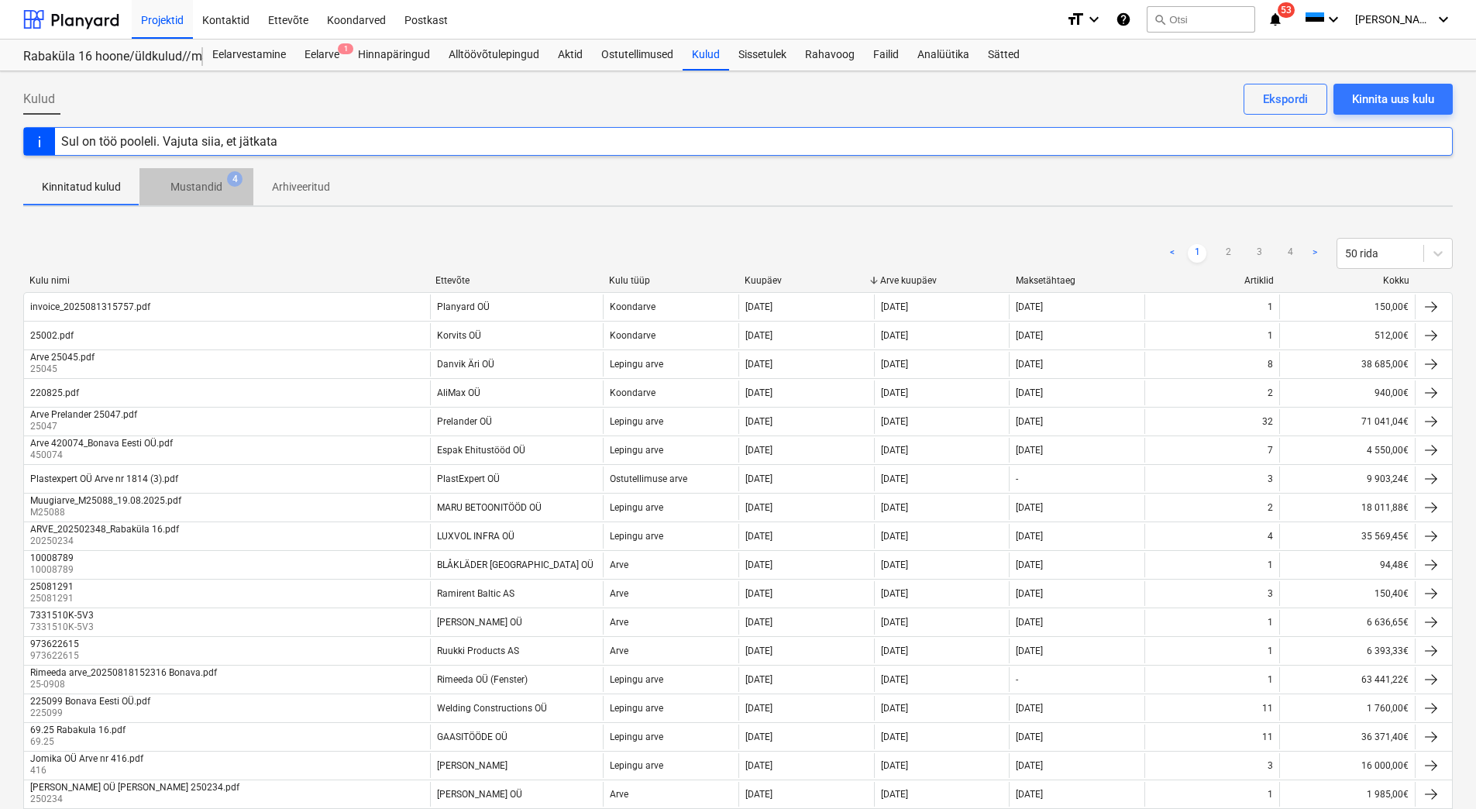
click at [218, 183] on p "Mustandid" at bounding box center [196, 187] width 52 height 16
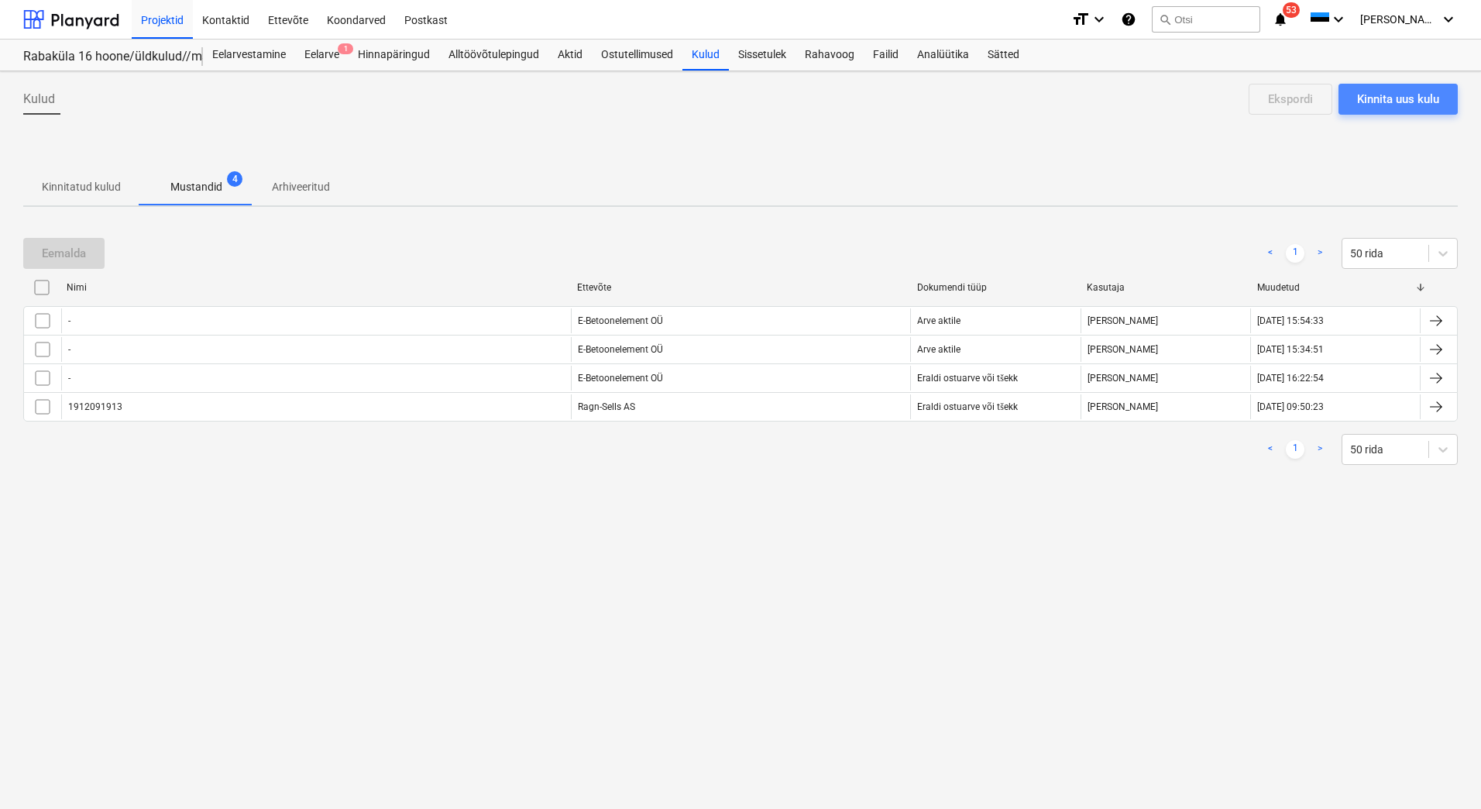
click at [1392, 97] on div "Kinnita uus kulu" at bounding box center [1398, 99] width 82 height 20
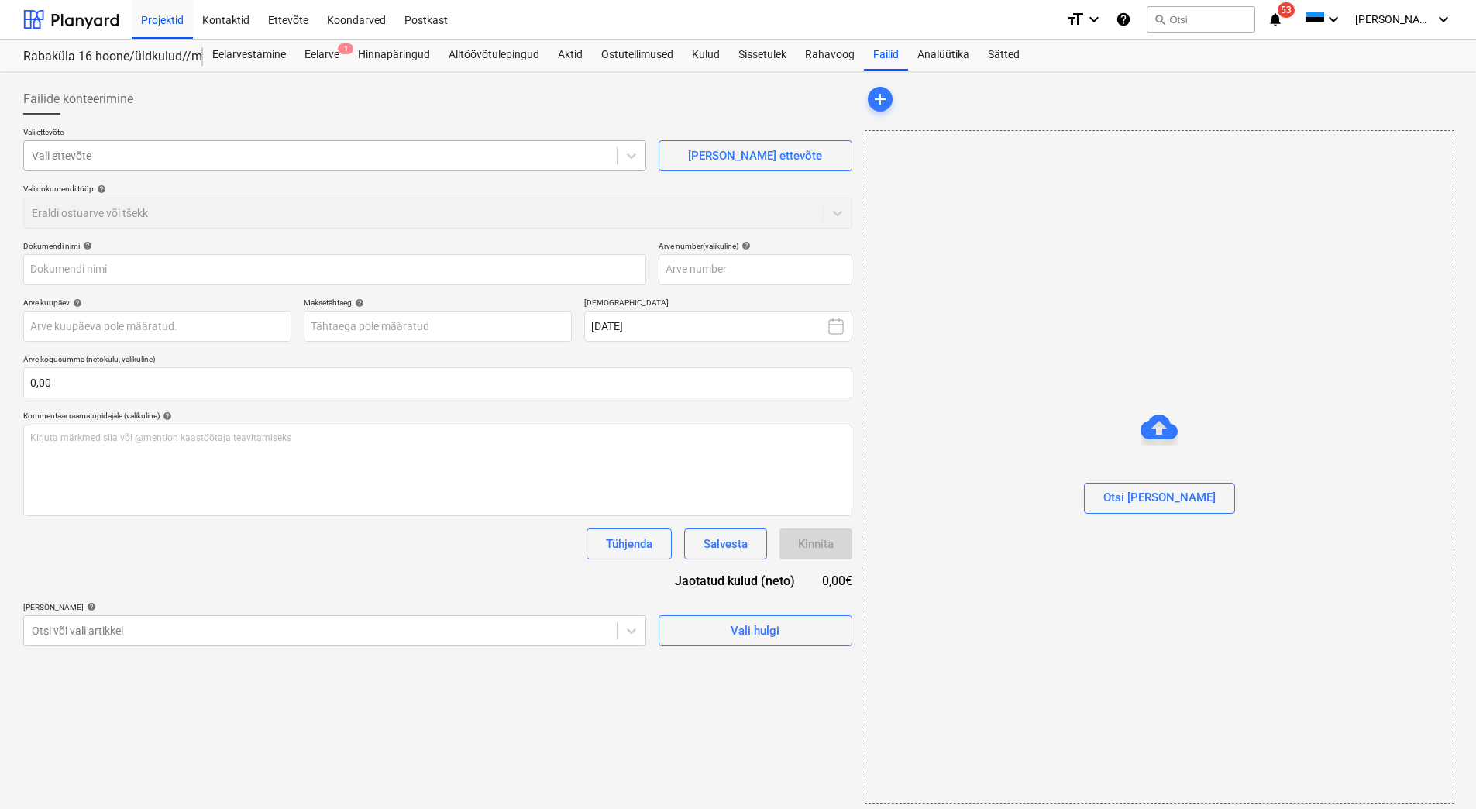
click at [129, 157] on div at bounding box center [320, 155] width 577 height 15
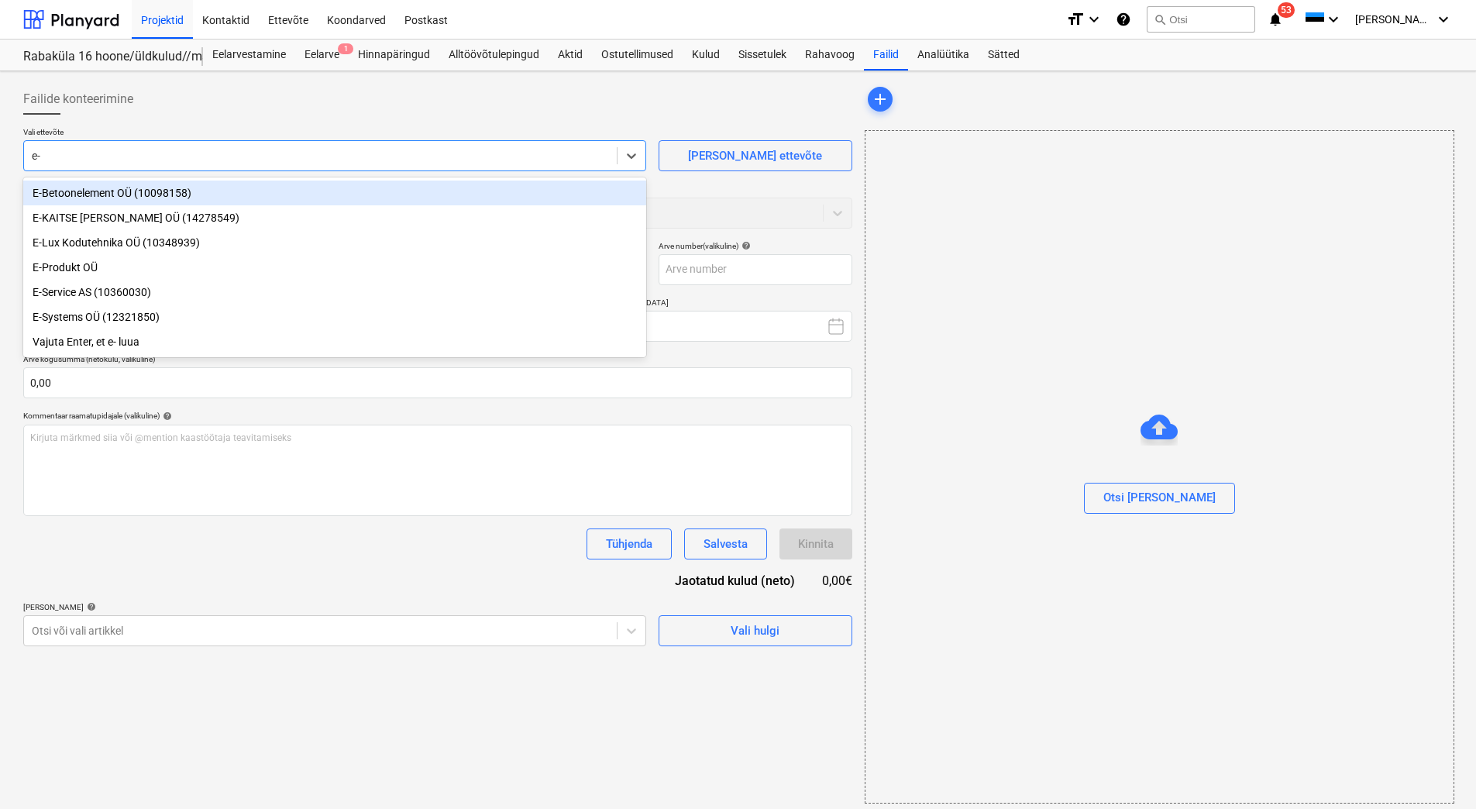
type input "e-b"
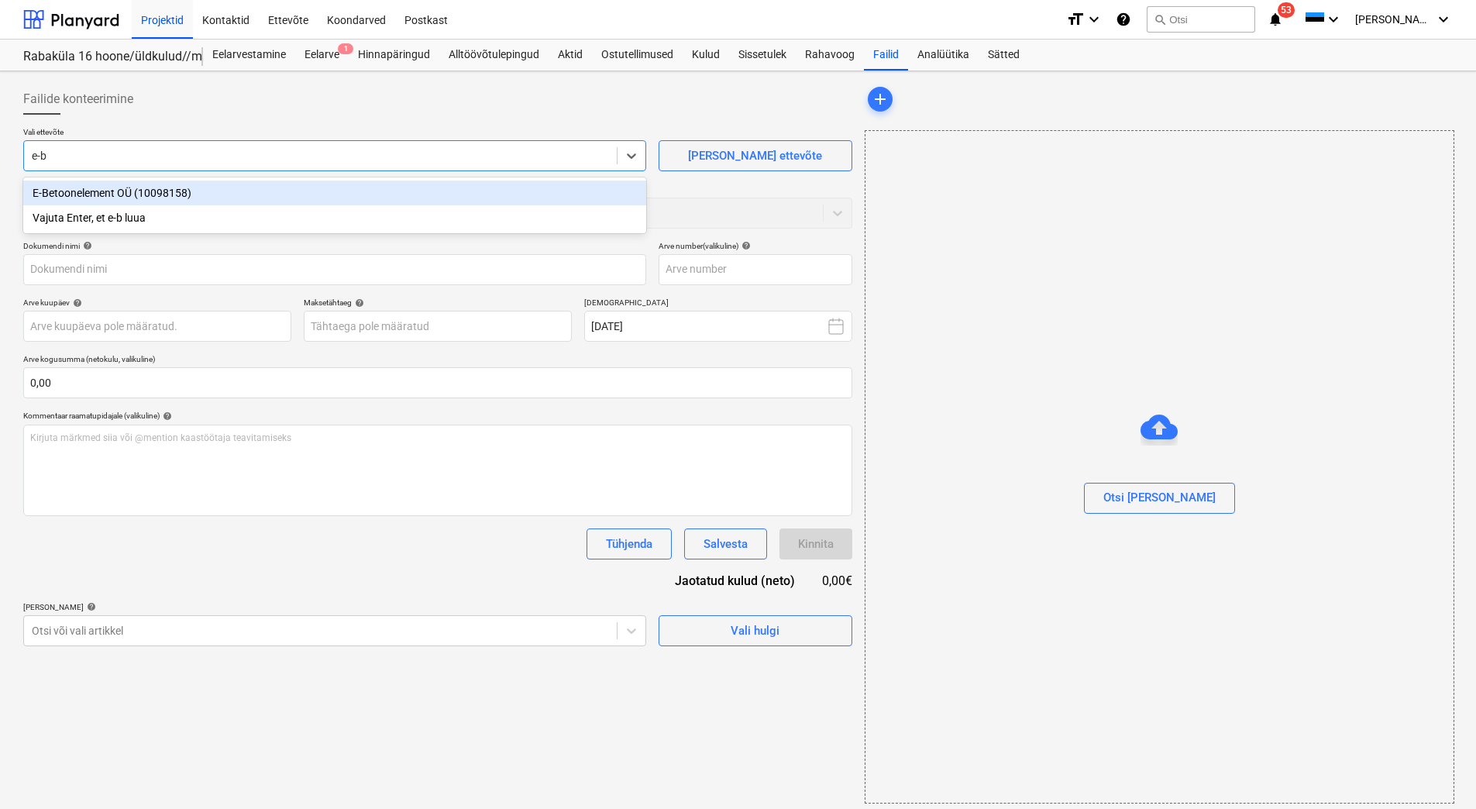
click at [137, 190] on div "E-Betoonelement OÜ (10098158)" at bounding box center [334, 193] width 623 height 25
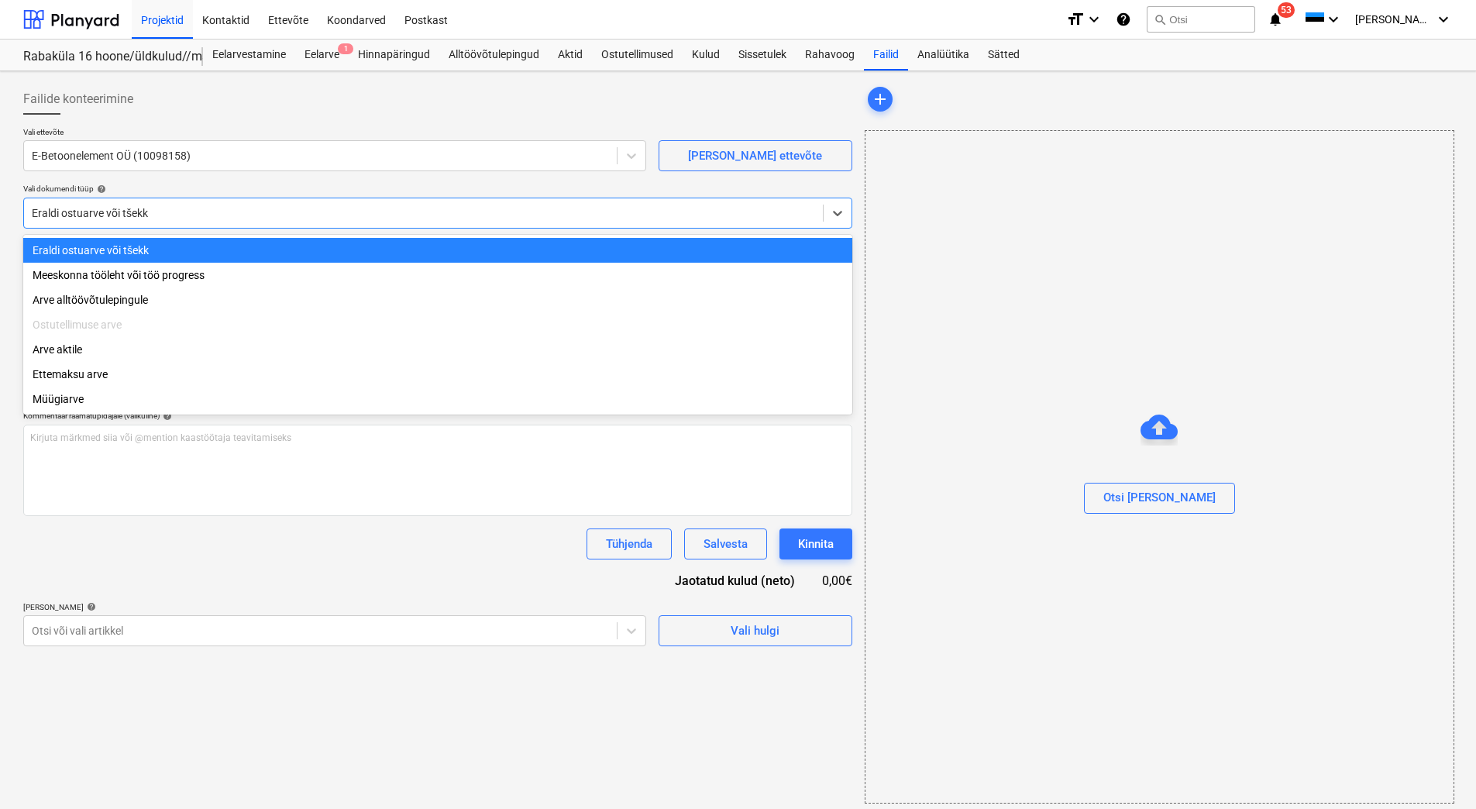
click at [235, 209] on div at bounding box center [423, 212] width 783 height 15
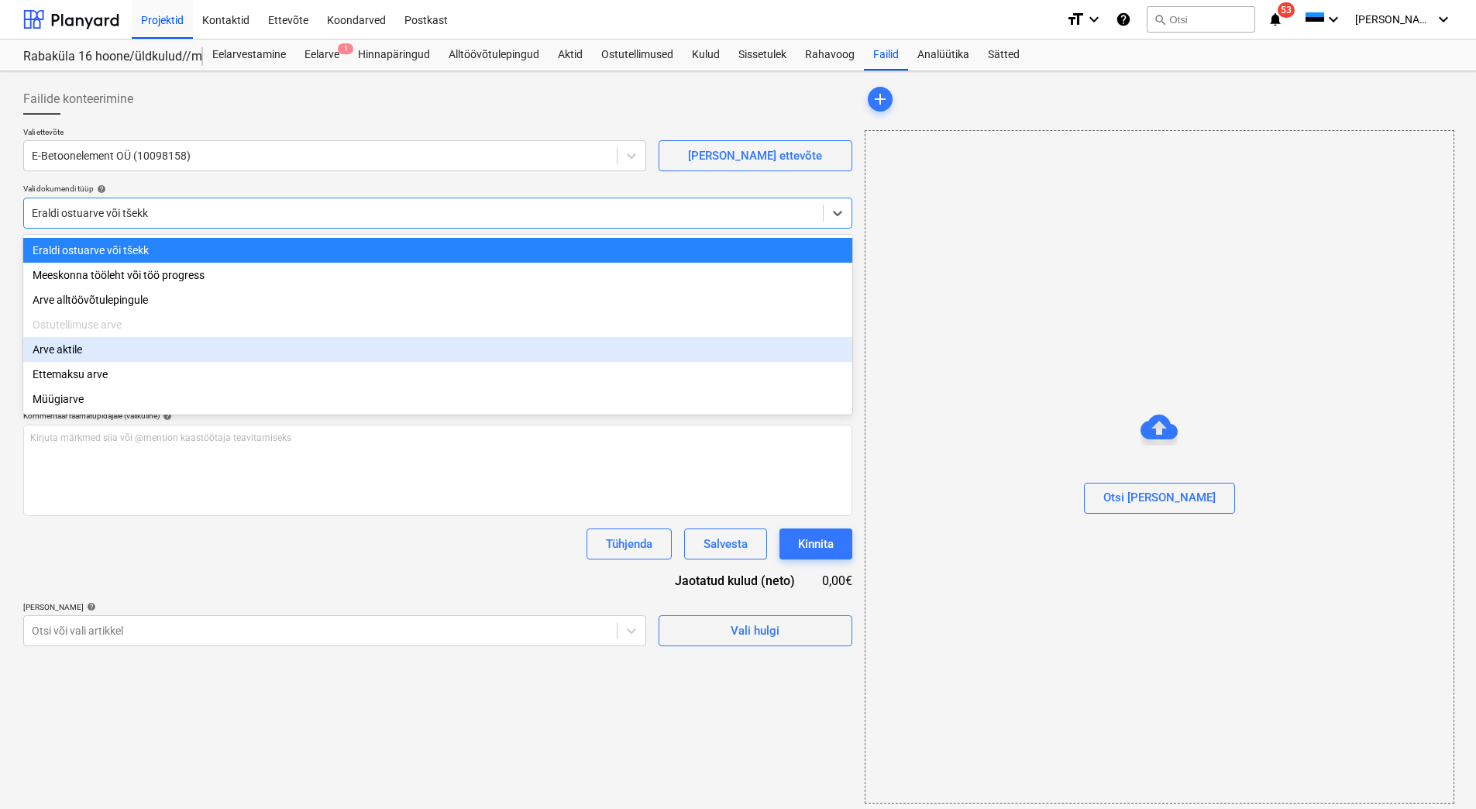
click at [143, 346] on div "Arve aktile" at bounding box center [437, 349] width 829 height 25
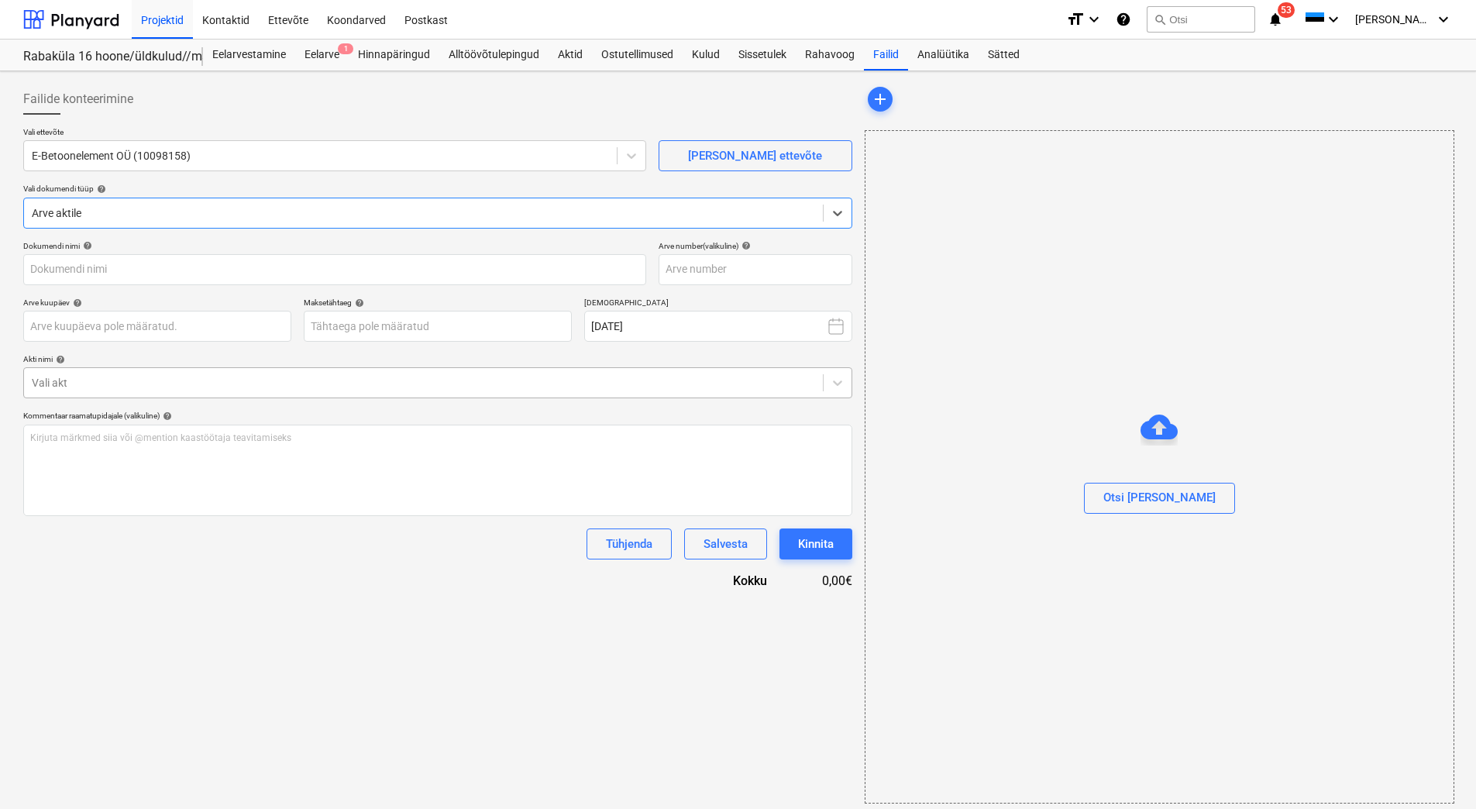
click at [71, 380] on div at bounding box center [423, 382] width 783 height 15
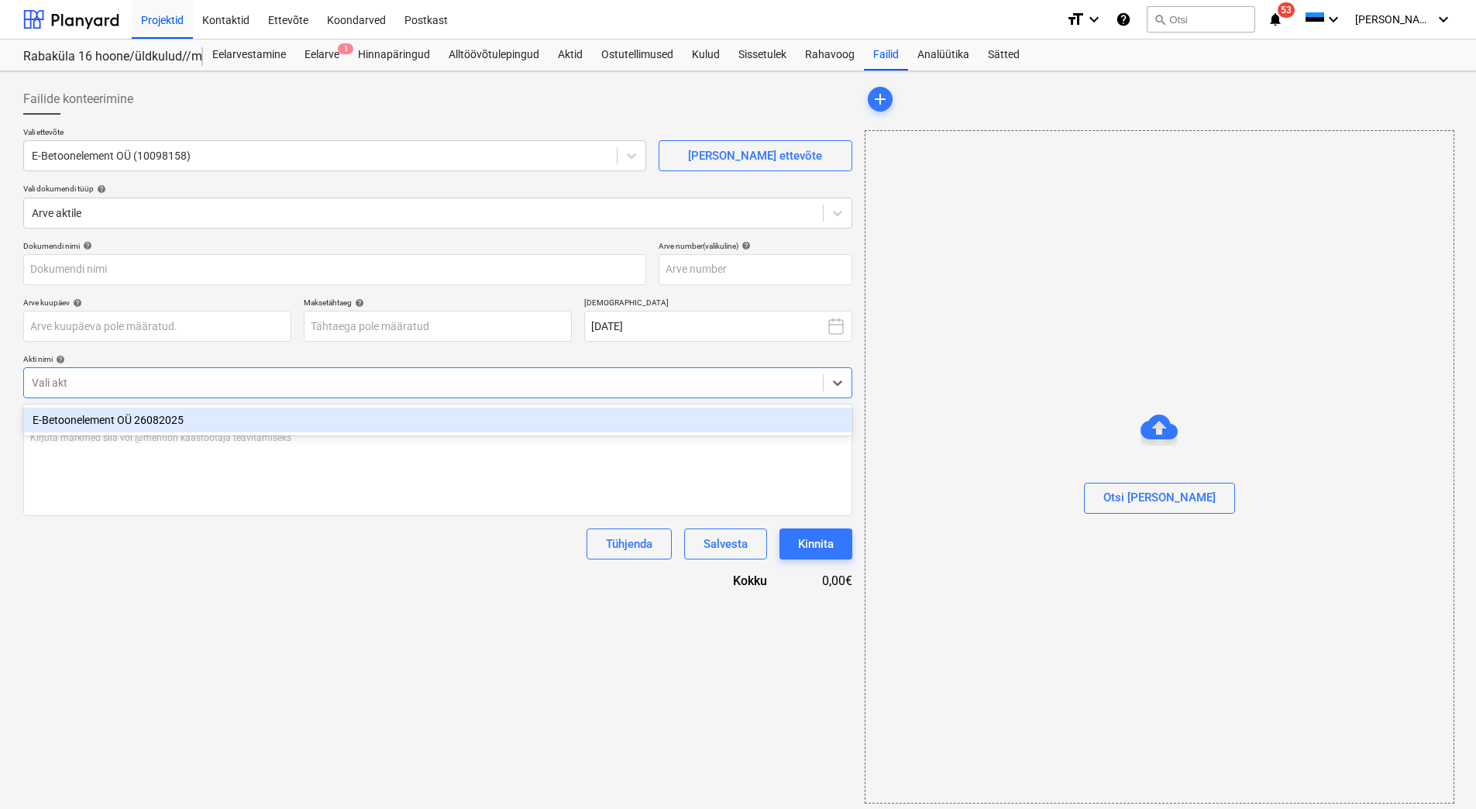
click at [110, 420] on div "E-Betoonelement OÜ 26082025" at bounding box center [437, 420] width 829 height 25
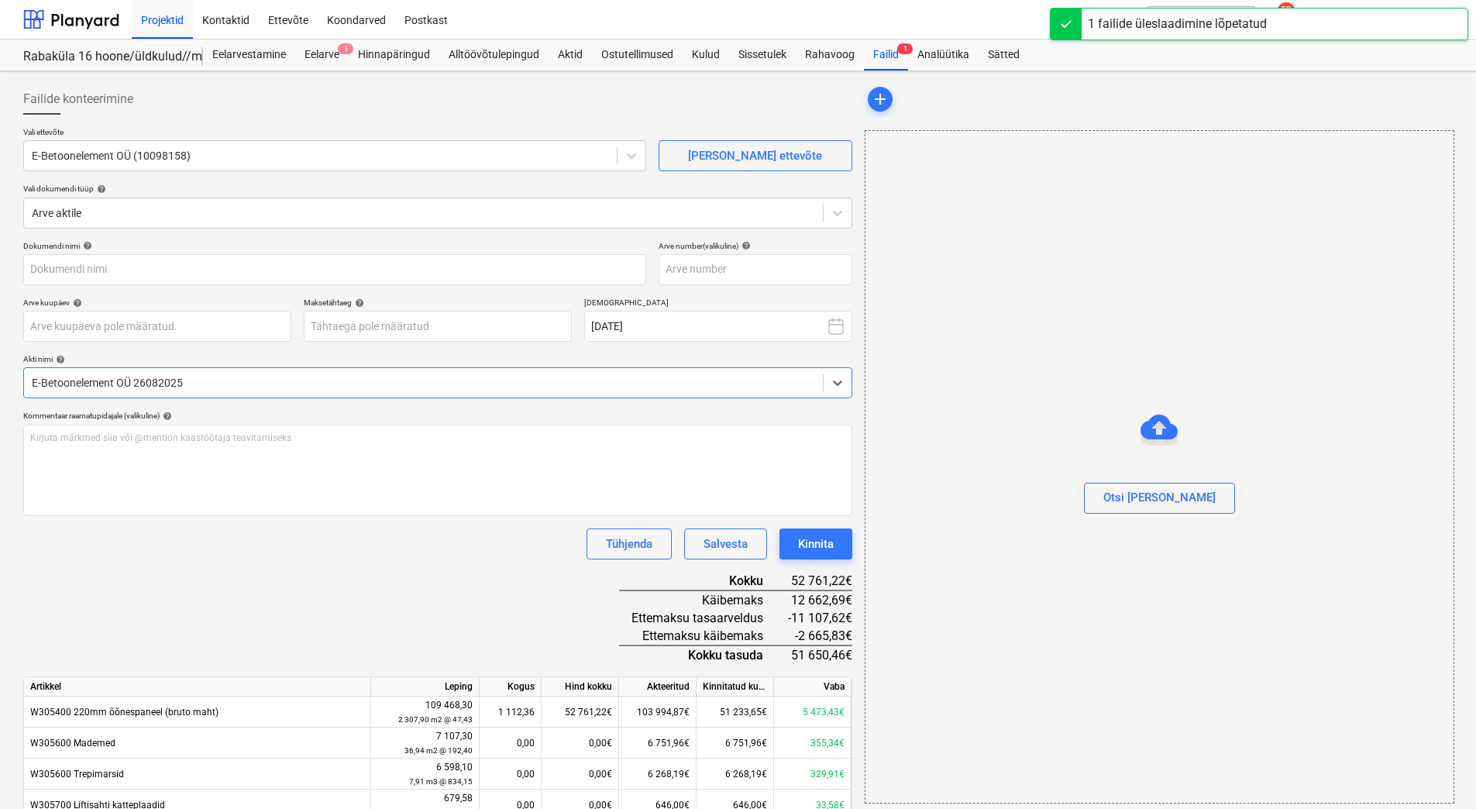
type input "EBE_Akt_3.asice"
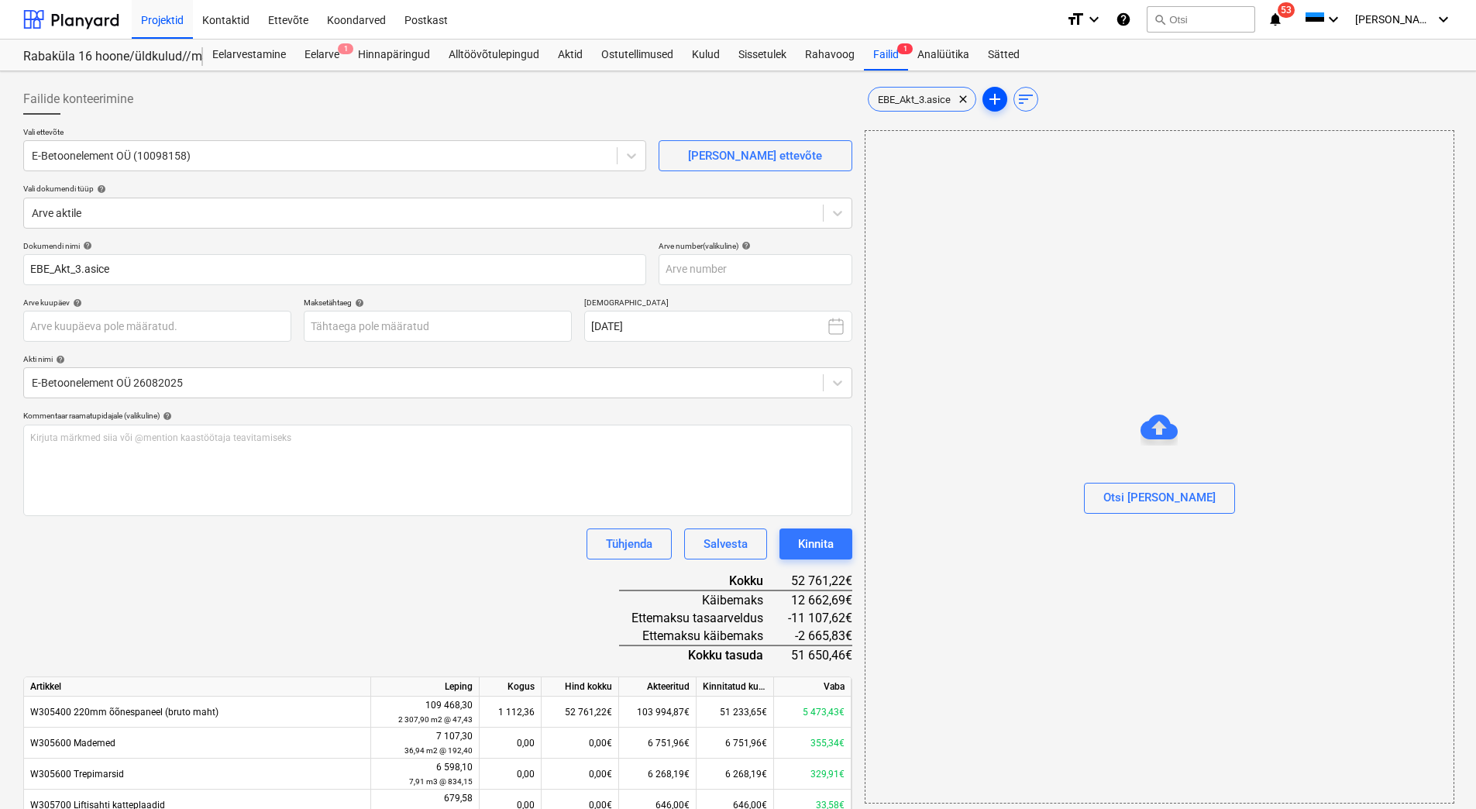
click at [1000, 102] on span "add" at bounding box center [995, 99] width 19 height 19
click at [995, 101] on span "add" at bounding box center [995, 99] width 19 height 19
click at [1022, 89] on div "Arve 501024.pdf clear" at bounding box center [1035, 99] width 107 height 25
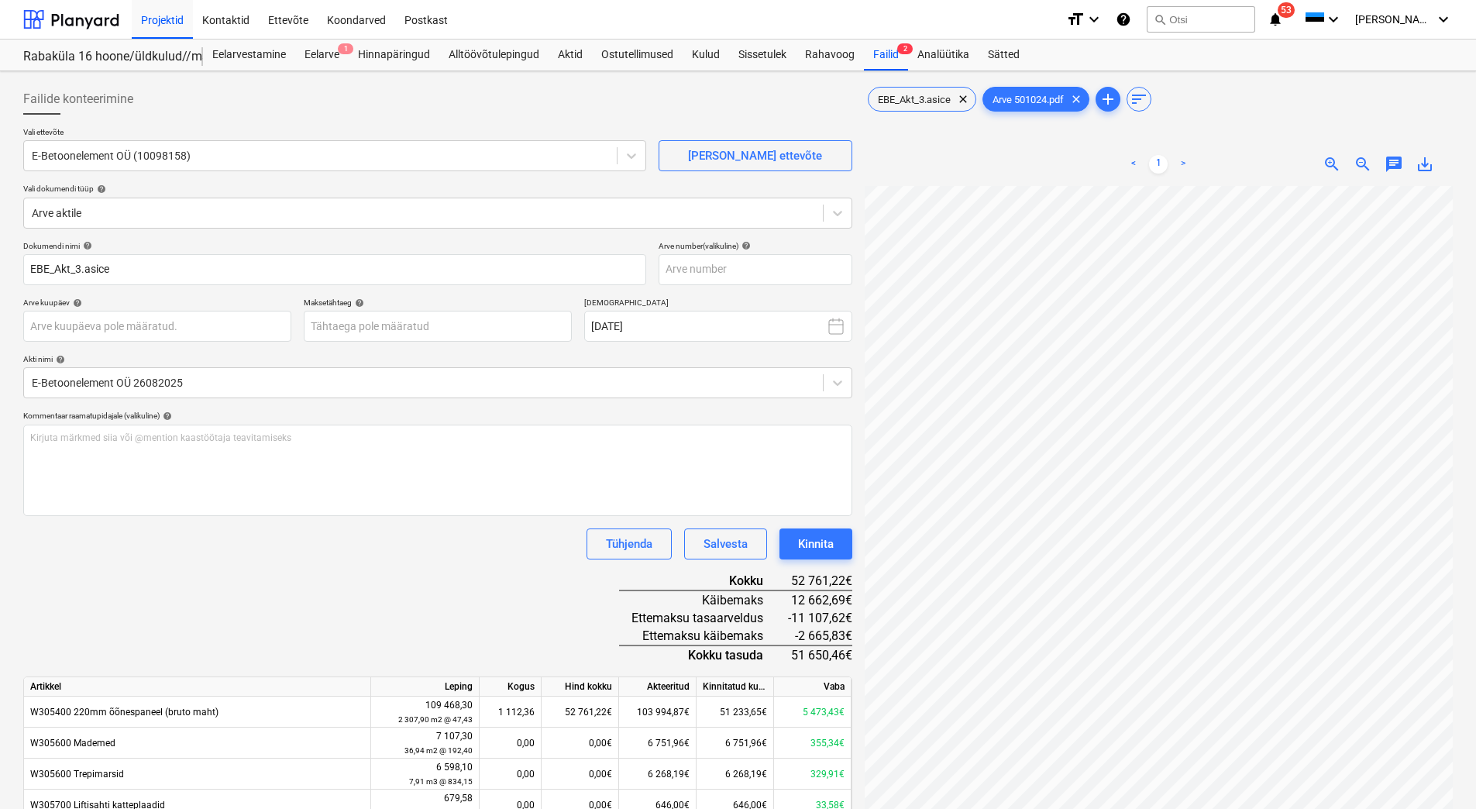
scroll to position [5, 132]
click at [691, 268] on input "text" at bounding box center [756, 269] width 194 height 31
type input "501024"
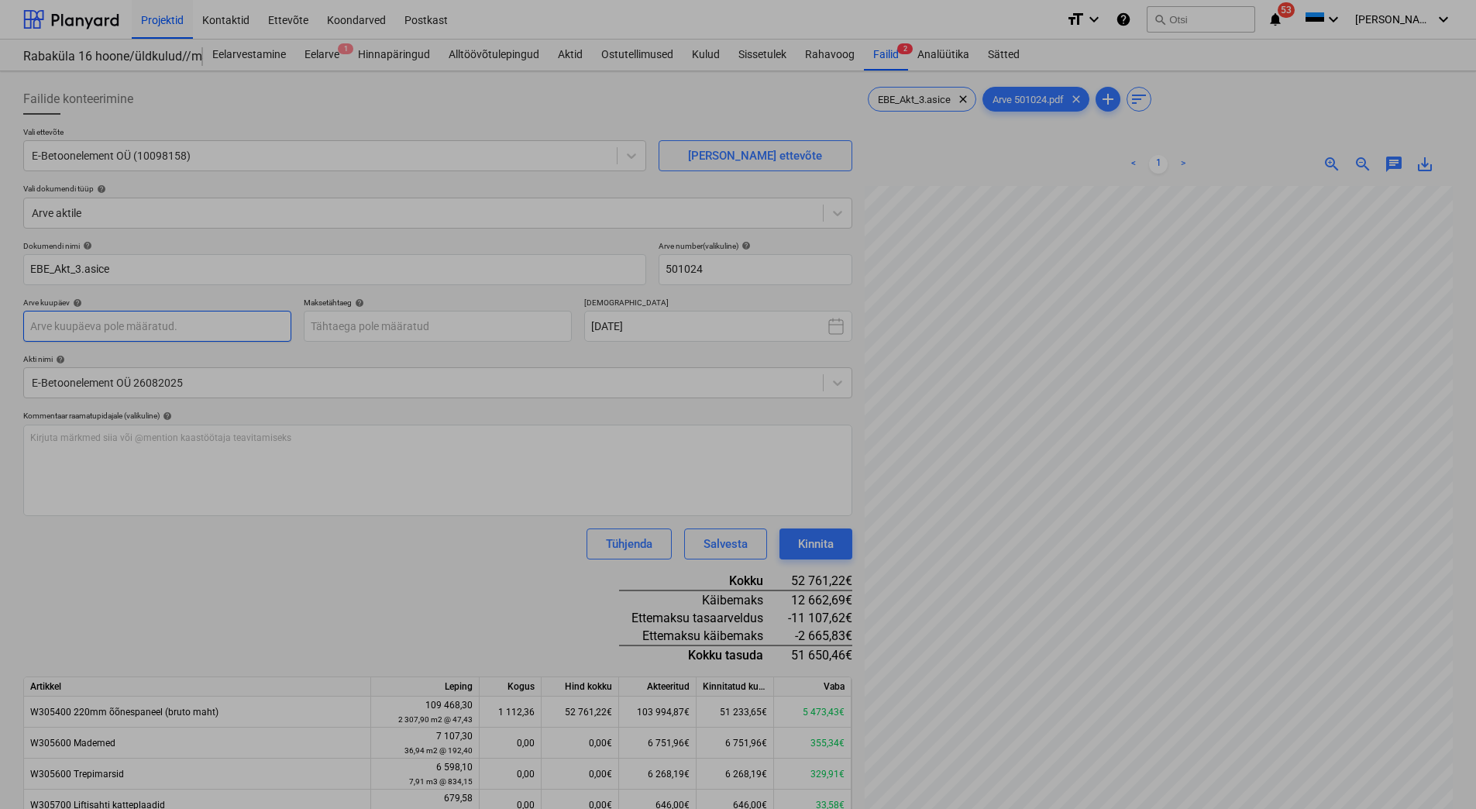
click at [108, 326] on body "Projektid Kontaktid Ettevõte Koondarved Postkast format_size keyboard_arrow_dow…" at bounding box center [738, 404] width 1476 height 809
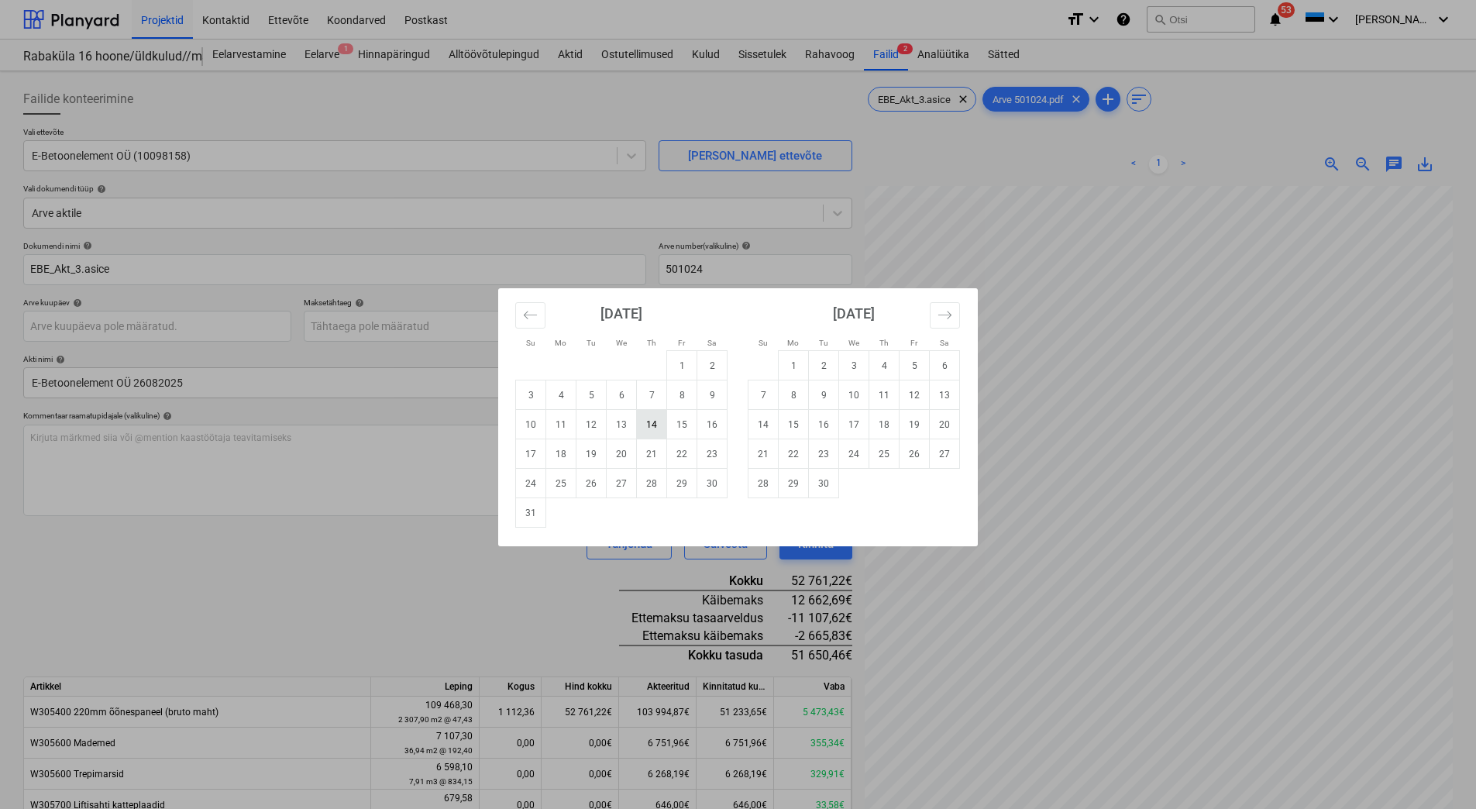
click at [650, 423] on td "14" at bounding box center [652, 424] width 30 height 29
type input "[DATE]"
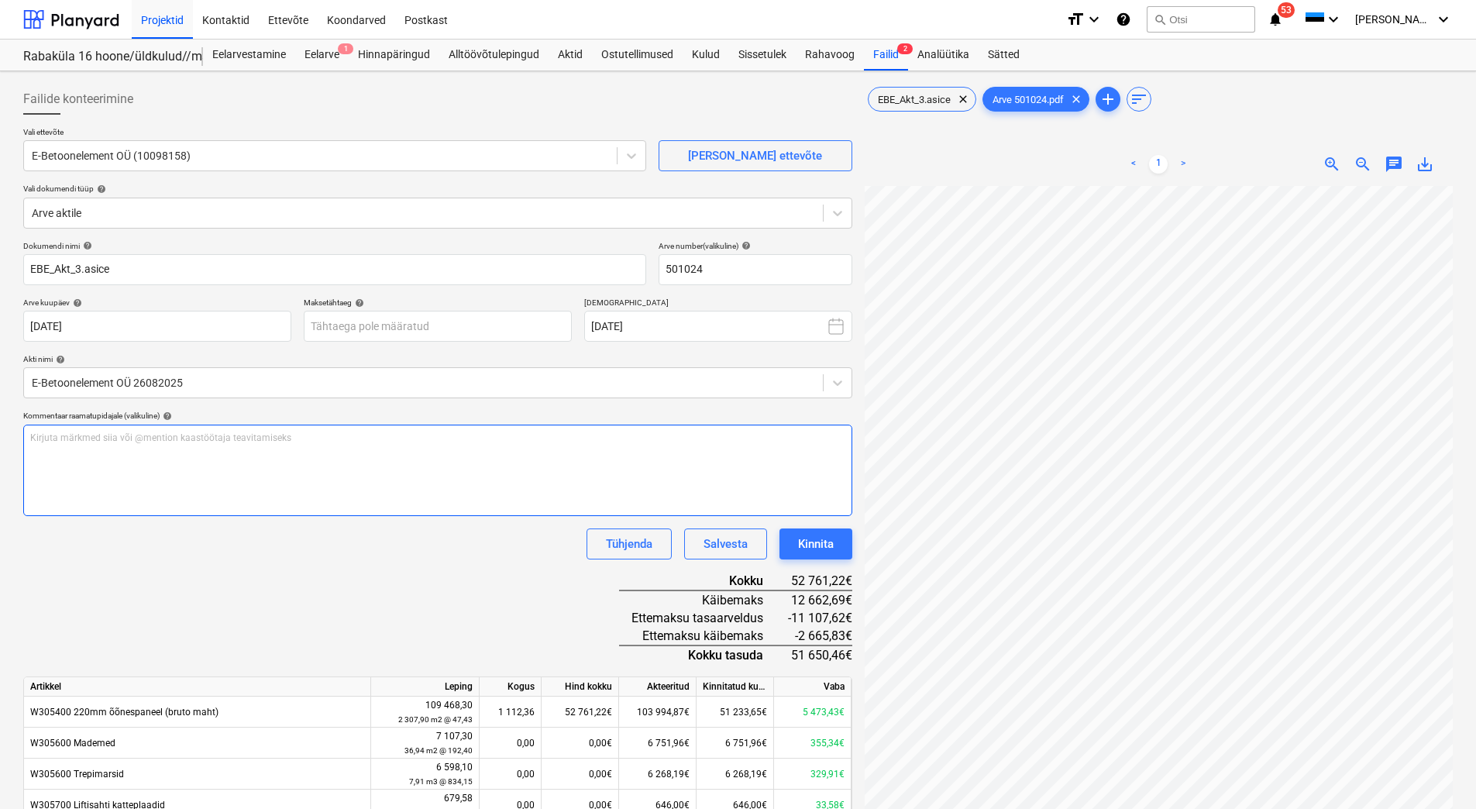
scroll to position [22, 40]
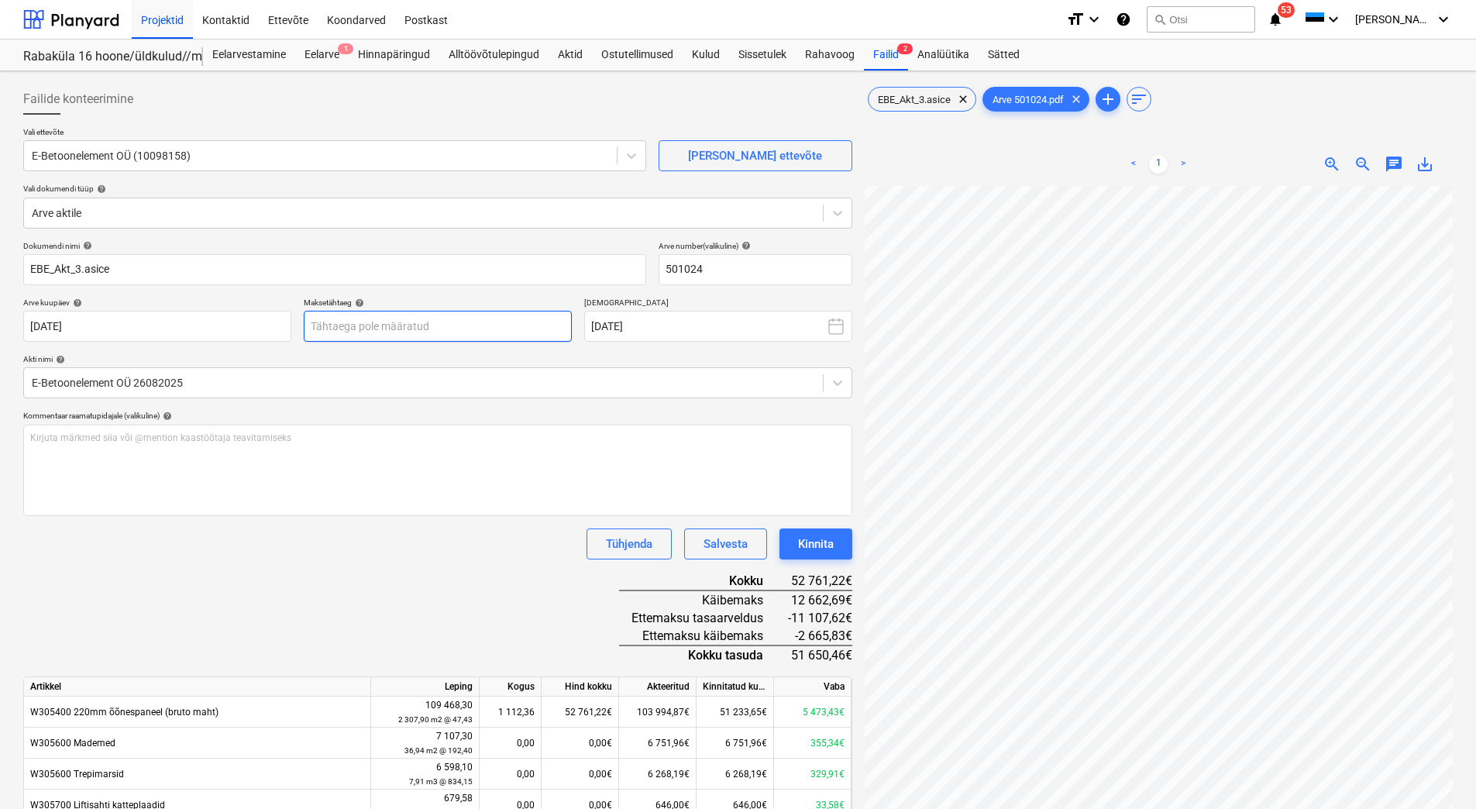
click at [439, 326] on body "Projektid Kontaktid Ettevõte Koondarved Postkast format_size keyboard_arrow_dow…" at bounding box center [738, 404] width 1476 height 809
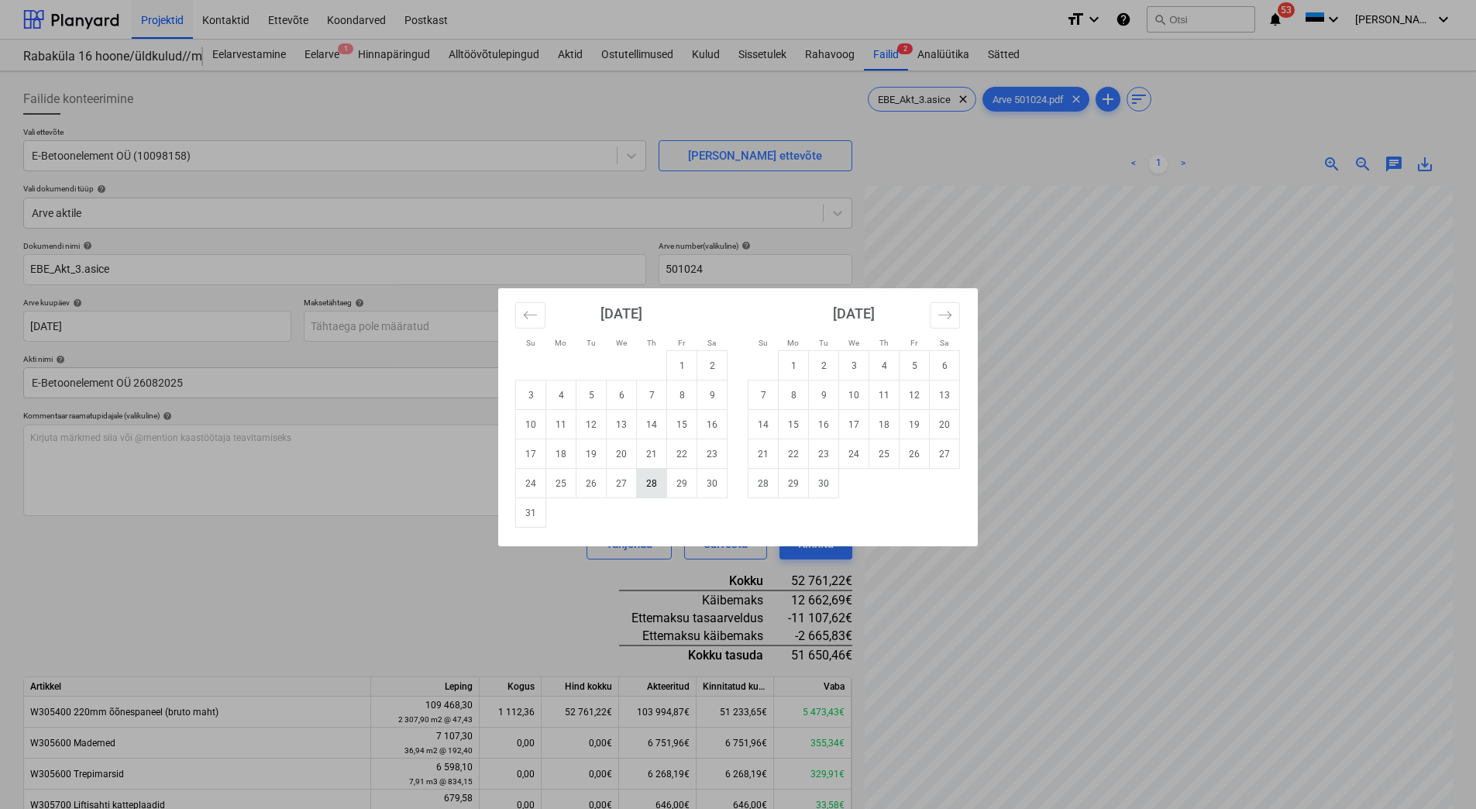
click at [655, 482] on td "28" at bounding box center [652, 483] width 30 height 29
type input "[DATE]"
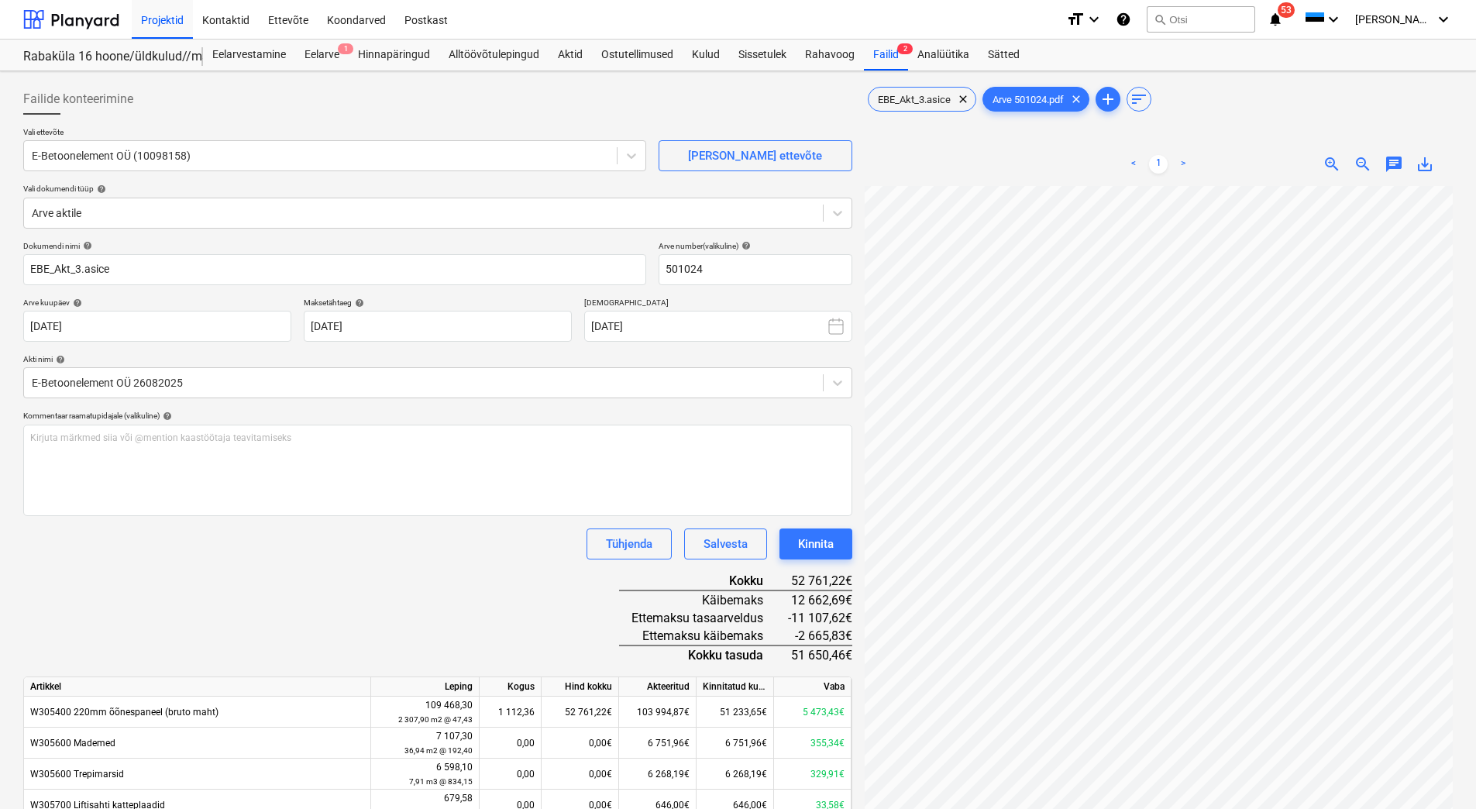
scroll to position [93, 132]
click at [814, 550] on div "Kinnita" at bounding box center [816, 544] width 36 height 20
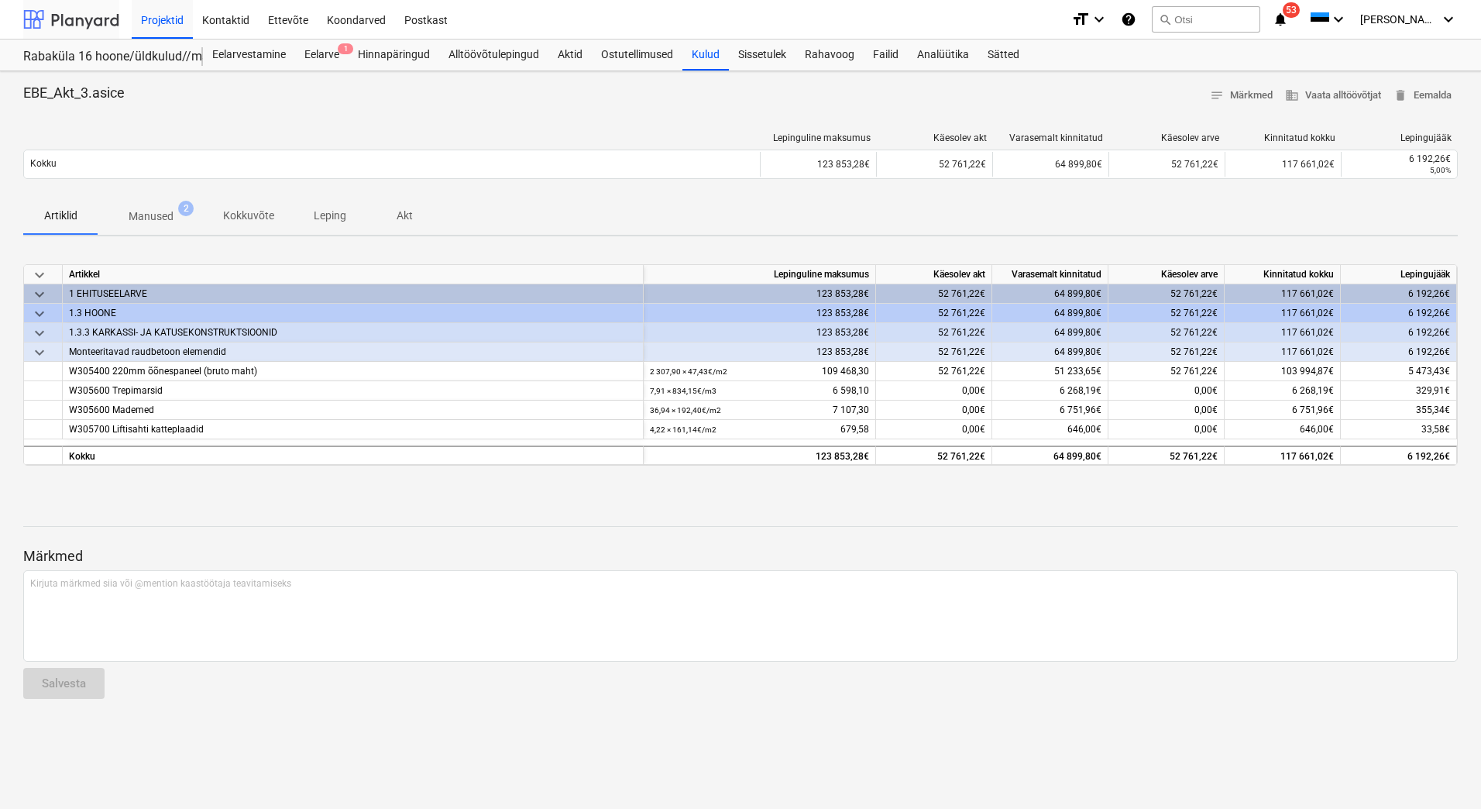
click at [64, 28] on div at bounding box center [71, 19] width 96 height 39
